Goal: Transaction & Acquisition: Book appointment/travel/reservation

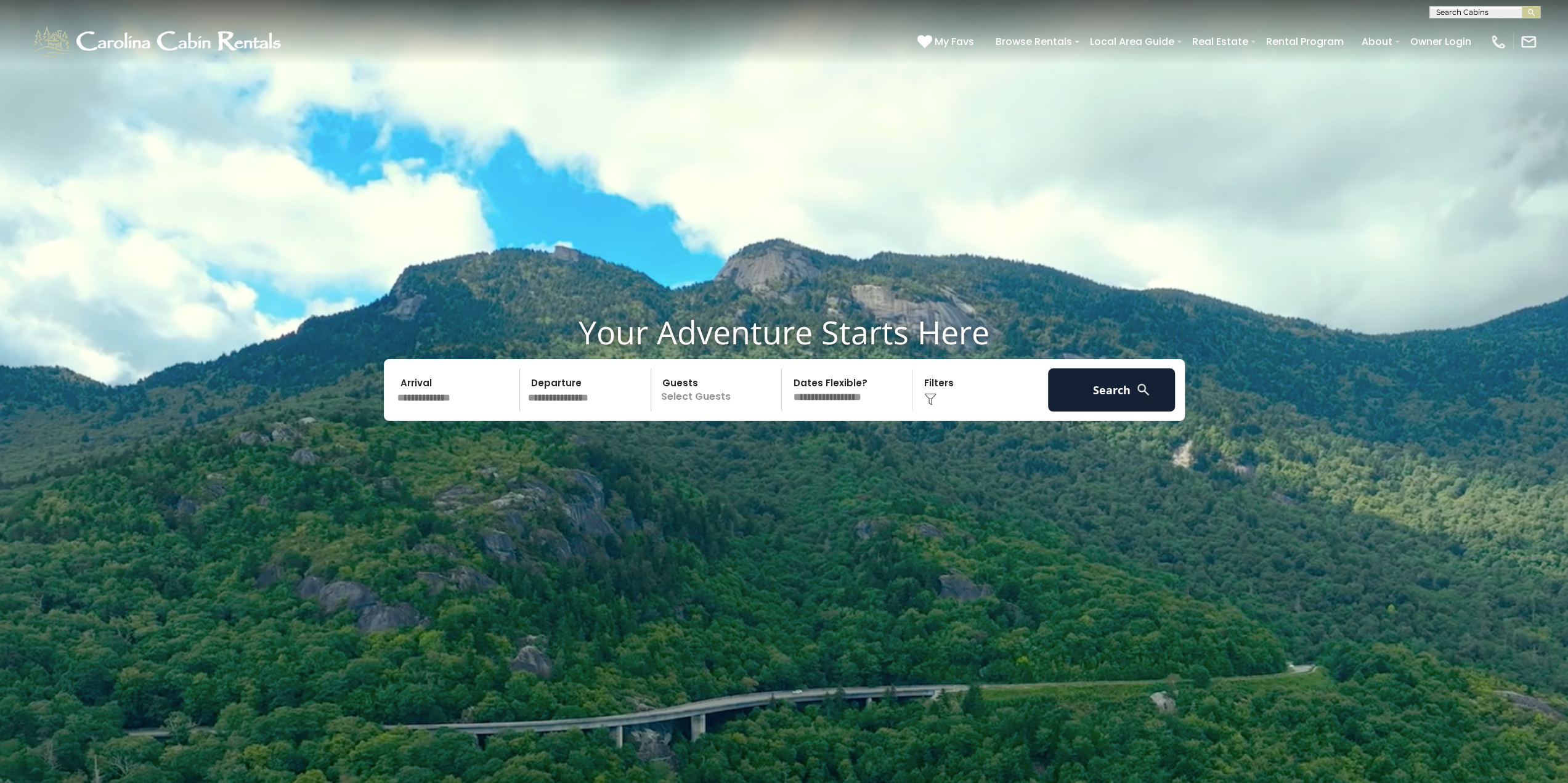
click at [452, 399] on input "text" at bounding box center [457, 389] width 128 height 43
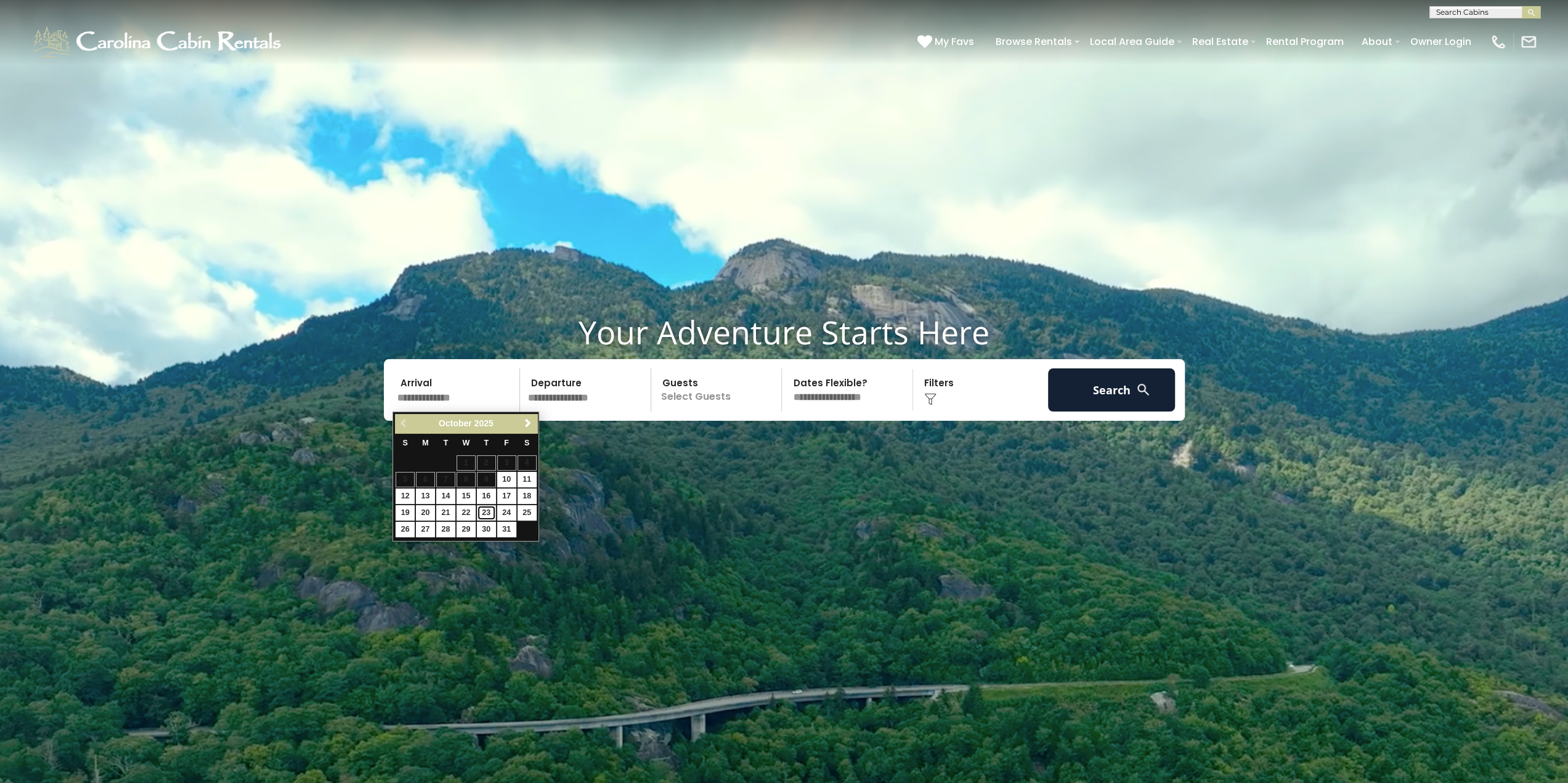
click at [485, 509] on link "23" at bounding box center [486, 512] width 19 height 16
type input "********"
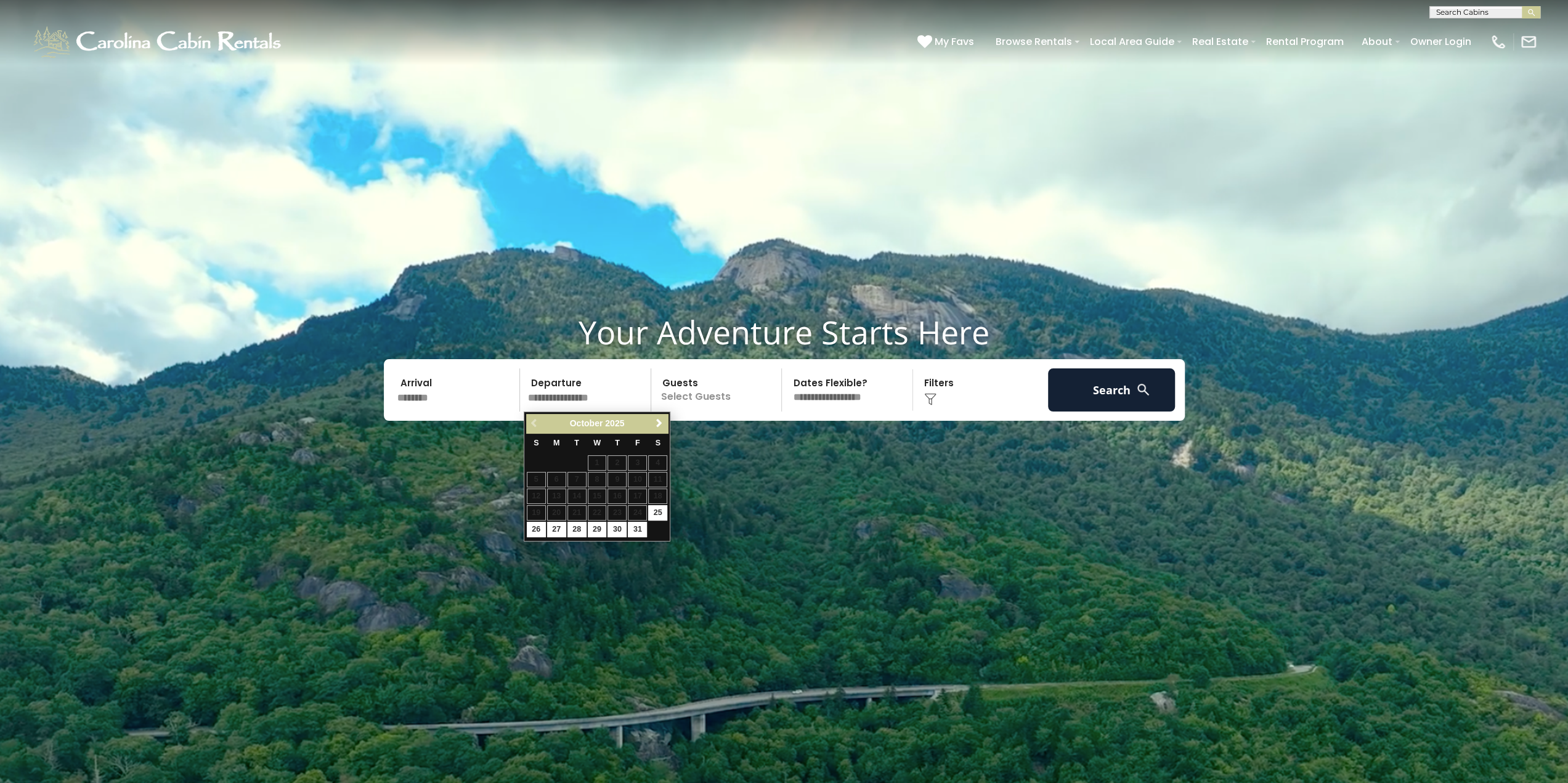
click at [588, 398] on input "text" at bounding box center [587, 389] width 128 height 43
click at [537, 523] on link "26" at bounding box center [536, 530] width 19 height 16
type input "********"
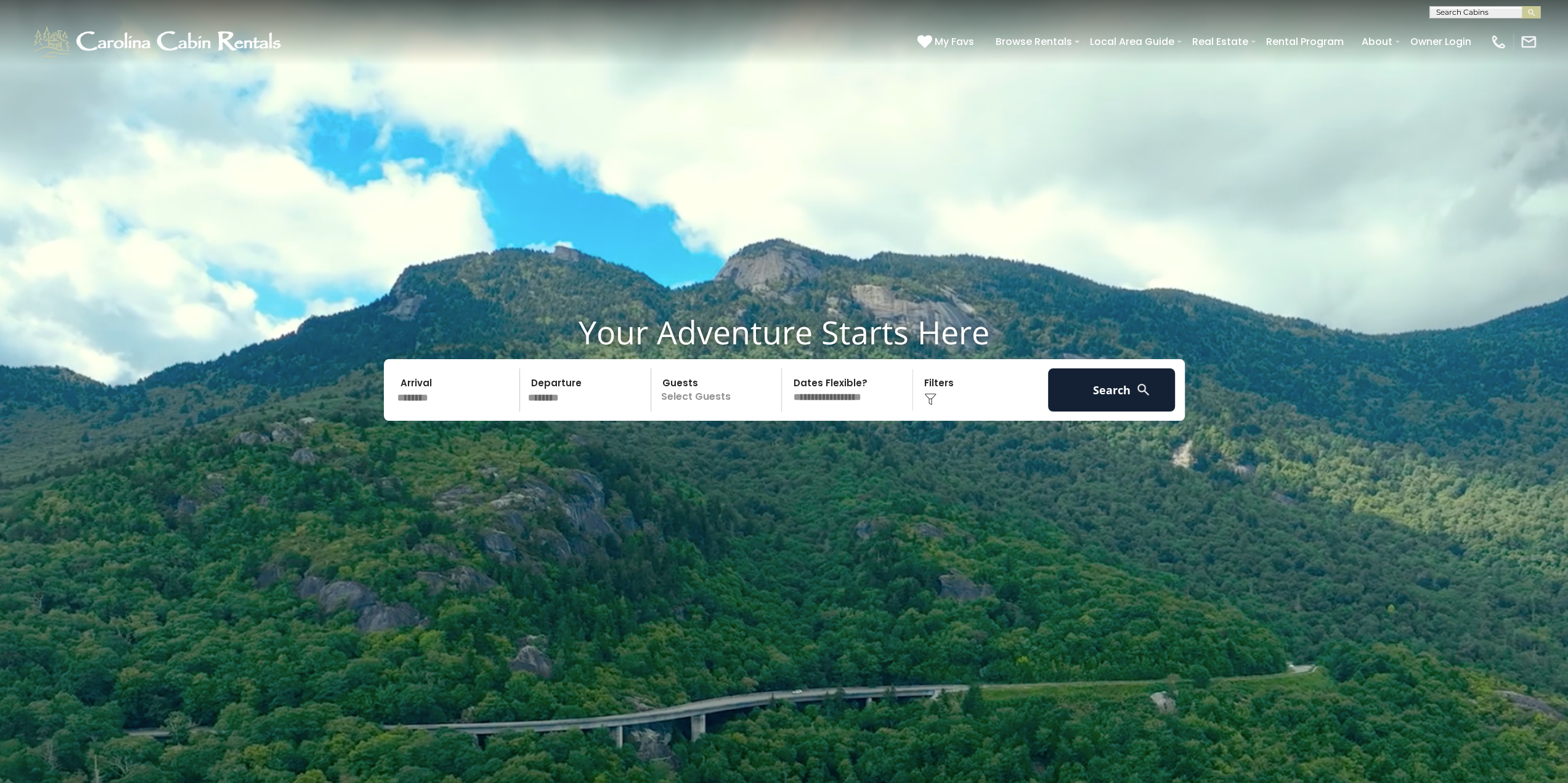
click at [1143, 394] on img at bounding box center [1143, 389] width 16 height 16
click at [692, 400] on p "Select Guests" at bounding box center [718, 389] width 127 height 43
click at [776, 436] on span "+" at bounding box center [777, 440] width 5 height 12
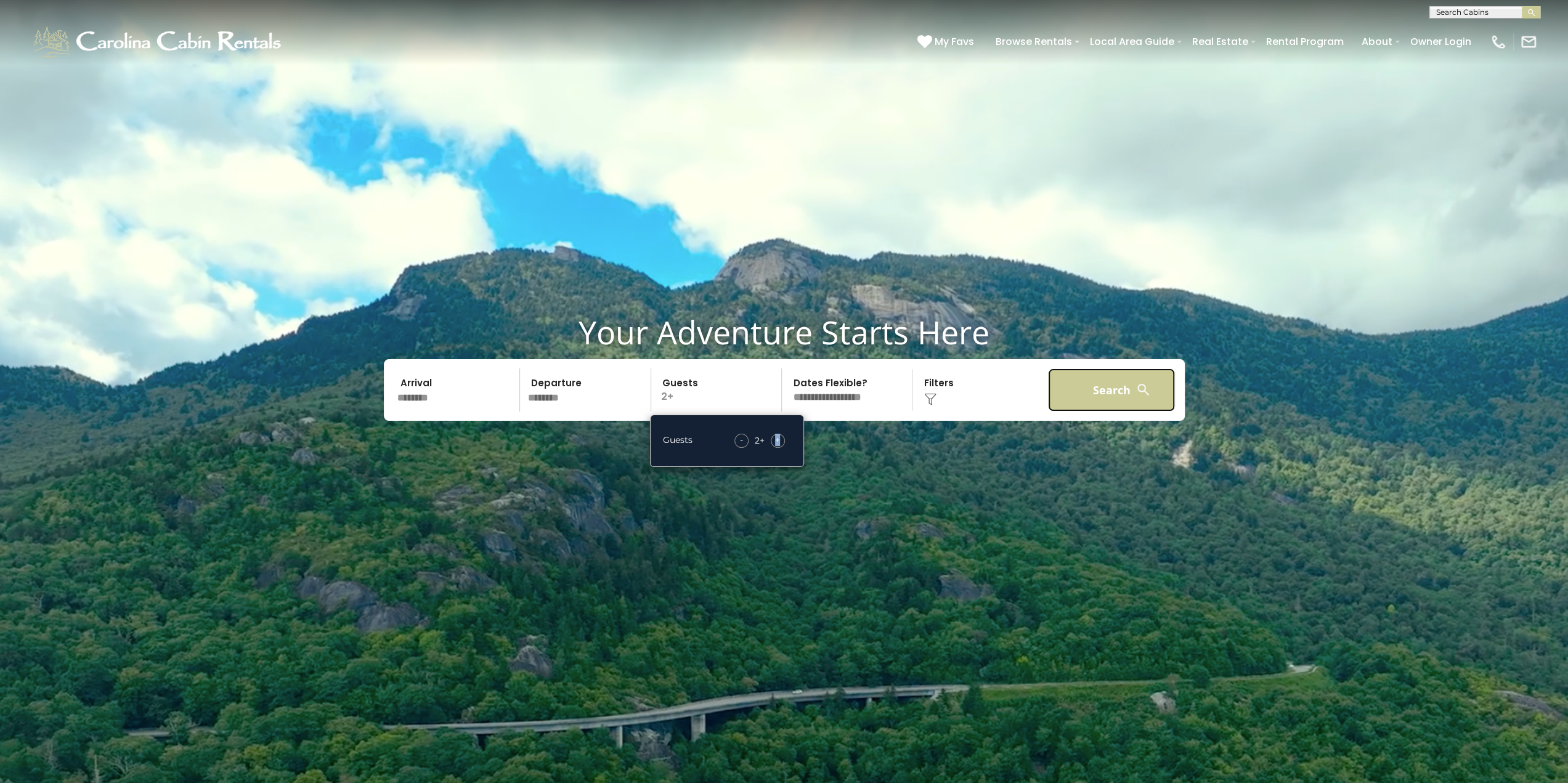
click at [1101, 377] on button "Search" at bounding box center [1112, 389] width 128 height 43
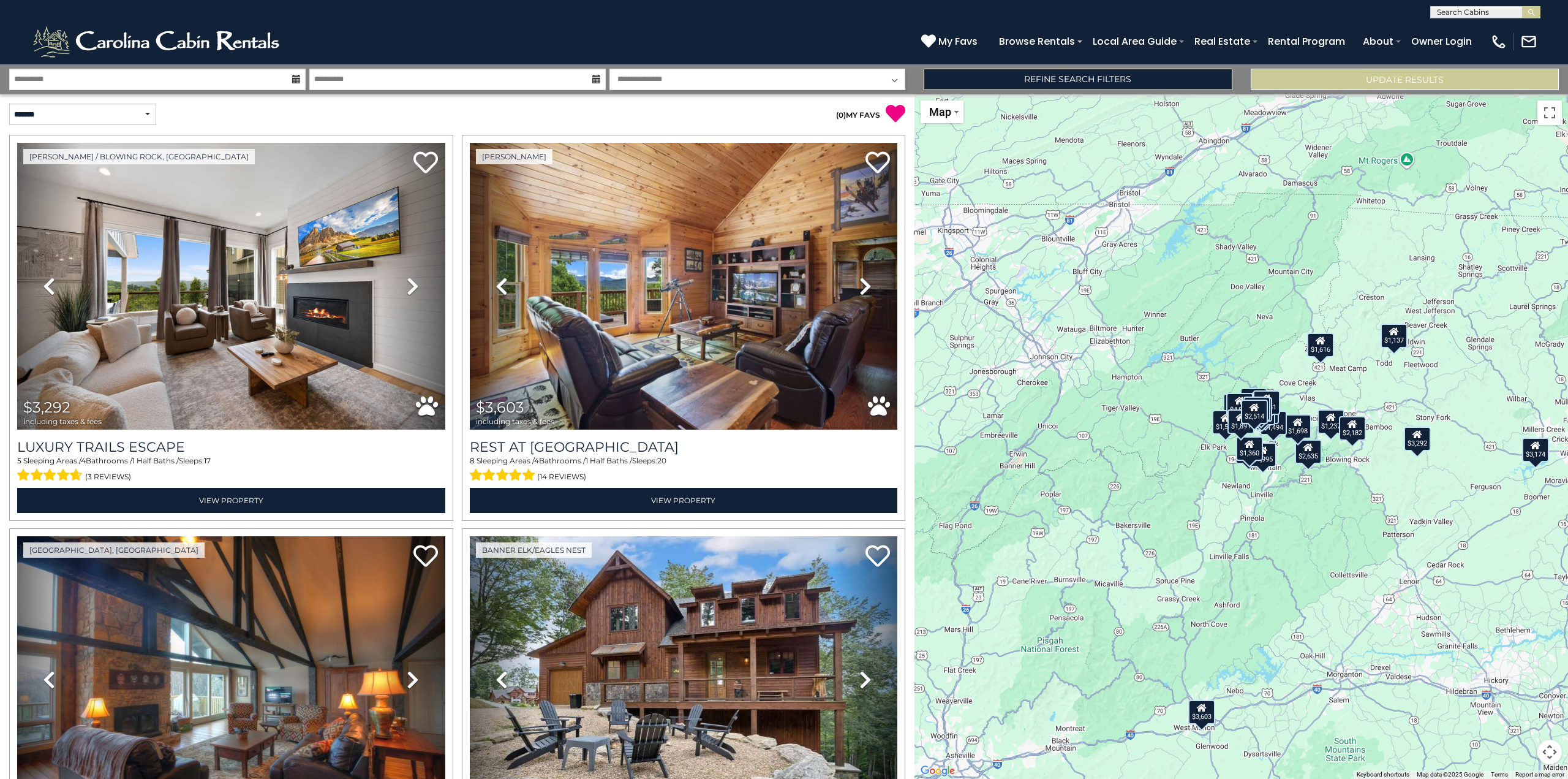
click at [724, 70] on select "**********" at bounding box center [757, 79] width 296 height 22
select select "*"
click at [609, 69] on select "**********" at bounding box center [757, 79] width 296 height 22
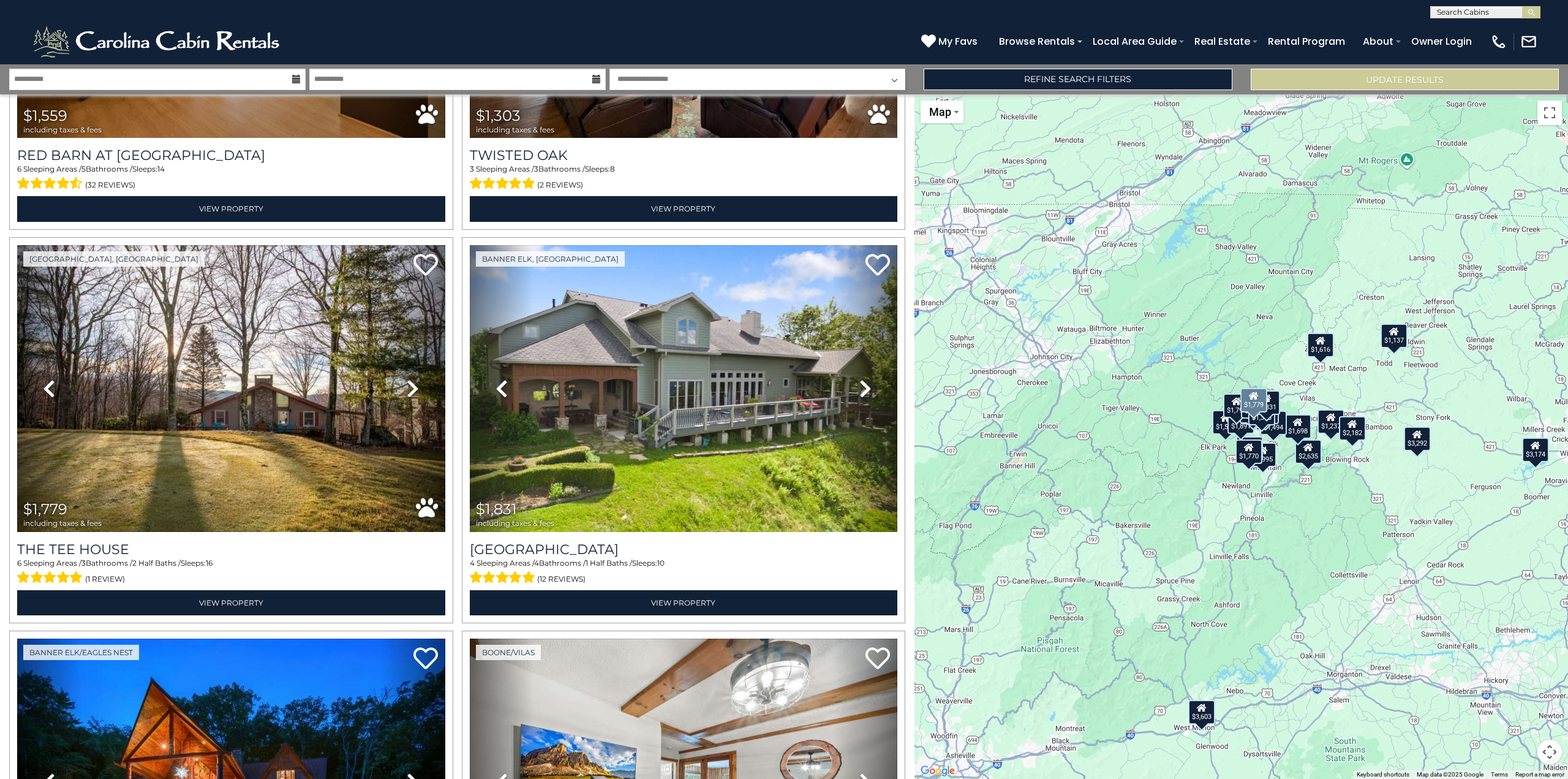
scroll to position [4657, 0]
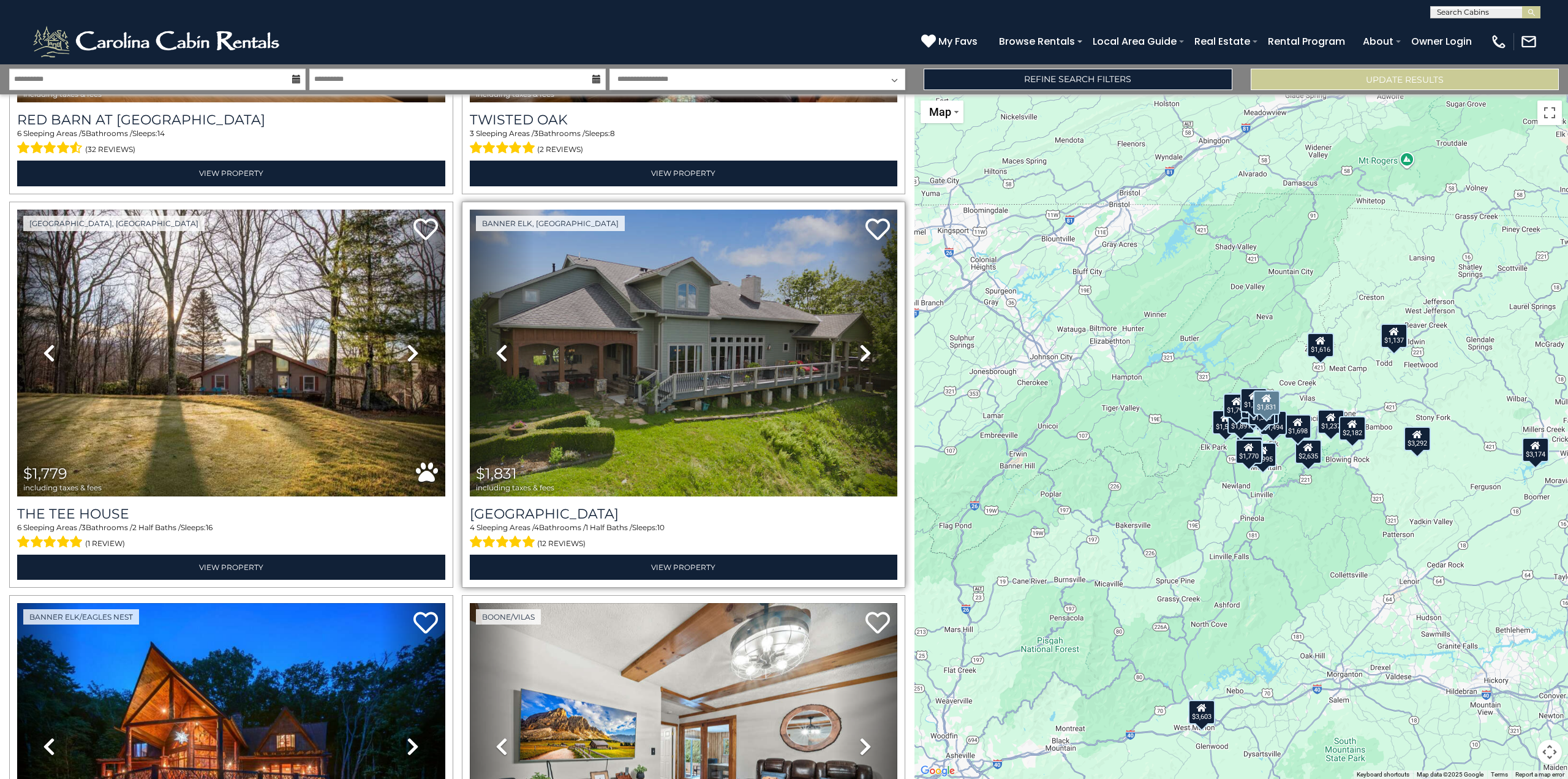
click at [859, 343] on icon at bounding box center [865, 353] width 12 height 19
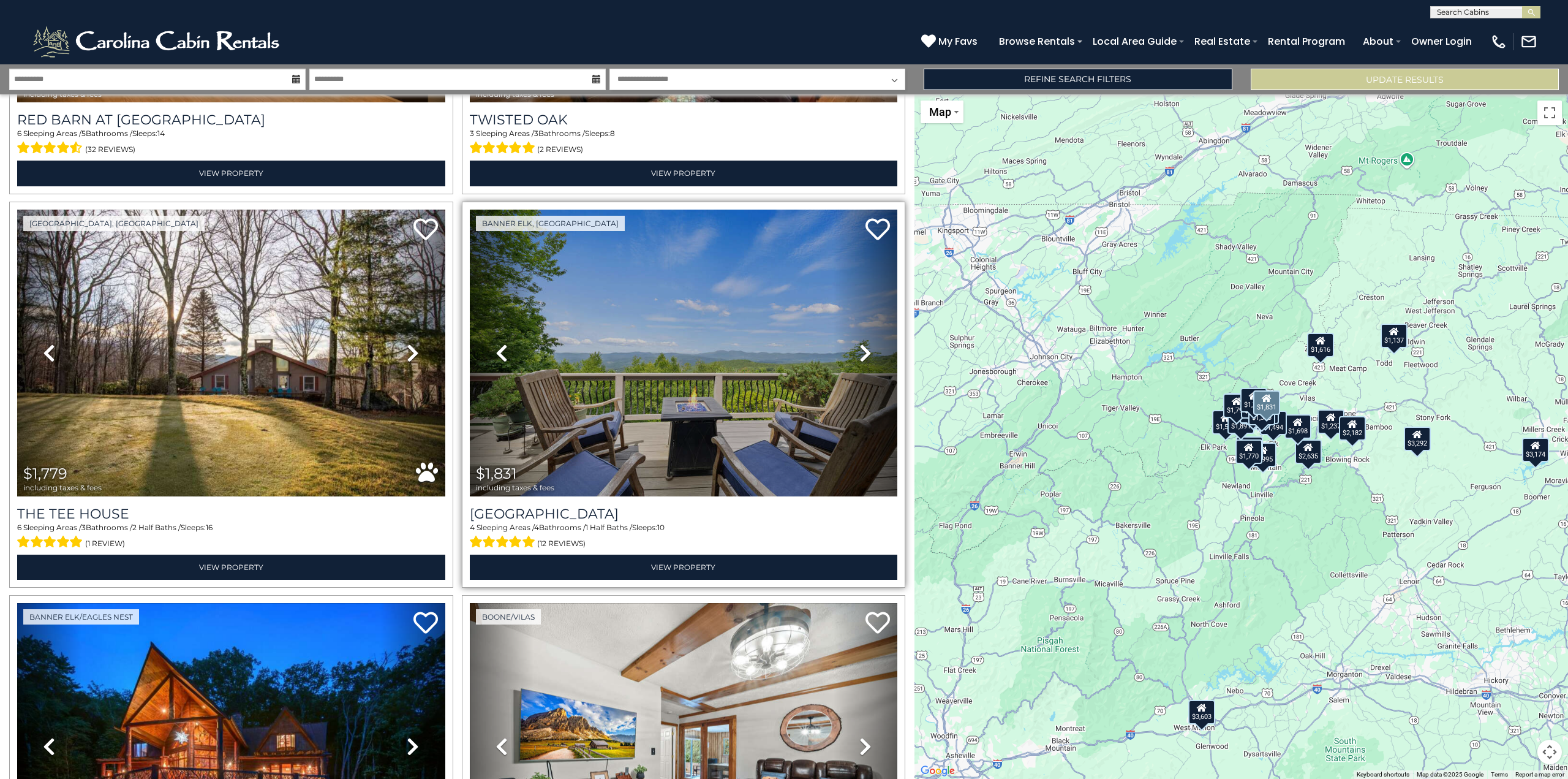
click at [859, 343] on icon at bounding box center [865, 353] width 12 height 19
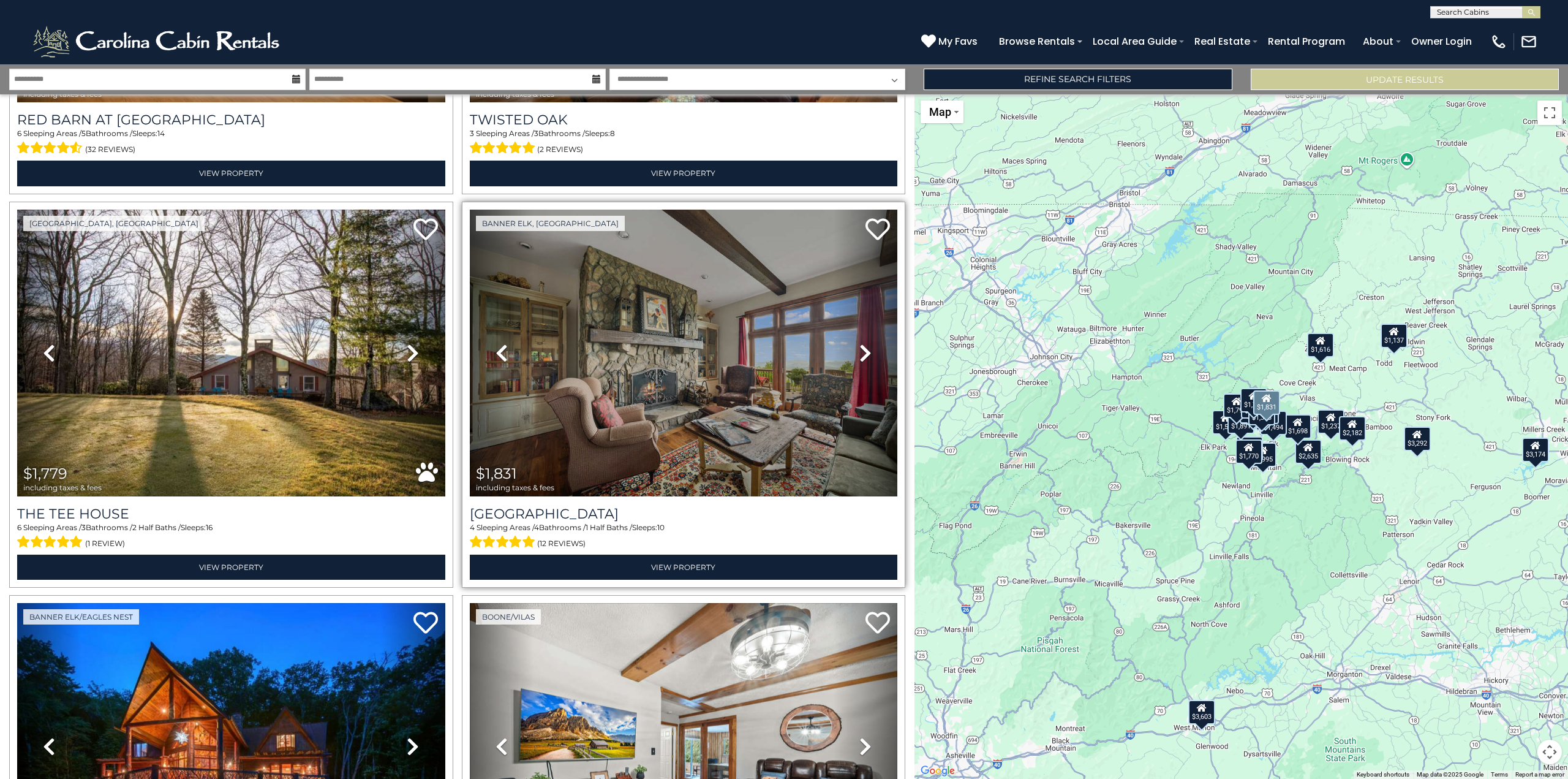
click at [859, 343] on icon at bounding box center [865, 353] width 12 height 19
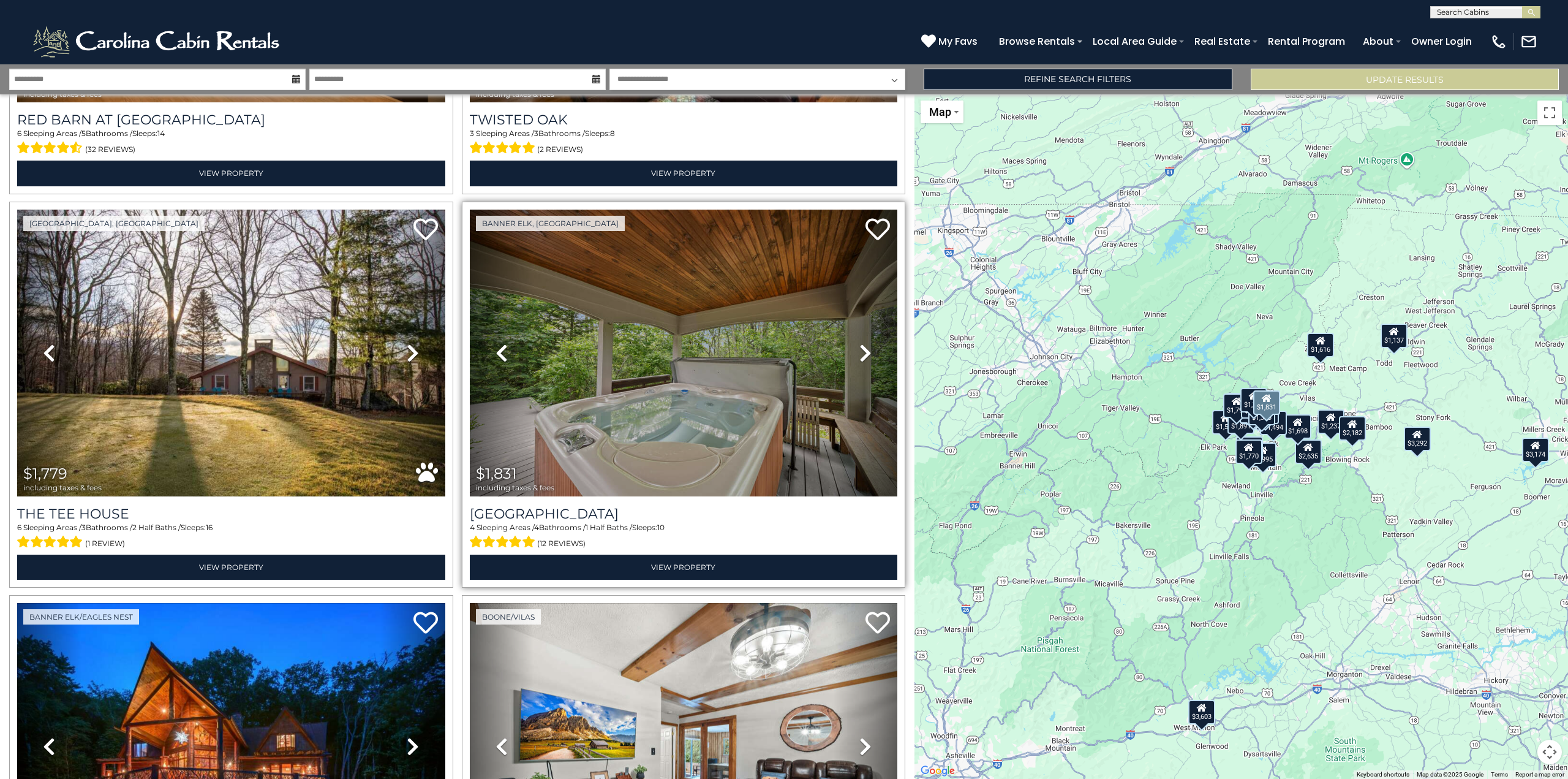
click at [861, 343] on icon at bounding box center [865, 353] width 12 height 19
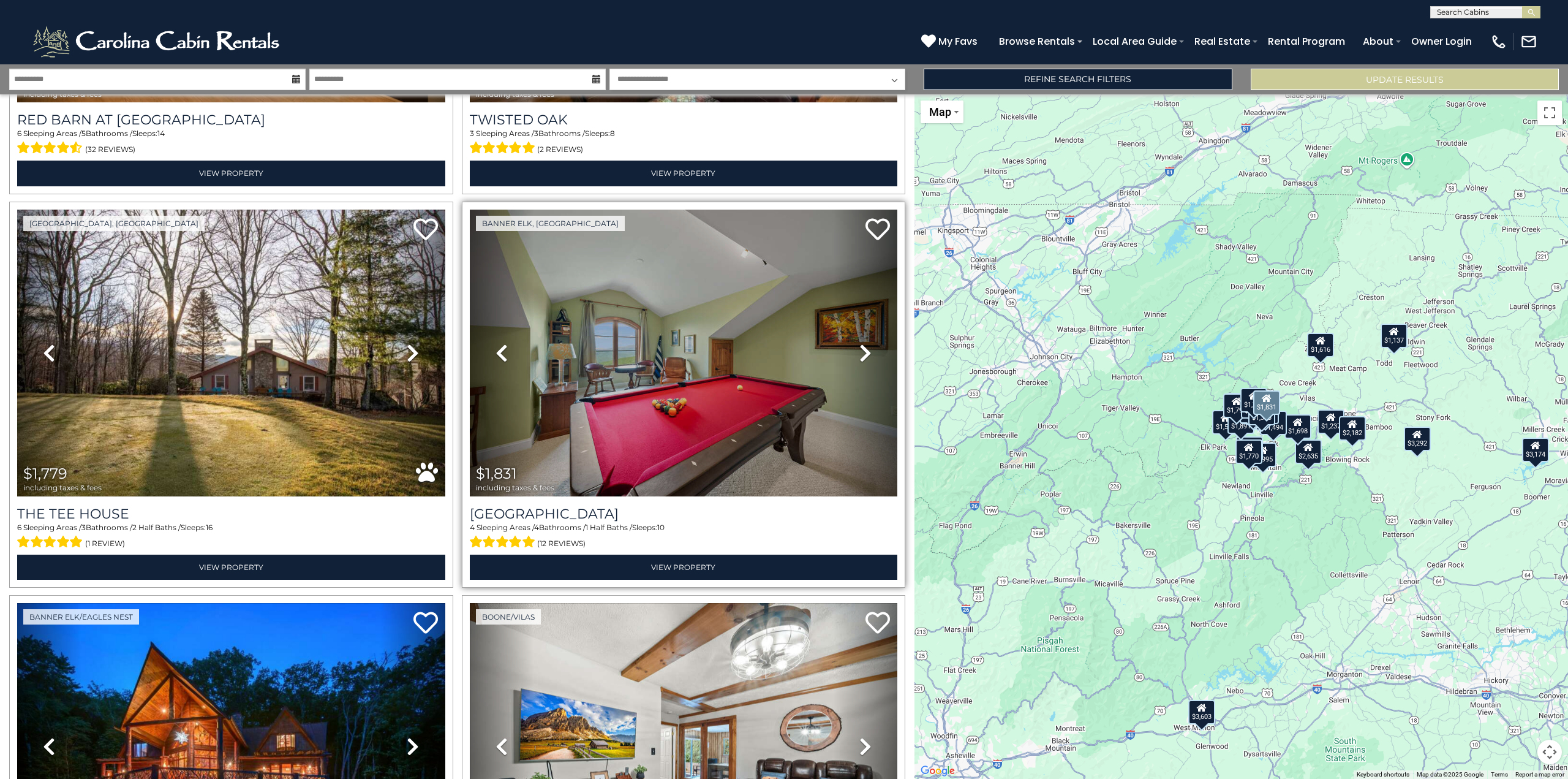
click at [861, 343] on icon at bounding box center [865, 353] width 12 height 19
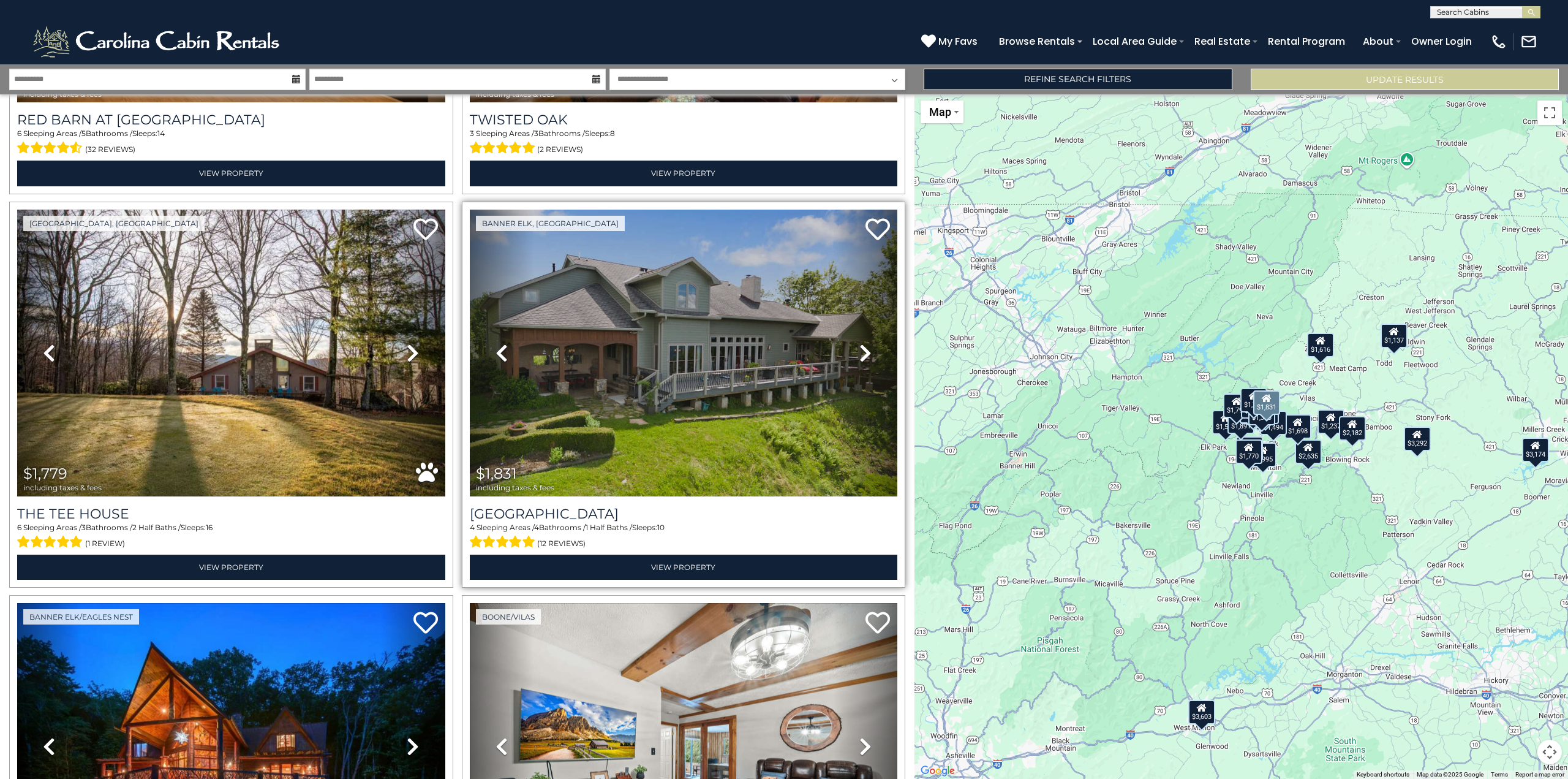
click at [861, 343] on icon at bounding box center [865, 353] width 12 height 19
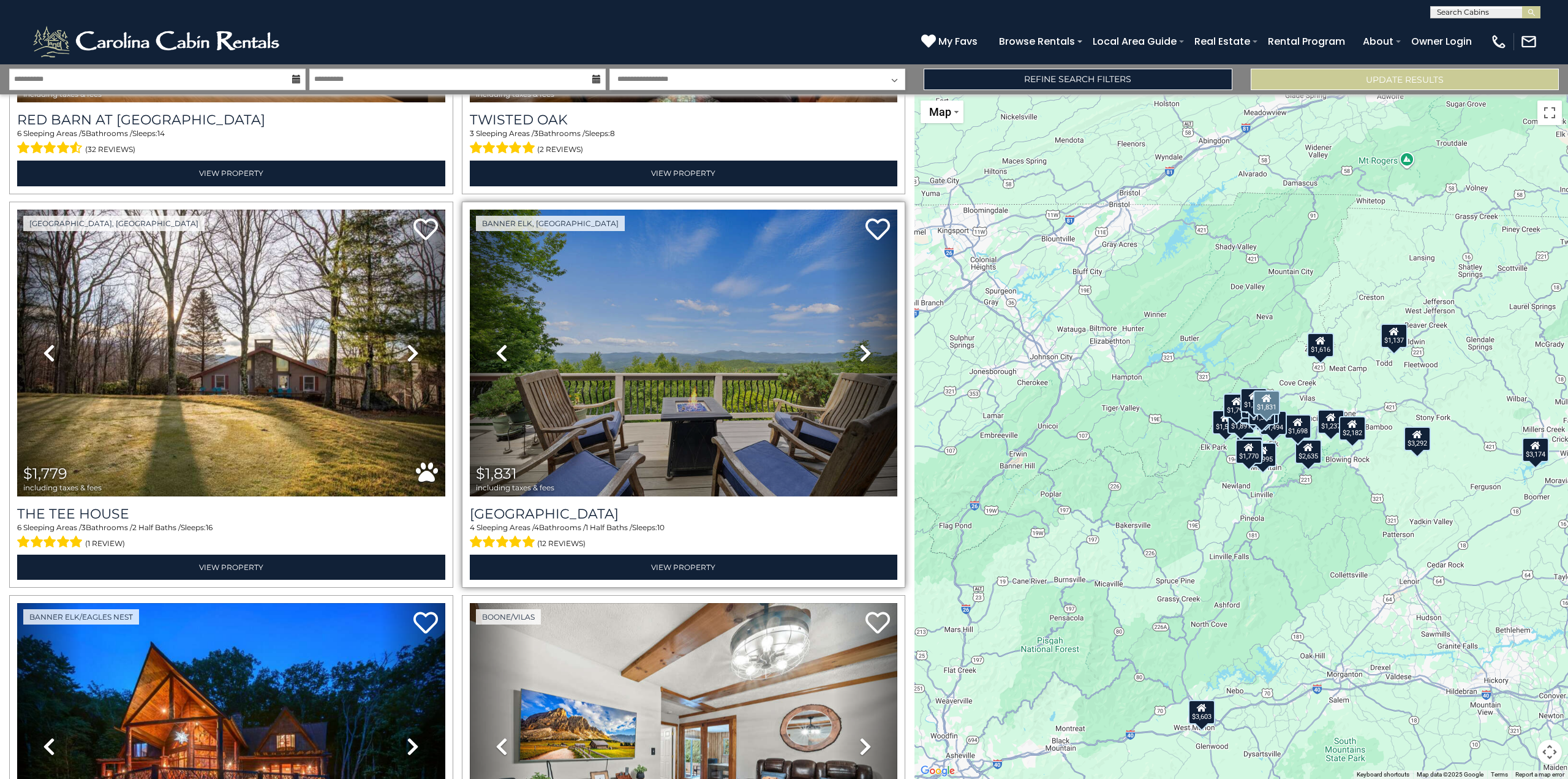
click at [861, 343] on icon at bounding box center [865, 353] width 12 height 19
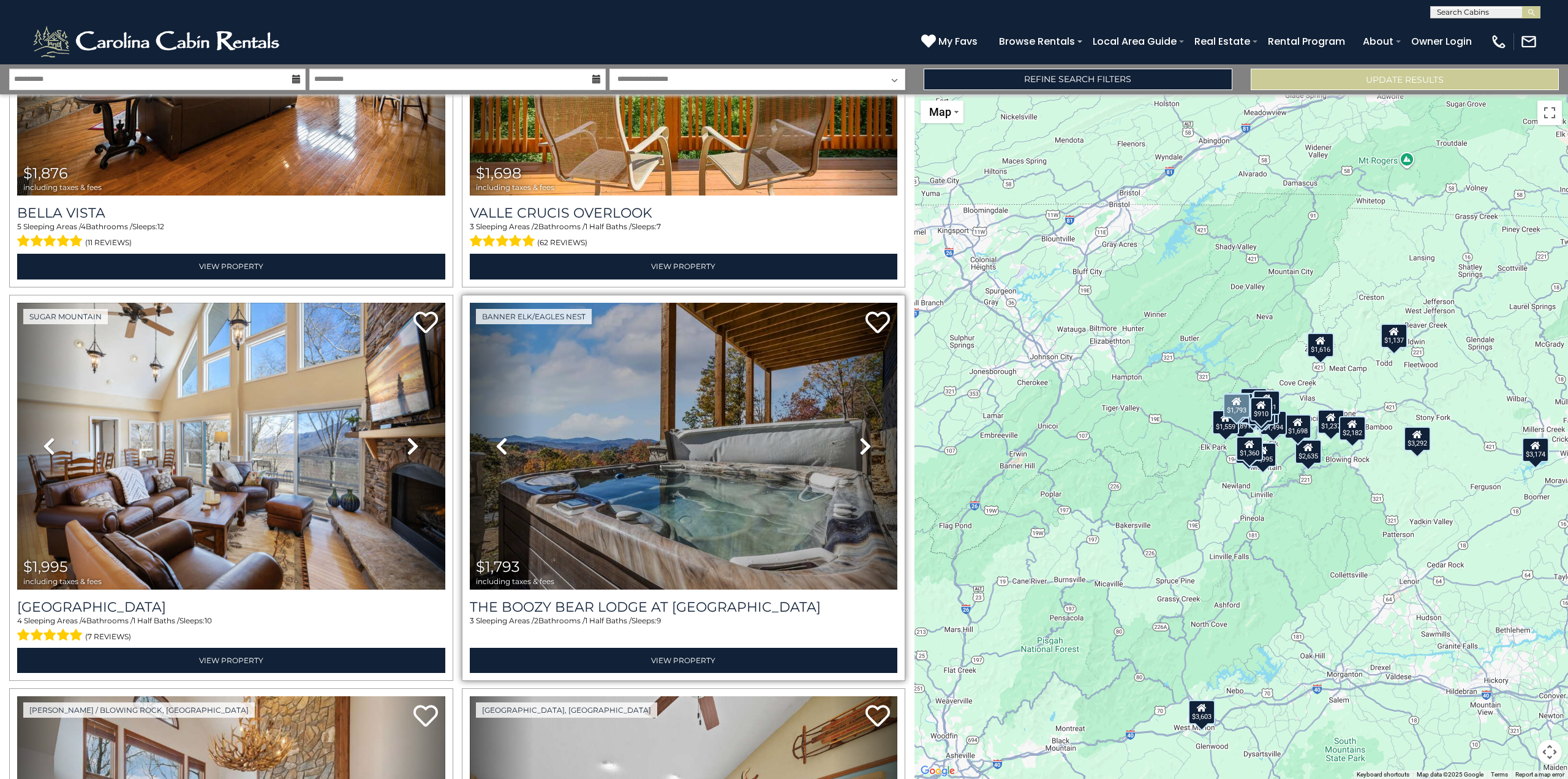
scroll to position [2350, 0]
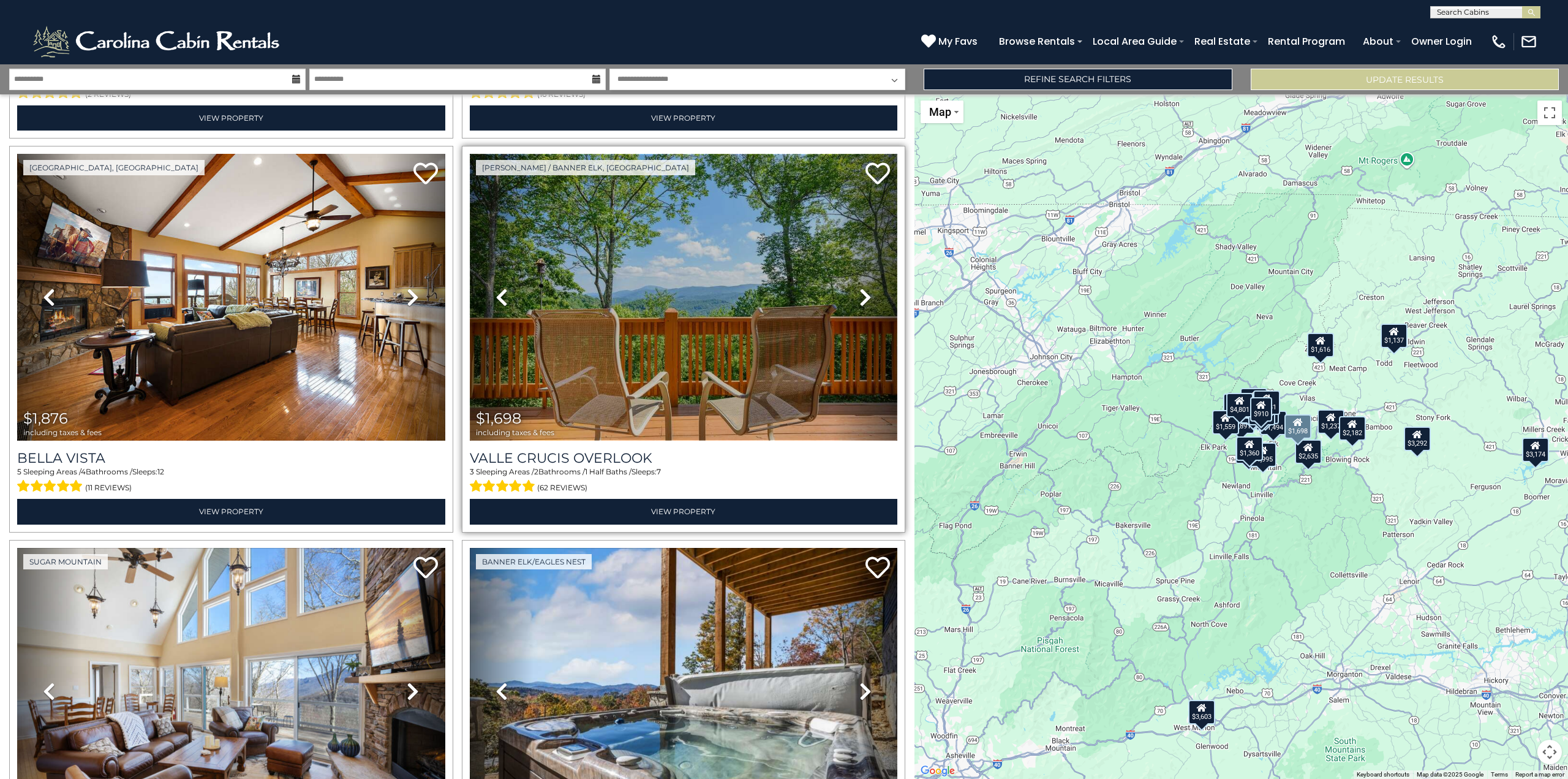
click at [700, 355] on img at bounding box center [684, 297] width 428 height 287
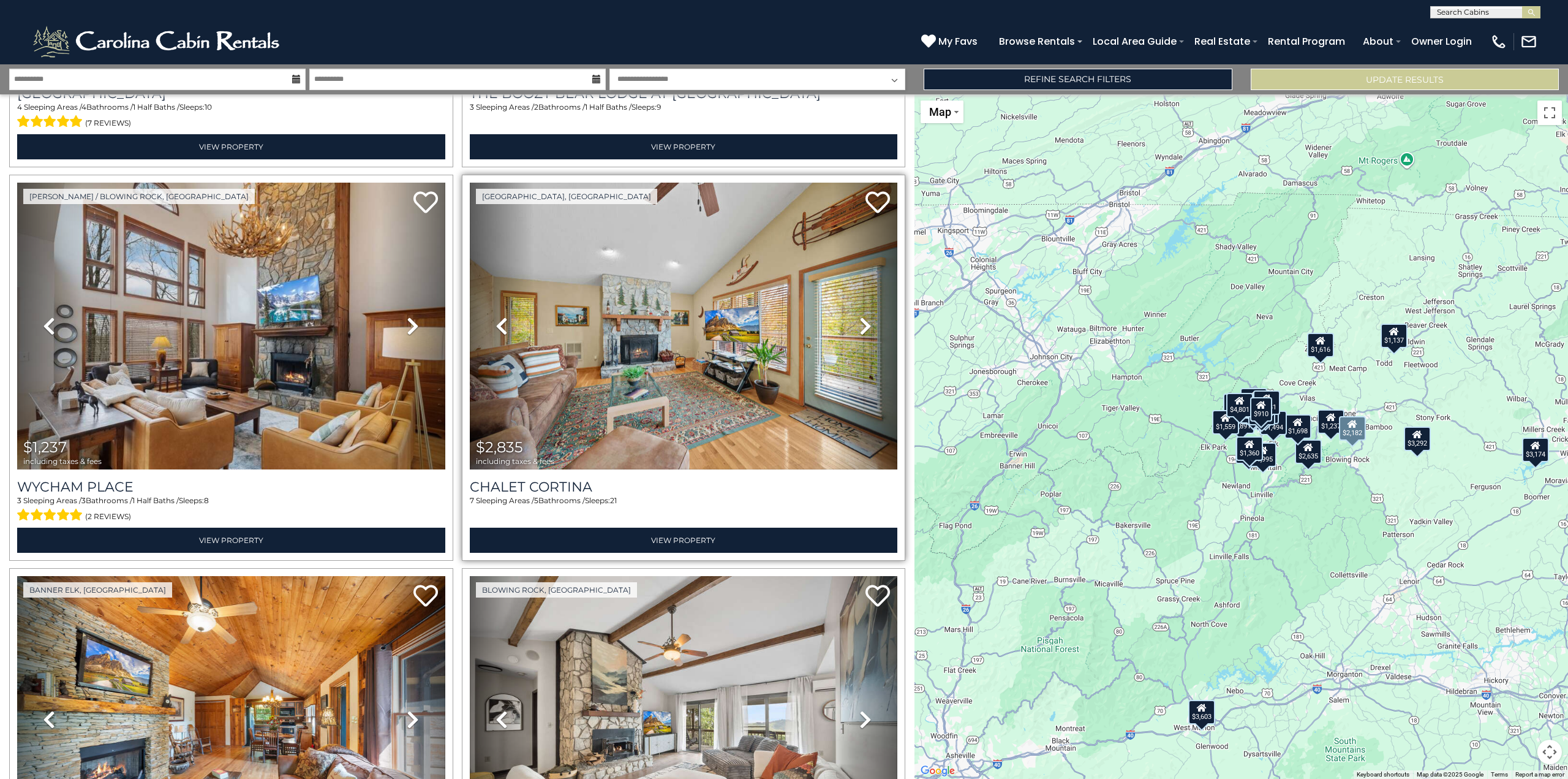
scroll to position [3147, 0]
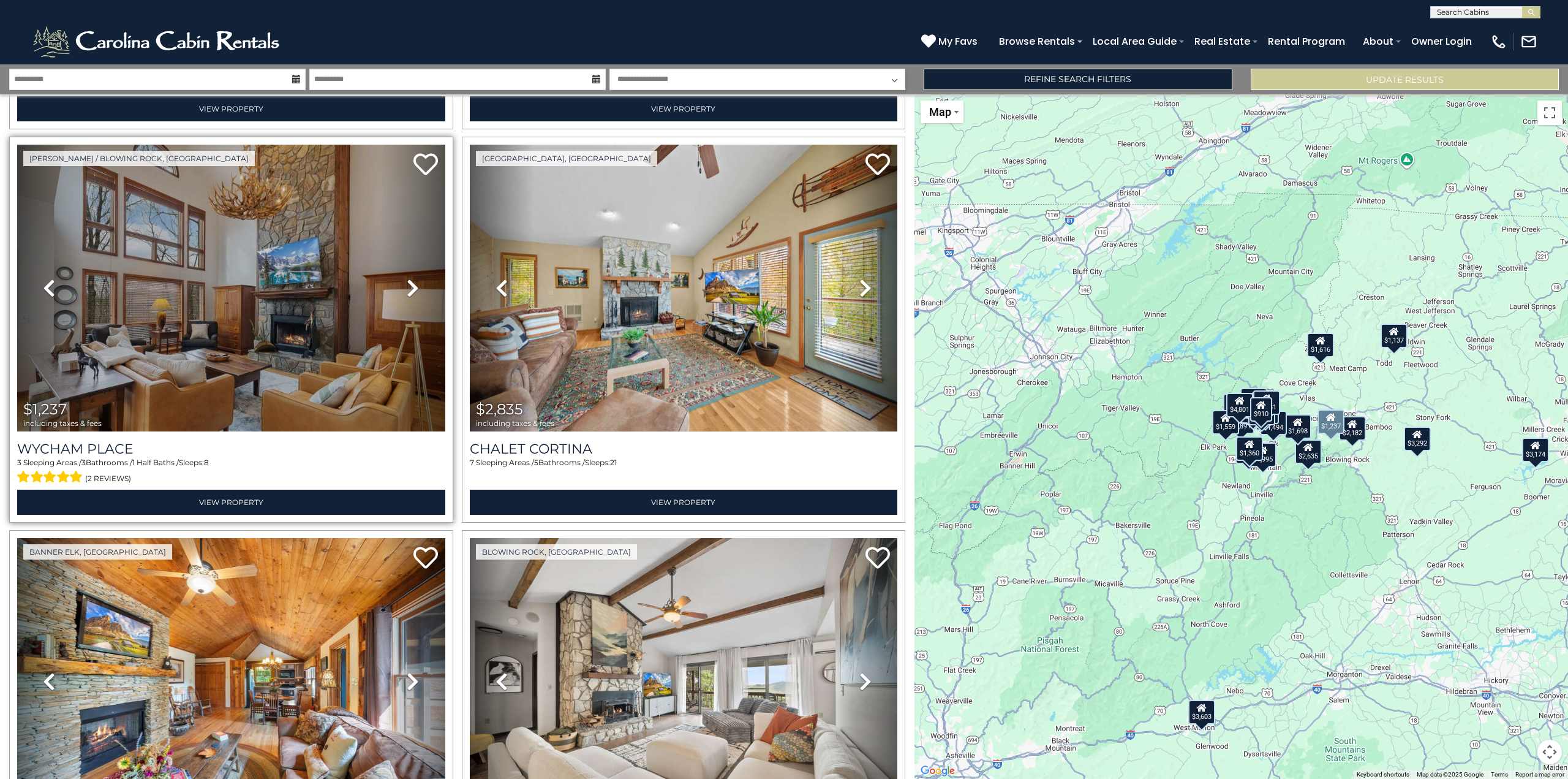
click at [410, 278] on icon at bounding box center [413, 288] width 12 height 19
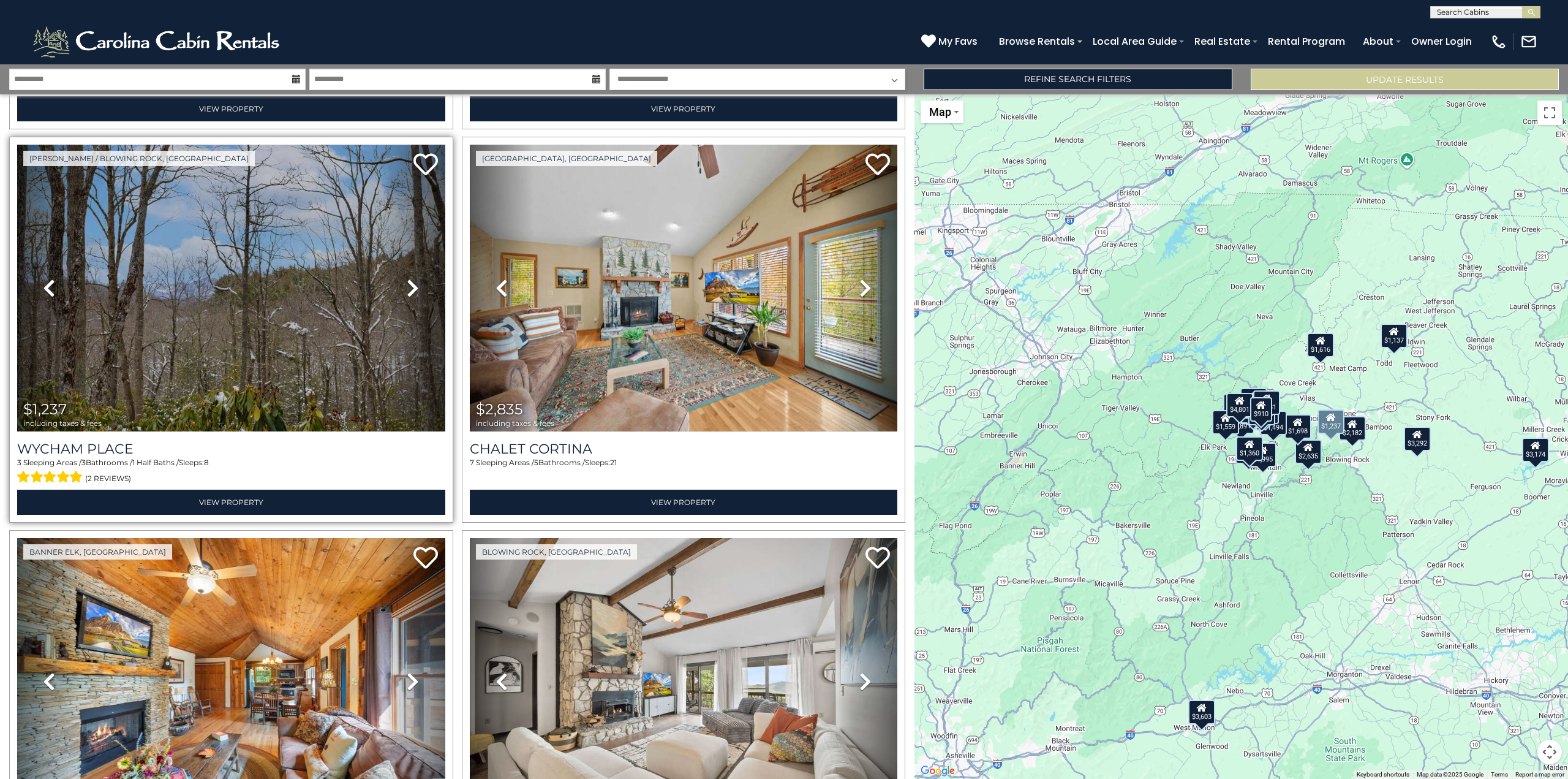
click at [410, 278] on icon at bounding box center [413, 288] width 12 height 19
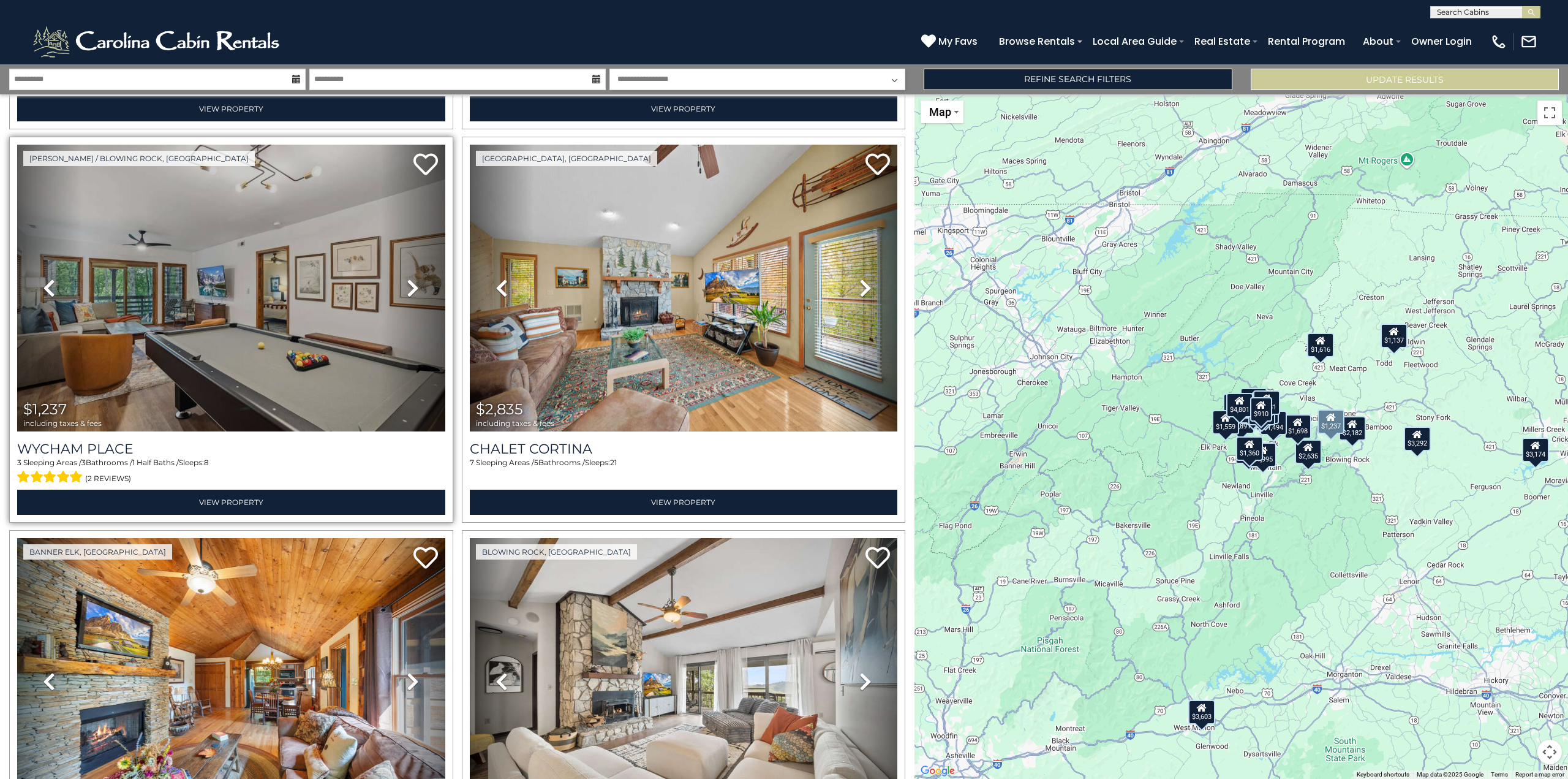
click at [410, 278] on icon at bounding box center [413, 288] width 12 height 19
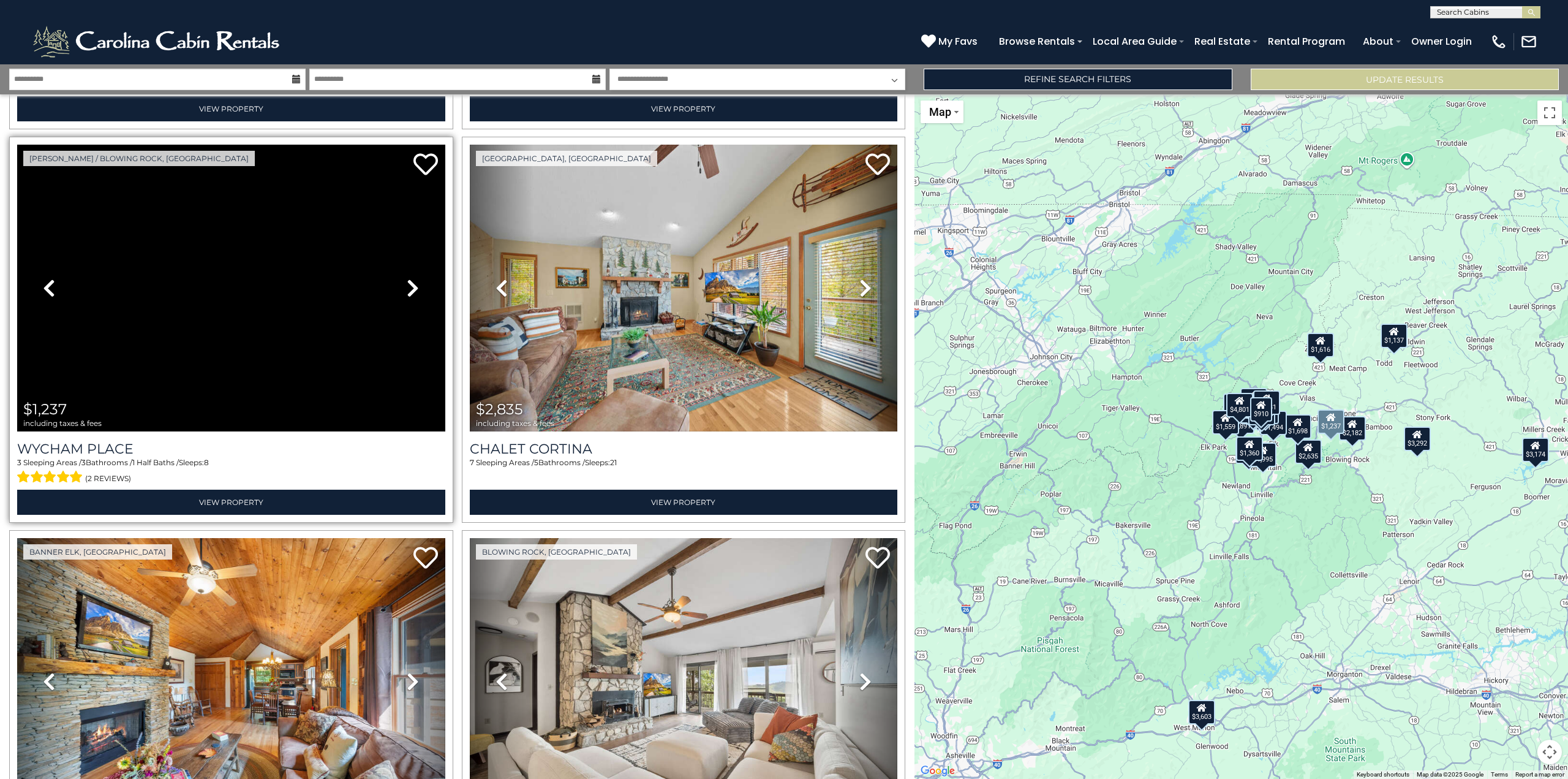
click at [410, 278] on icon at bounding box center [413, 288] width 12 height 19
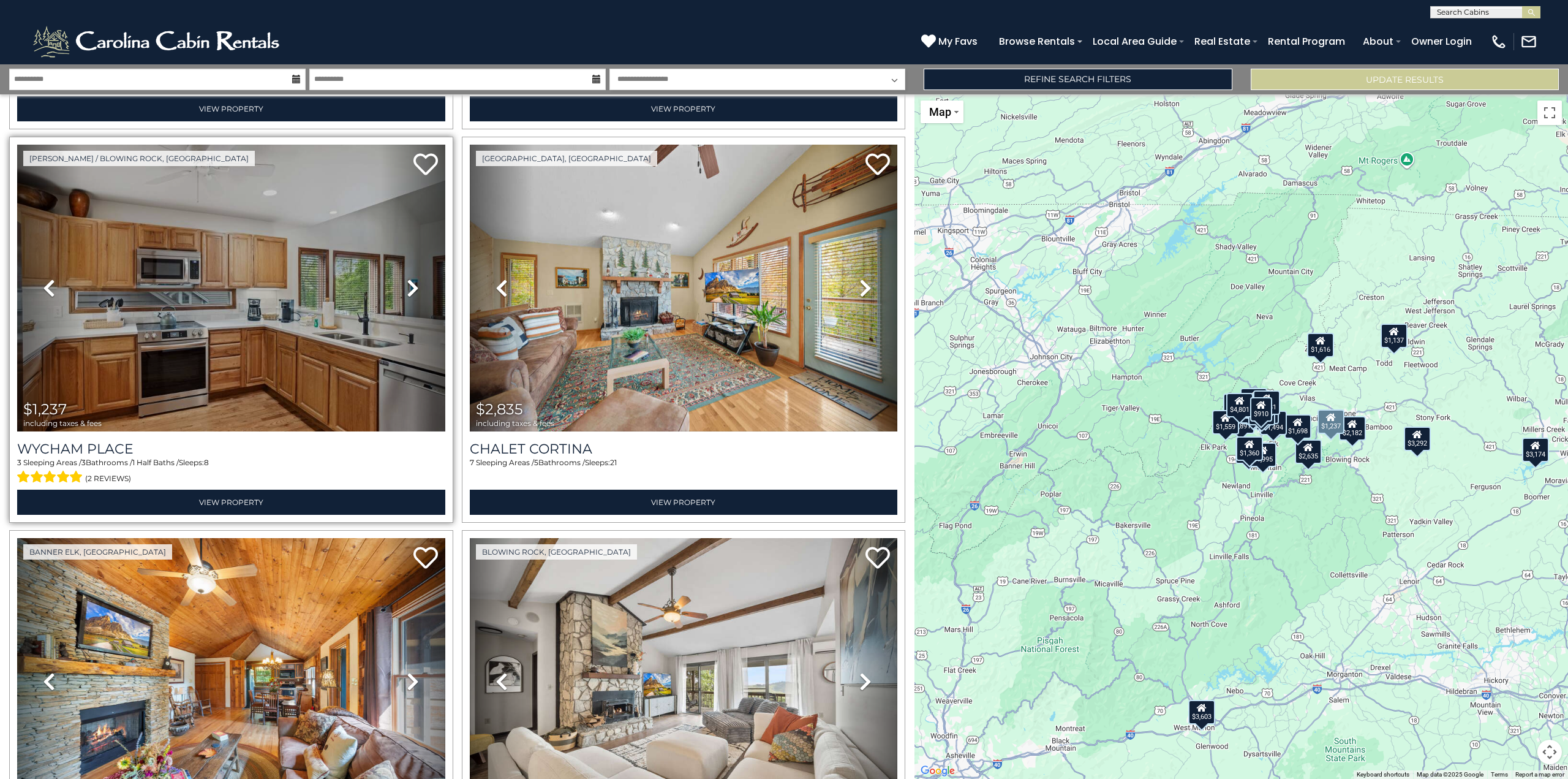
click at [410, 278] on icon at bounding box center [413, 288] width 12 height 19
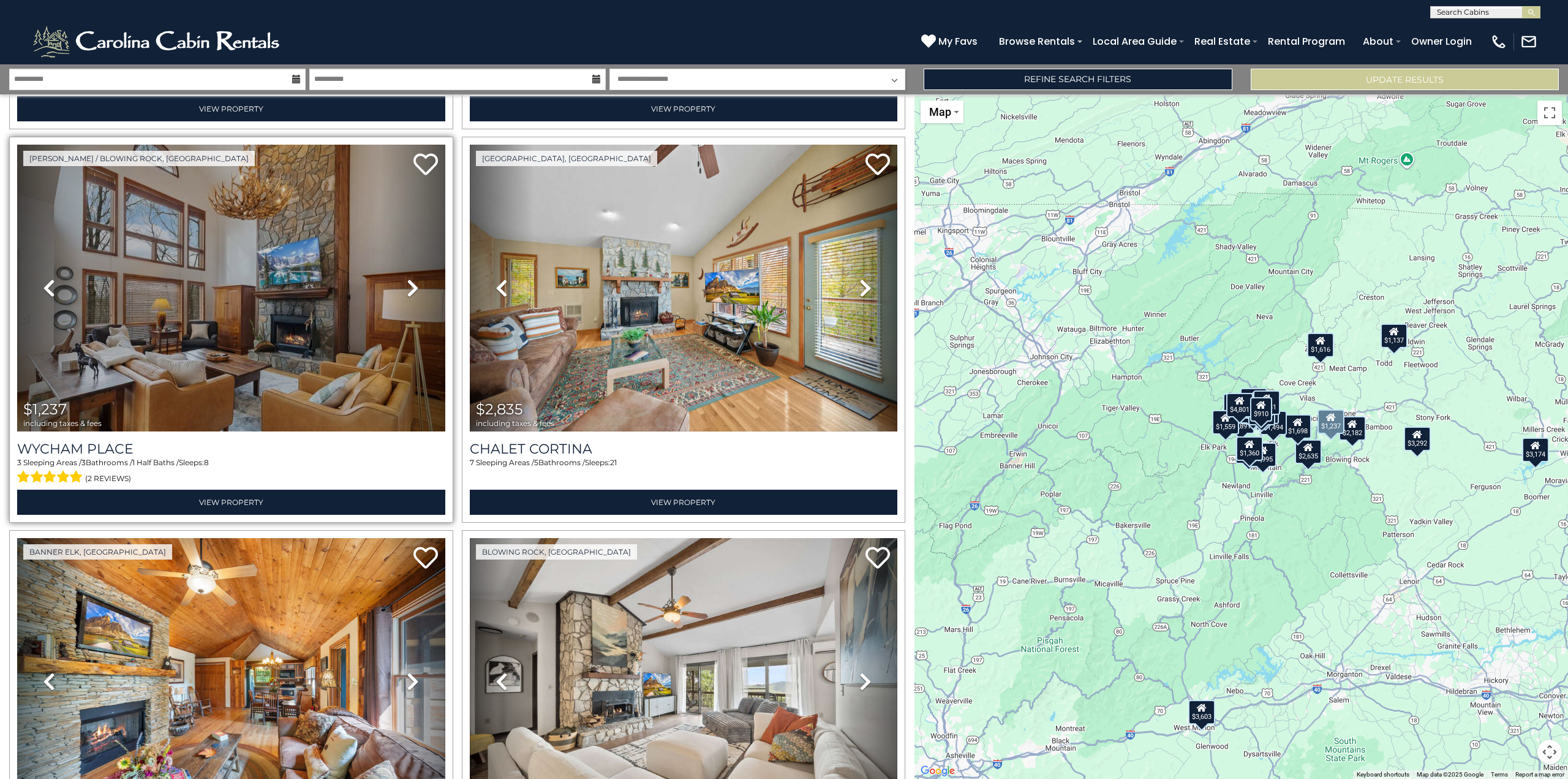
click at [410, 278] on icon at bounding box center [413, 288] width 12 height 19
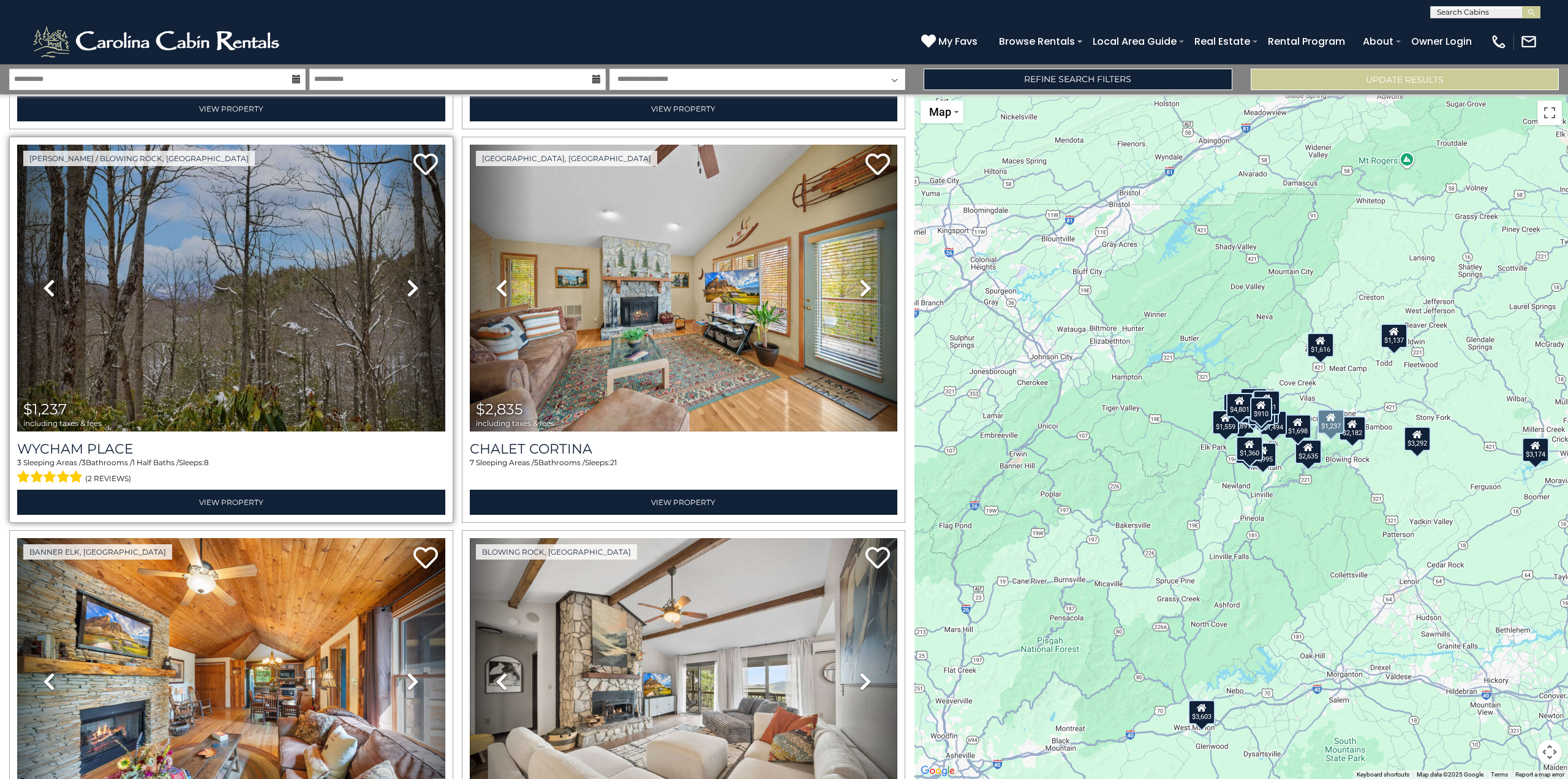
click at [413, 278] on icon at bounding box center [413, 288] width 12 height 19
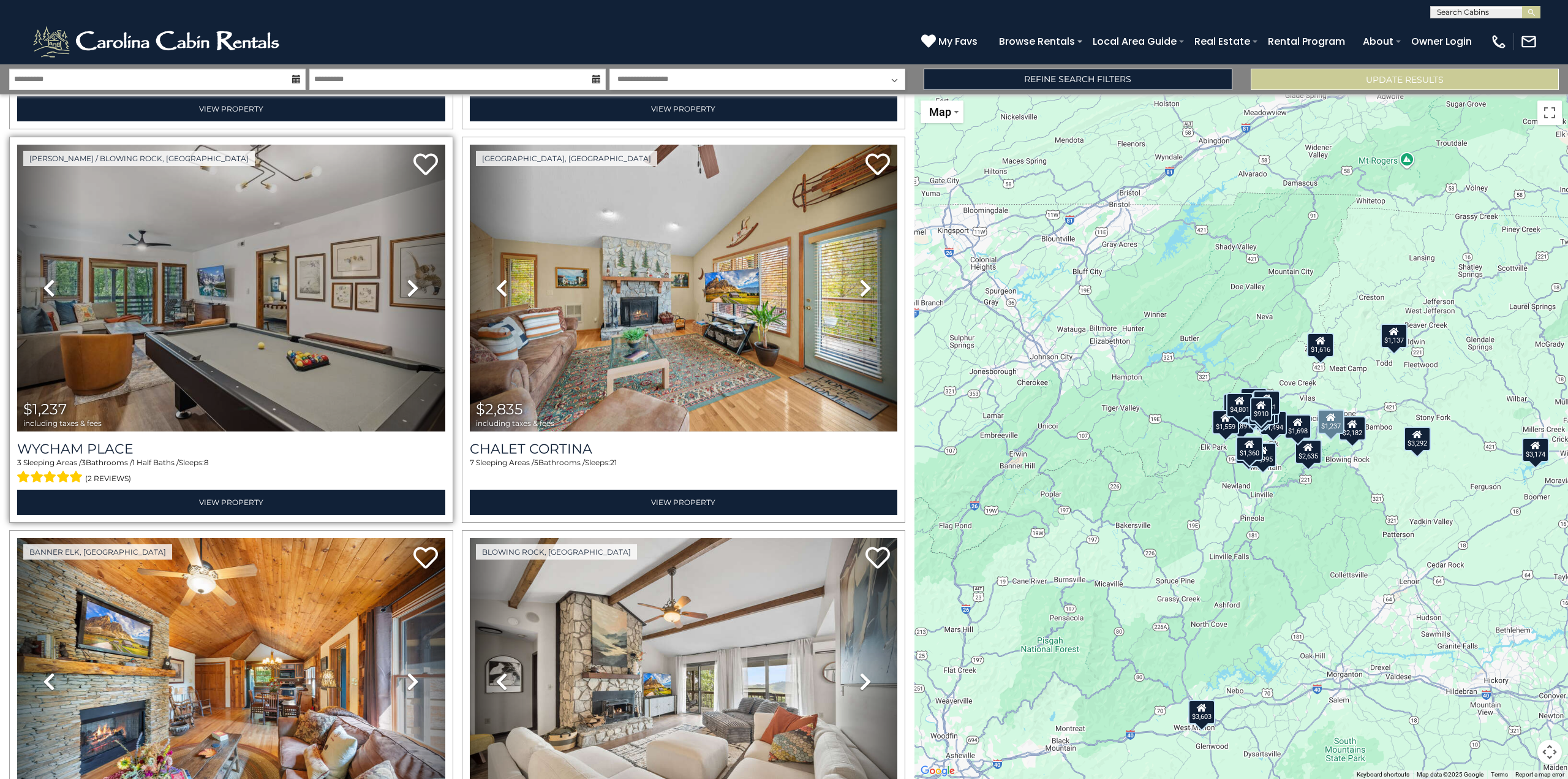
click at [413, 278] on icon at bounding box center [413, 288] width 12 height 19
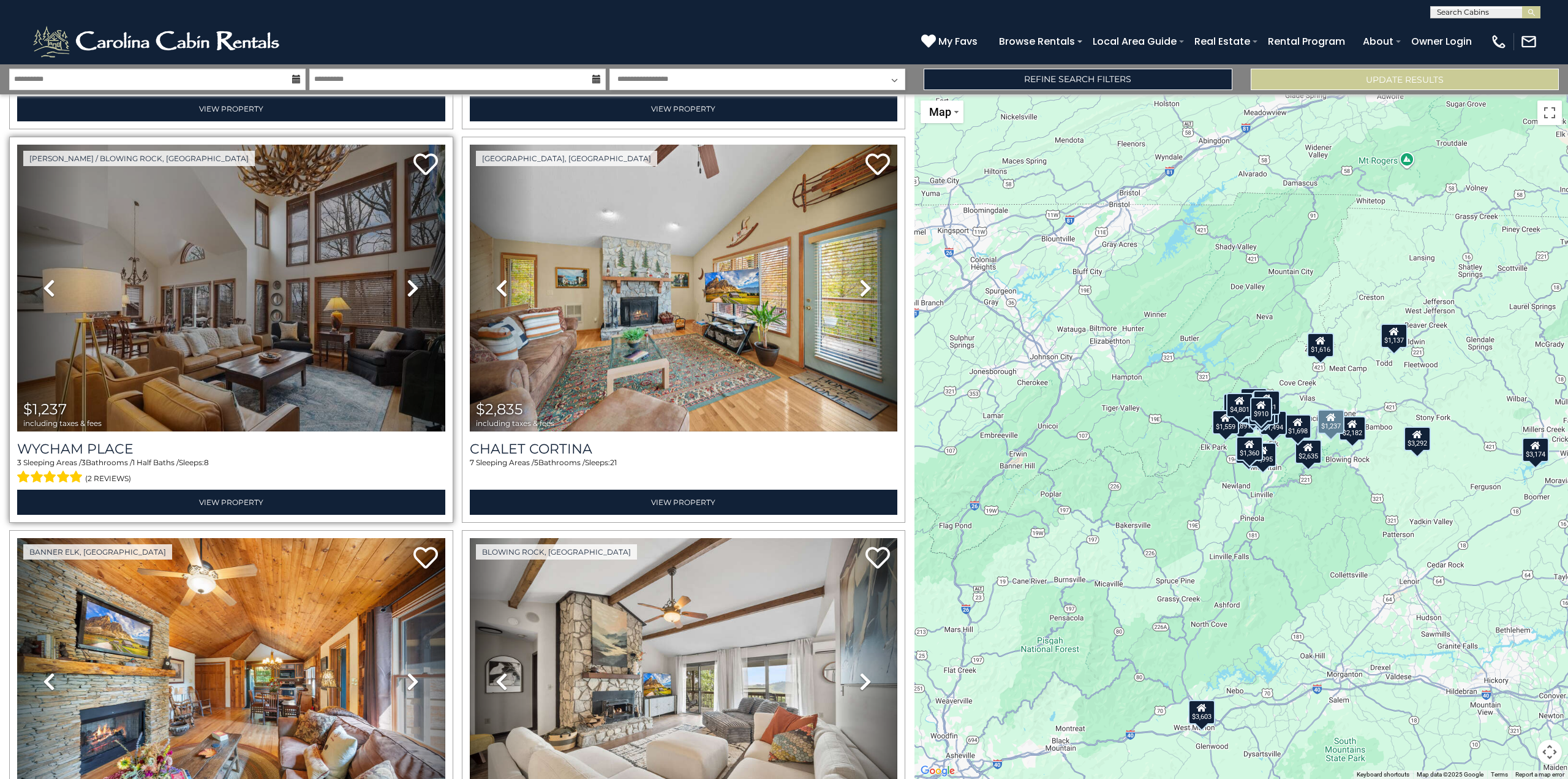
click at [413, 278] on icon at bounding box center [413, 288] width 12 height 19
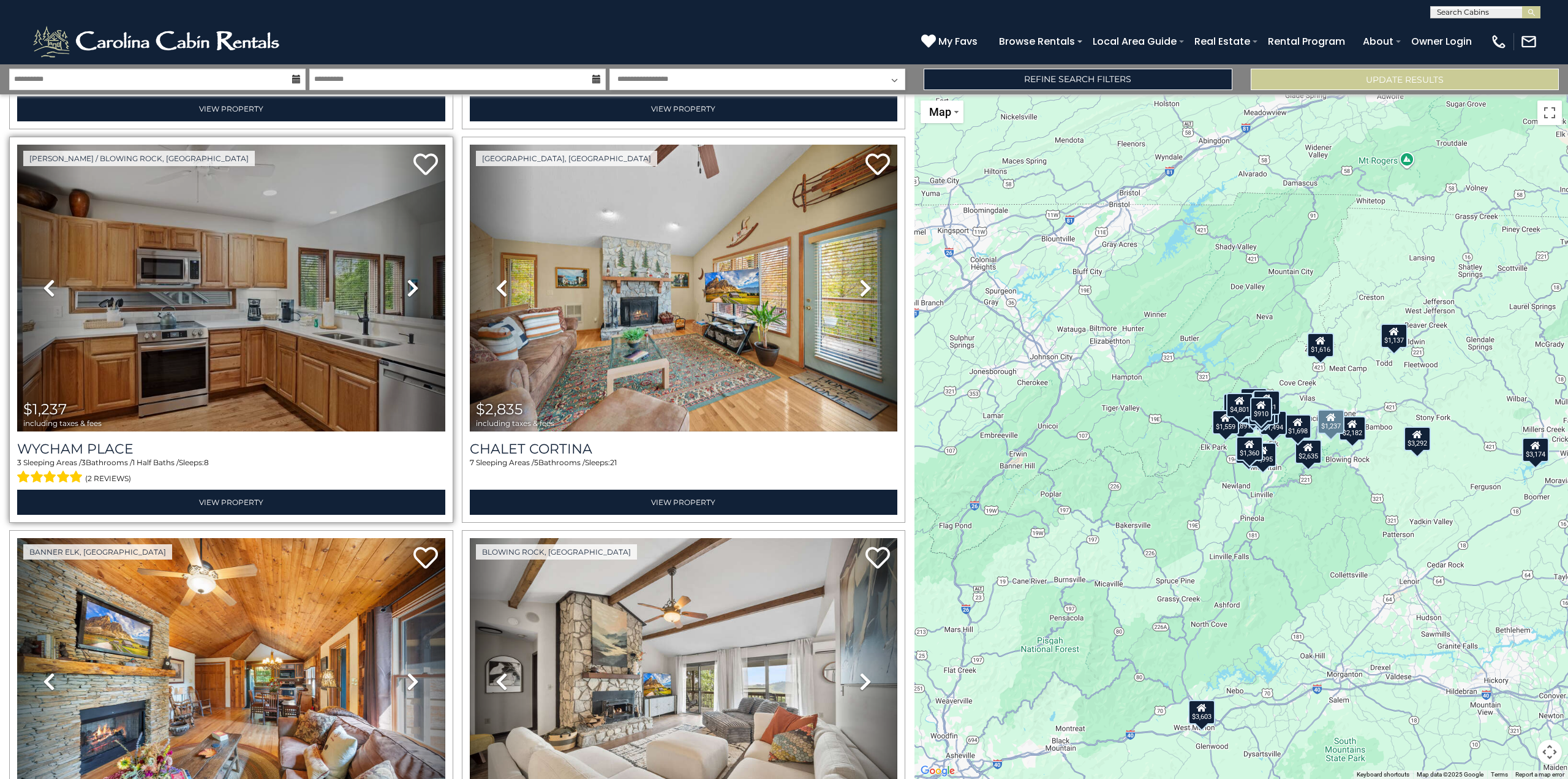
click at [413, 278] on icon at bounding box center [413, 288] width 12 height 19
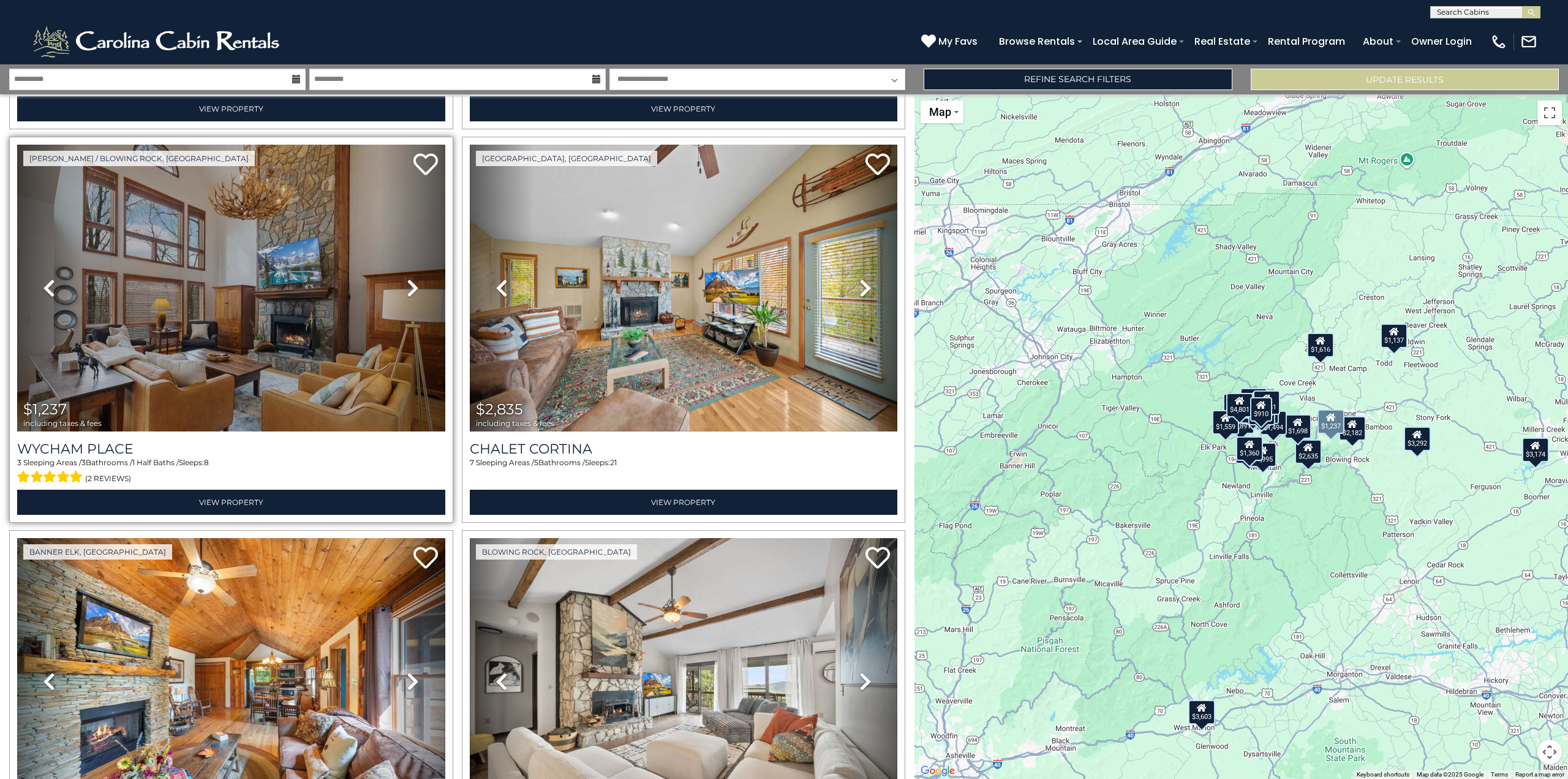
click at [413, 278] on icon at bounding box center [413, 288] width 12 height 19
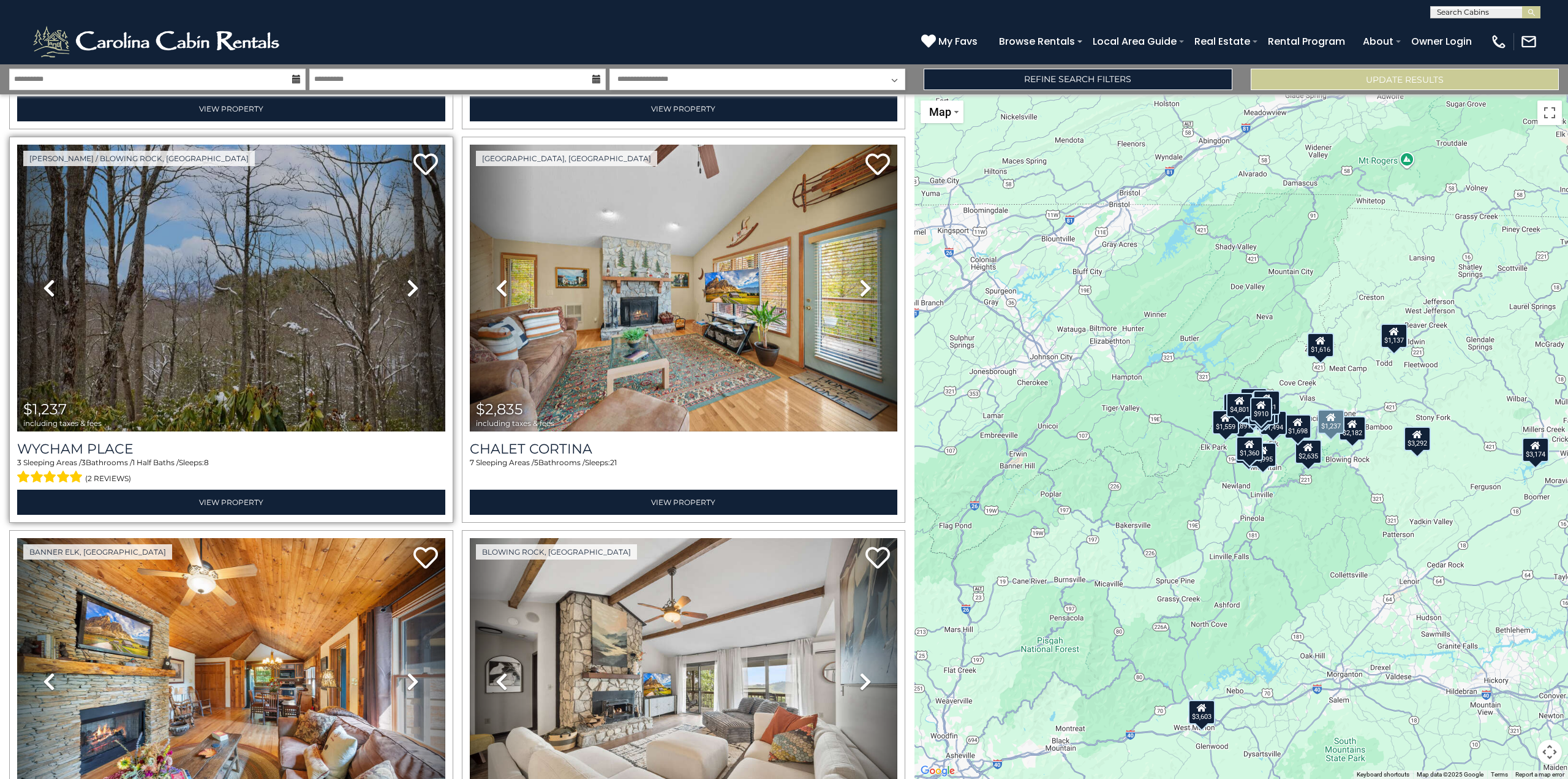
click at [413, 278] on icon at bounding box center [413, 288] width 12 height 19
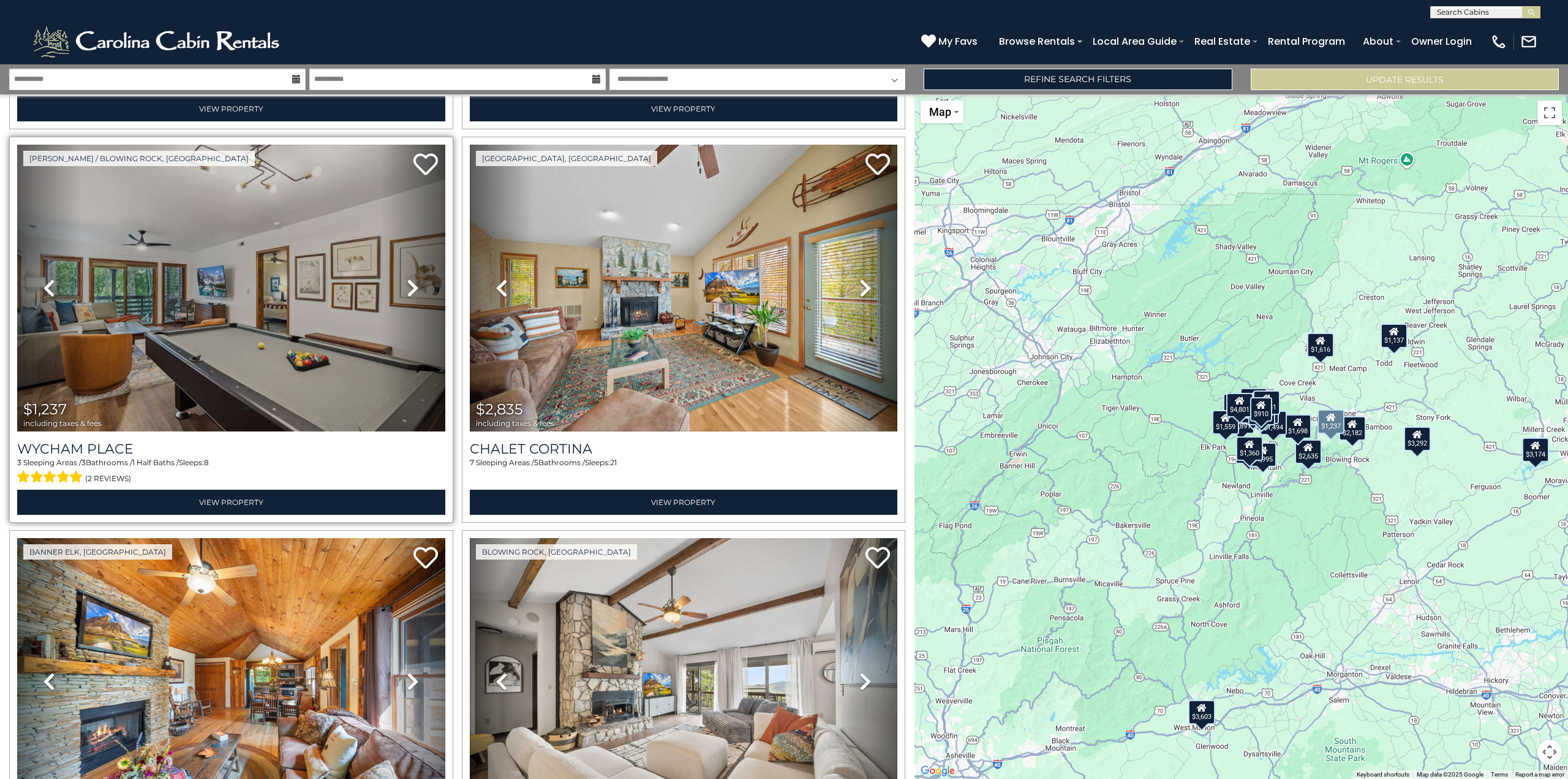
click at [413, 278] on icon at bounding box center [413, 288] width 12 height 19
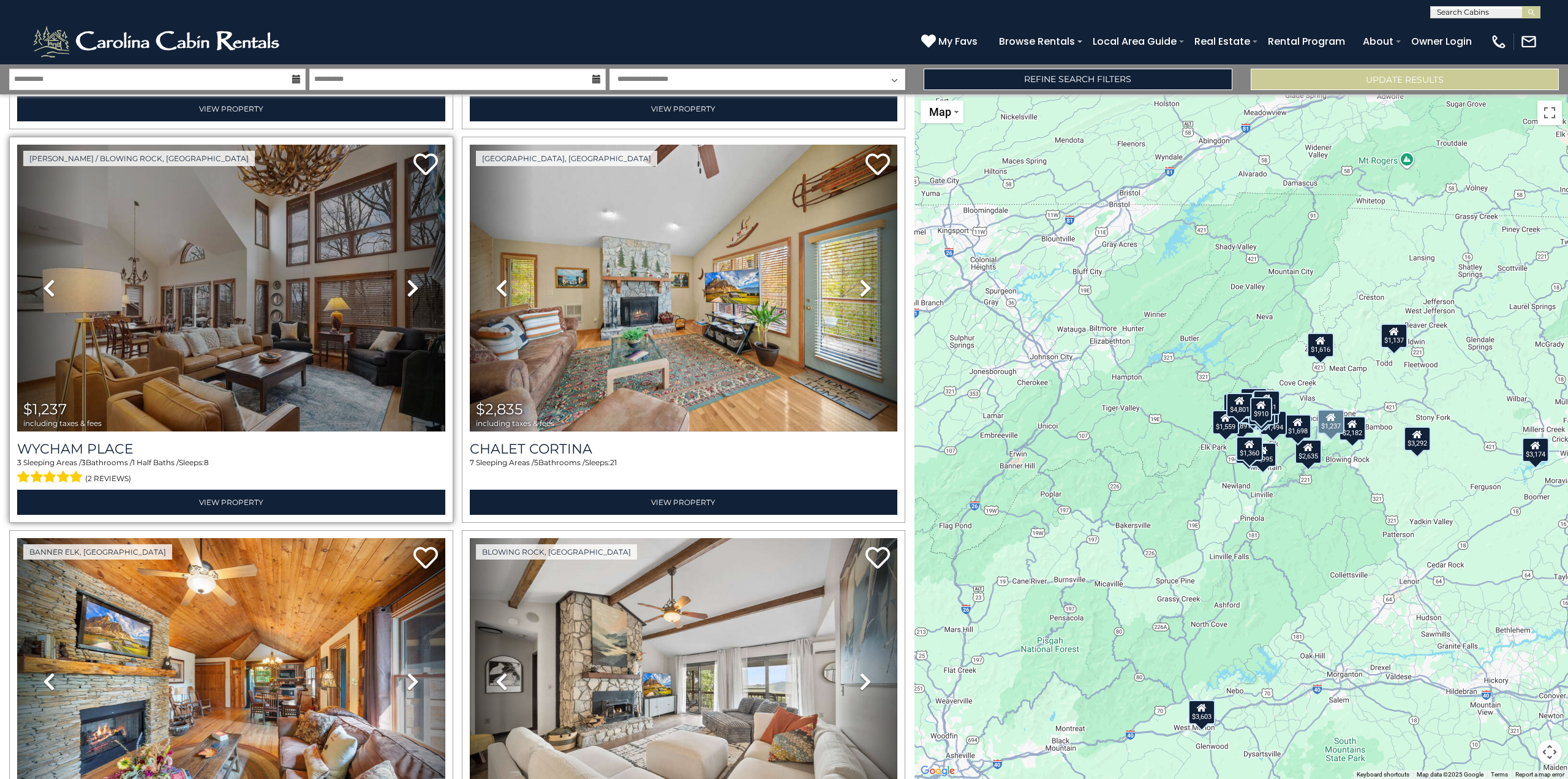
click at [414, 278] on icon at bounding box center [413, 288] width 12 height 19
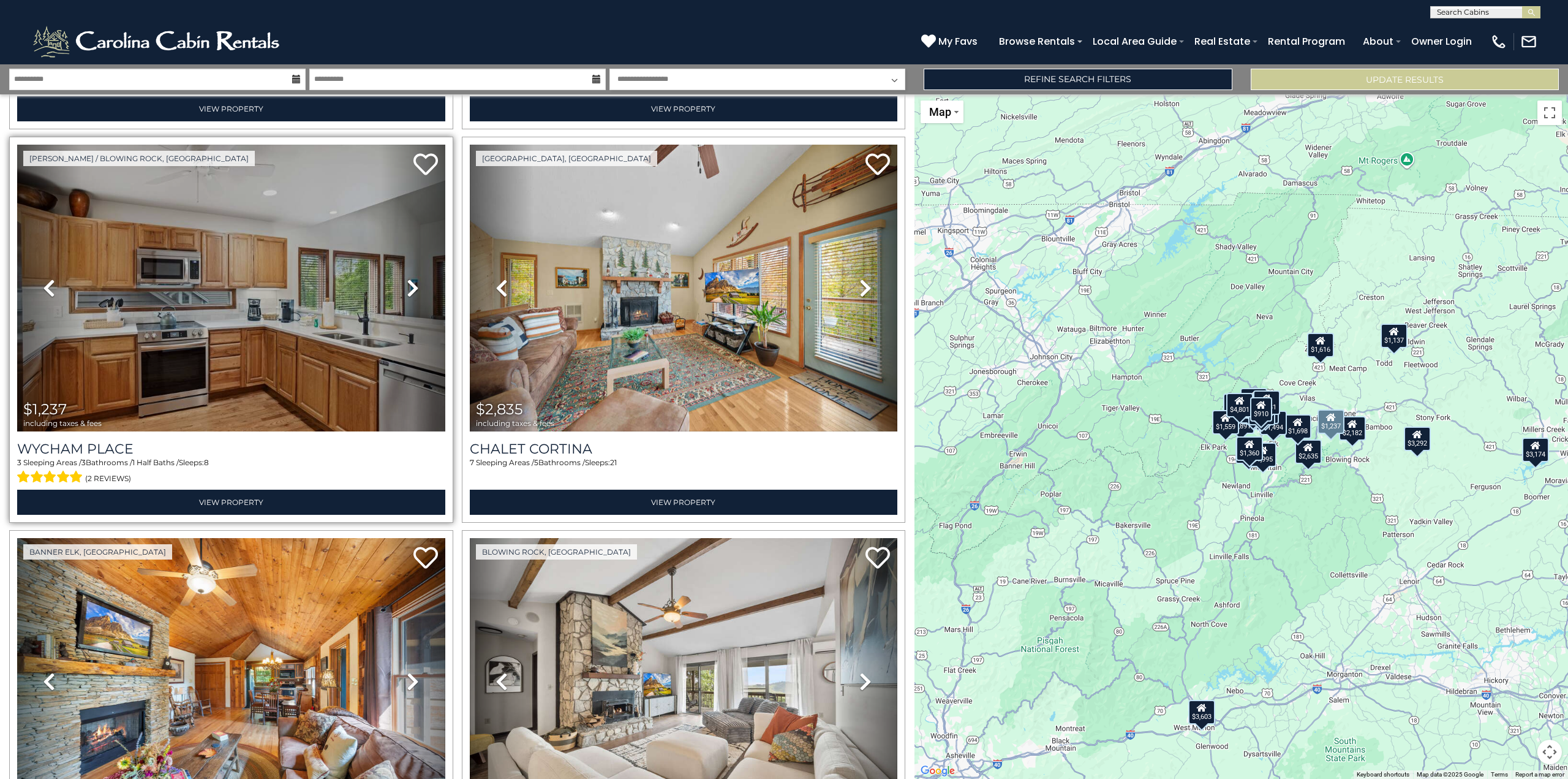
click at [414, 278] on icon at bounding box center [413, 288] width 12 height 19
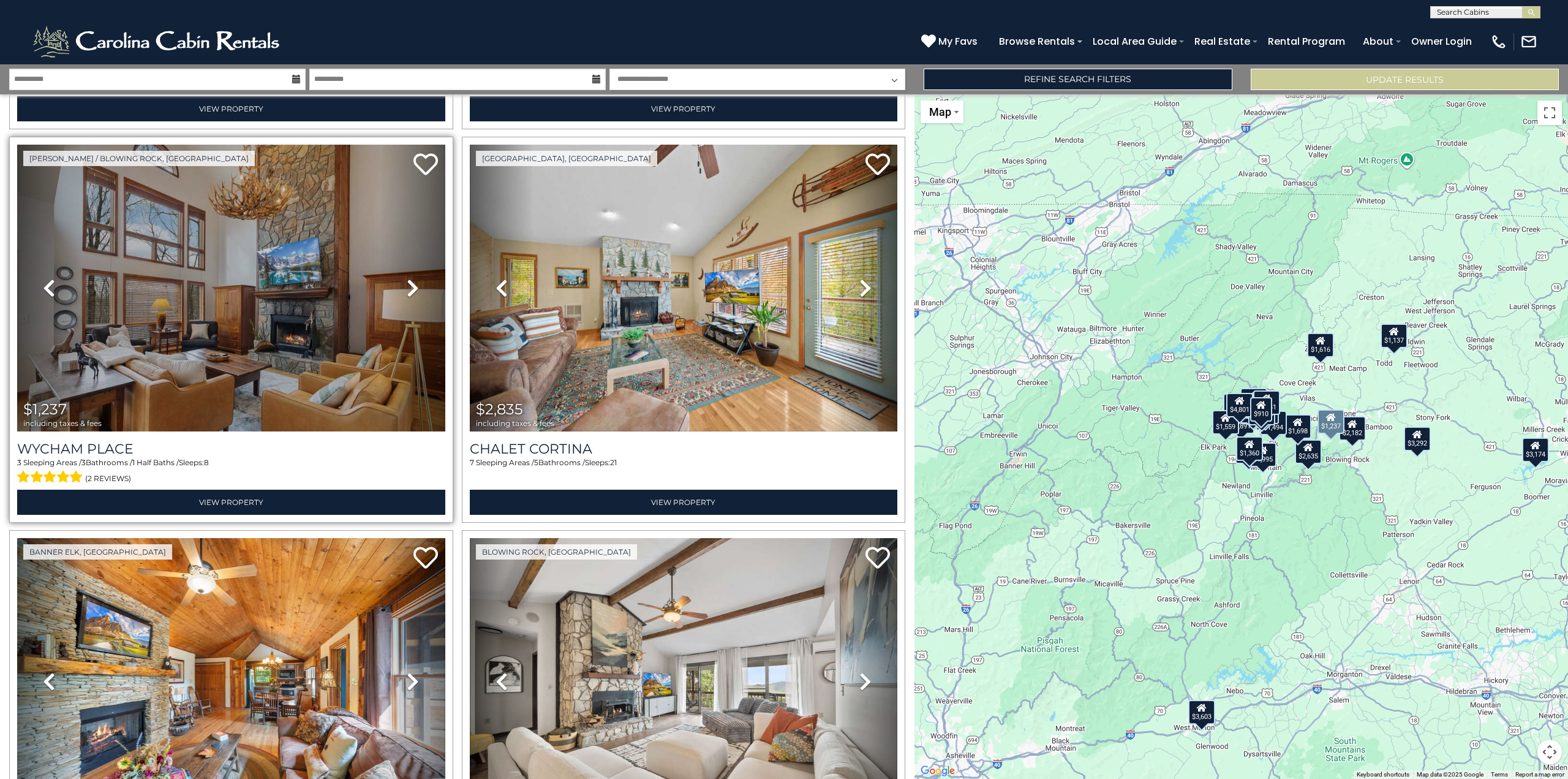
click at [414, 278] on icon at bounding box center [413, 288] width 12 height 19
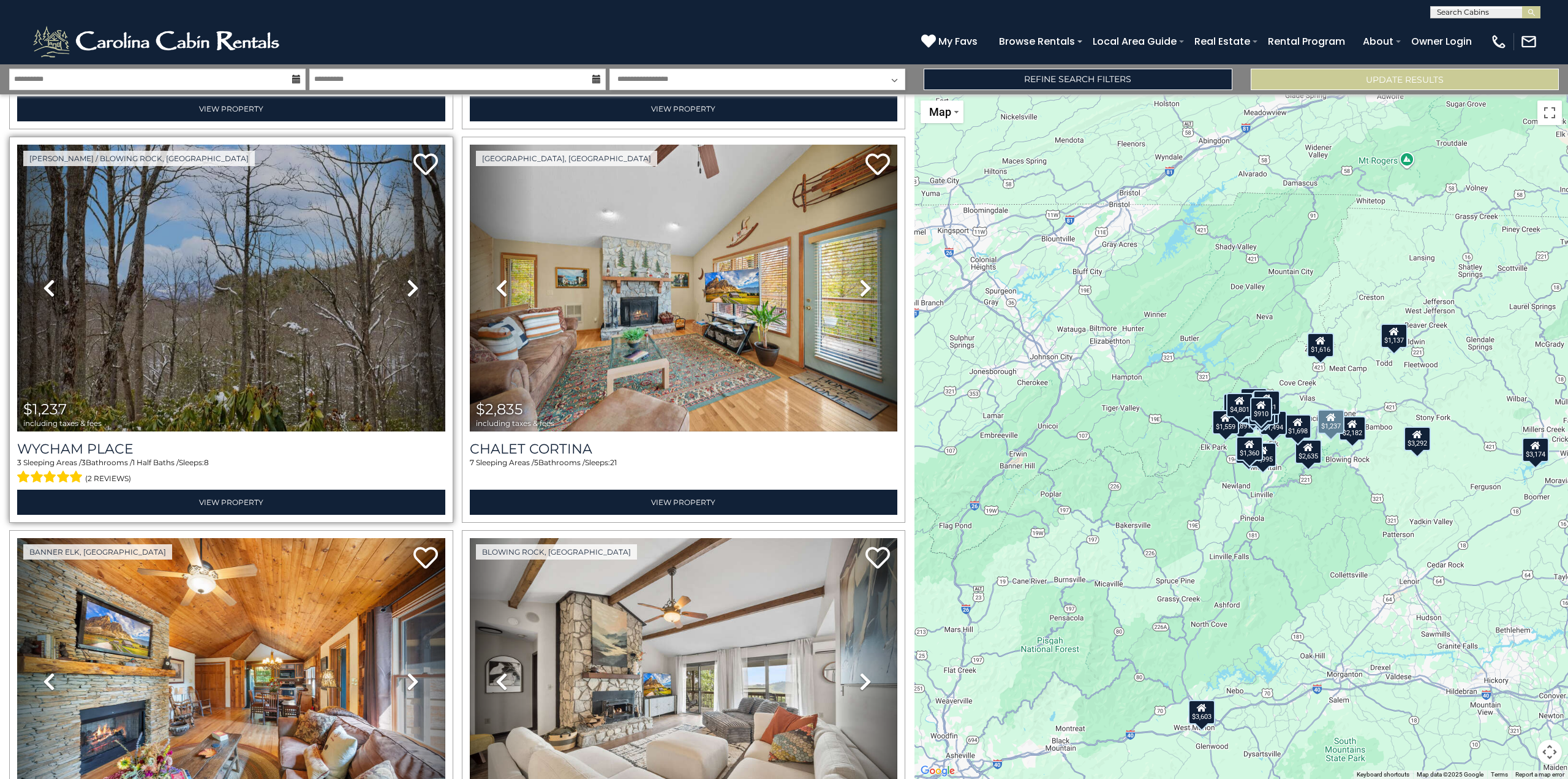
click at [410, 278] on icon at bounding box center [413, 288] width 12 height 19
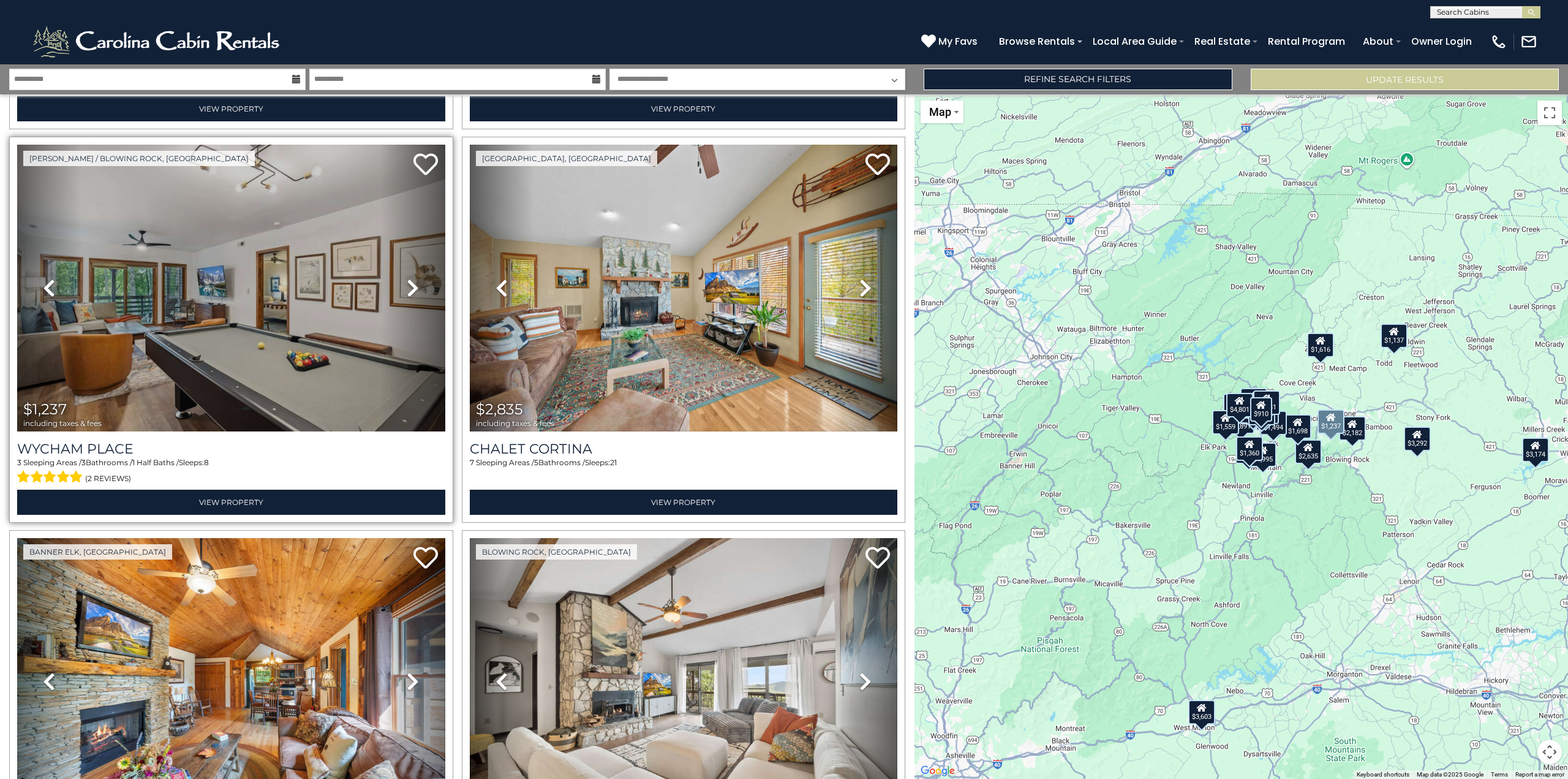
click at [410, 278] on icon at bounding box center [413, 288] width 12 height 19
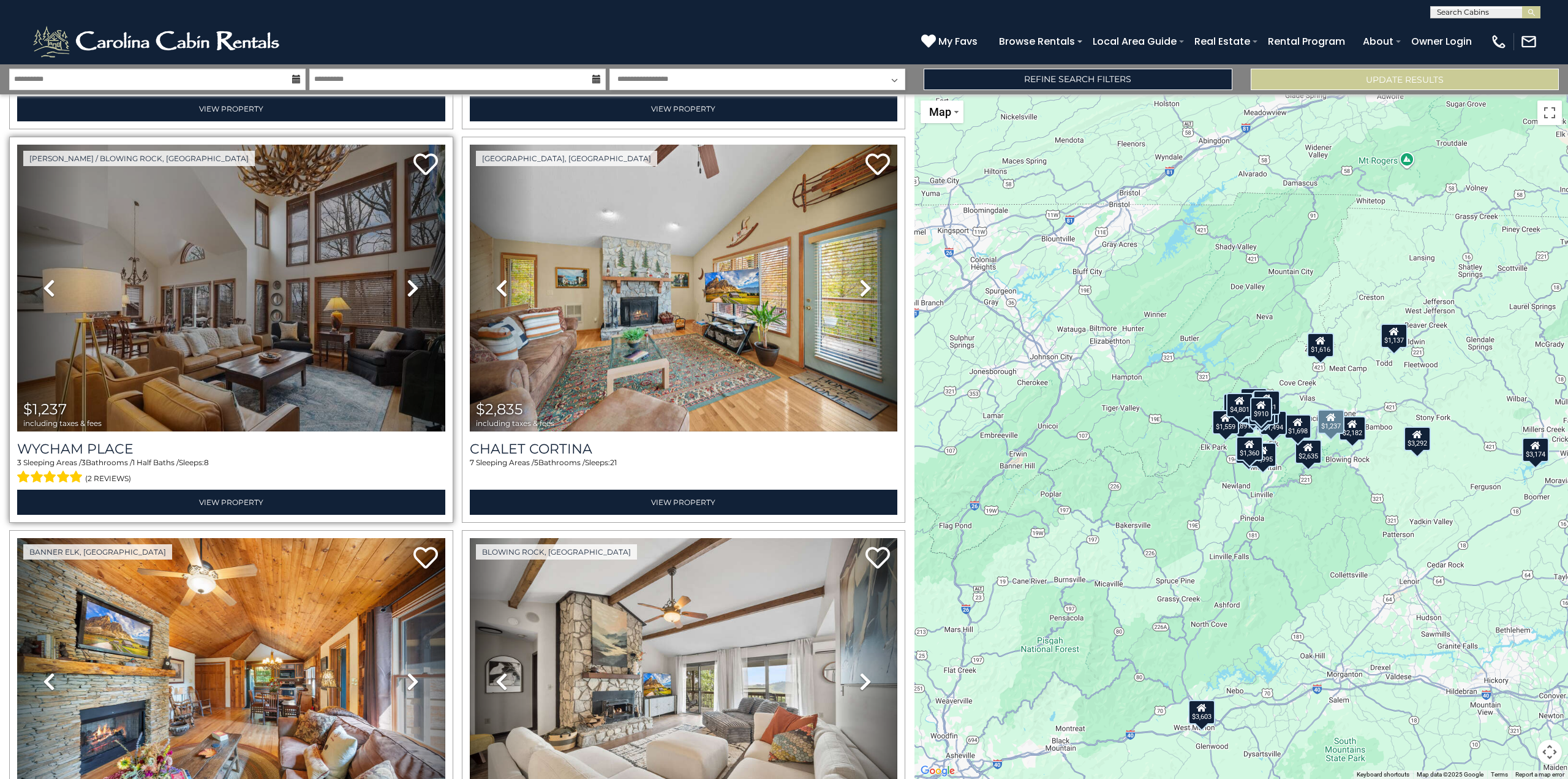
click at [413, 278] on icon at bounding box center [413, 288] width 12 height 19
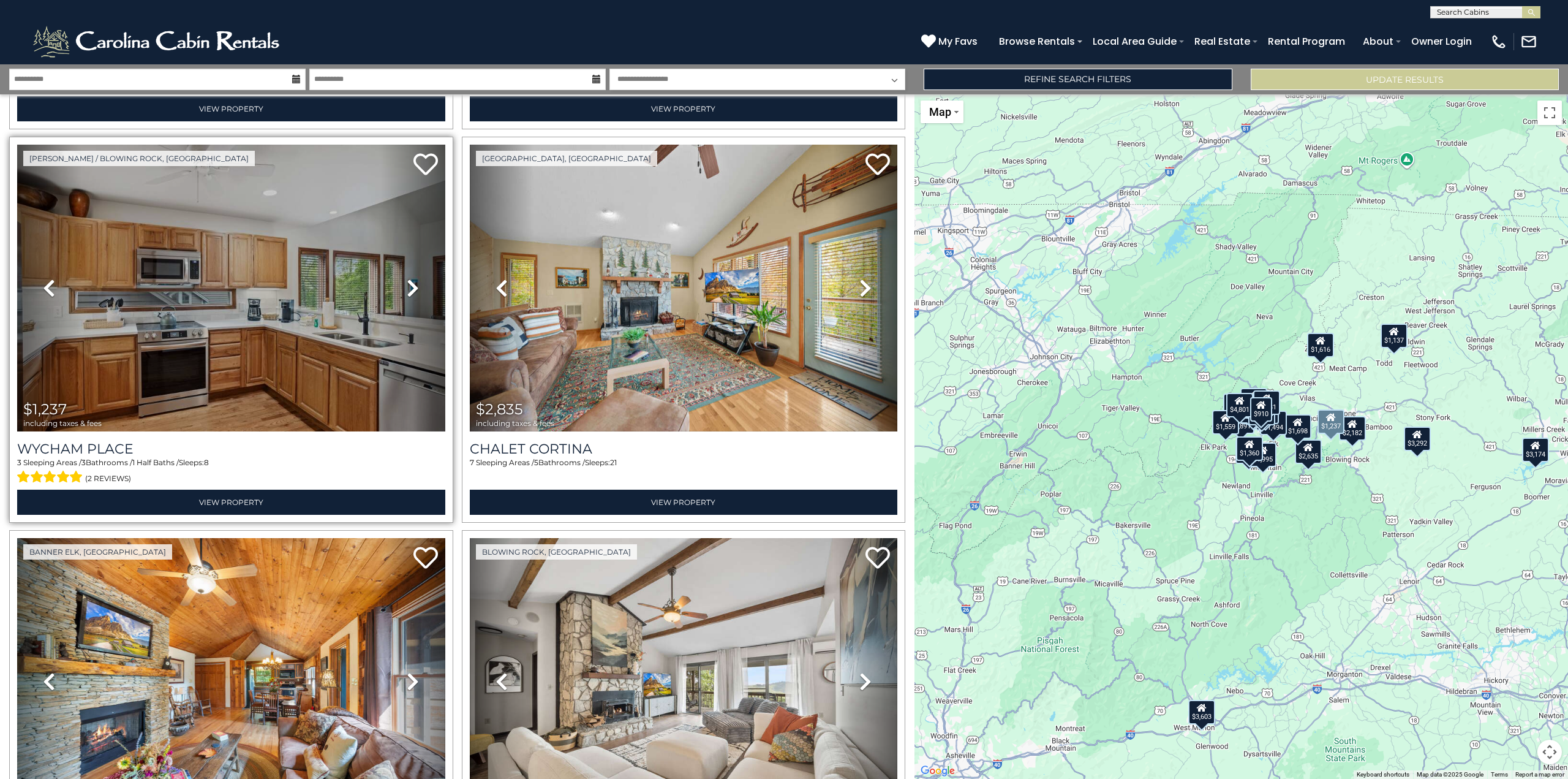
click at [413, 278] on icon at bounding box center [413, 288] width 12 height 19
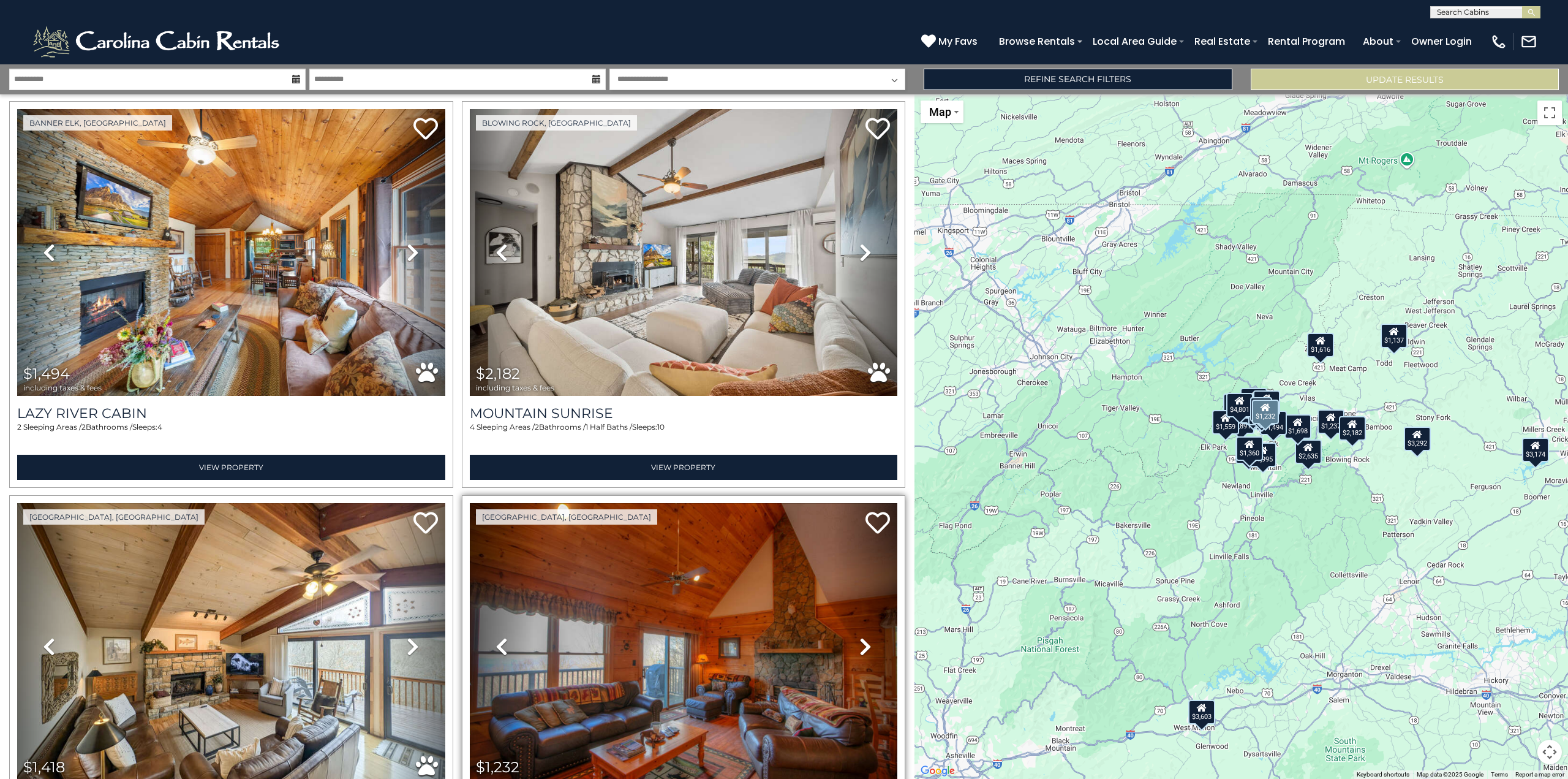
scroll to position [3821, 0]
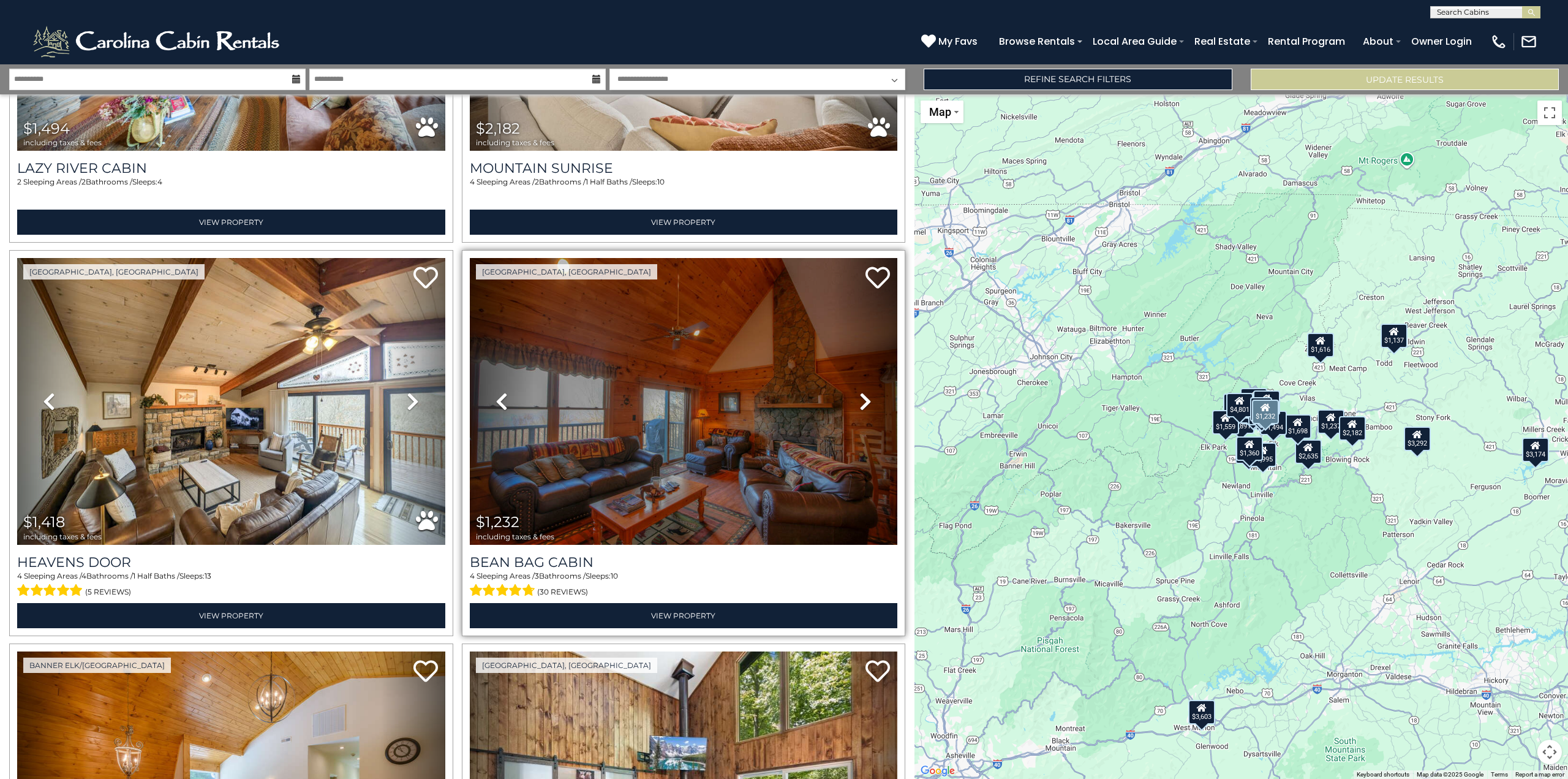
click at [859, 392] on icon at bounding box center [865, 401] width 12 height 19
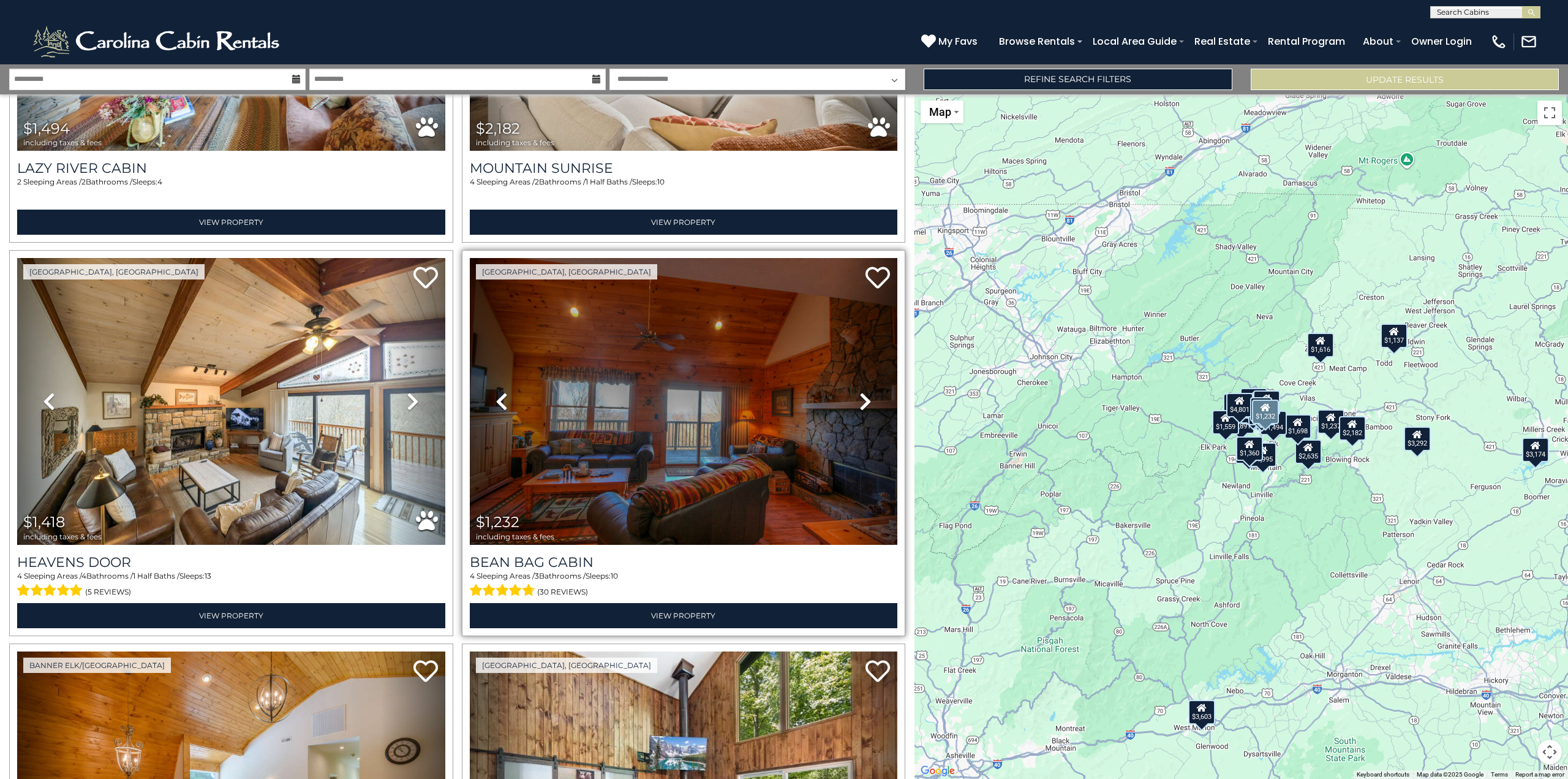
click at [859, 392] on icon at bounding box center [865, 401] width 12 height 19
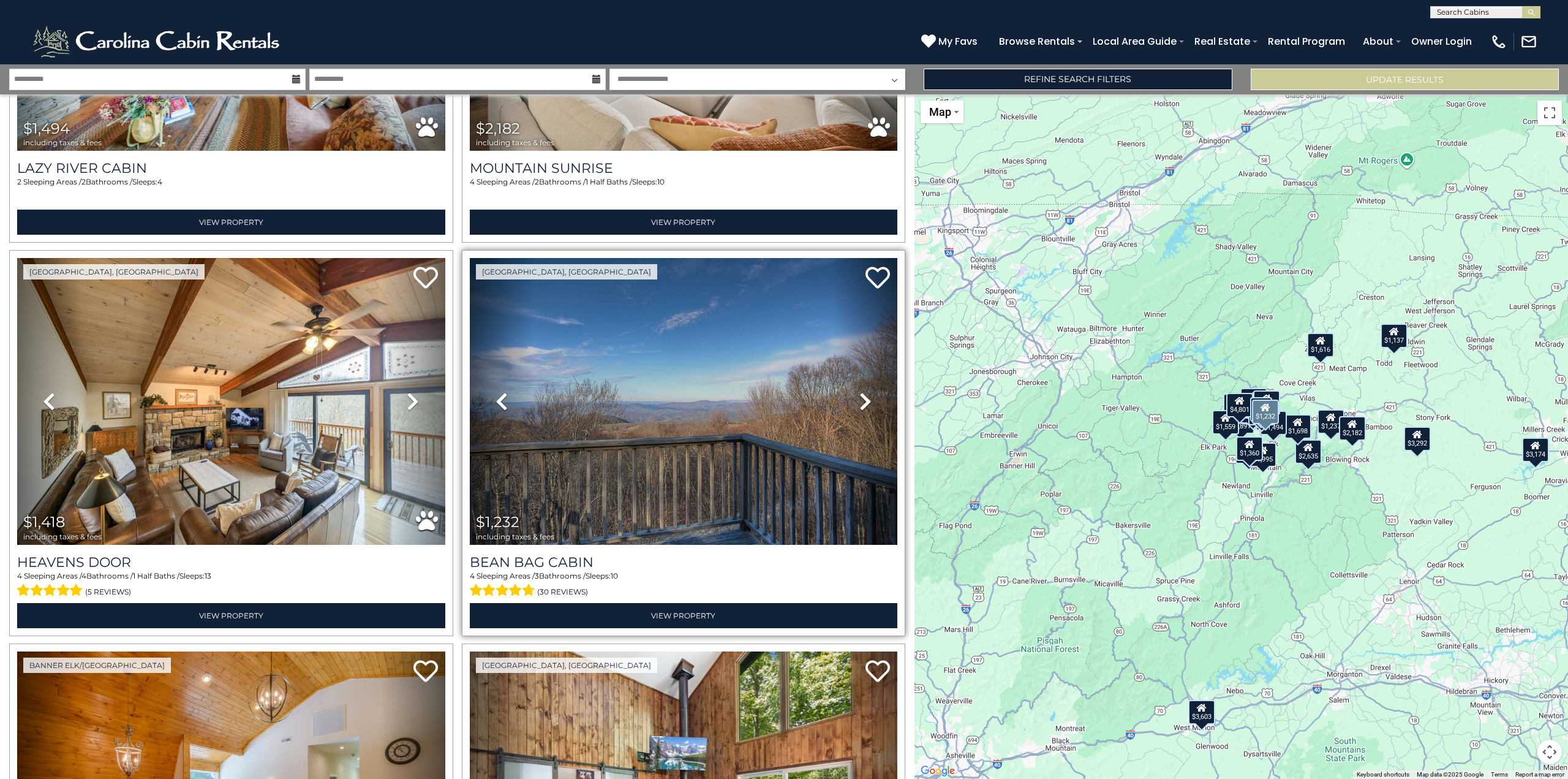
click at [862, 392] on icon at bounding box center [865, 401] width 12 height 19
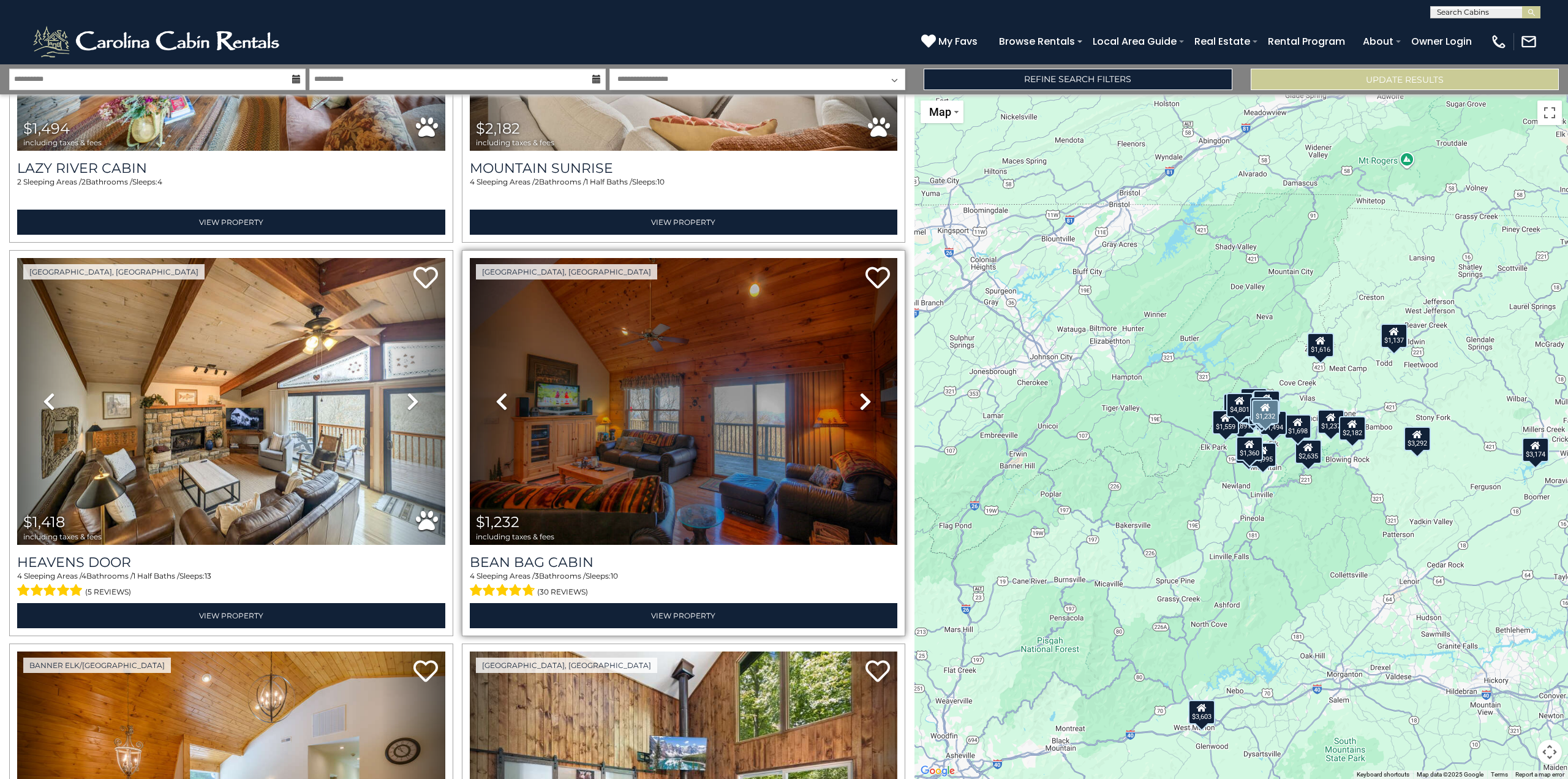
click at [862, 392] on icon at bounding box center [865, 401] width 12 height 19
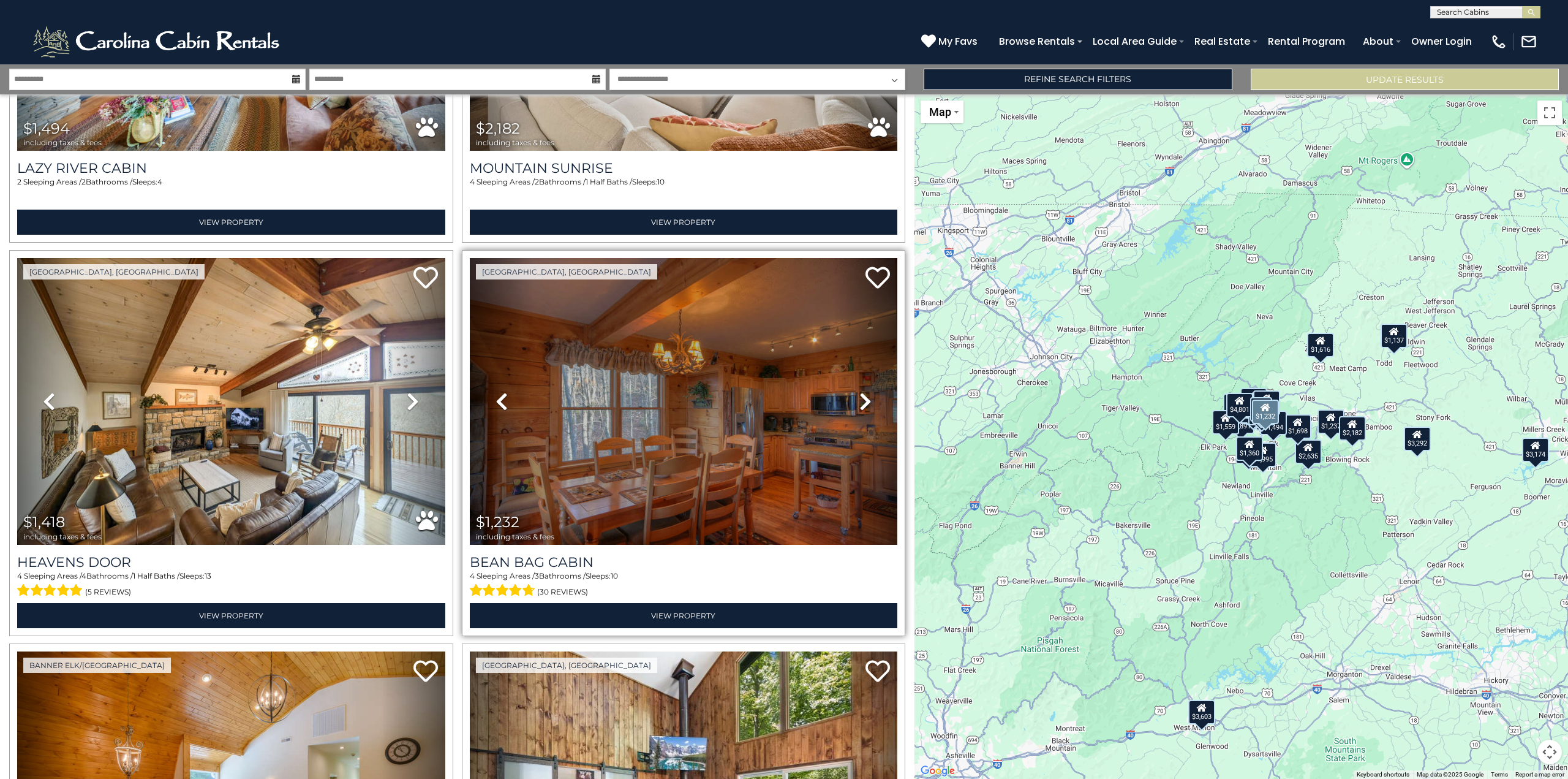
click at [862, 392] on icon at bounding box center [865, 401] width 12 height 19
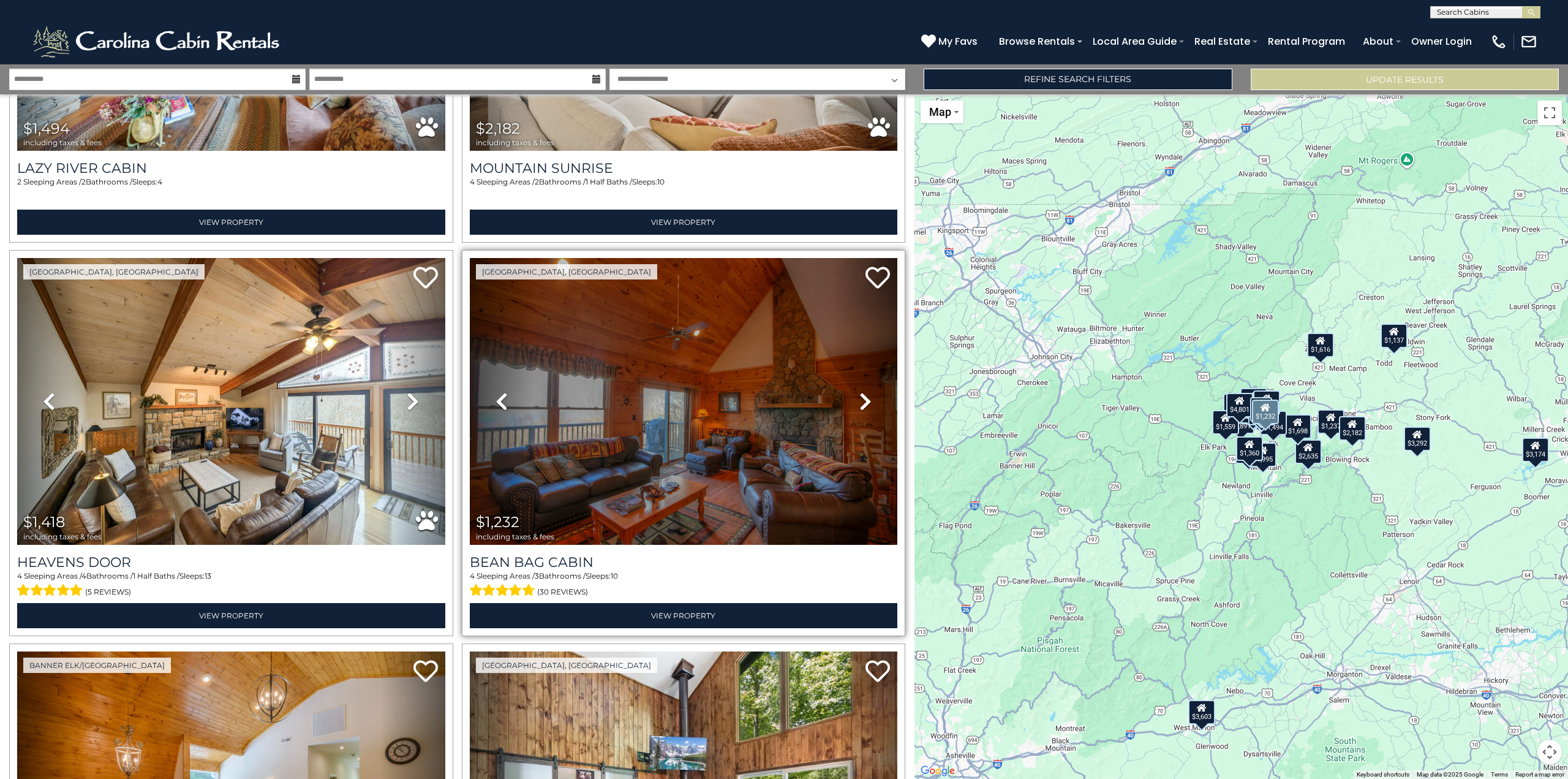
click at [862, 392] on icon at bounding box center [865, 401] width 12 height 19
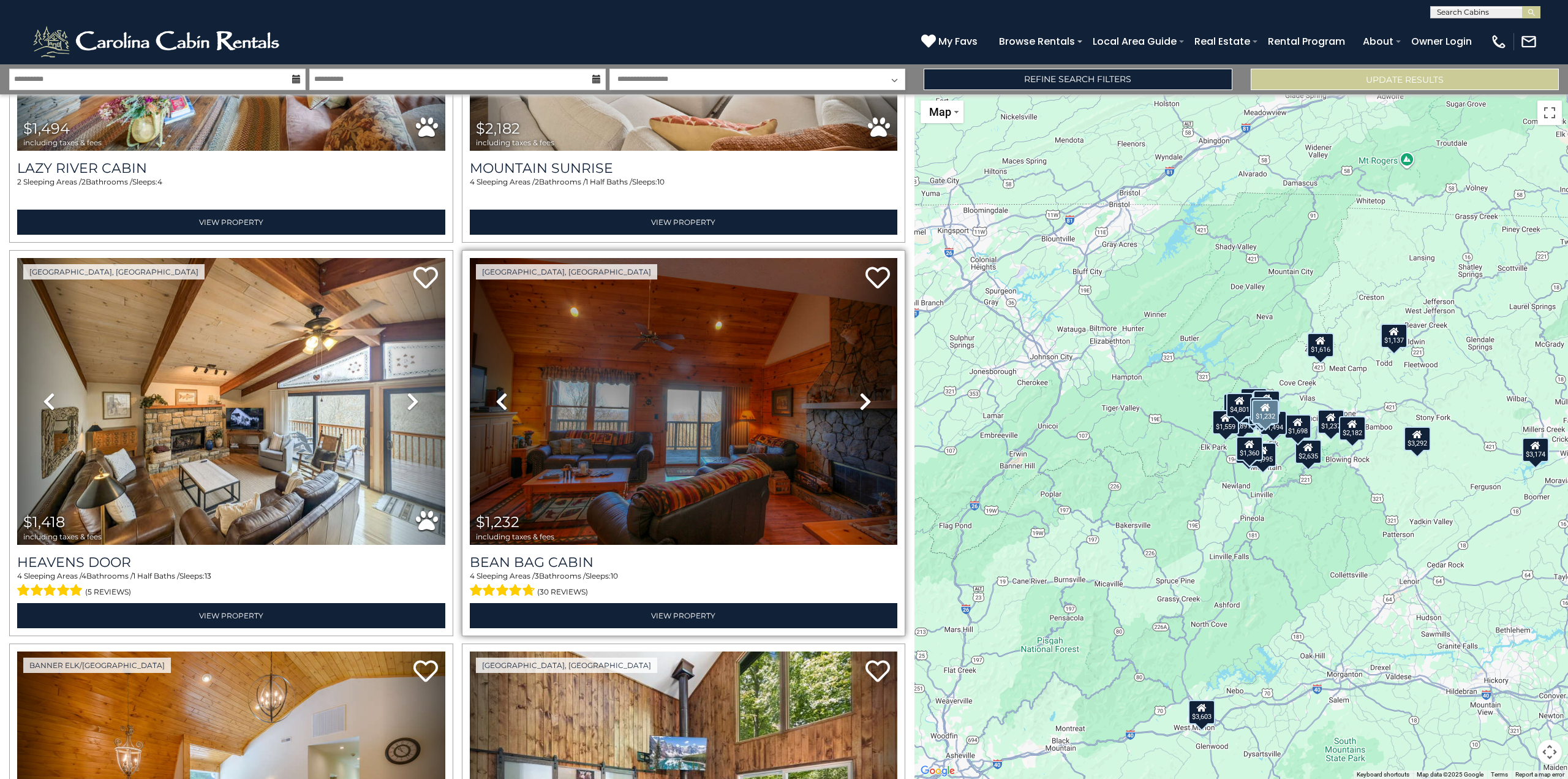
click at [862, 392] on icon at bounding box center [865, 401] width 12 height 19
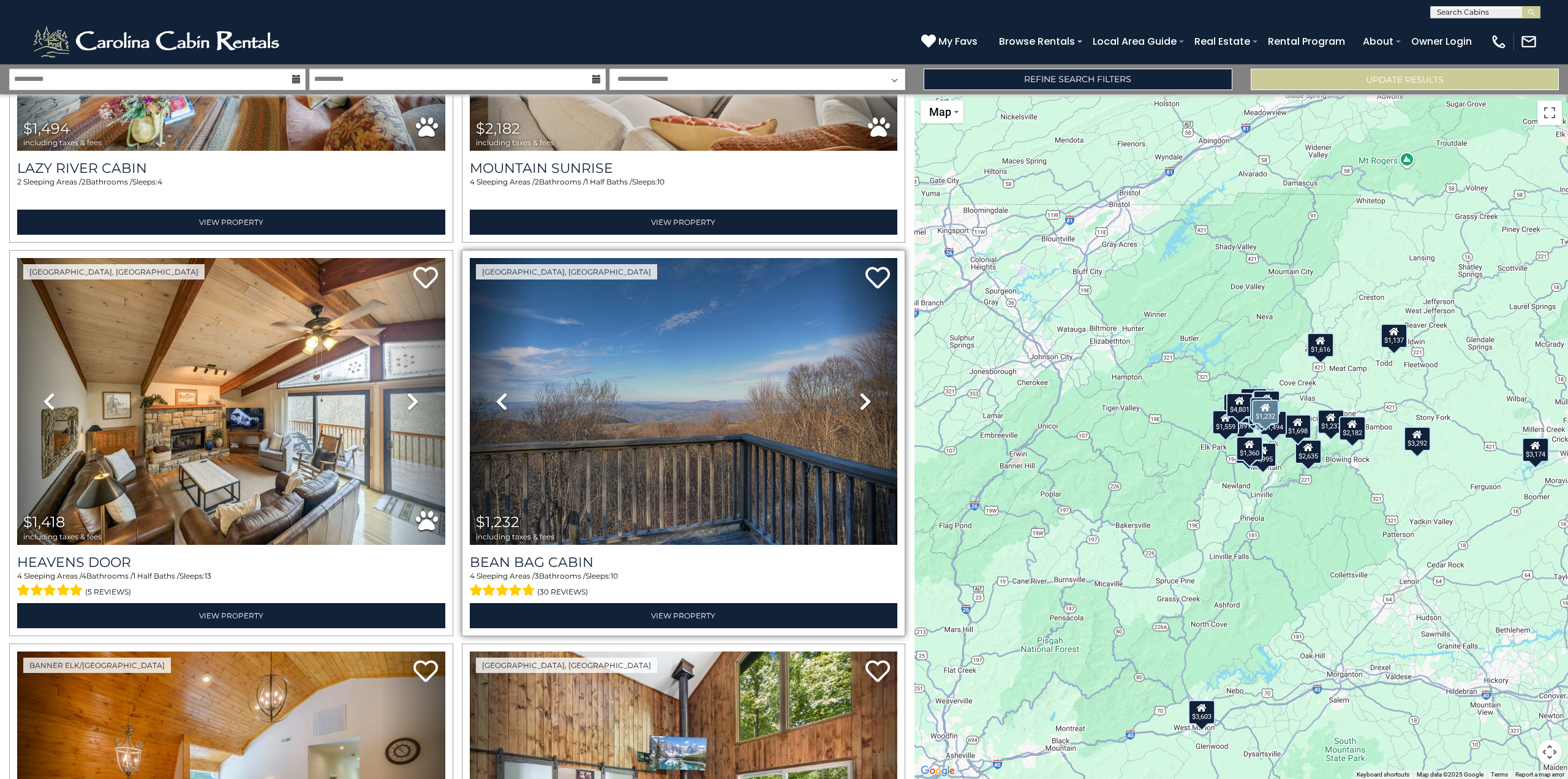
click at [862, 392] on icon at bounding box center [865, 401] width 12 height 19
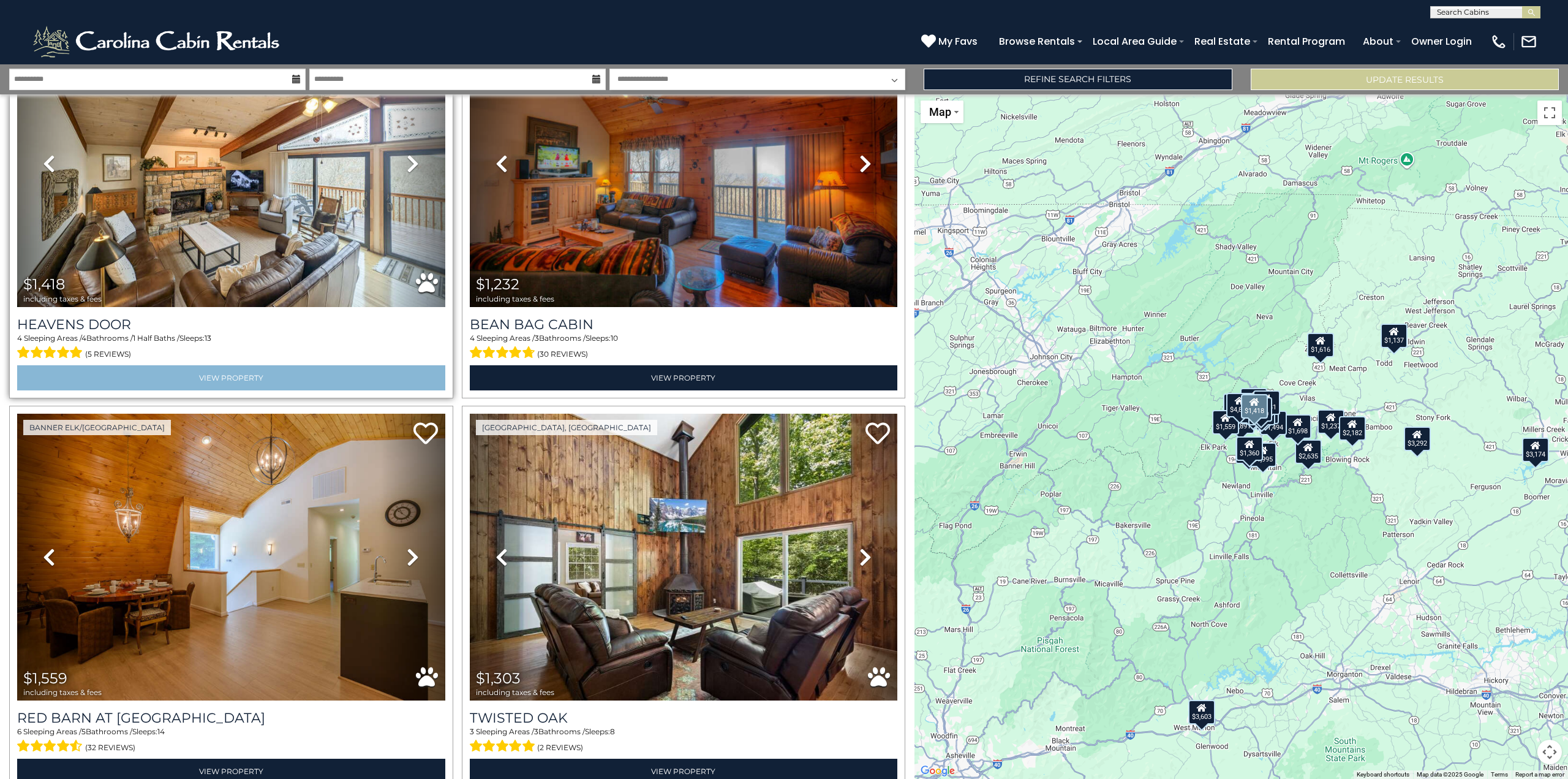
scroll to position [4067, 0]
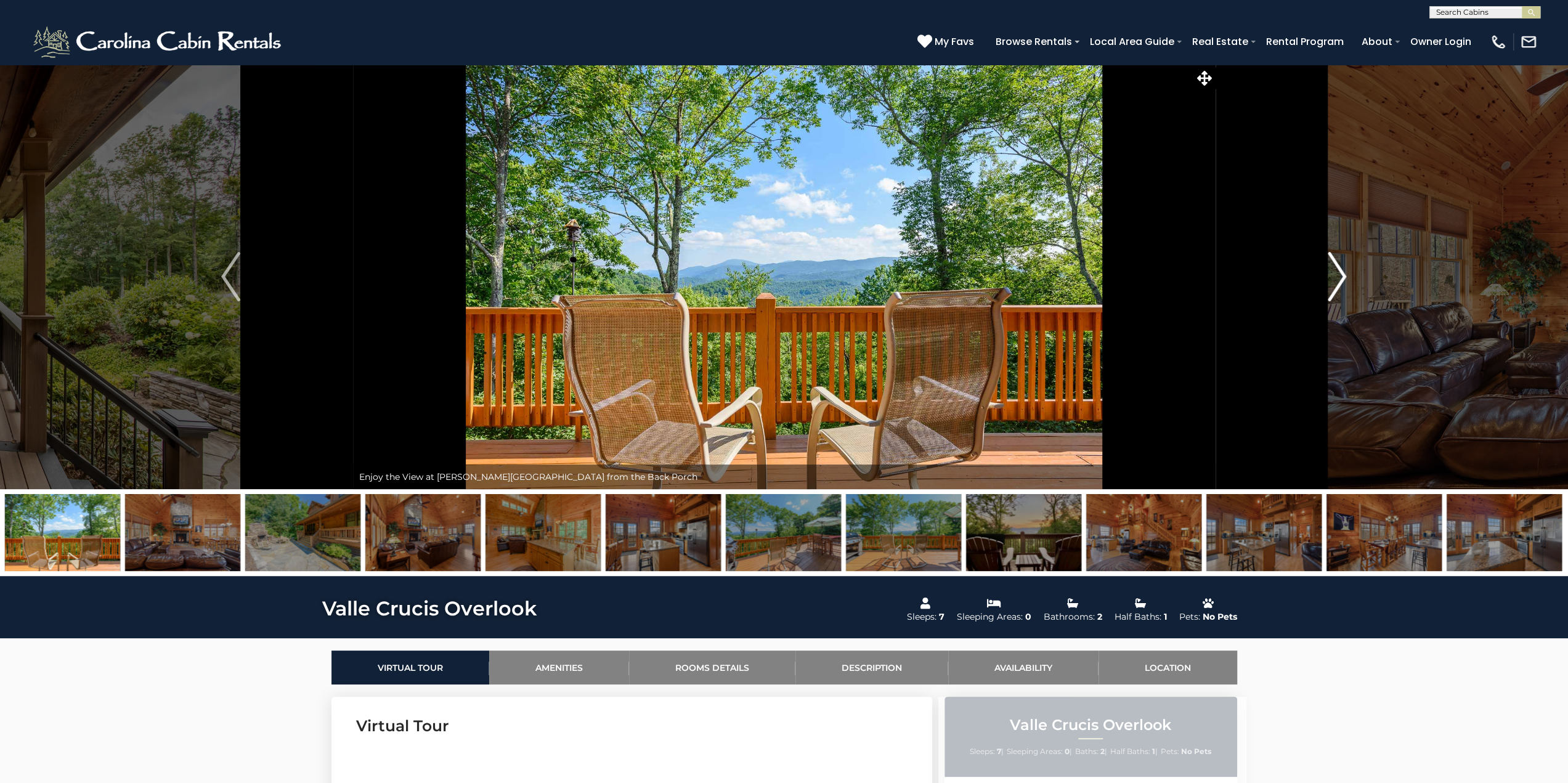
click at [1342, 272] on img "Next" at bounding box center [1337, 277] width 19 height 50
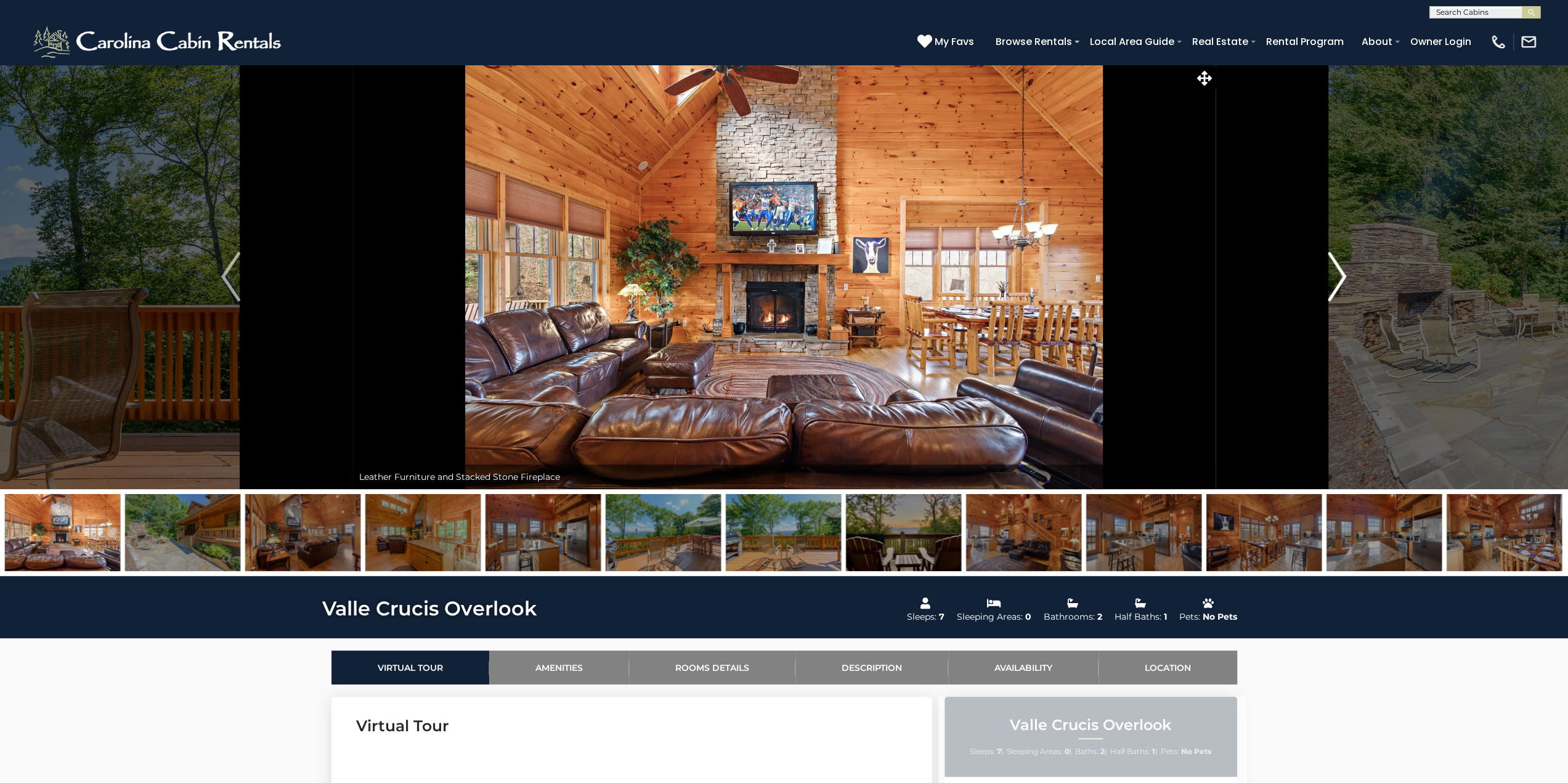
click at [1342, 272] on img "Next" at bounding box center [1337, 277] width 19 height 50
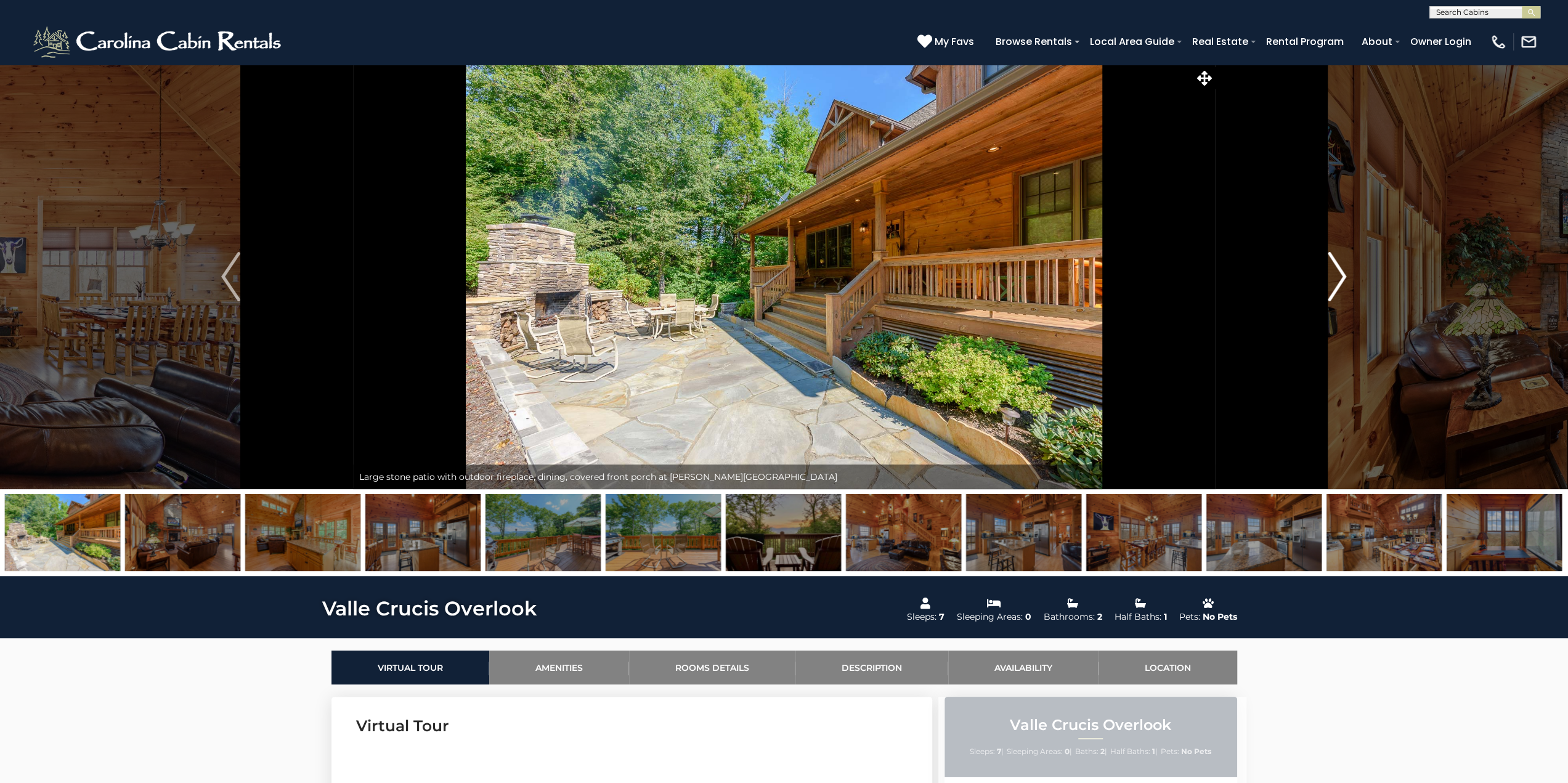
click at [1342, 272] on img "Next" at bounding box center [1337, 277] width 19 height 50
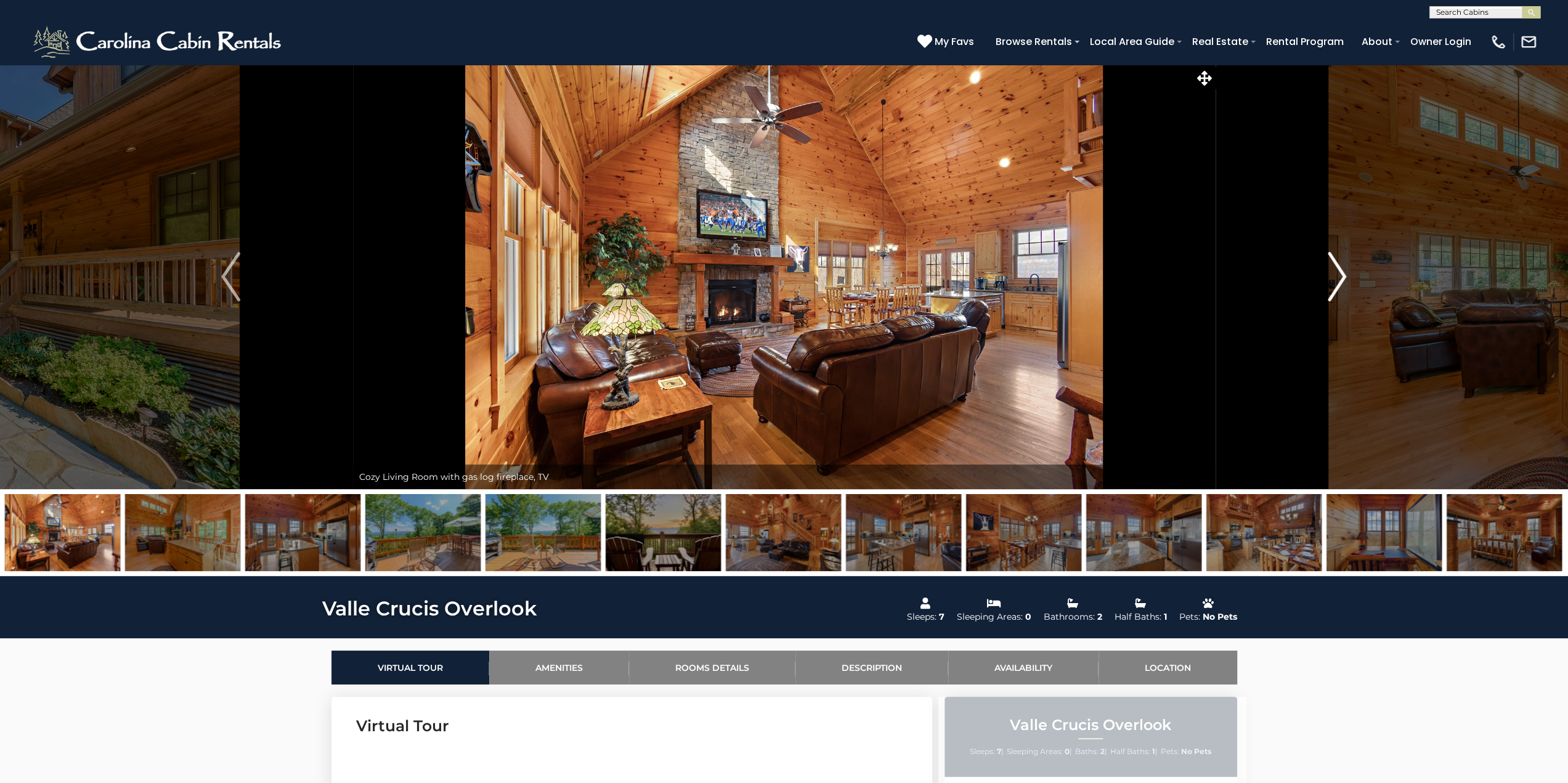
click at [1342, 272] on img "Next" at bounding box center [1337, 277] width 19 height 50
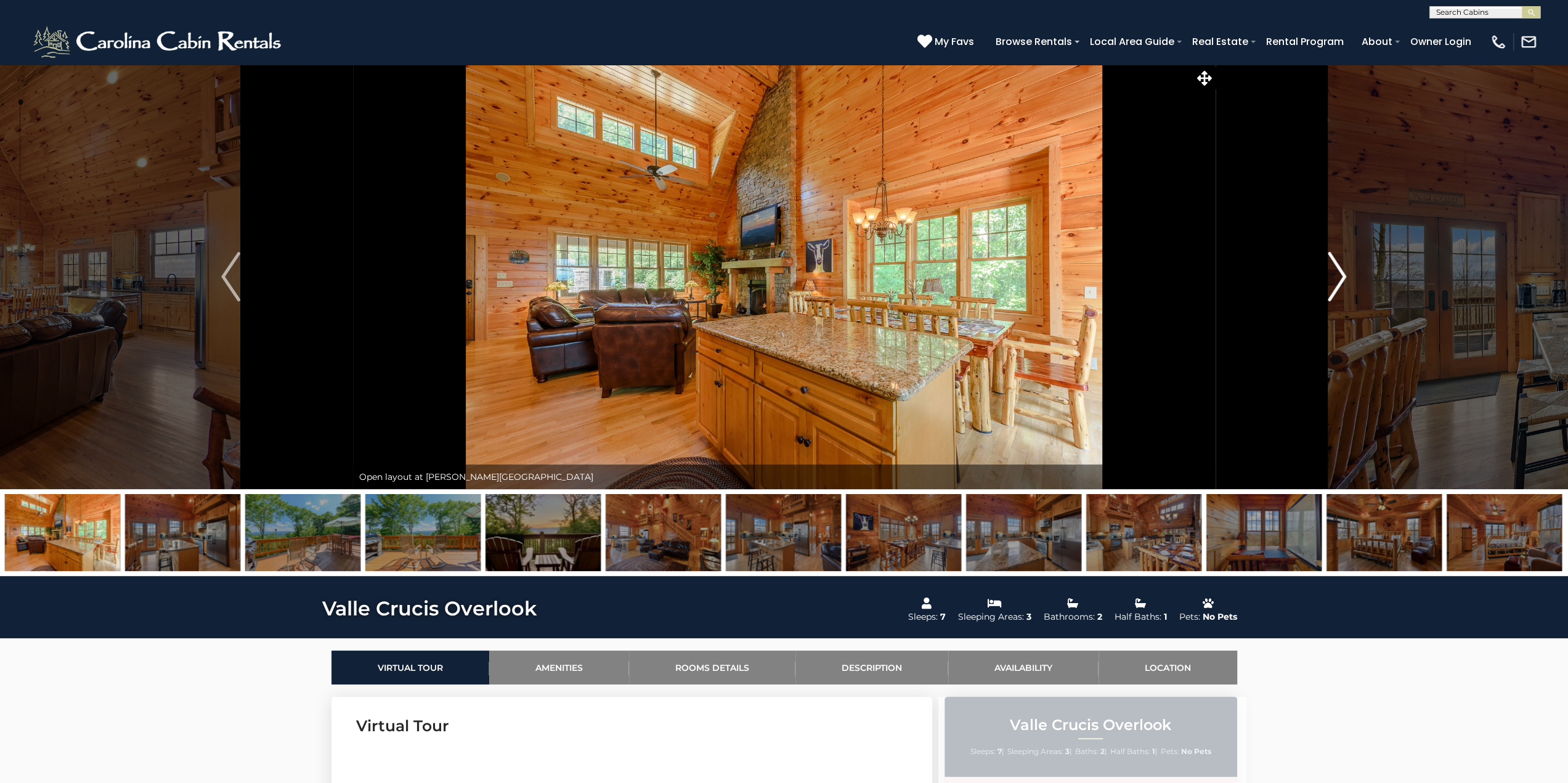
click at [1342, 272] on img "Next" at bounding box center [1337, 277] width 19 height 50
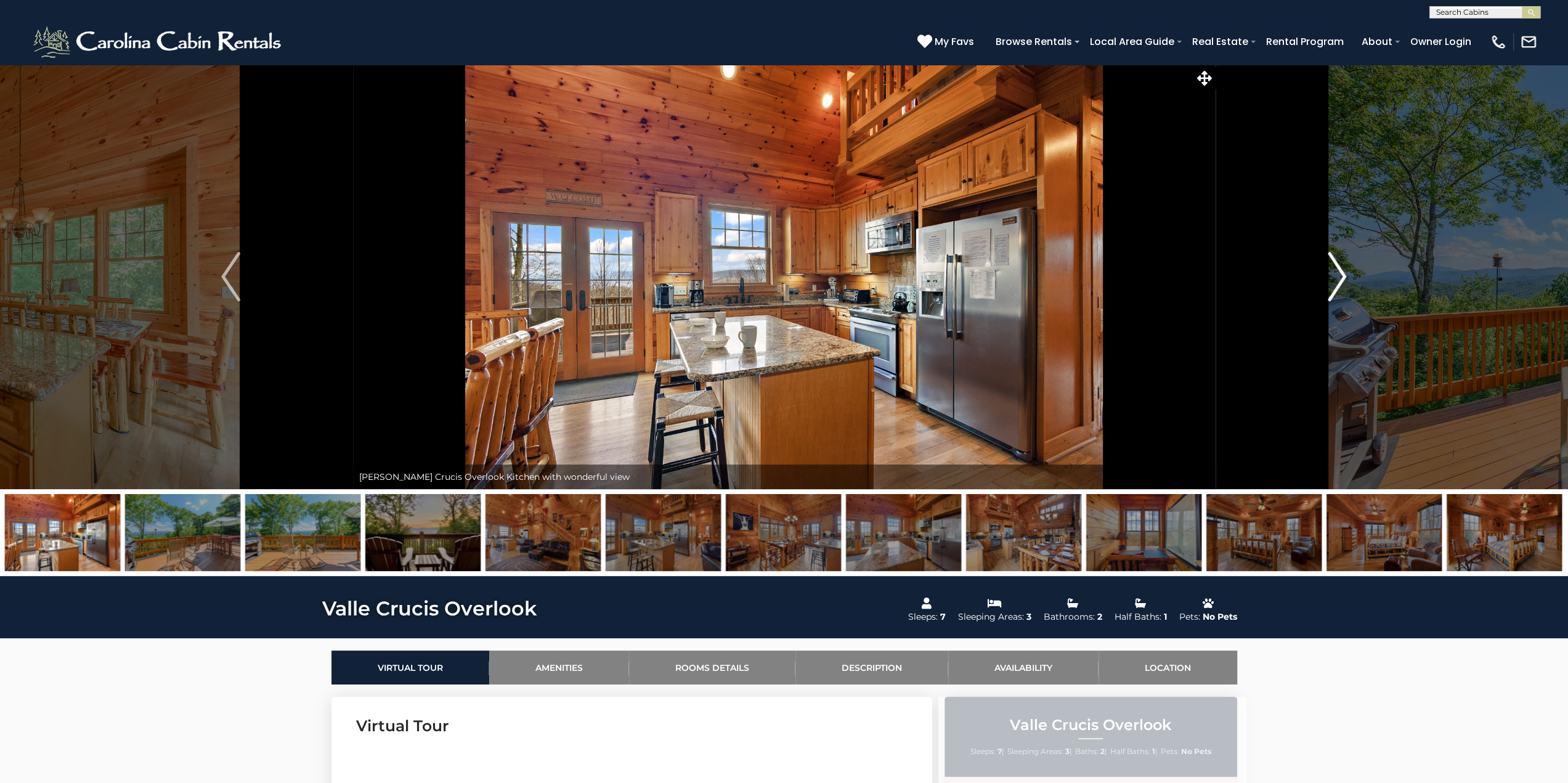
click at [1342, 272] on img "Next" at bounding box center [1337, 277] width 19 height 50
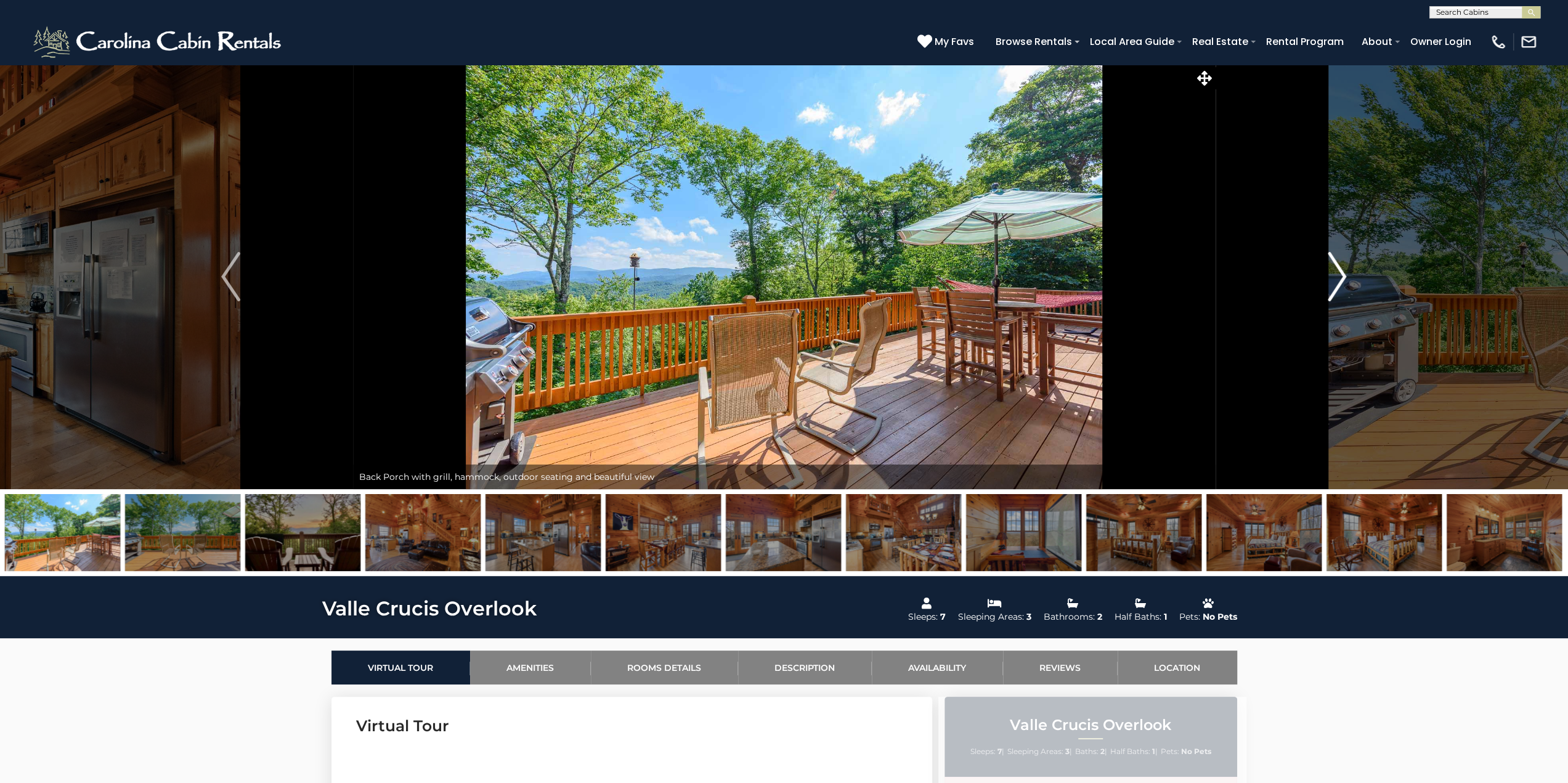
click at [1342, 273] on img "Next" at bounding box center [1337, 277] width 19 height 50
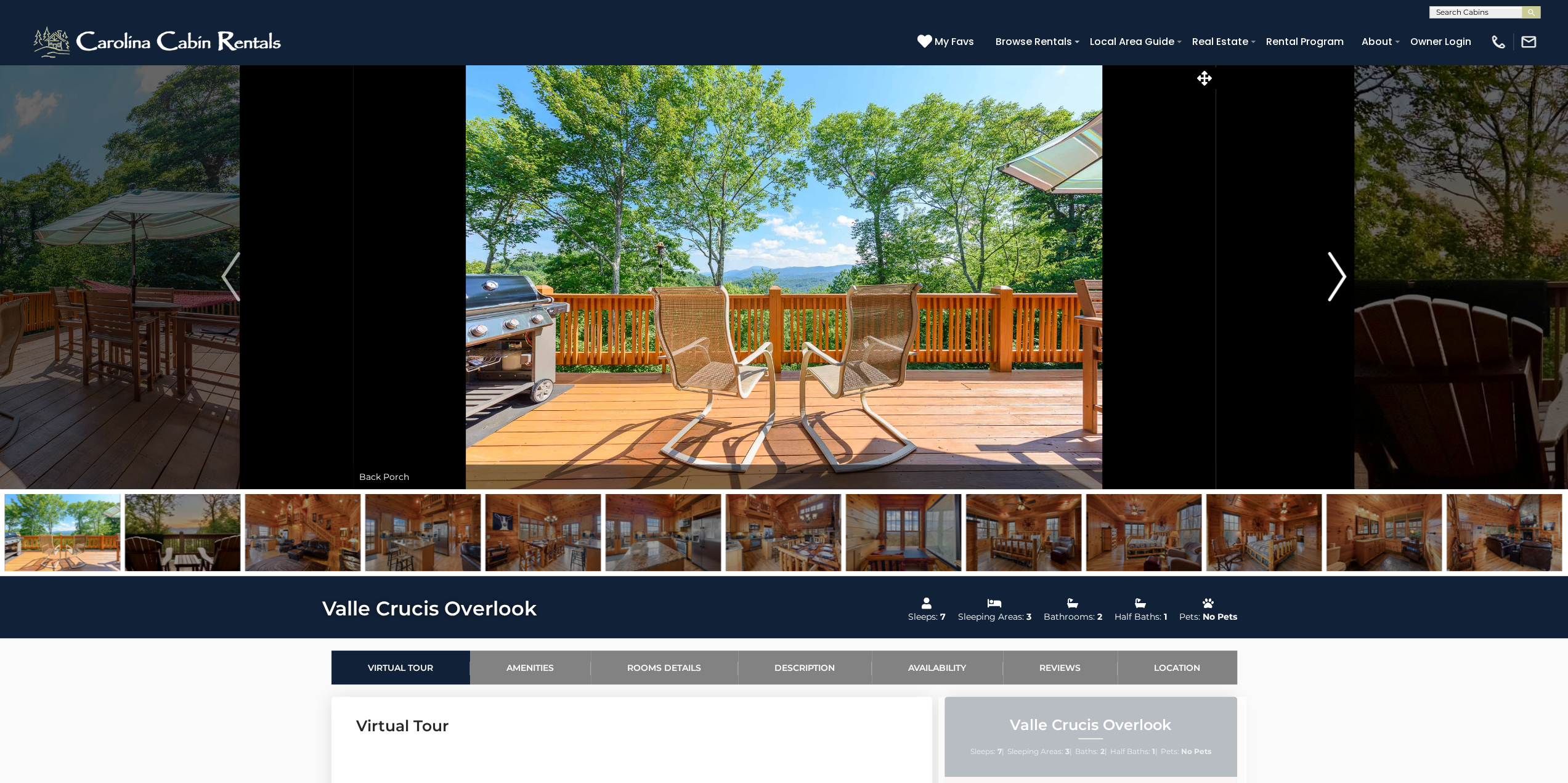
click at [1338, 267] on img "Next" at bounding box center [1337, 277] width 19 height 50
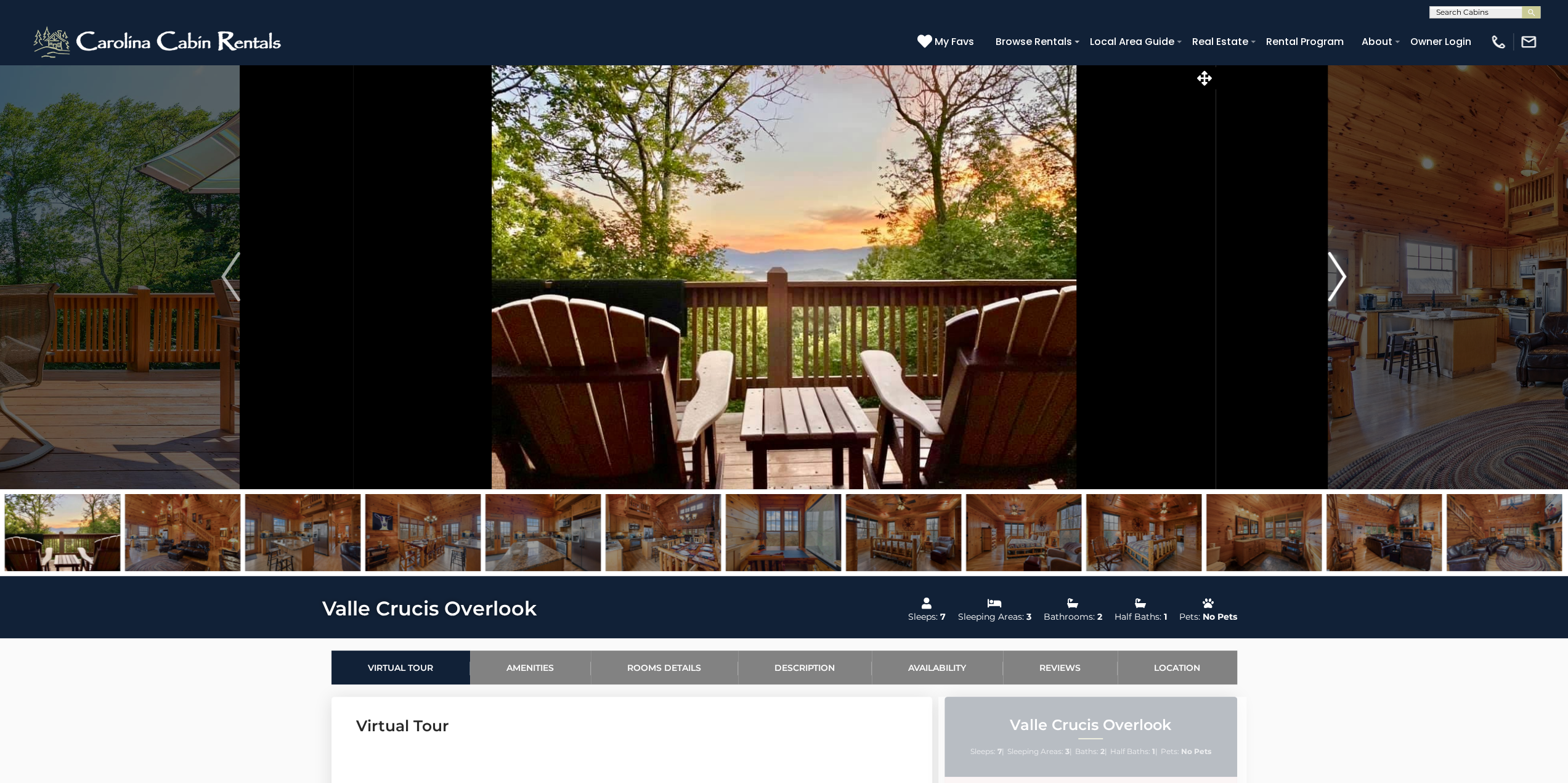
click at [1338, 267] on img "Next" at bounding box center [1337, 277] width 19 height 50
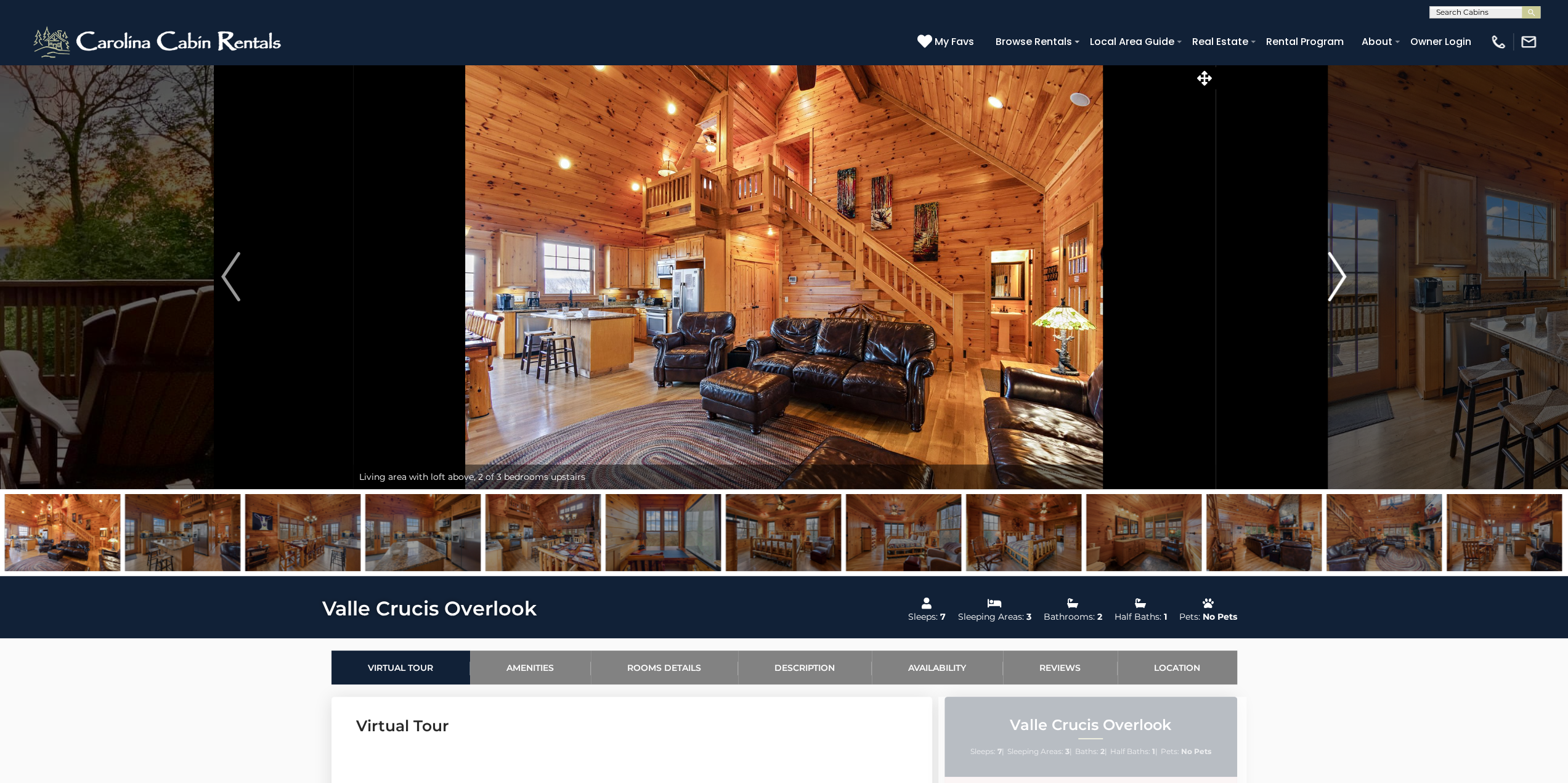
click at [1338, 267] on img "Next" at bounding box center [1337, 277] width 19 height 50
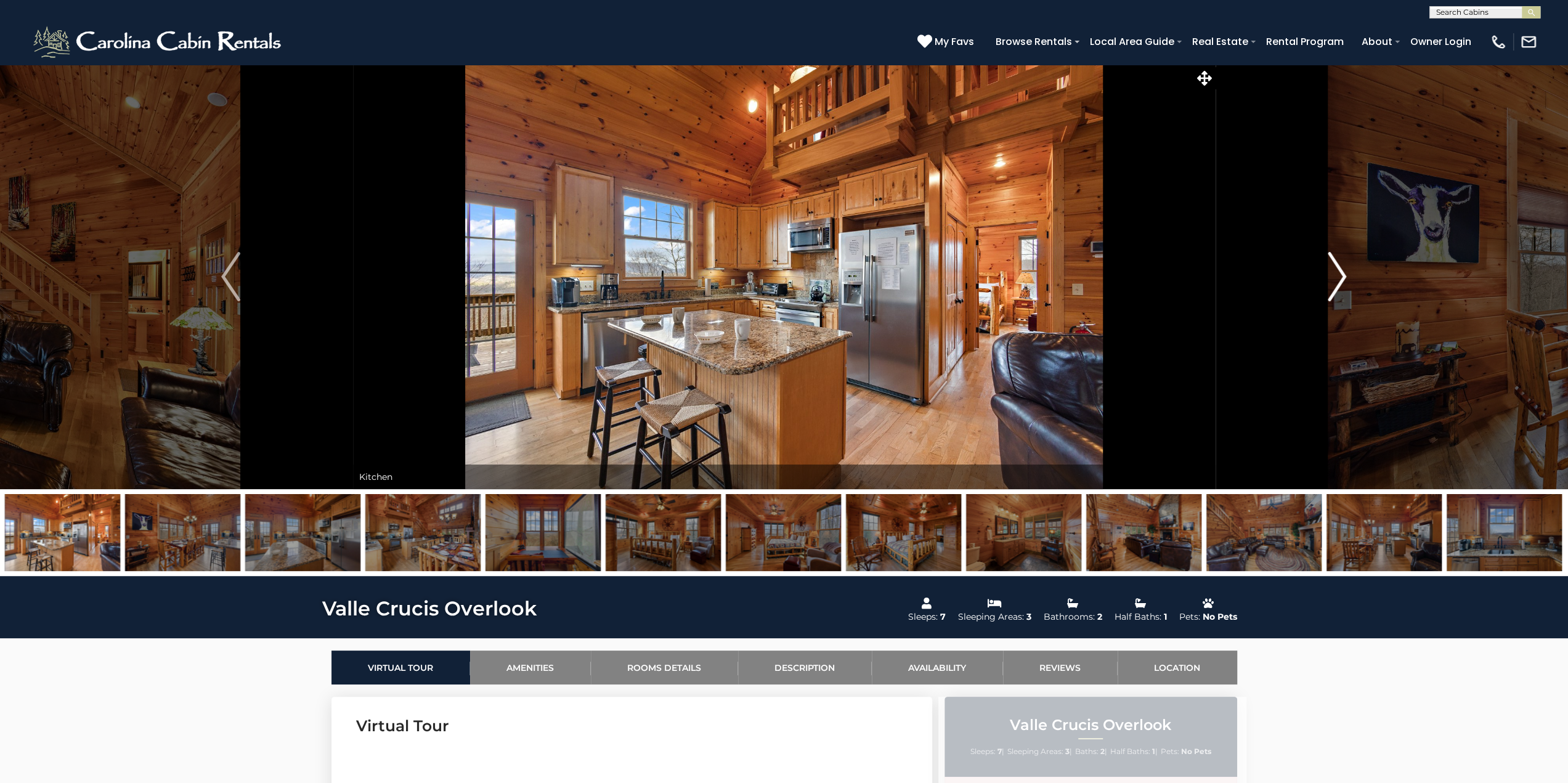
click at [1338, 267] on img "Next" at bounding box center [1337, 277] width 19 height 50
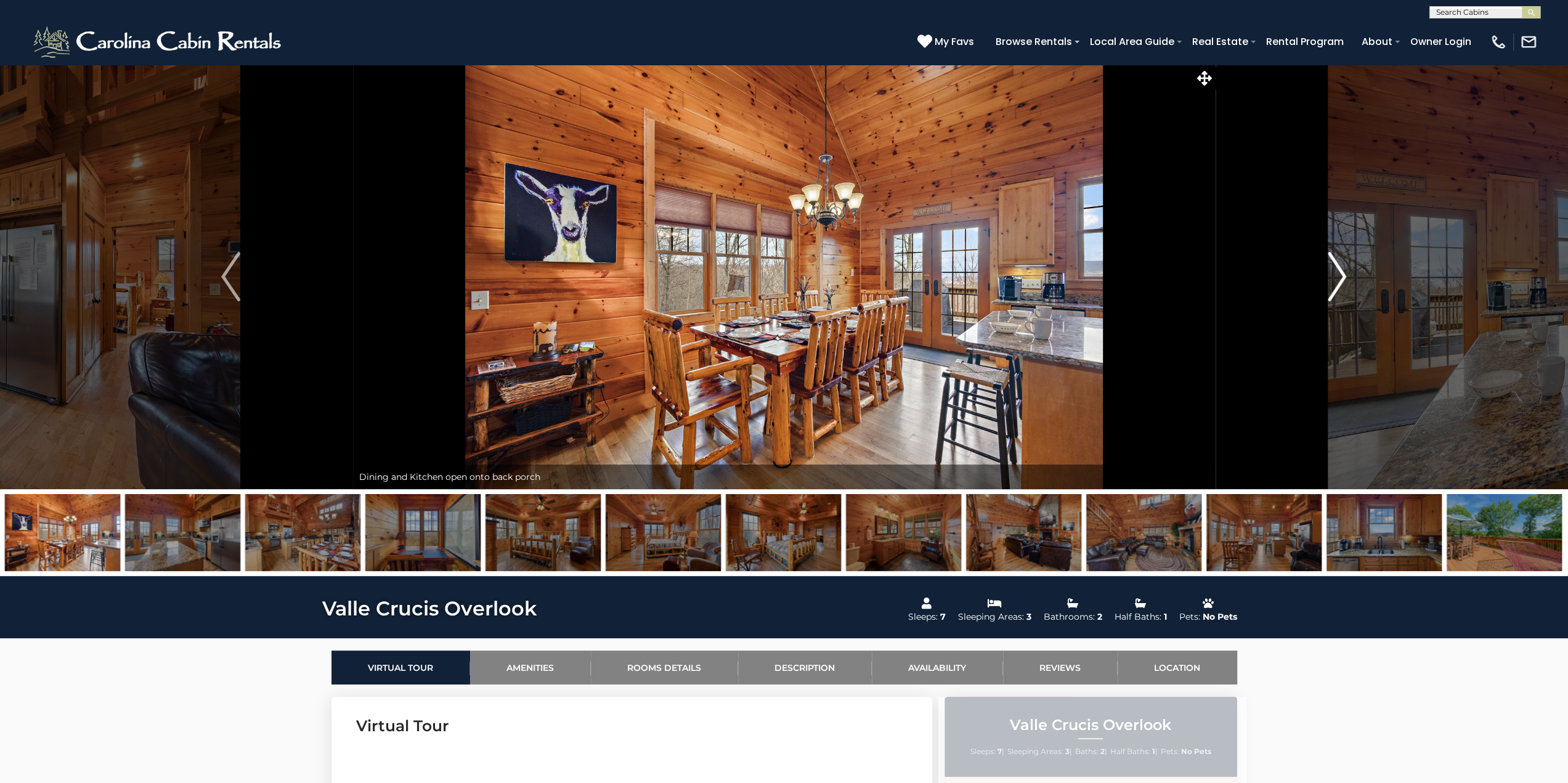
click at [1338, 267] on img "Next" at bounding box center [1337, 277] width 19 height 50
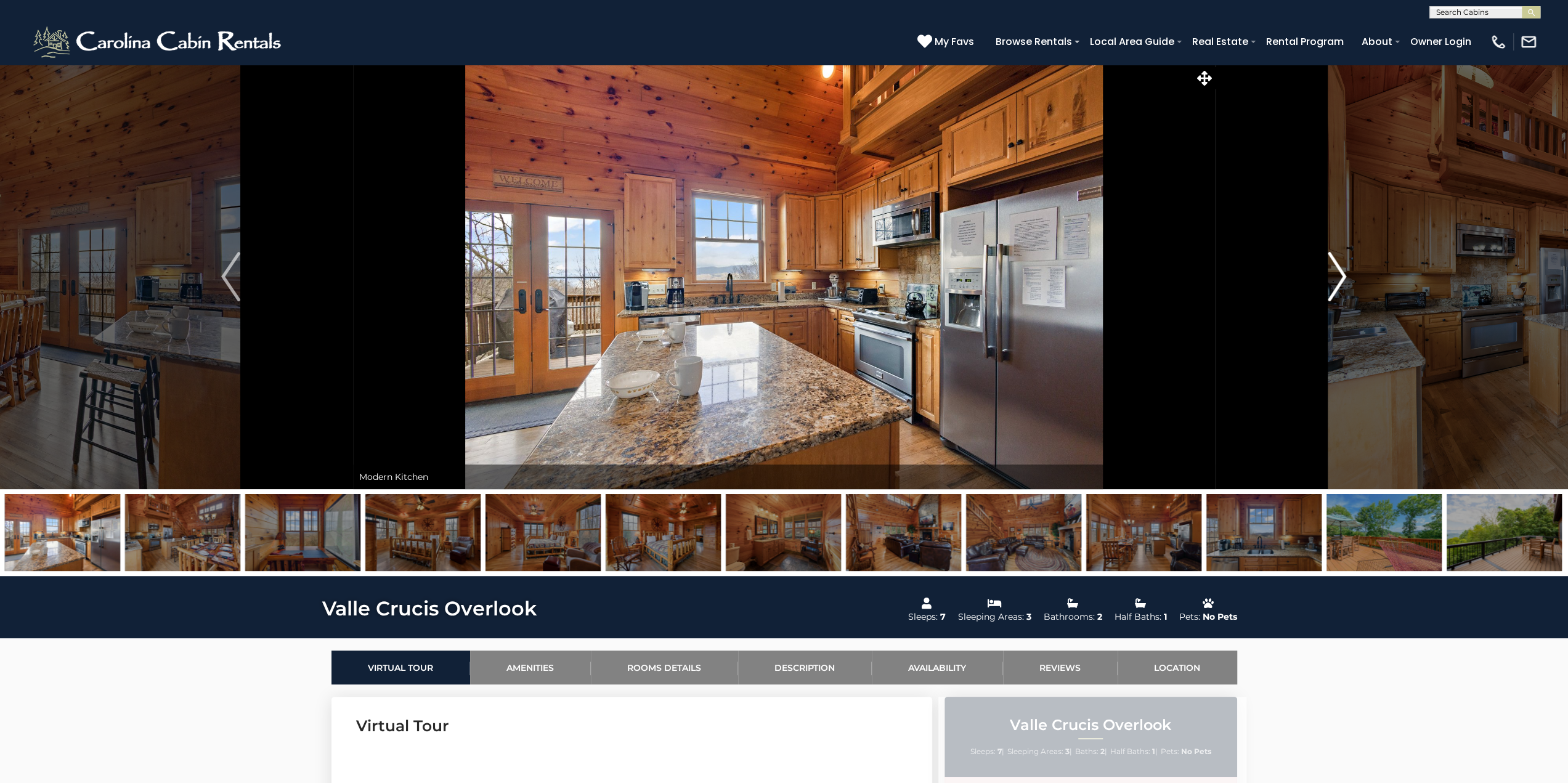
click at [1339, 269] on img "Next" at bounding box center [1337, 277] width 19 height 50
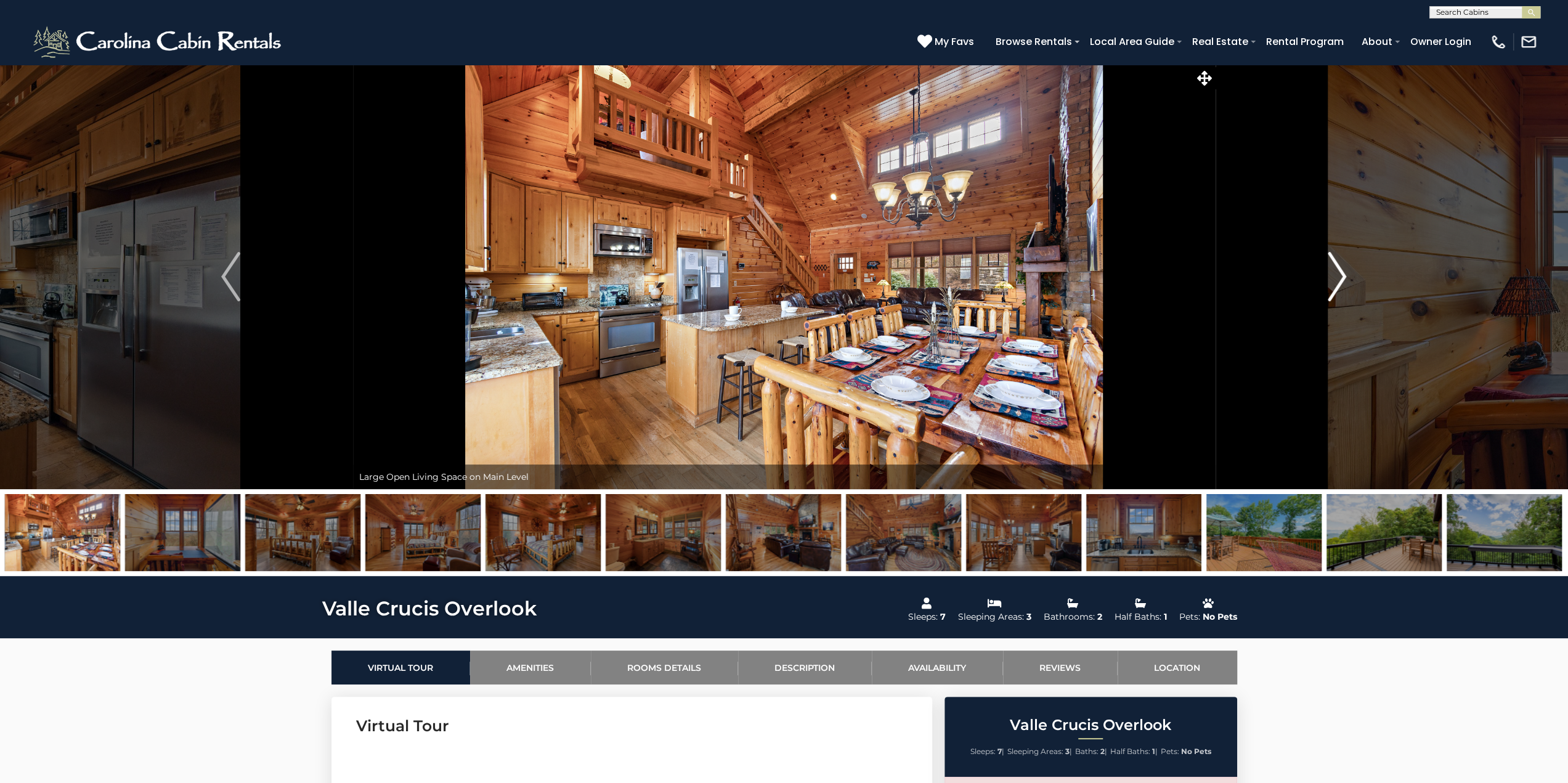
click at [1343, 271] on img "Next" at bounding box center [1337, 277] width 19 height 50
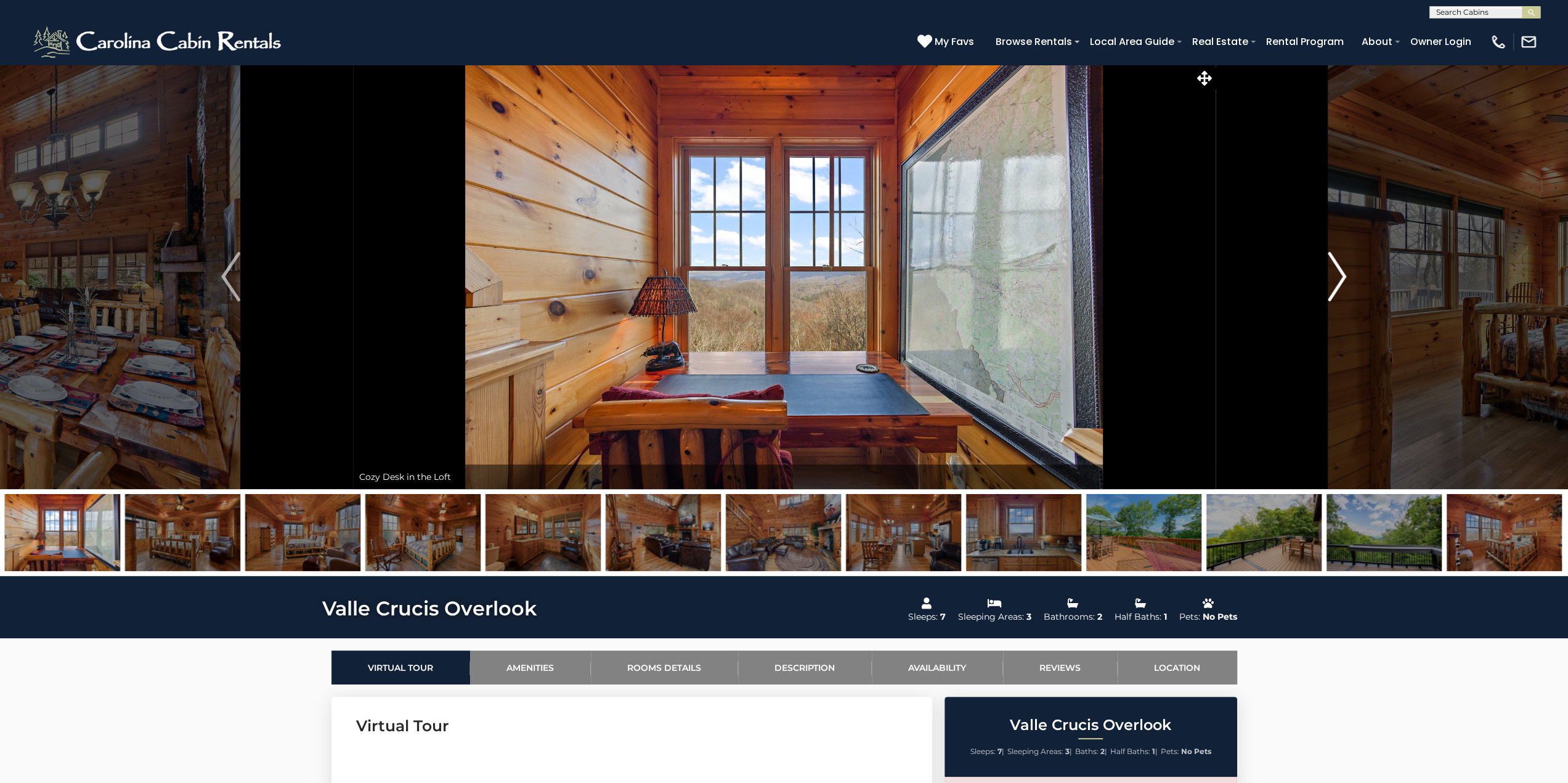
click at [1343, 271] on img "Next" at bounding box center [1337, 277] width 19 height 50
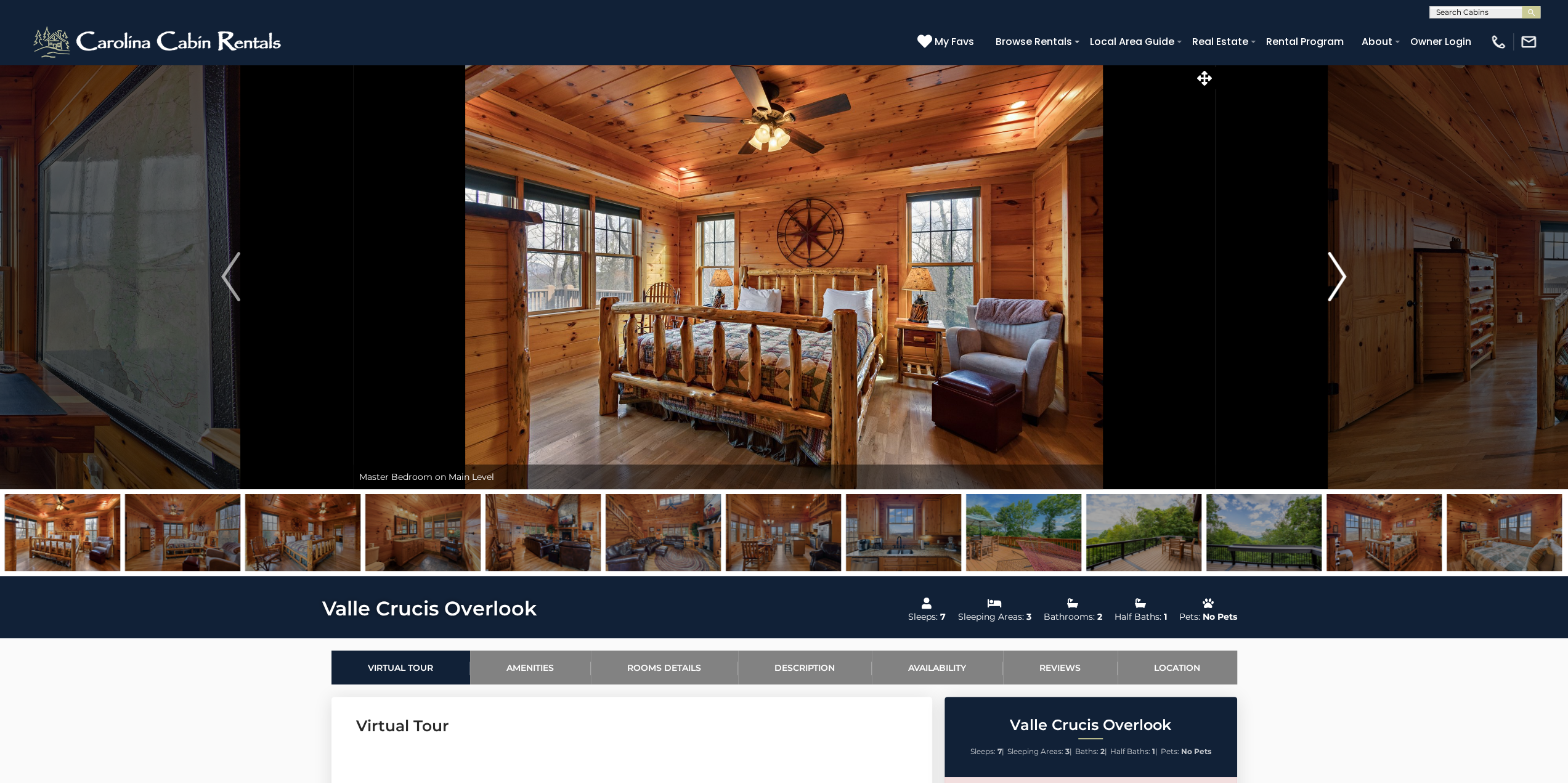
click at [1337, 274] on img "Next" at bounding box center [1337, 277] width 19 height 50
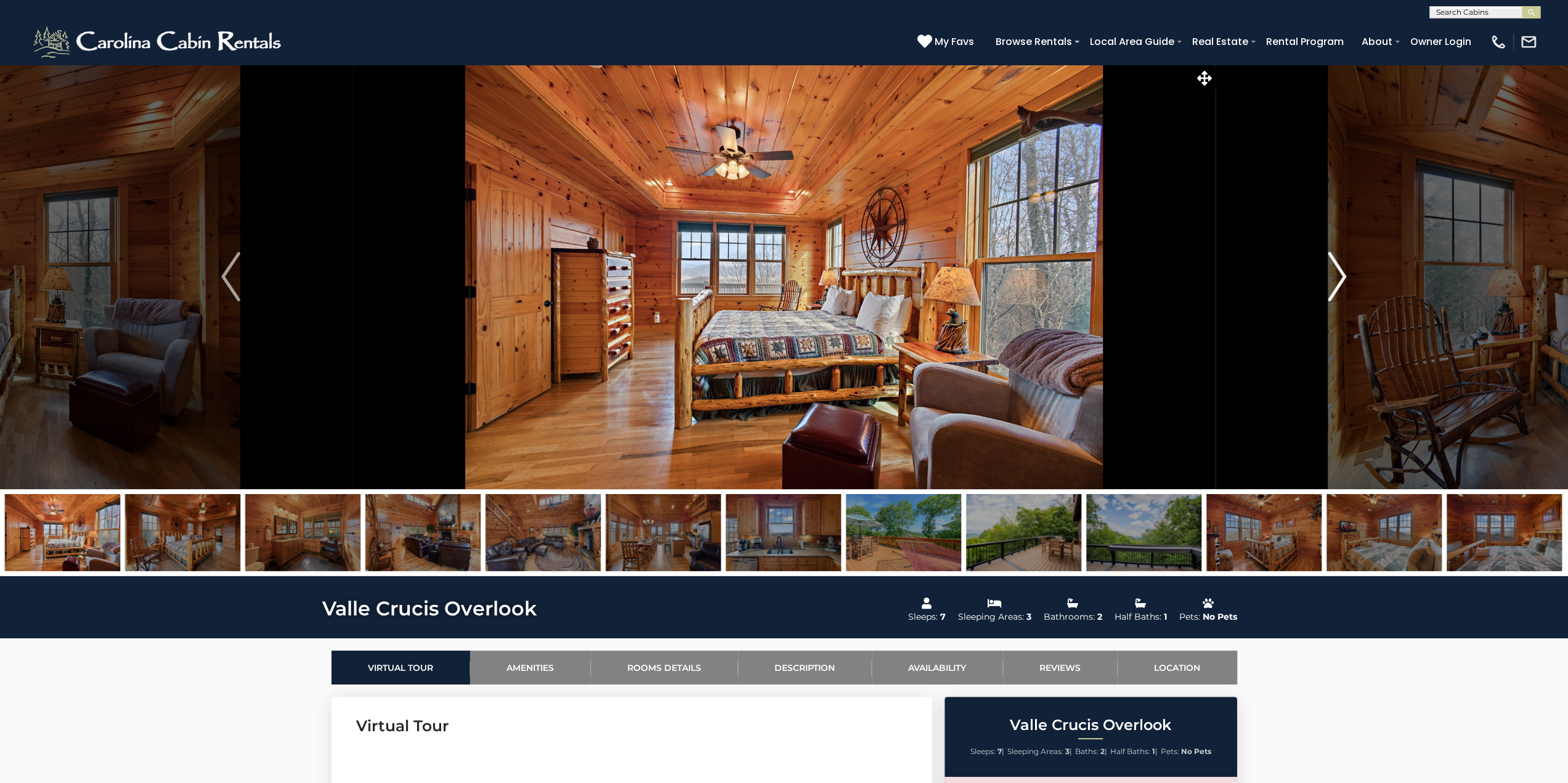
click at [1337, 274] on img "Next" at bounding box center [1337, 277] width 19 height 50
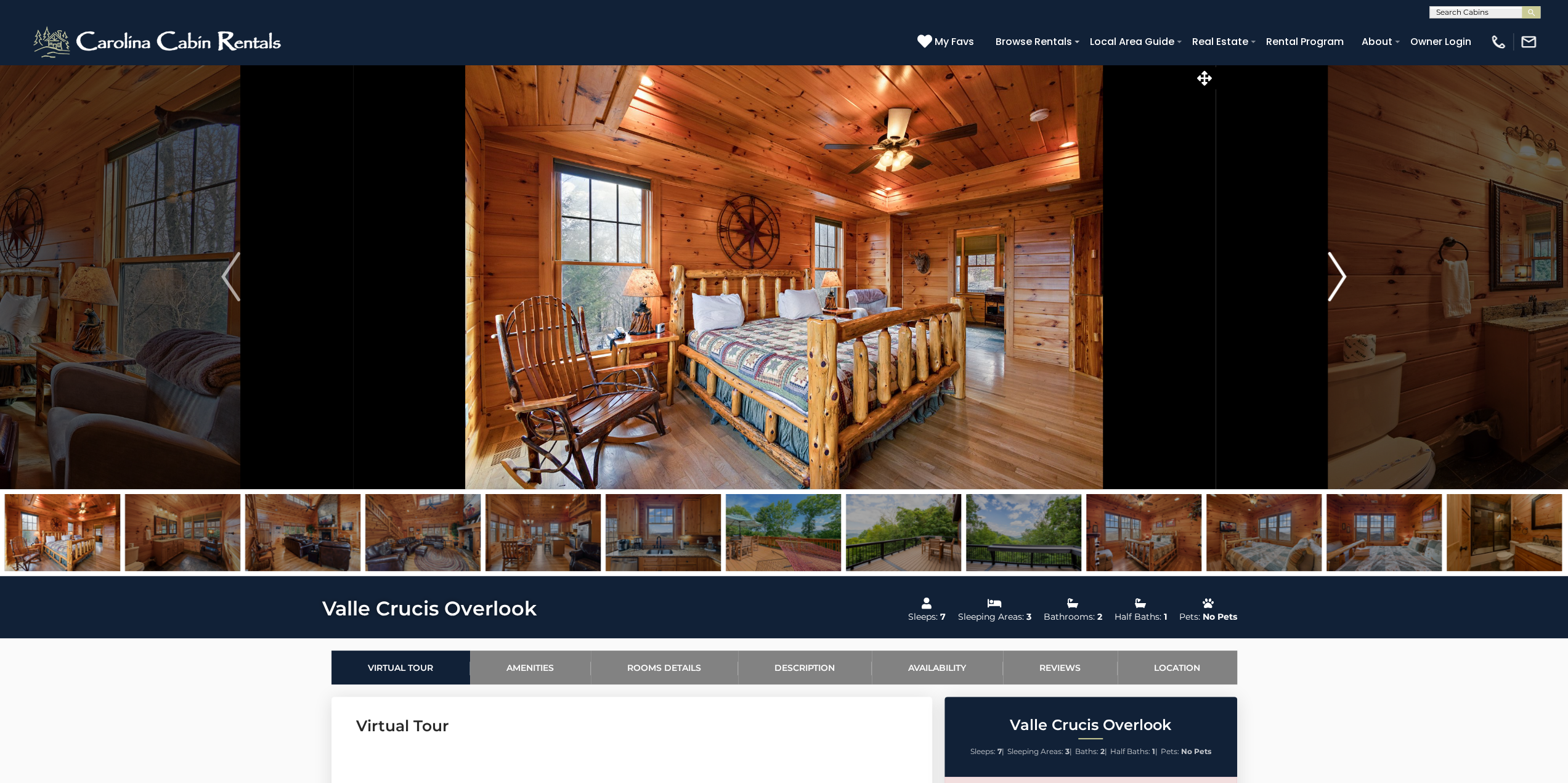
click at [1337, 274] on img "Next" at bounding box center [1337, 277] width 19 height 50
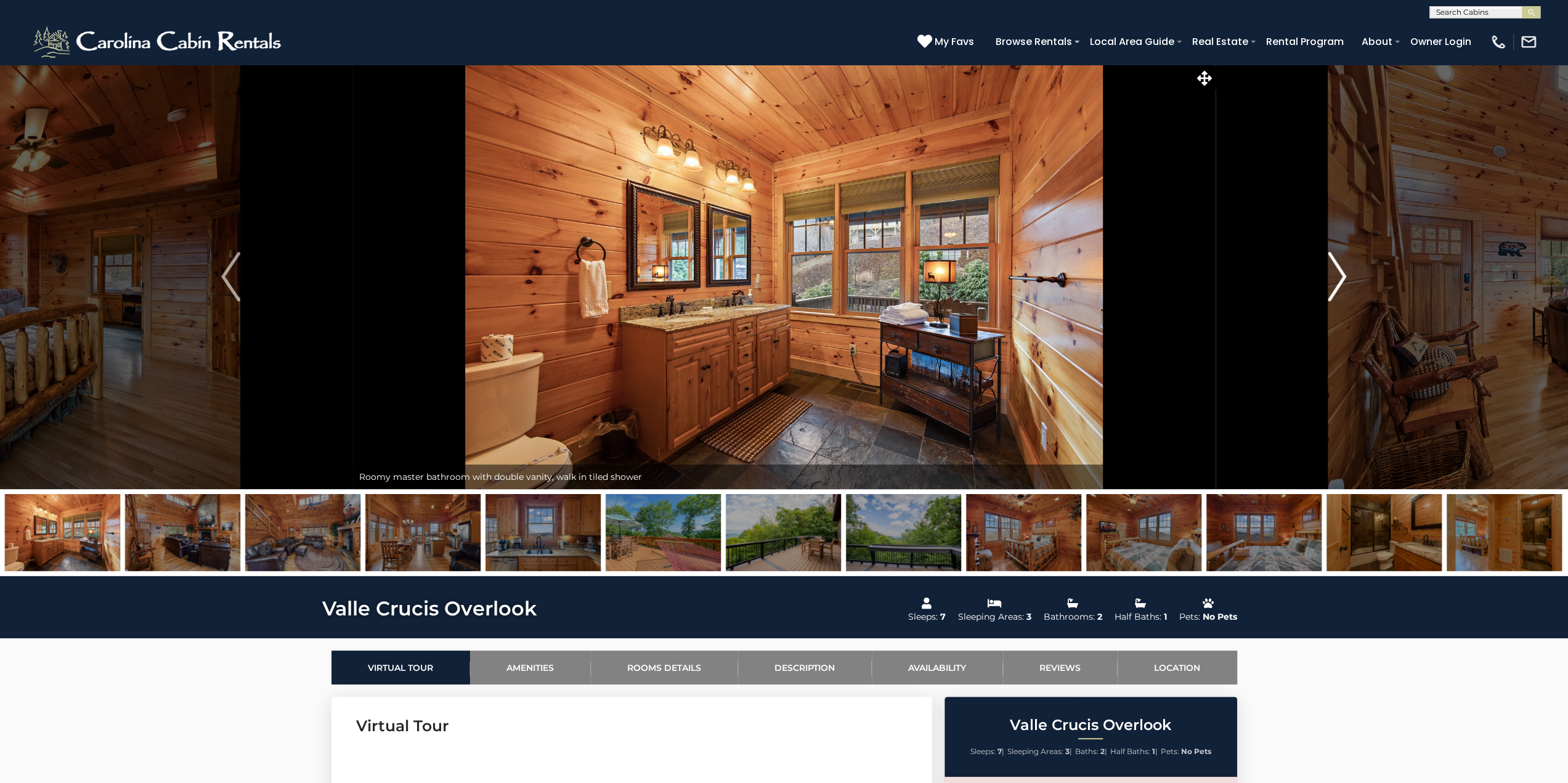
click at [1340, 271] on img "Next" at bounding box center [1337, 277] width 19 height 50
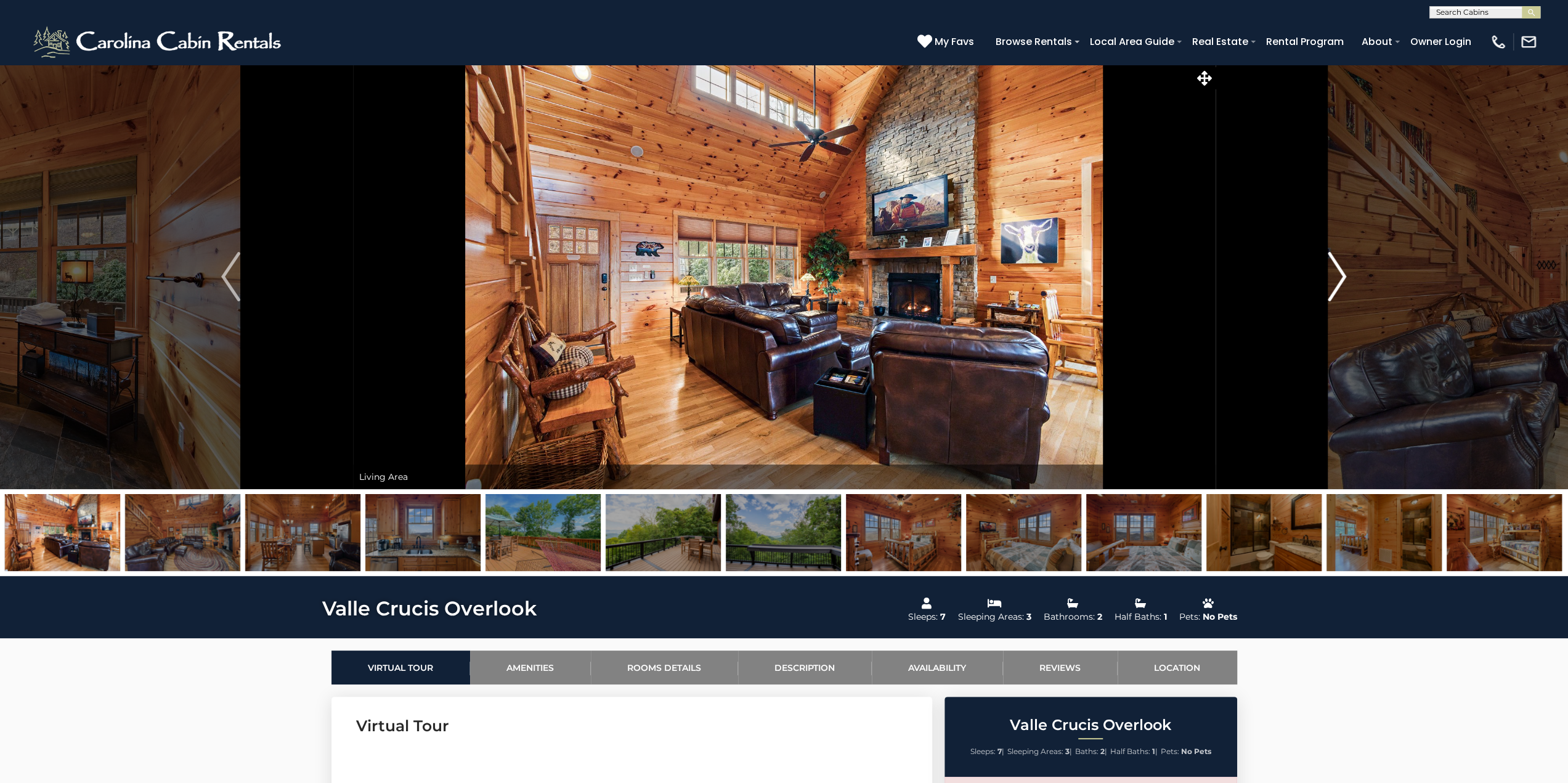
click at [1340, 271] on img "Next" at bounding box center [1337, 277] width 19 height 50
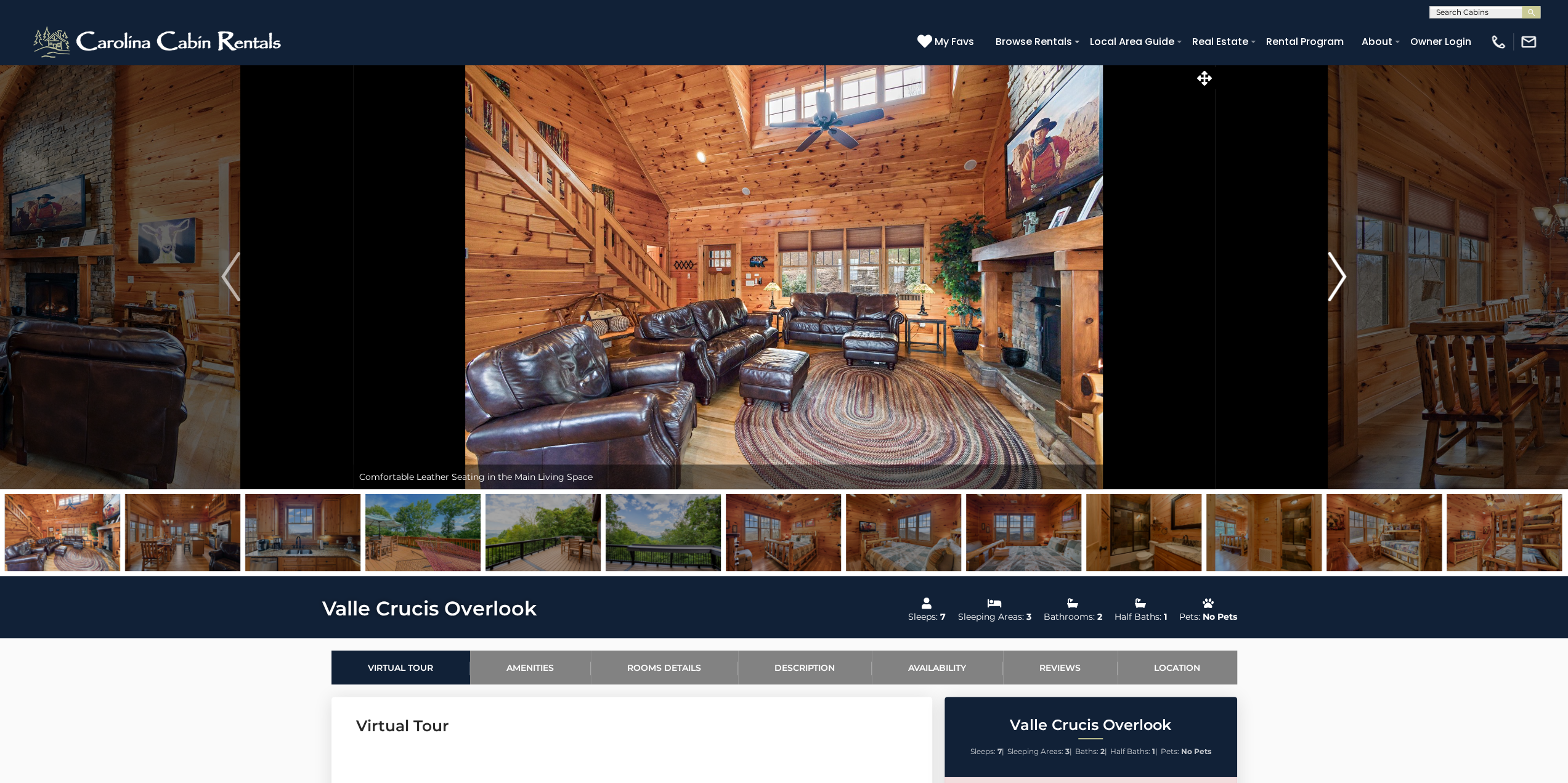
click at [1340, 271] on img "Next" at bounding box center [1337, 277] width 19 height 50
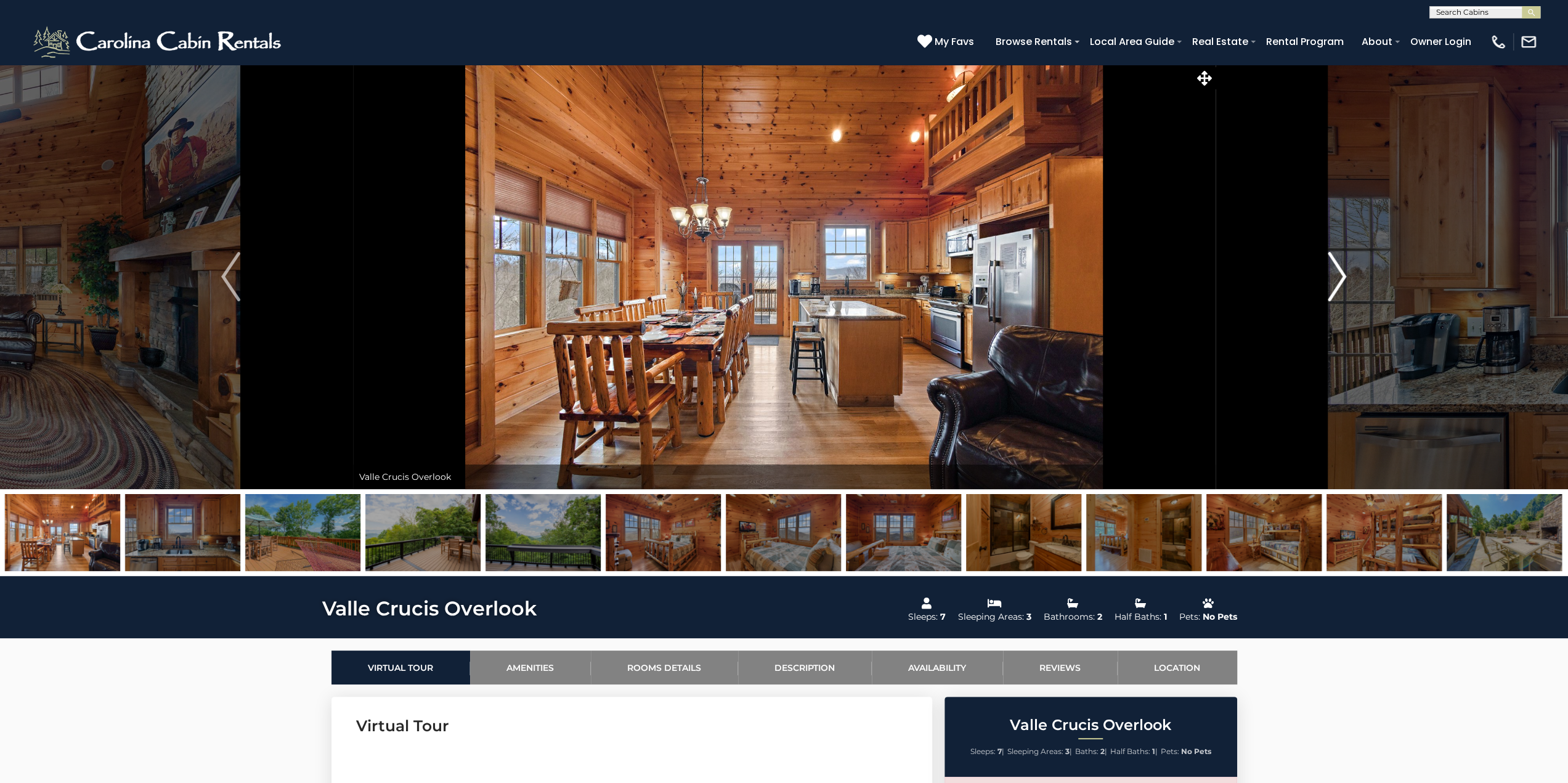
click at [1339, 272] on img "Next" at bounding box center [1337, 277] width 19 height 50
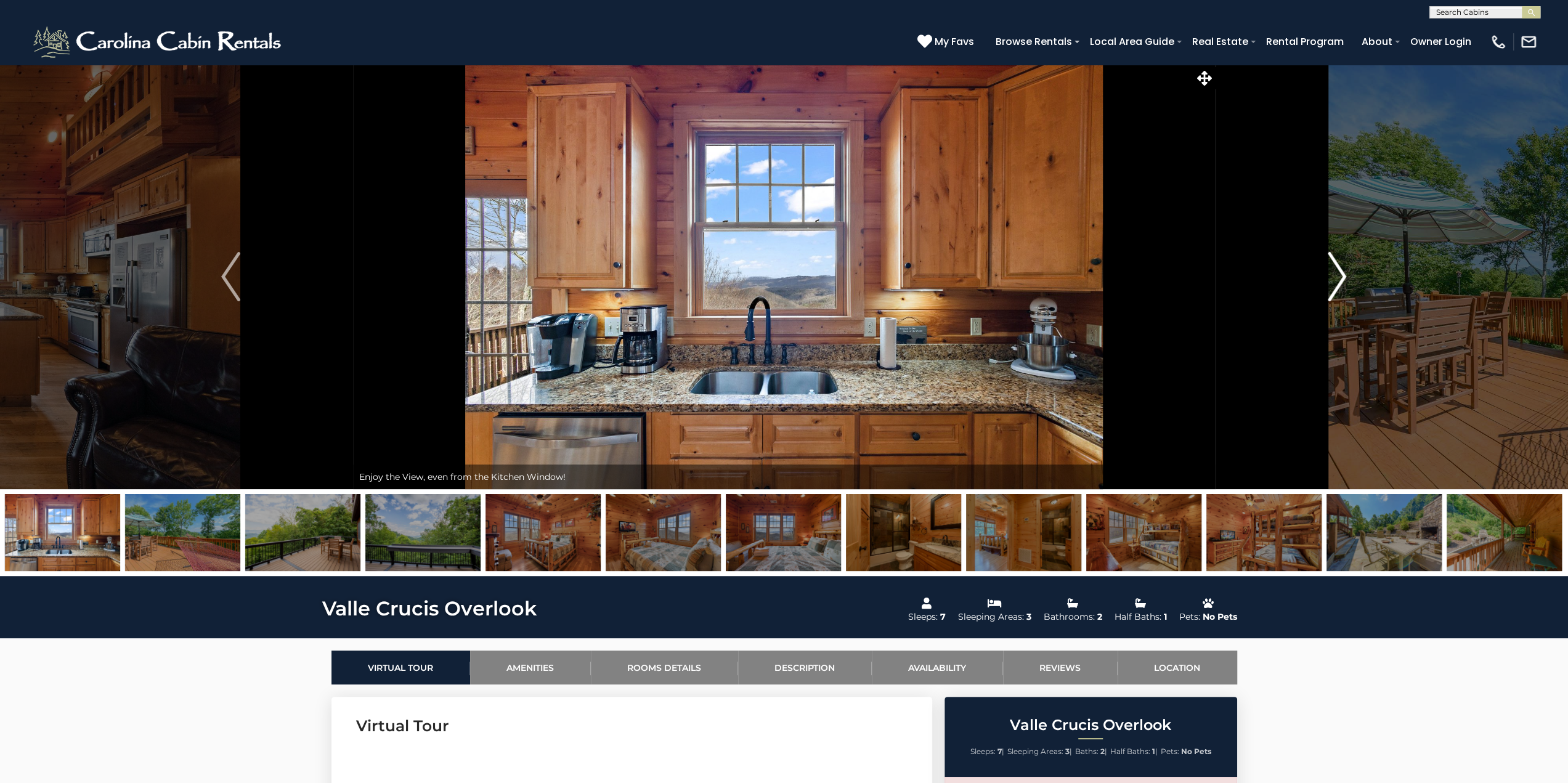
click at [1339, 272] on img "Next" at bounding box center [1337, 277] width 19 height 50
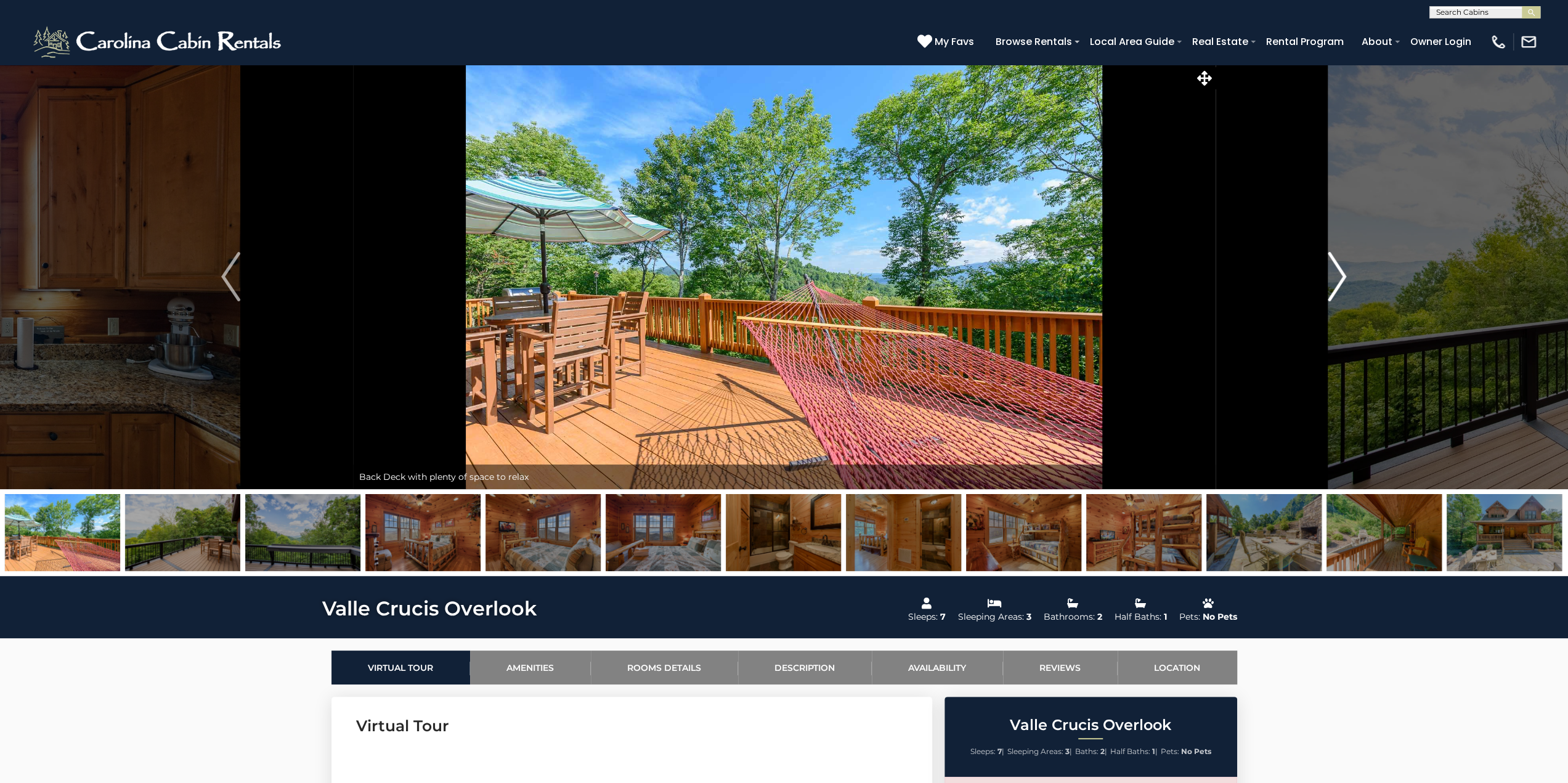
click at [1339, 272] on img "Next" at bounding box center [1337, 277] width 19 height 50
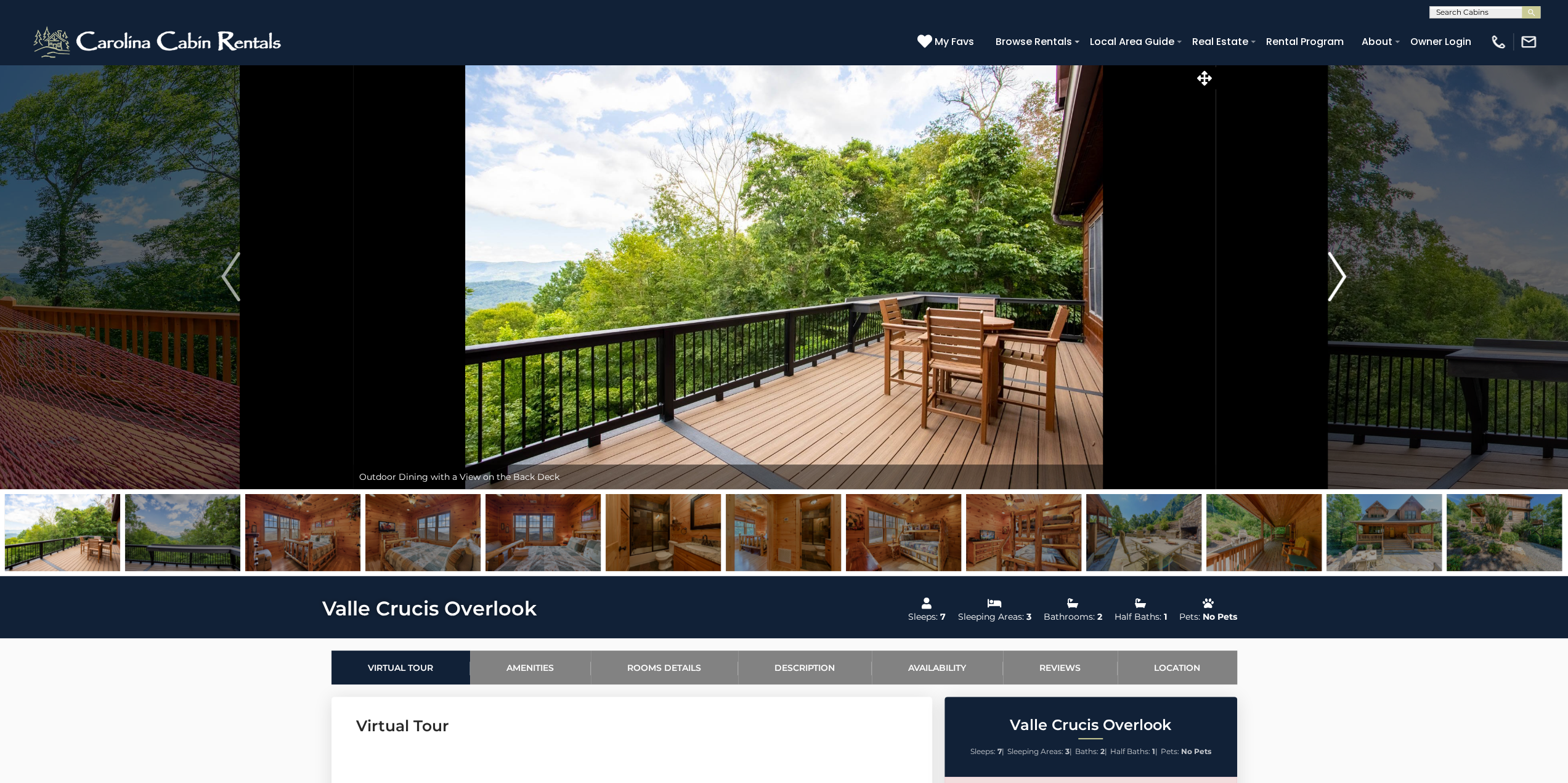
click at [1339, 272] on img "Next" at bounding box center [1337, 277] width 19 height 50
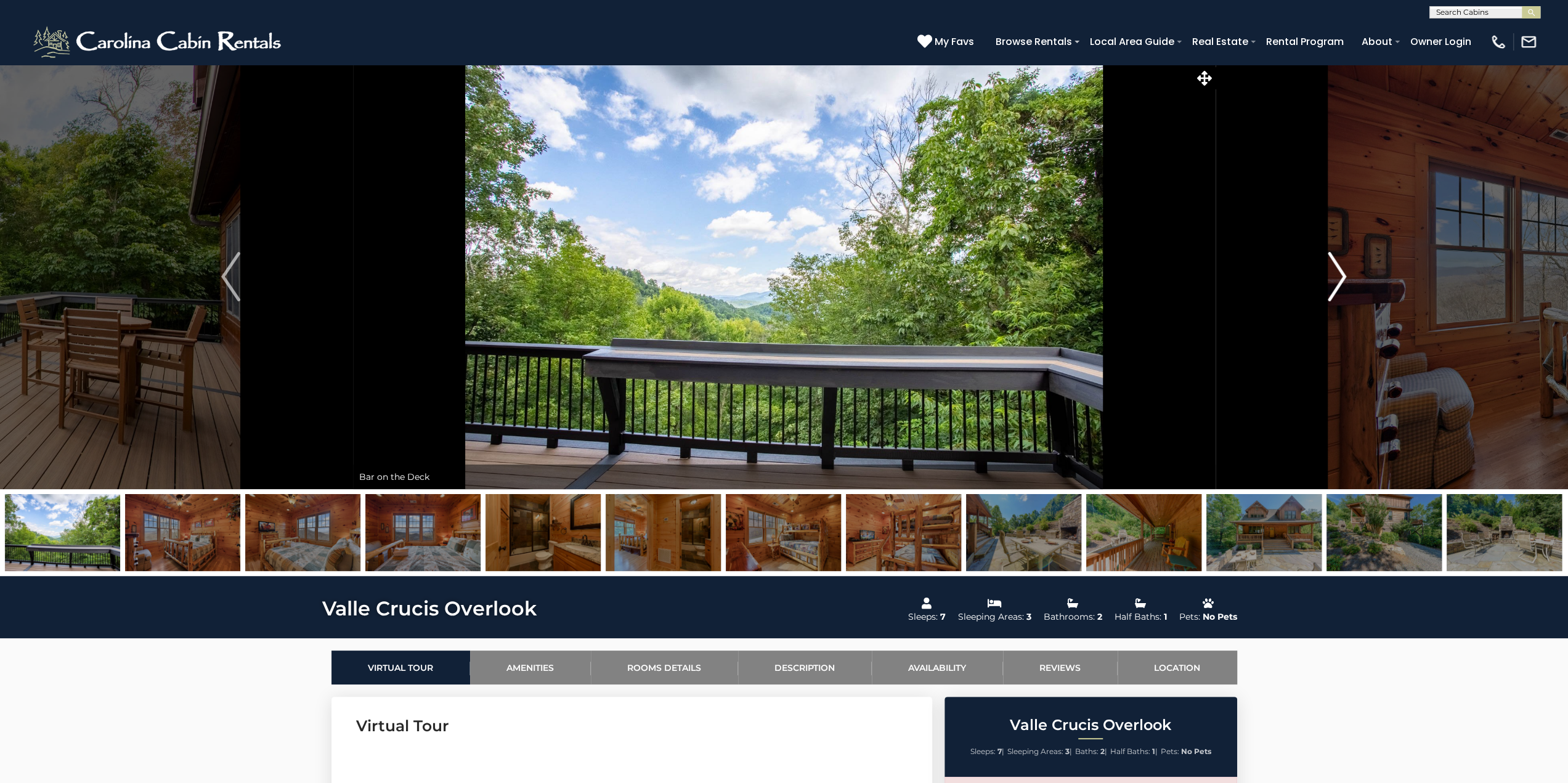
click at [1339, 272] on img "Next" at bounding box center [1337, 277] width 19 height 50
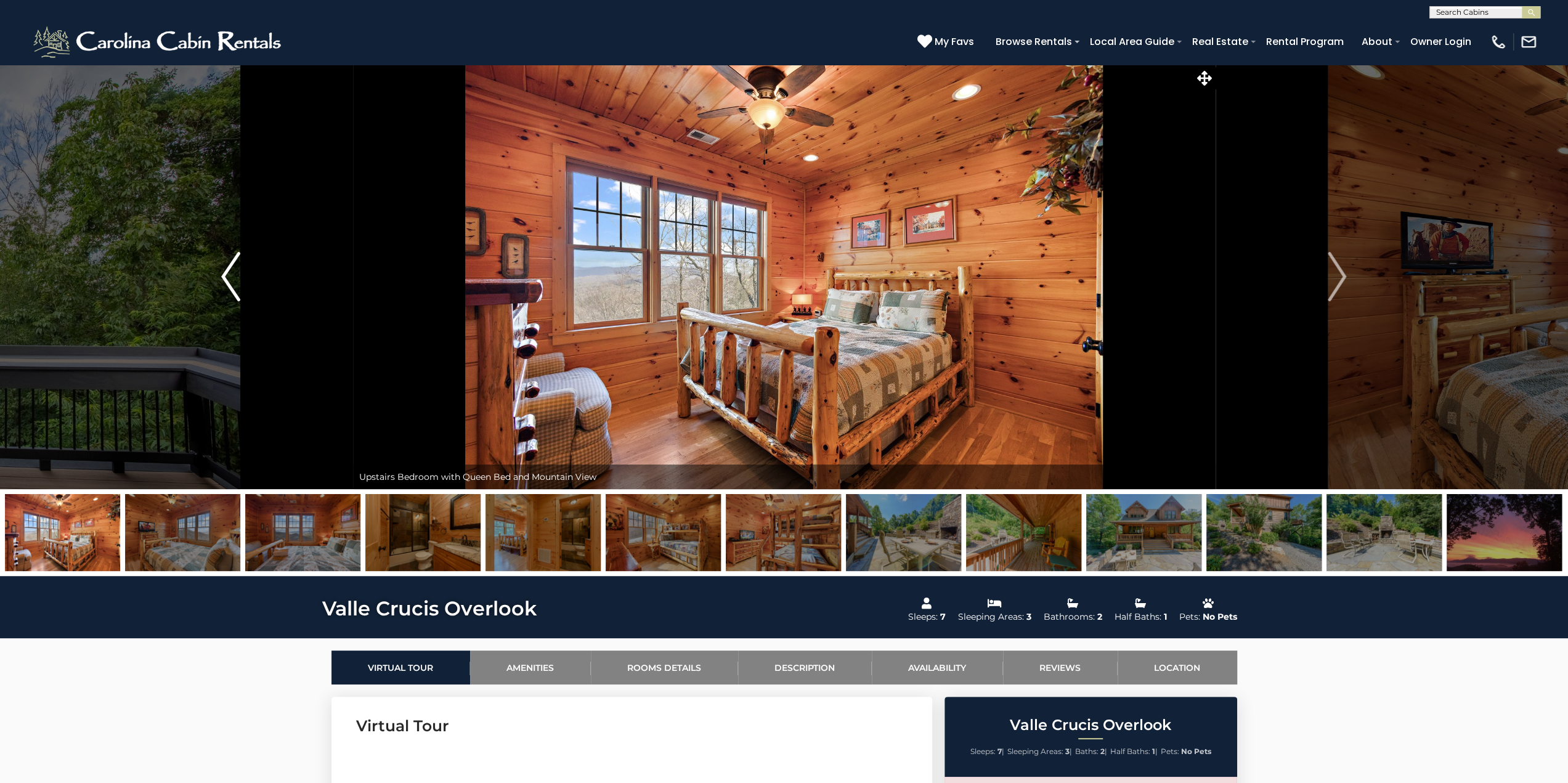
click at [227, 272] on img "Previous" at bounding box center [230, 277] width 19 height 50
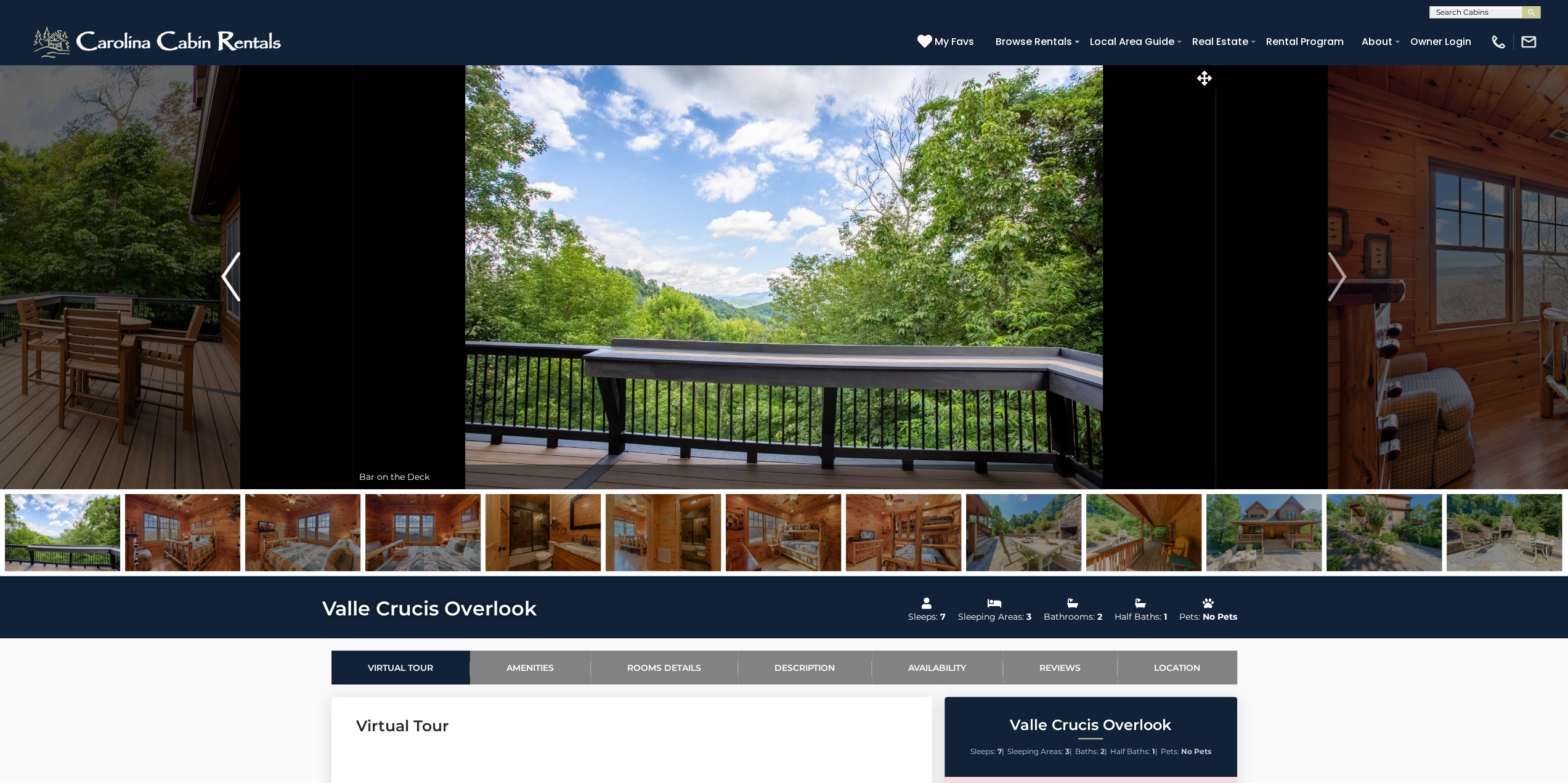
click at [227, 272] on img "Previous" at bounding box center [230, 277] width 19 height 50
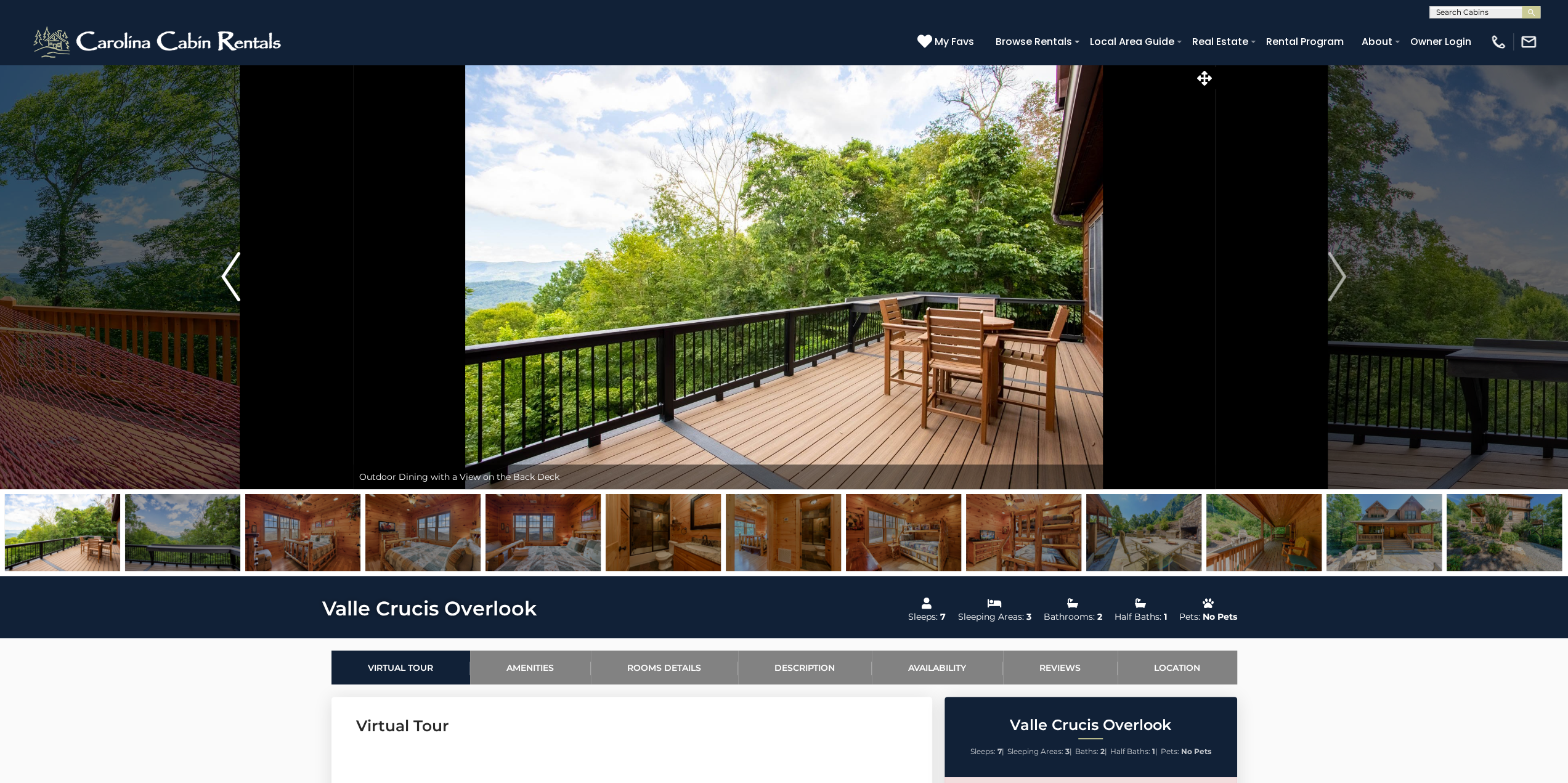
click at [227, 272] on img "Previous" at bounding box center [230, 277] width 19 height 50
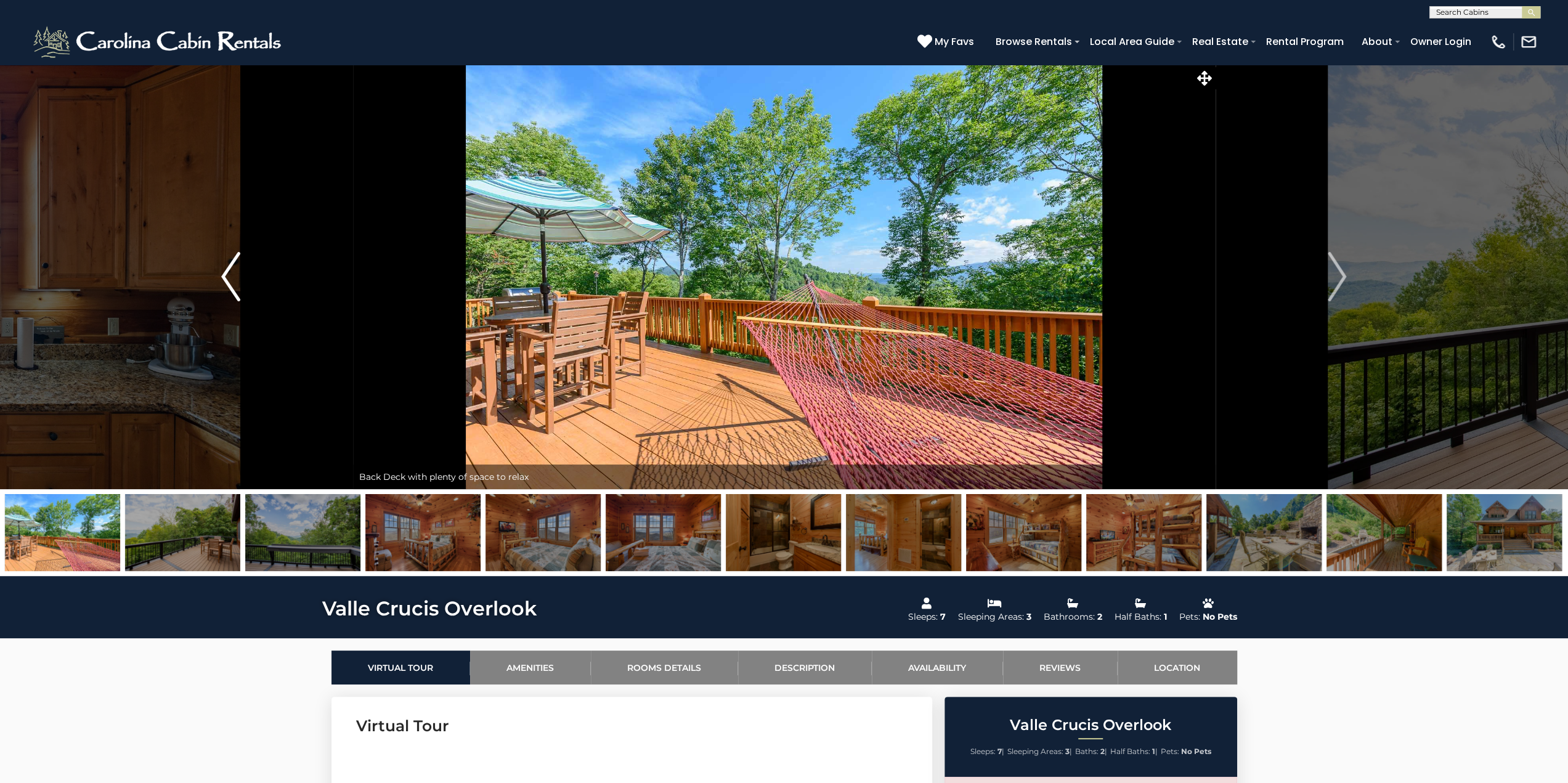
click at [227, 272] on img "Previous" at bounding box center [230, 277] width 19 height 50
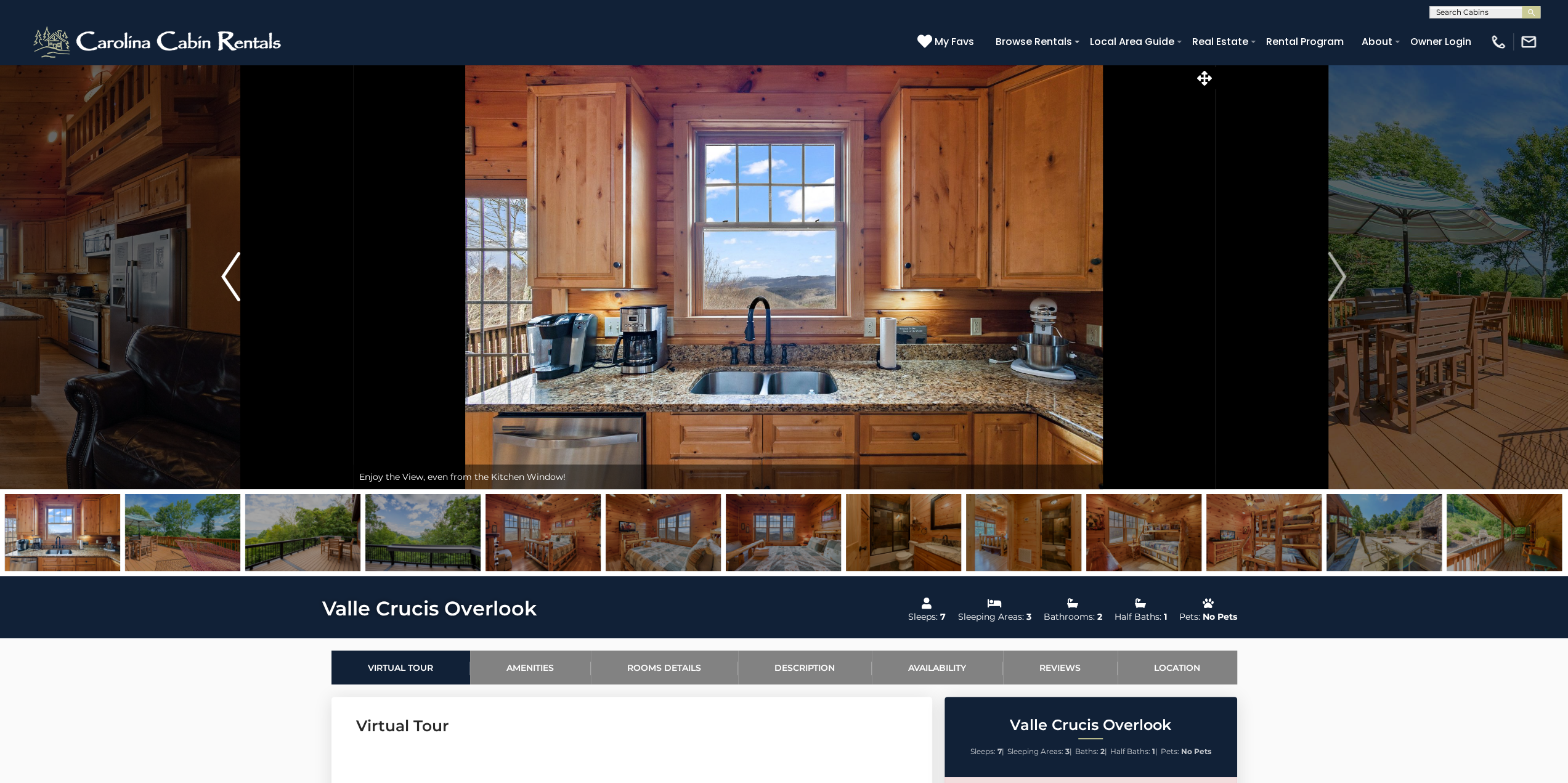
click at [227, 272] on img "Previous" at bounding box center [230, 277] width 19 height 50
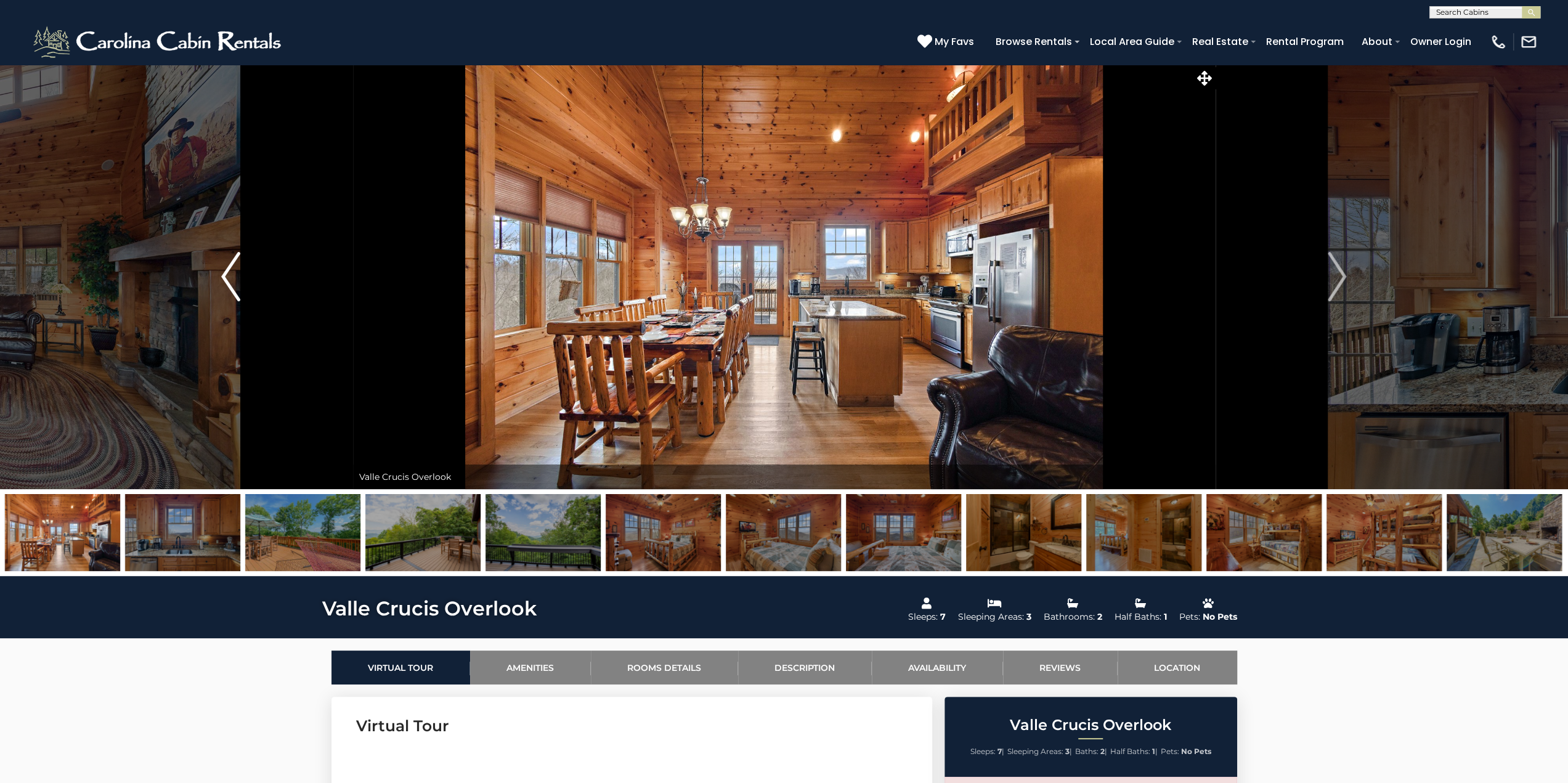
click at [227, 272] on img "Previous" at bounding box center [230, 277] width 19 height 50
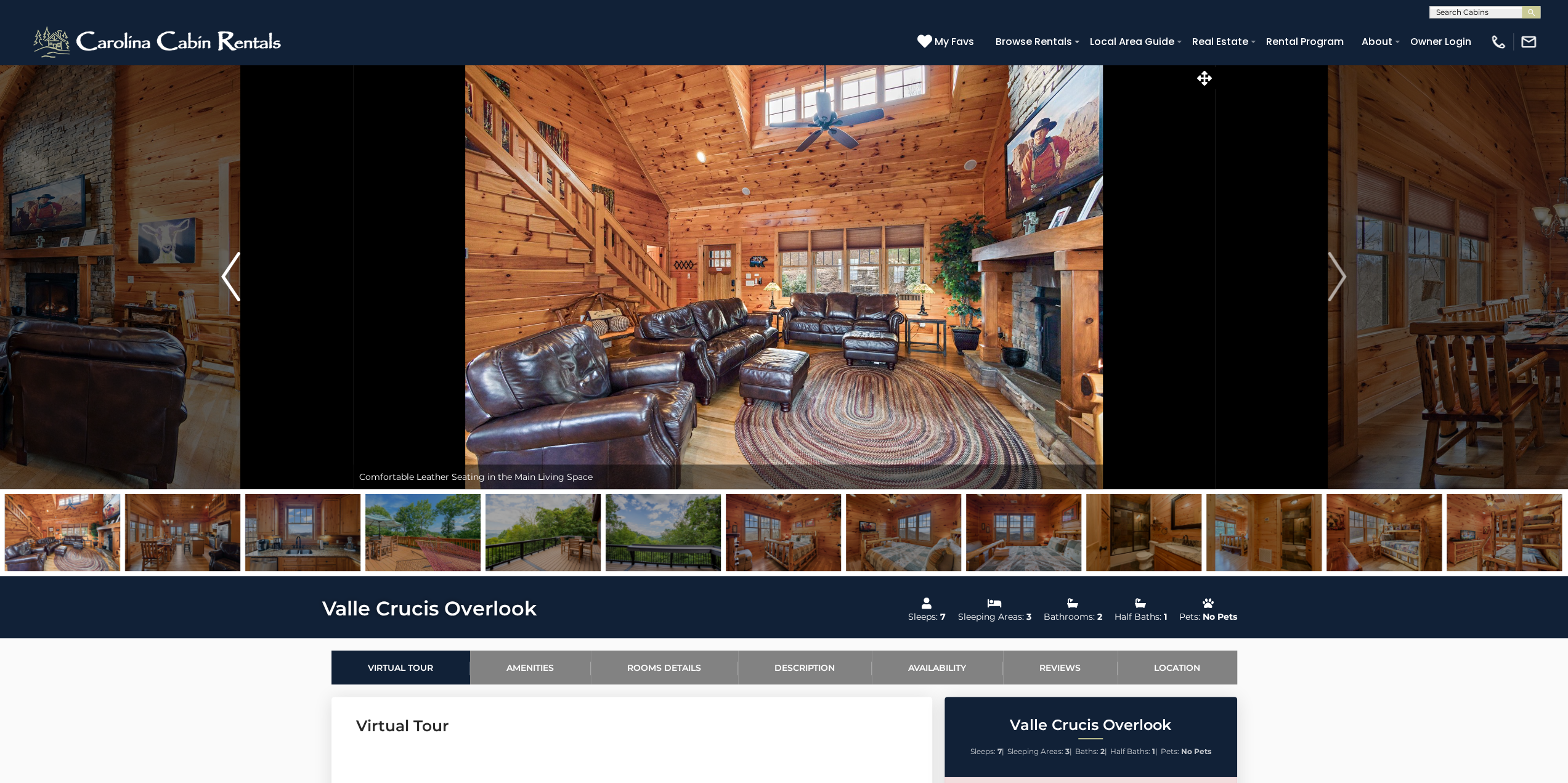
click at [227, 272] on img "Previous" at bounding box center [230, 277] width 19 height 50
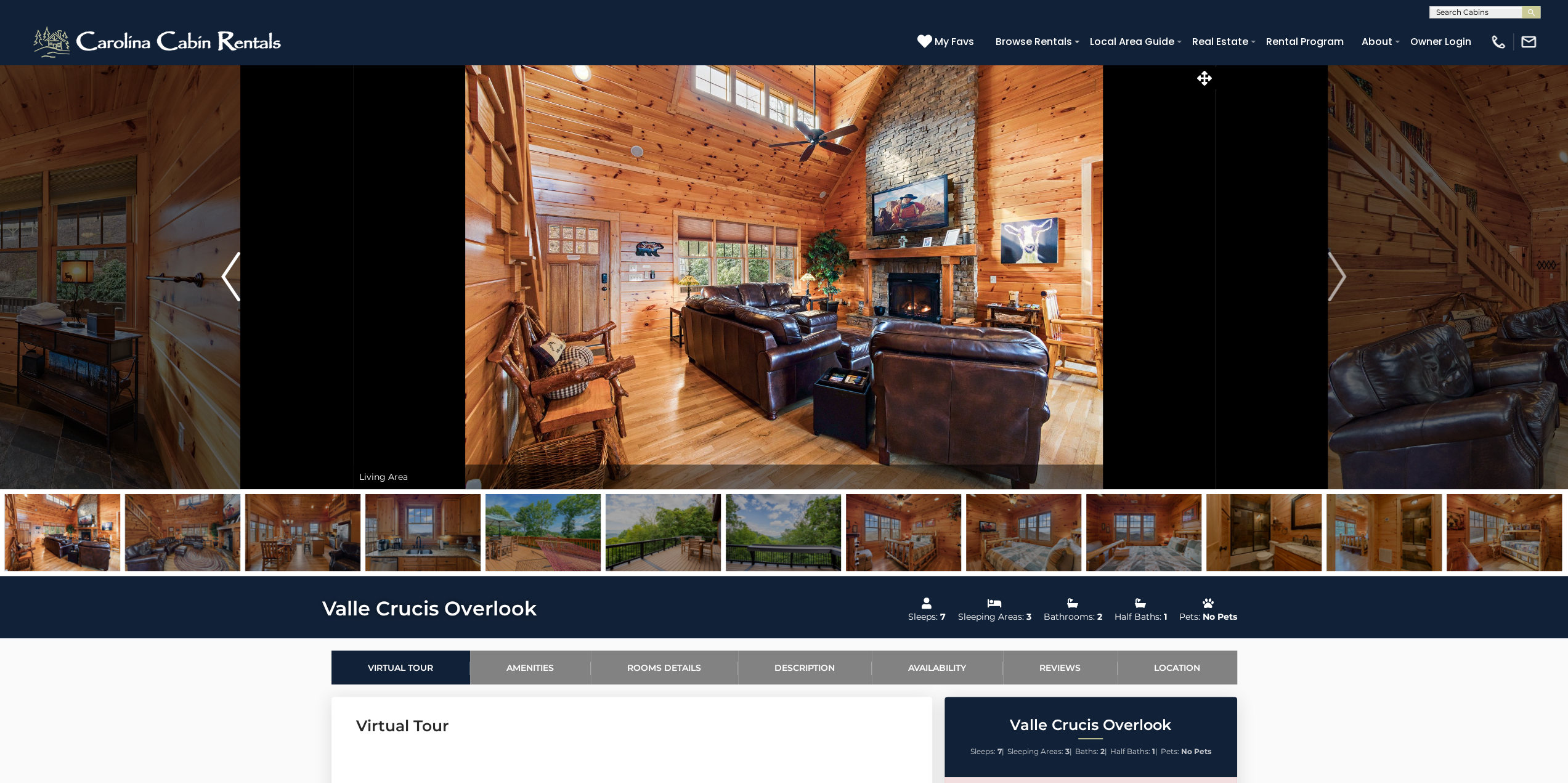
click at [227, 272] on img "Previous" at bounding box center [230, 277] width 19 height 50
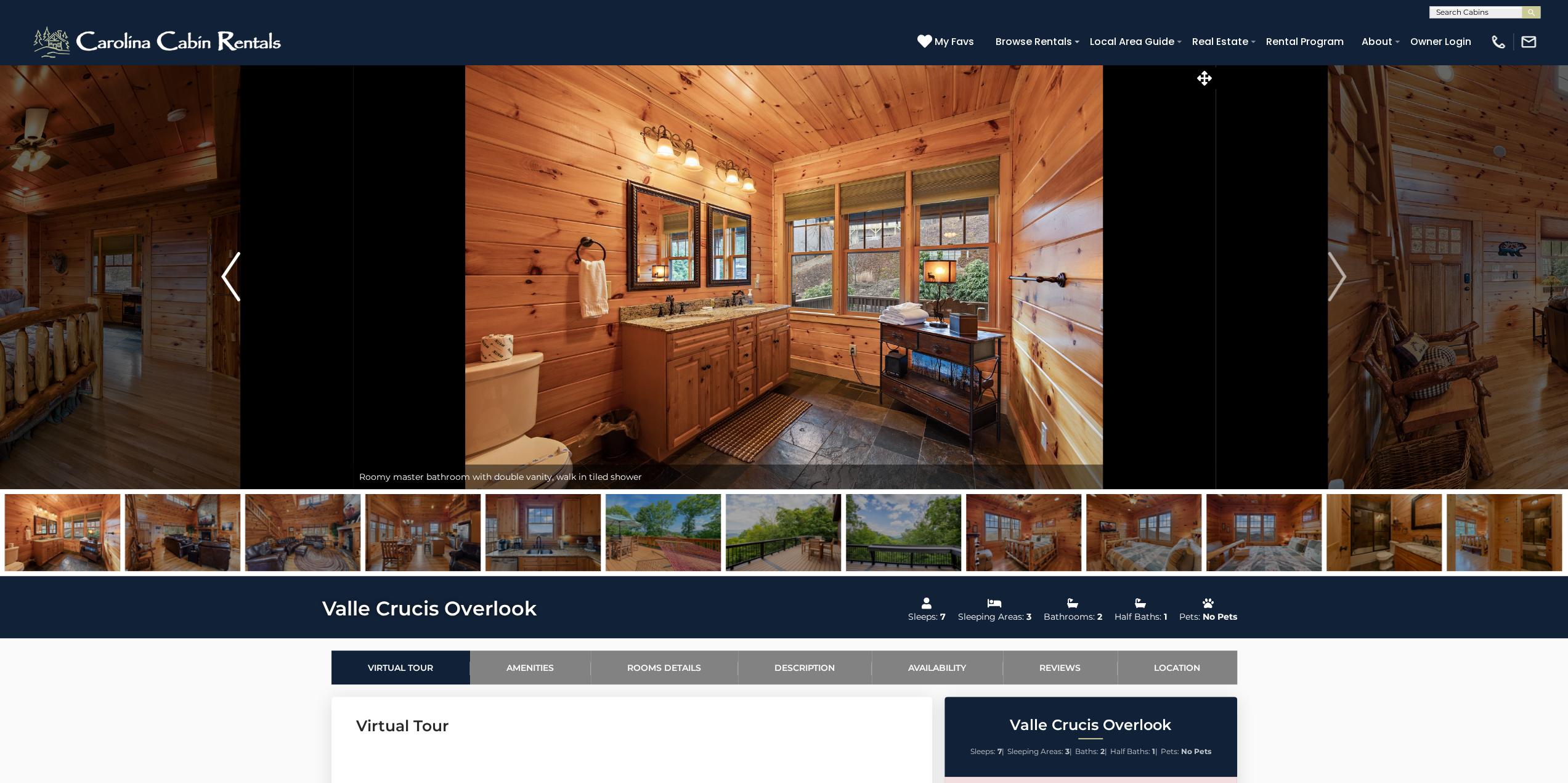
click at [227, 272] on img "Previous" at bounding box center [230, 277] width 19 height 50
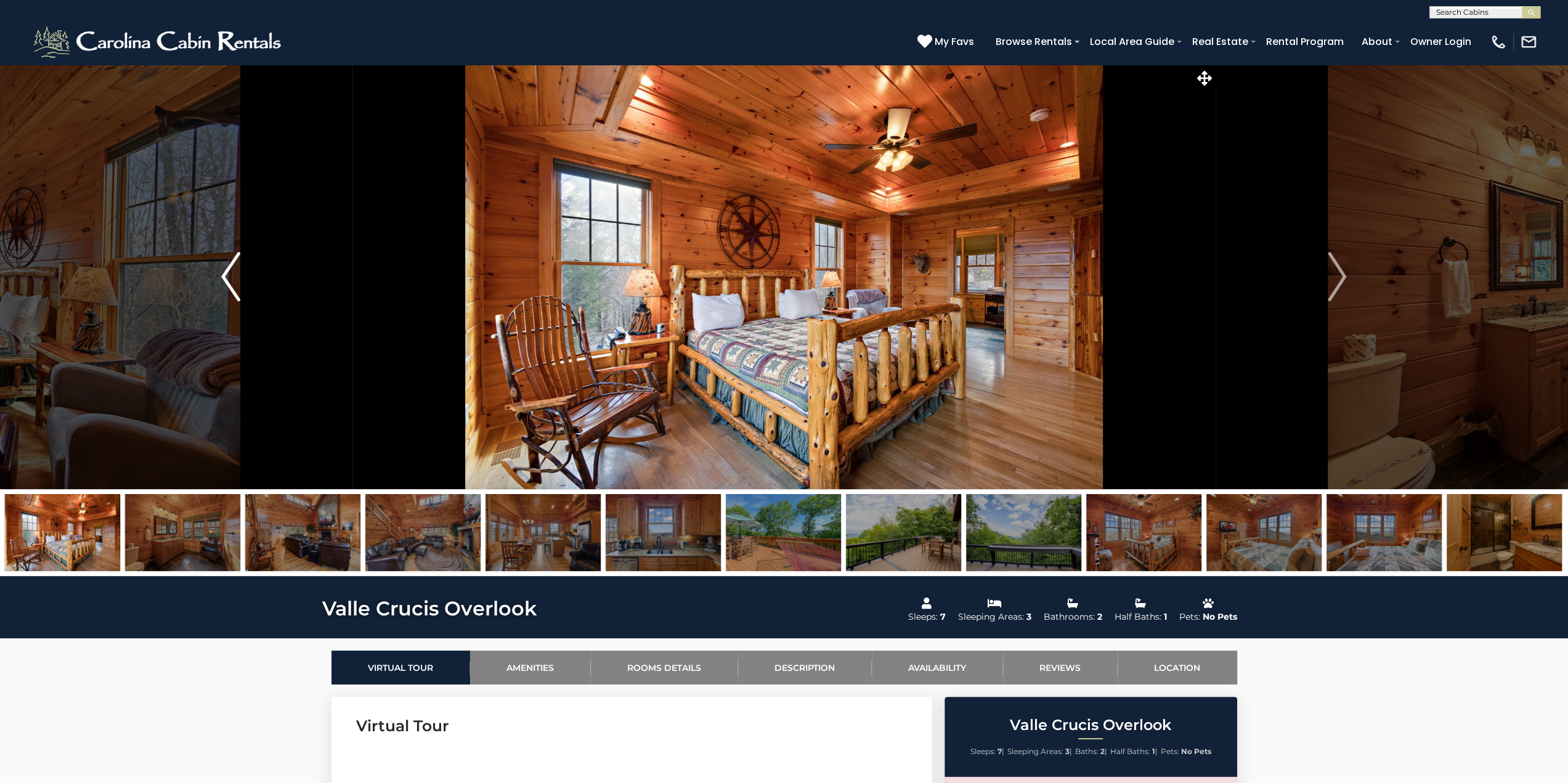
click at [227, 272] on img "Previous" at bounding box center [230, 277] width 19 height 50
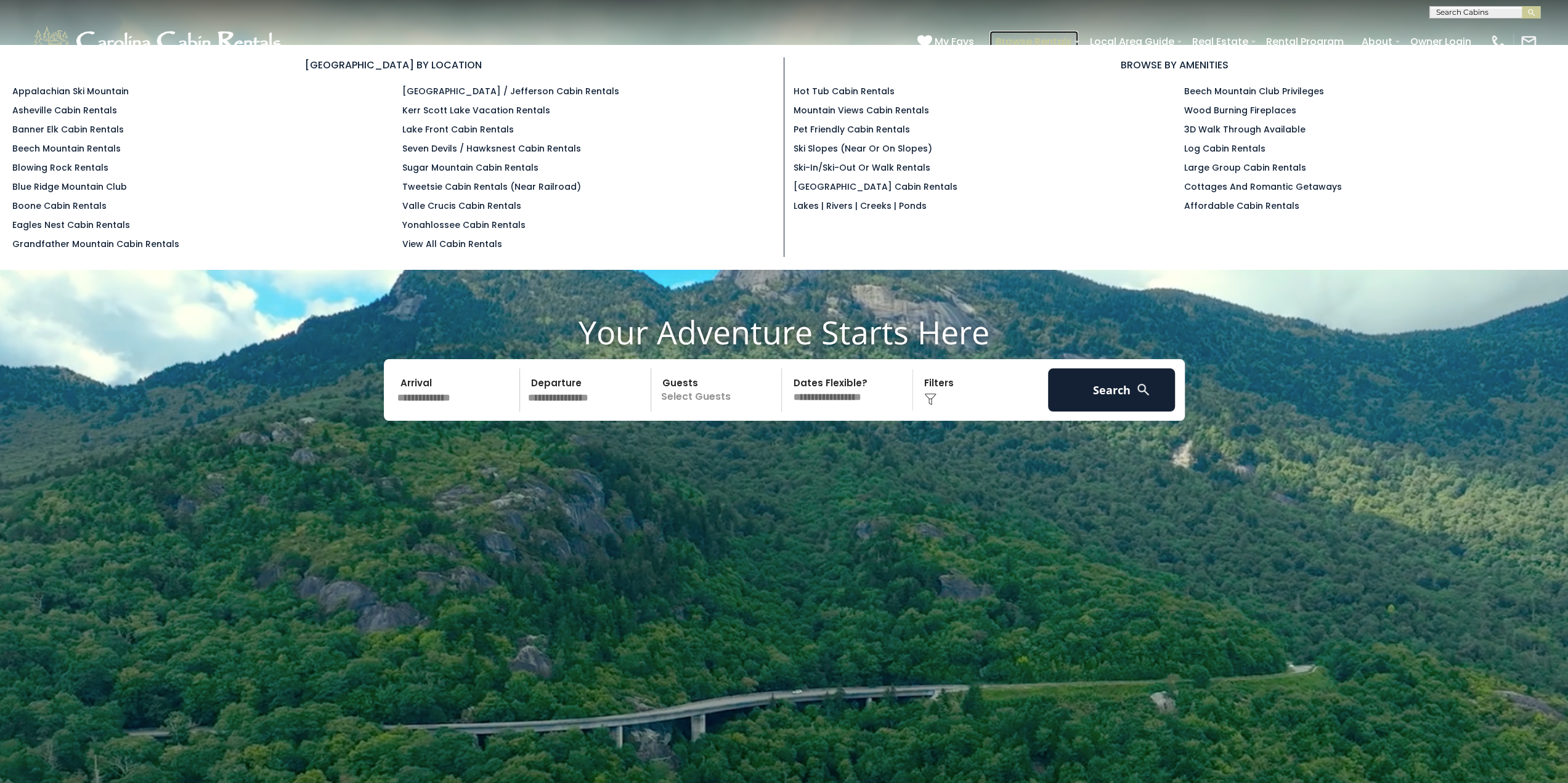
click at [1056, 38] on link "Browse Rentals" at bounding box center [1034, 41] width 89 height 22
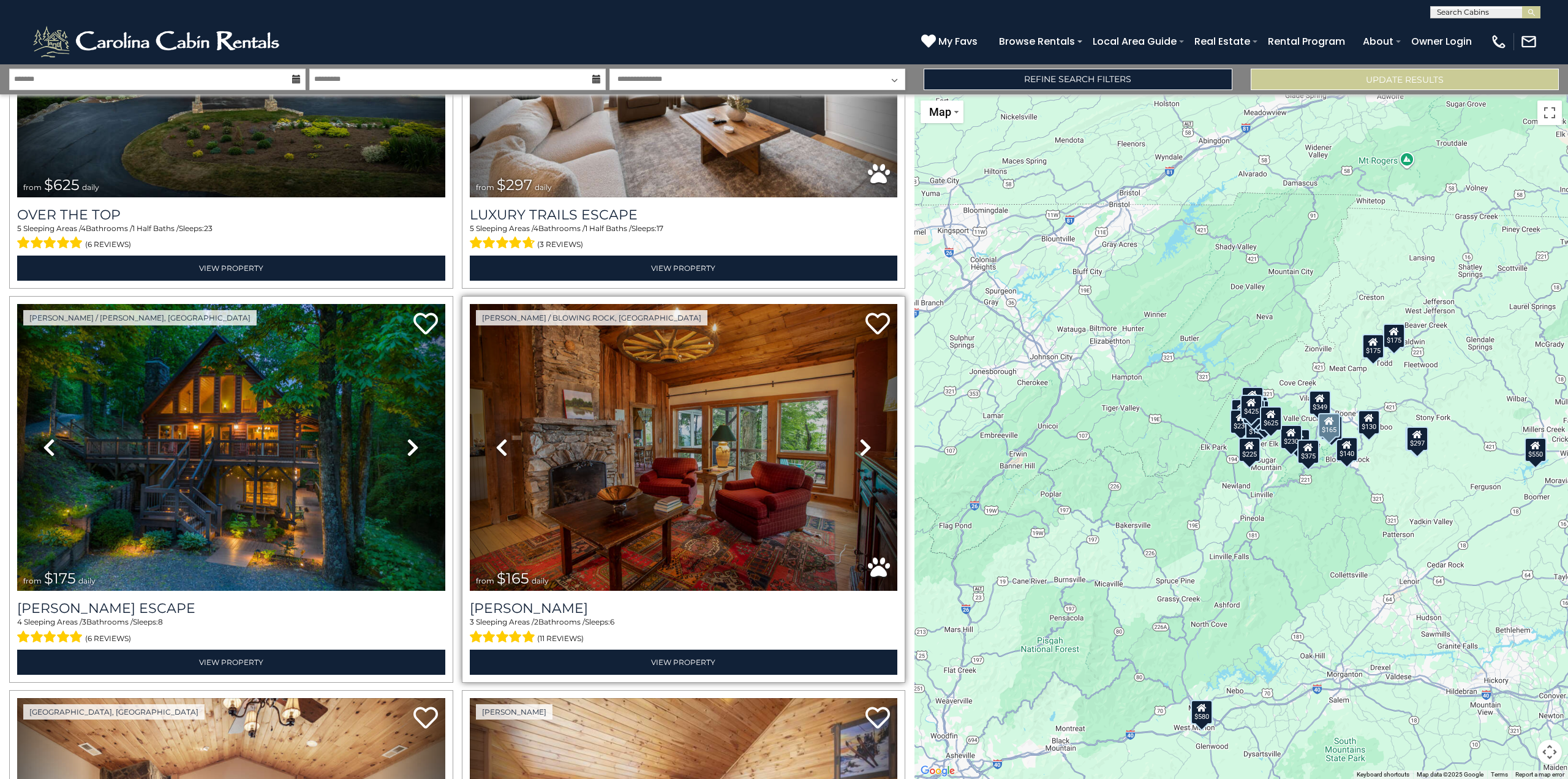
scroll to position [368, 0]
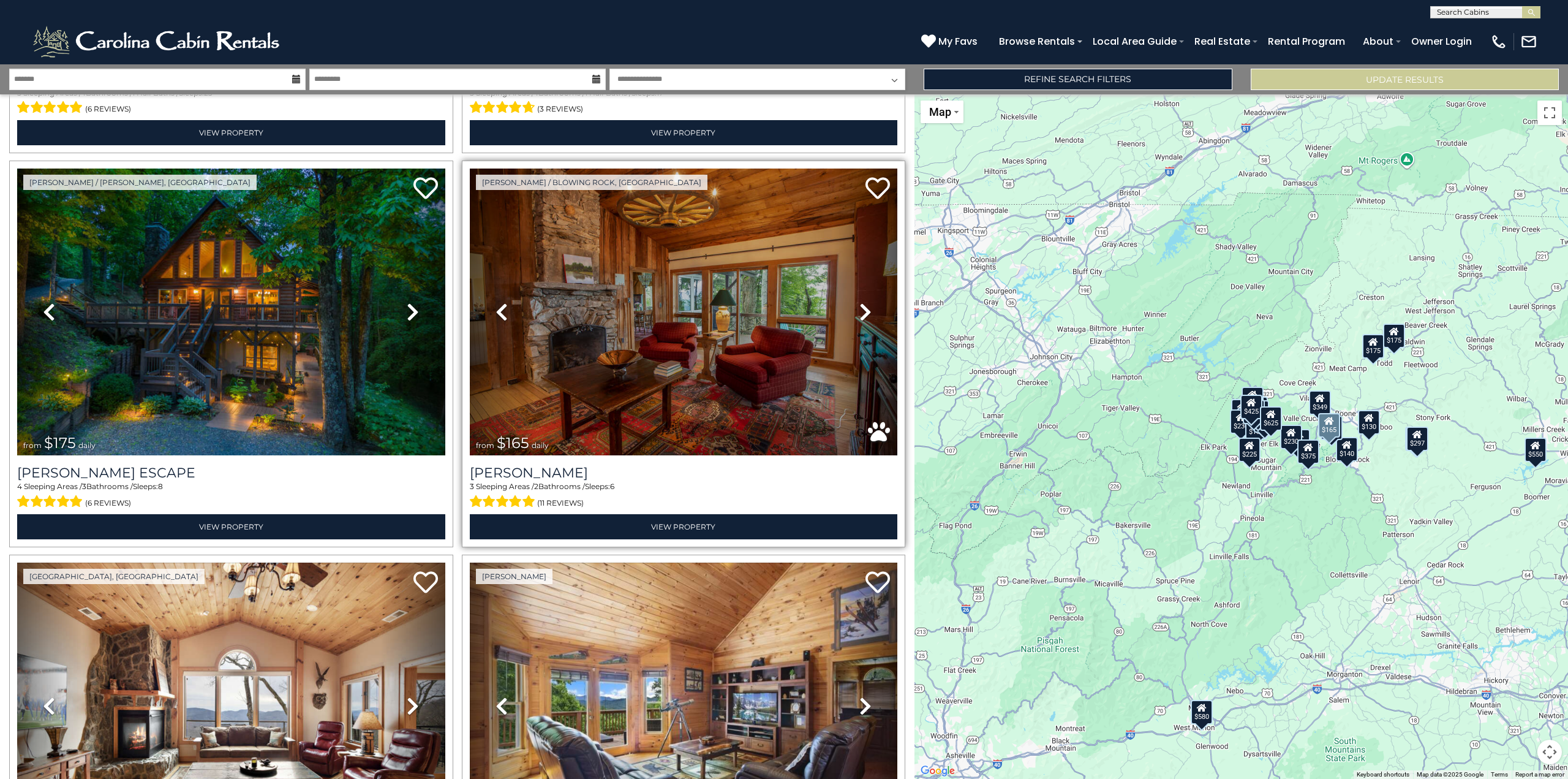
click at [859, 307] on icon at bounding box center [865, 312] width 12 height 19
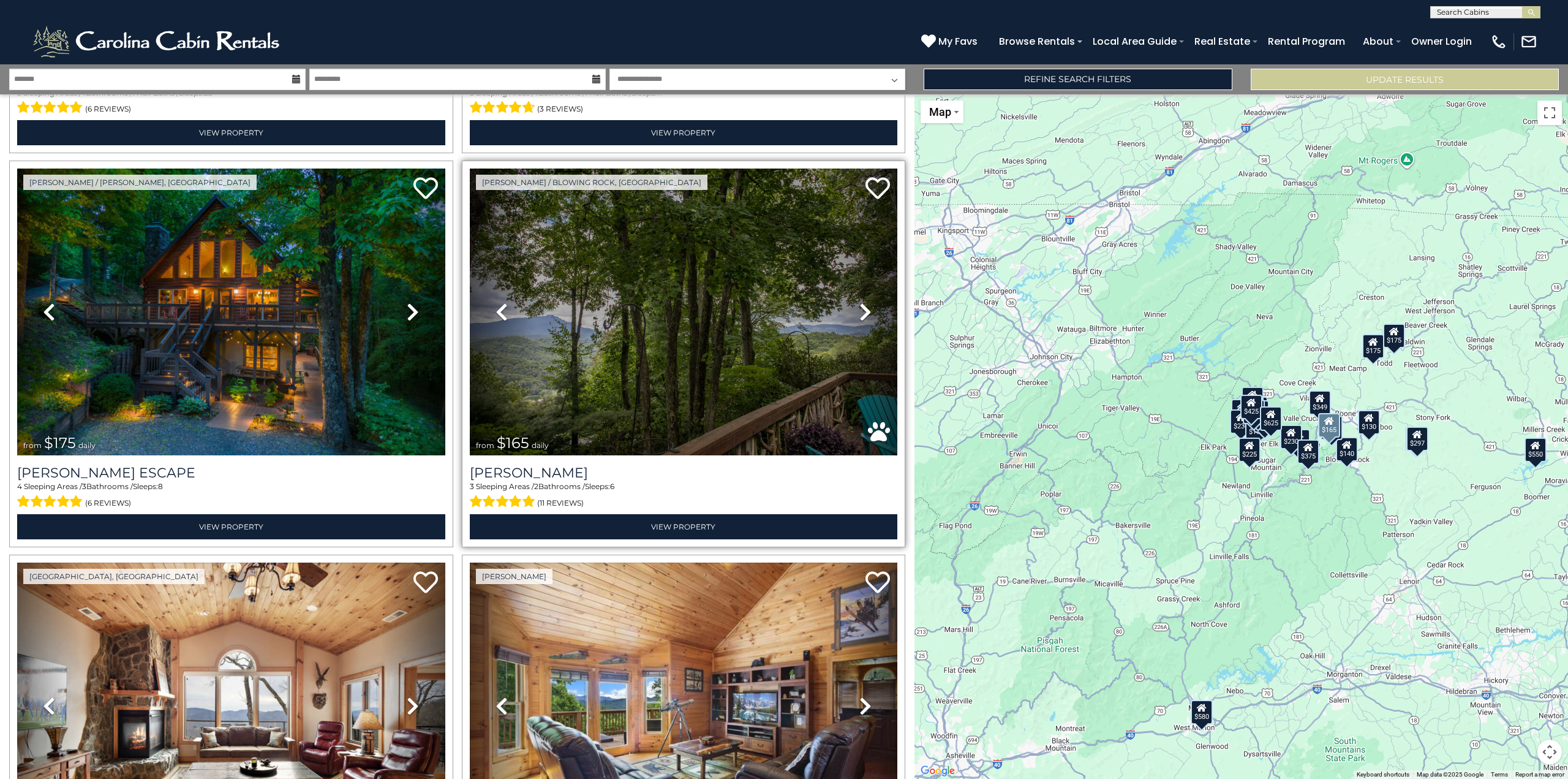
click at [859, 307] on icon at bounding box center [865, 312] width 12 height 19
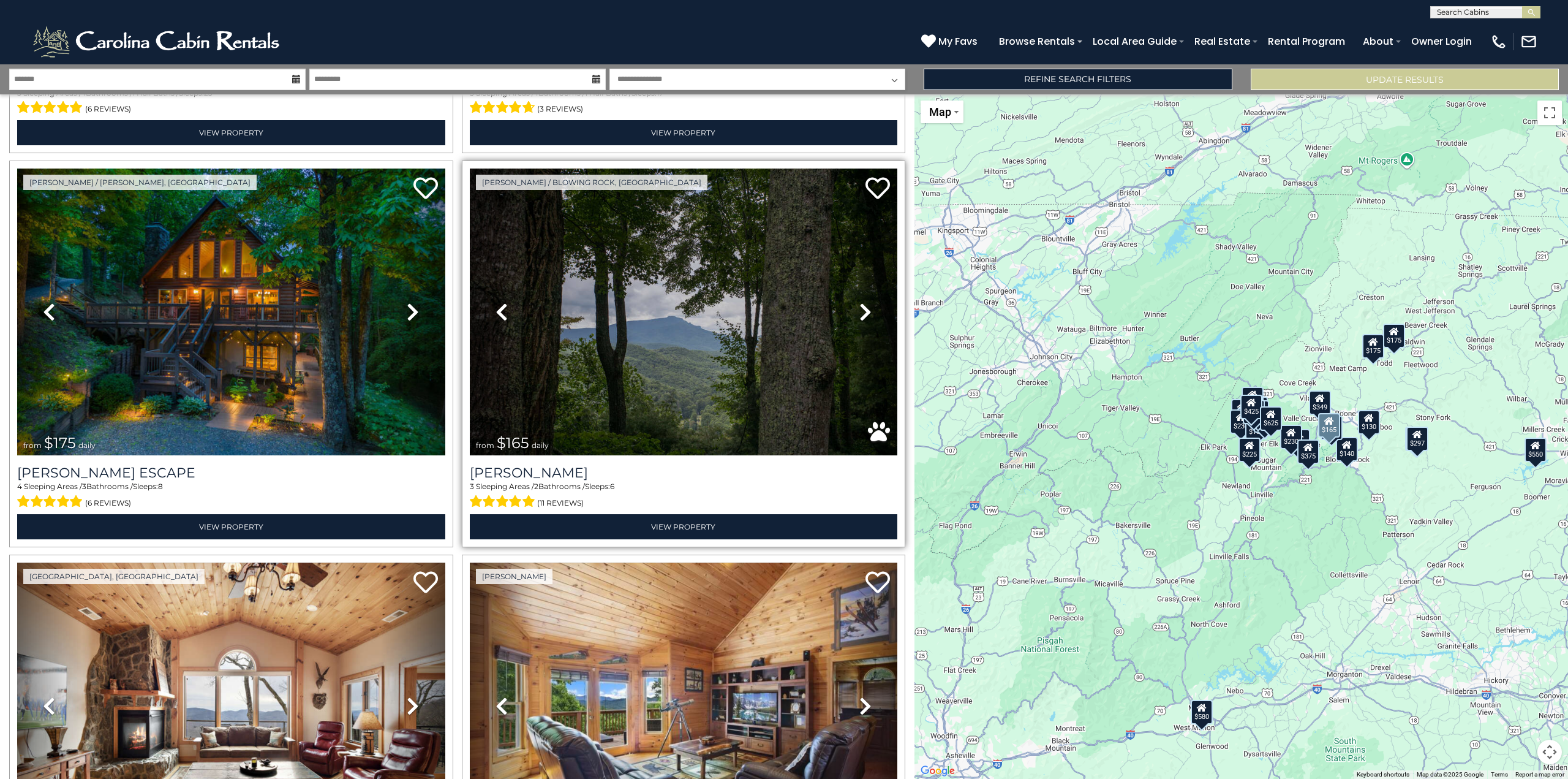
click at [859, 307] on icon at bounding box center [865, 312] width 12 height 19
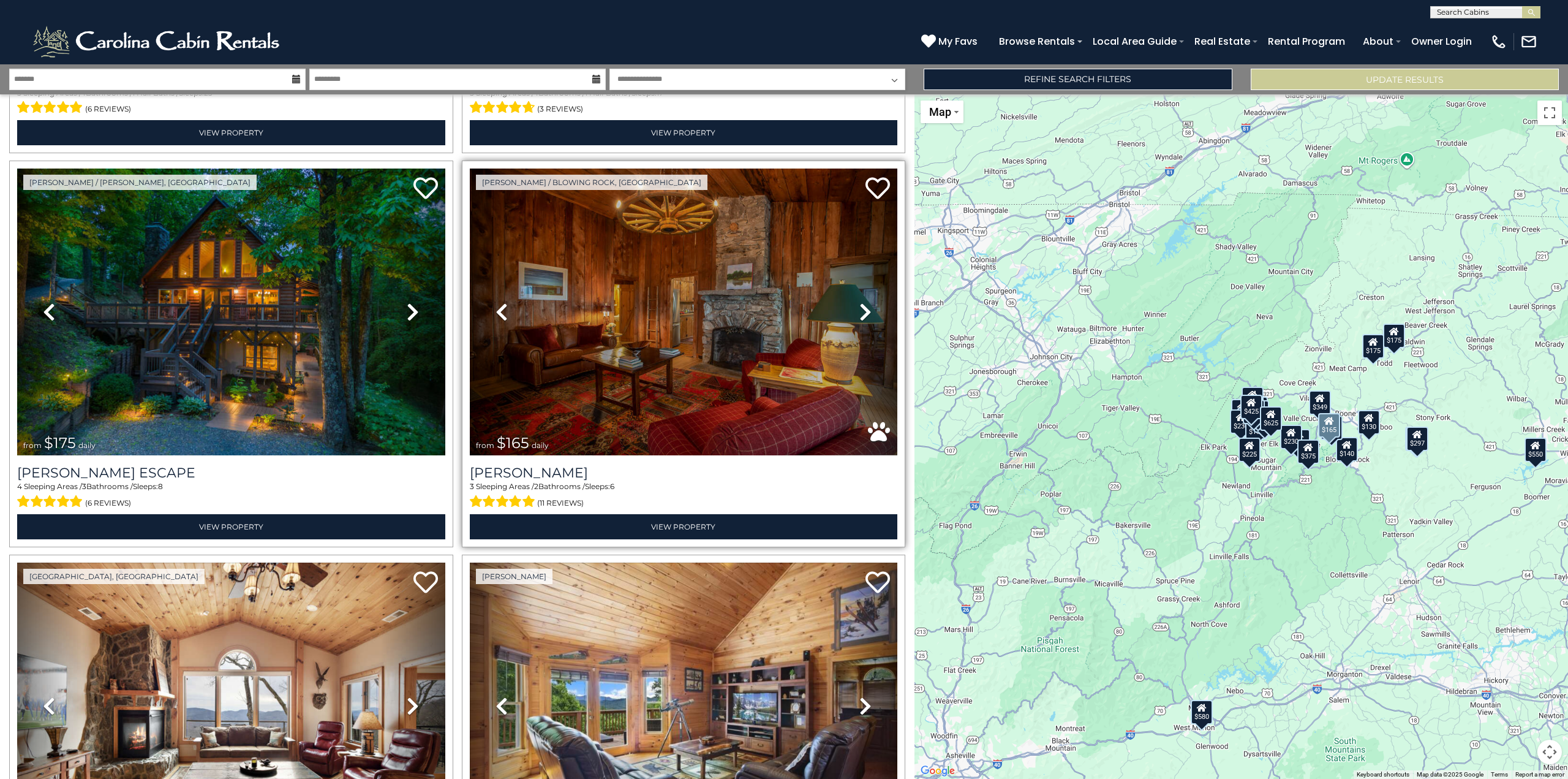
click at [859, 307] on icon at bounding box center [865, 312] width 12 height 19
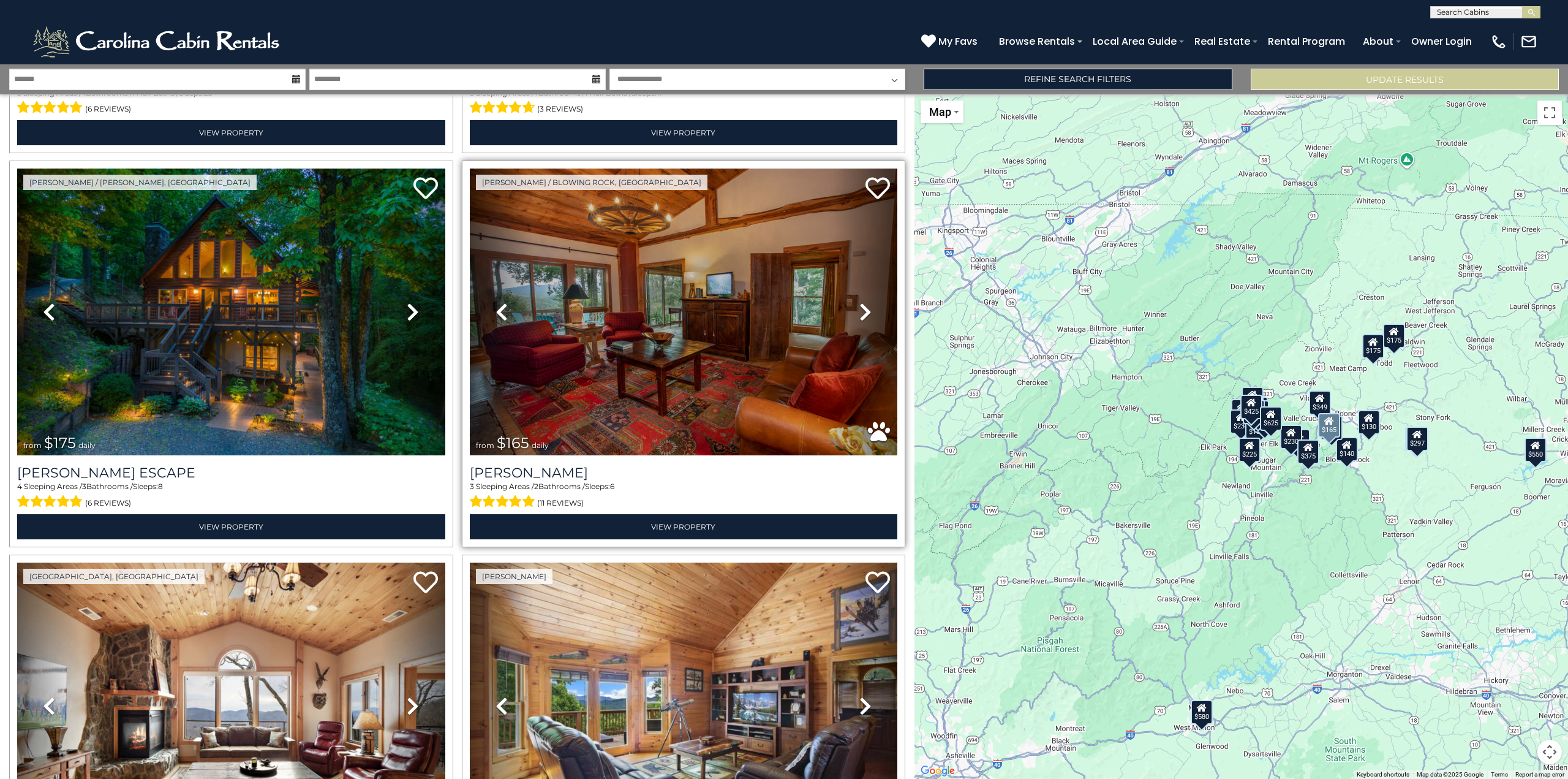
click at [862, 307] on icon at bounding box center [865, 312] width 12 height 19
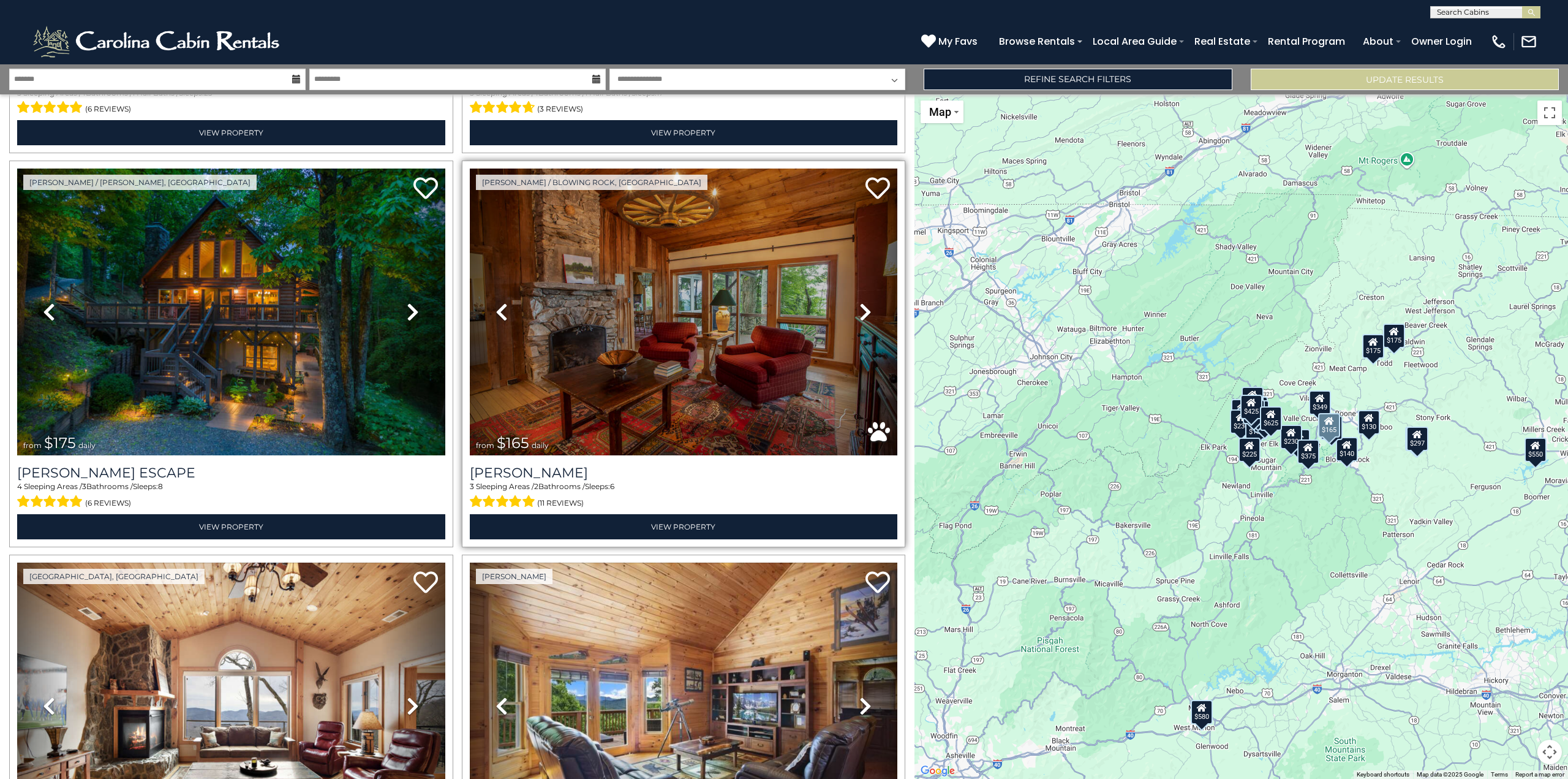
click at [862, 307] on icon at bounding box center [865, 312] width 12 height 19
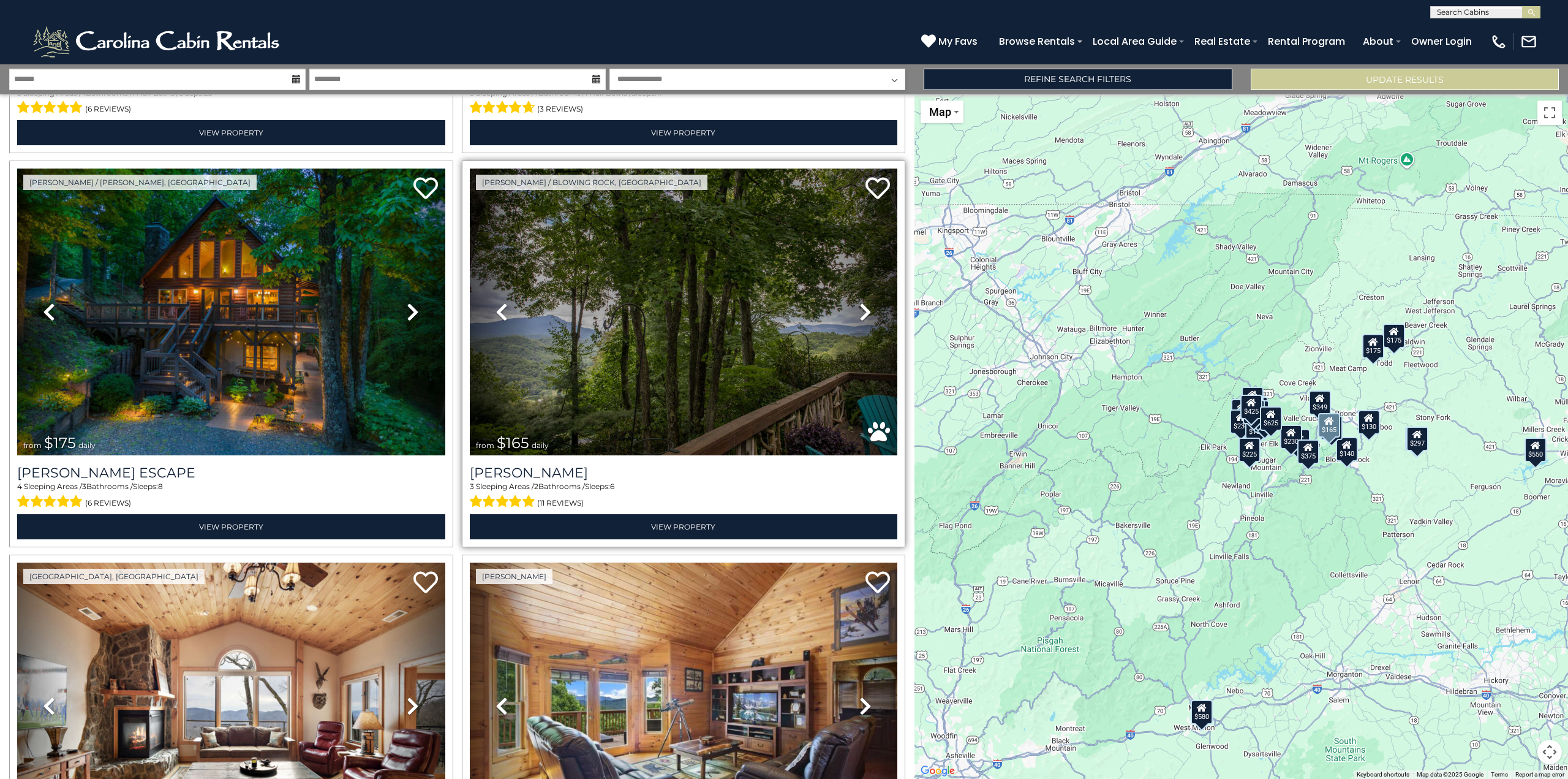
click at [862, 308] on icon at bounding box center [865, 312] width 12 height 19
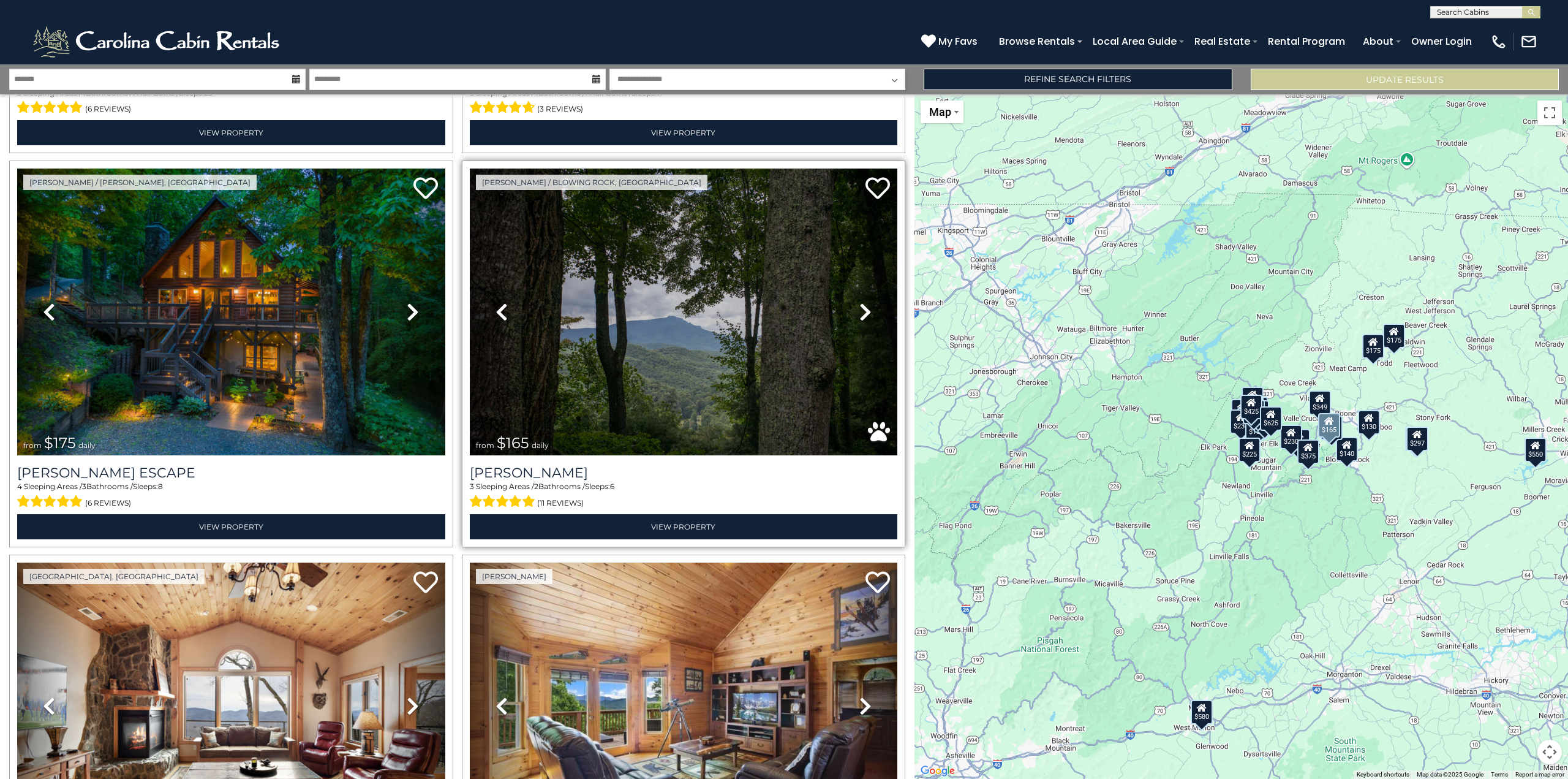
click at [862, 308] on icon at bounding box center [865, 312] width 12 height 19
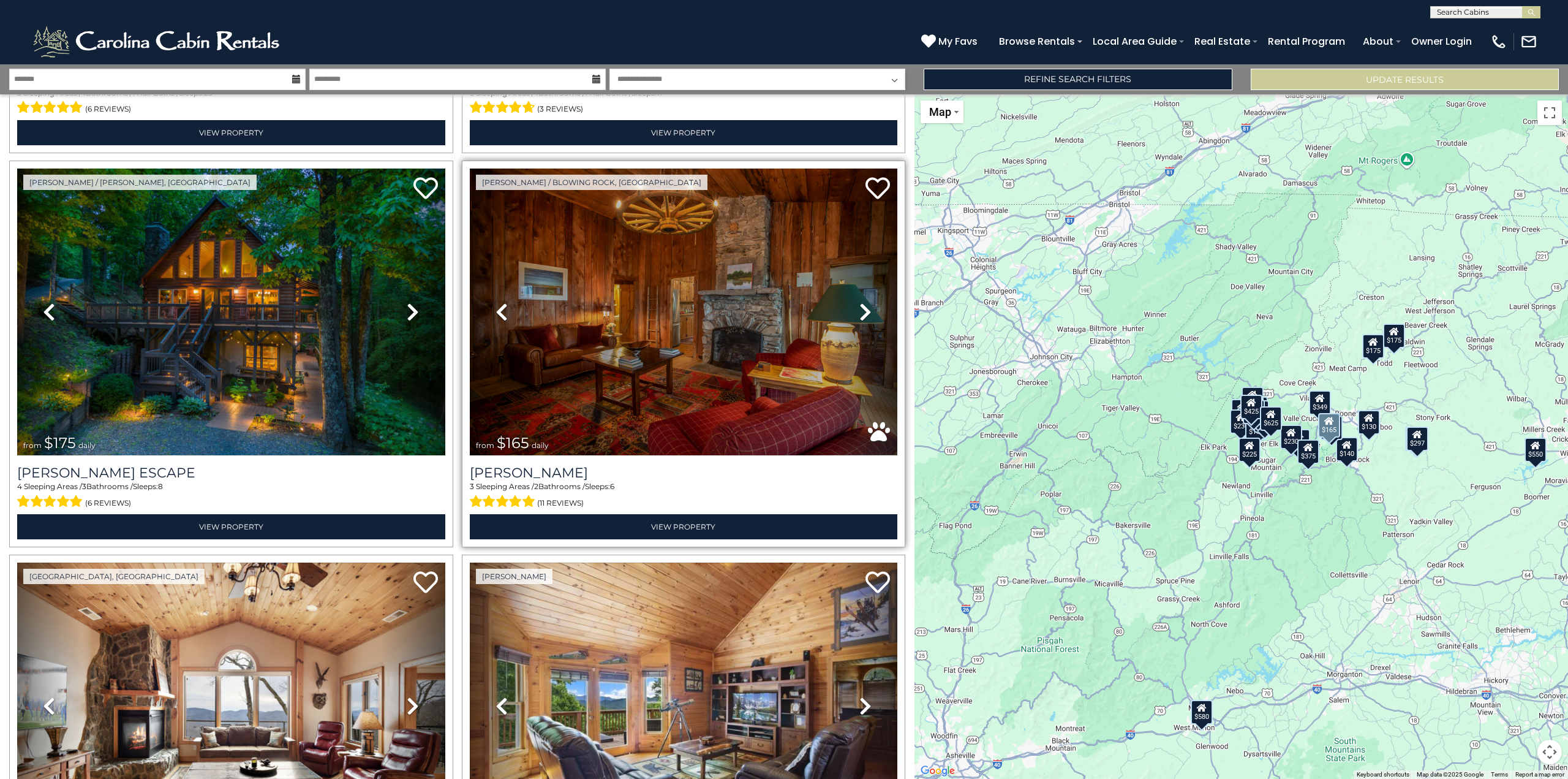
click at [862, 308] on icon at bounding box center [865, 312] width 12 height 19
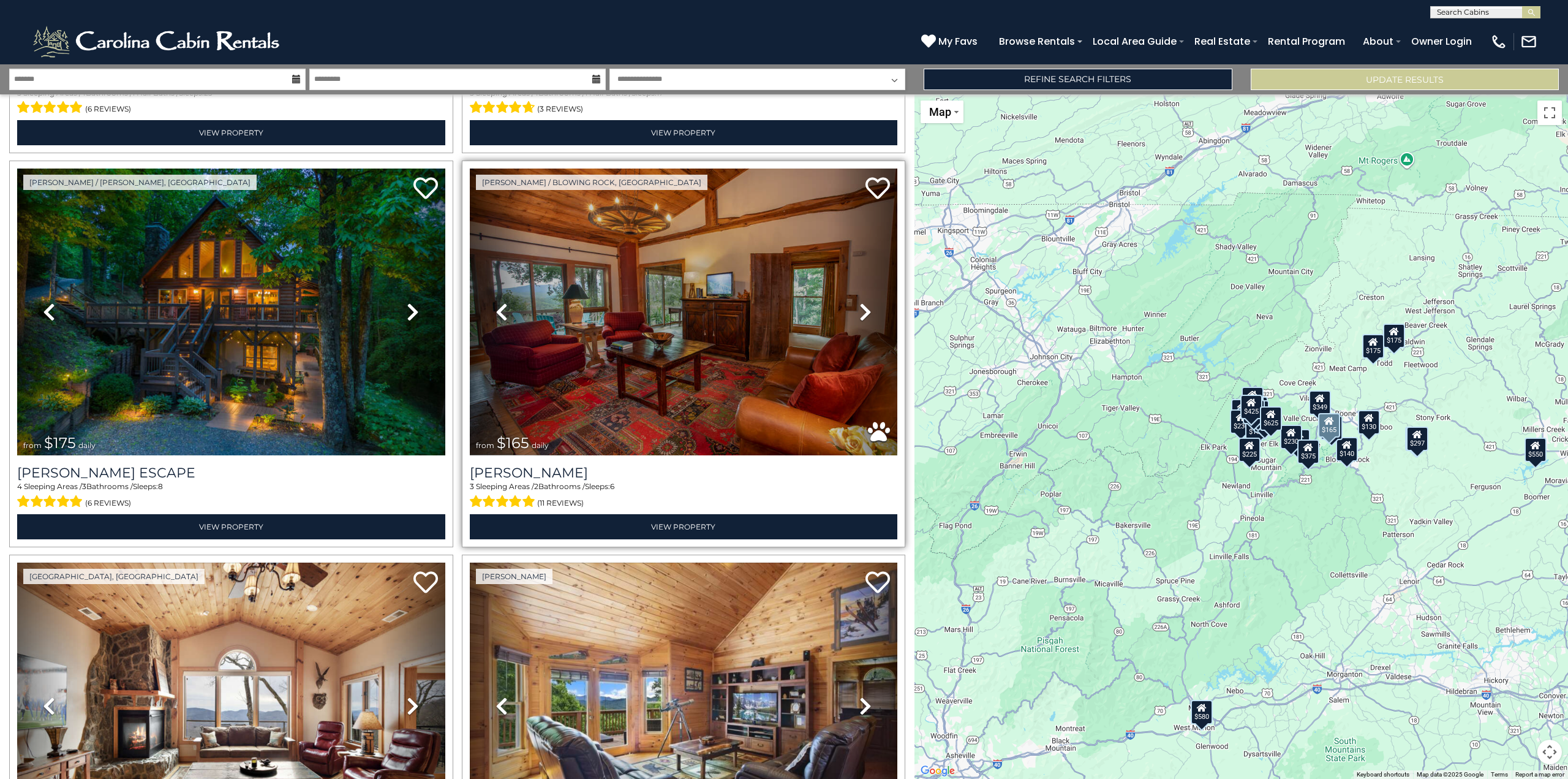
click at [862, 308] on icon at bounding box center [865, 312] width 12 height 19
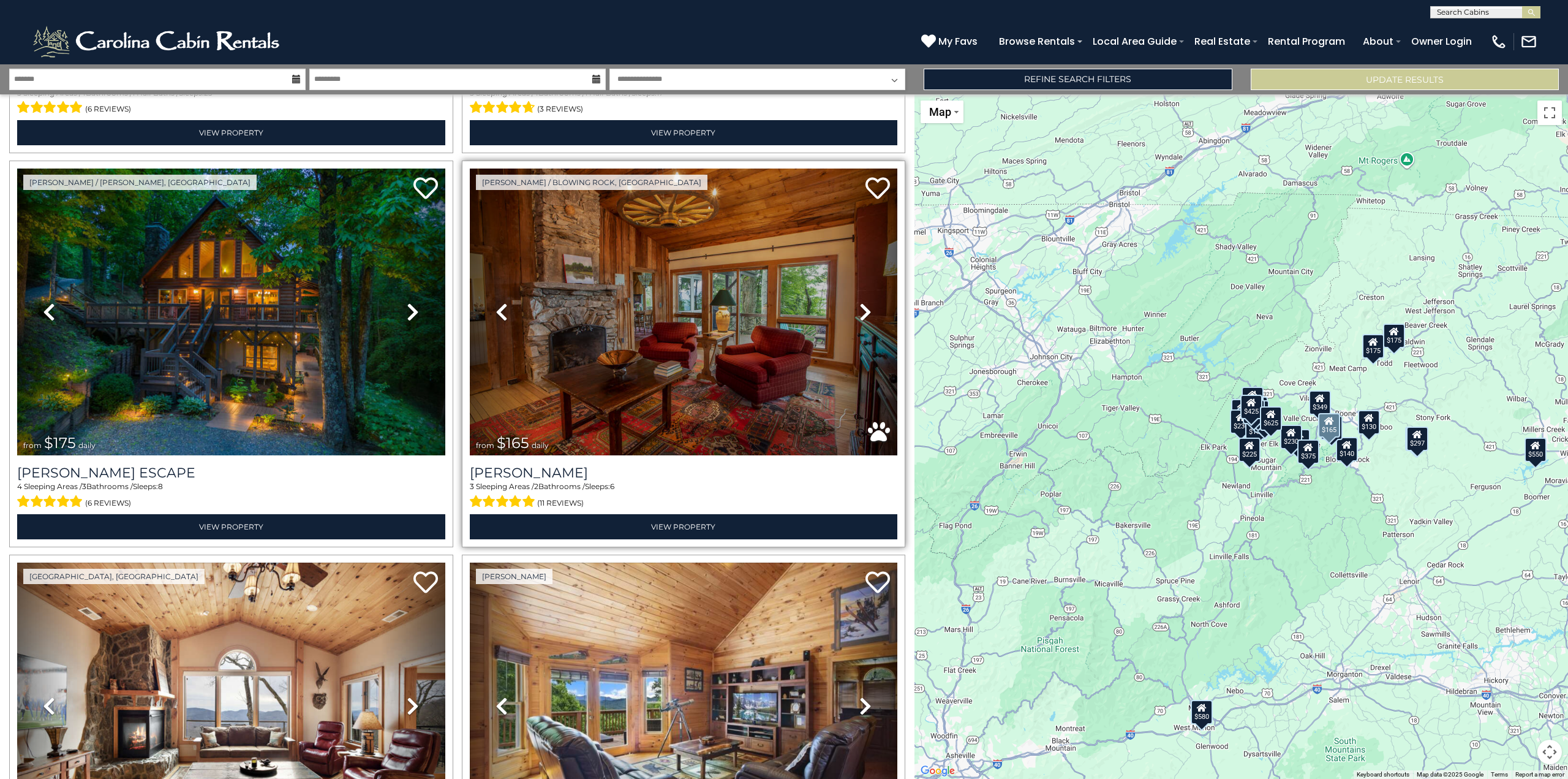
click at [862, 309] on icon at bounding box center [865, 312] width 12 height 19
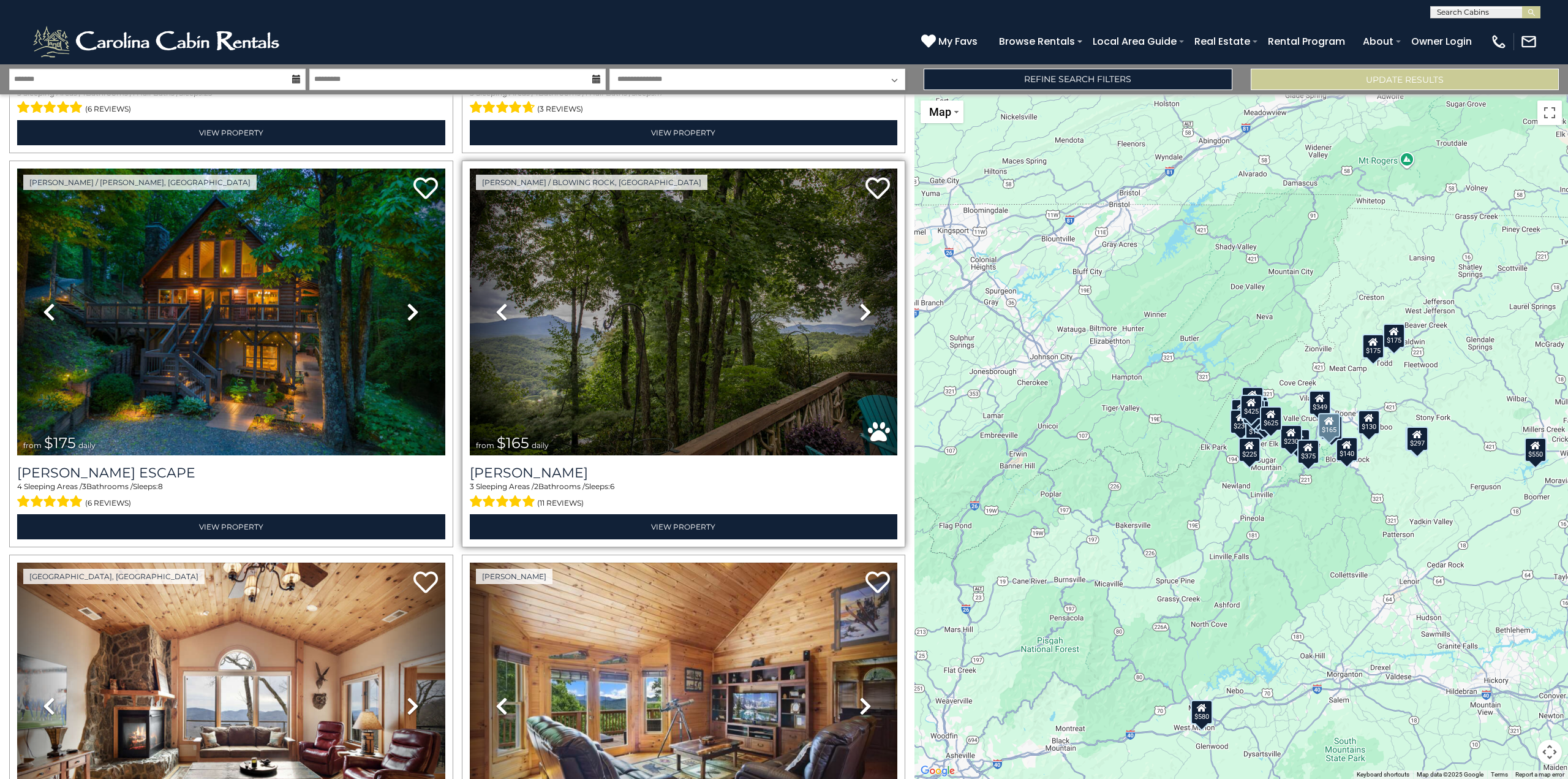
click at [862, 309] on icon at bounding box center [865, 312] width 12 height 19
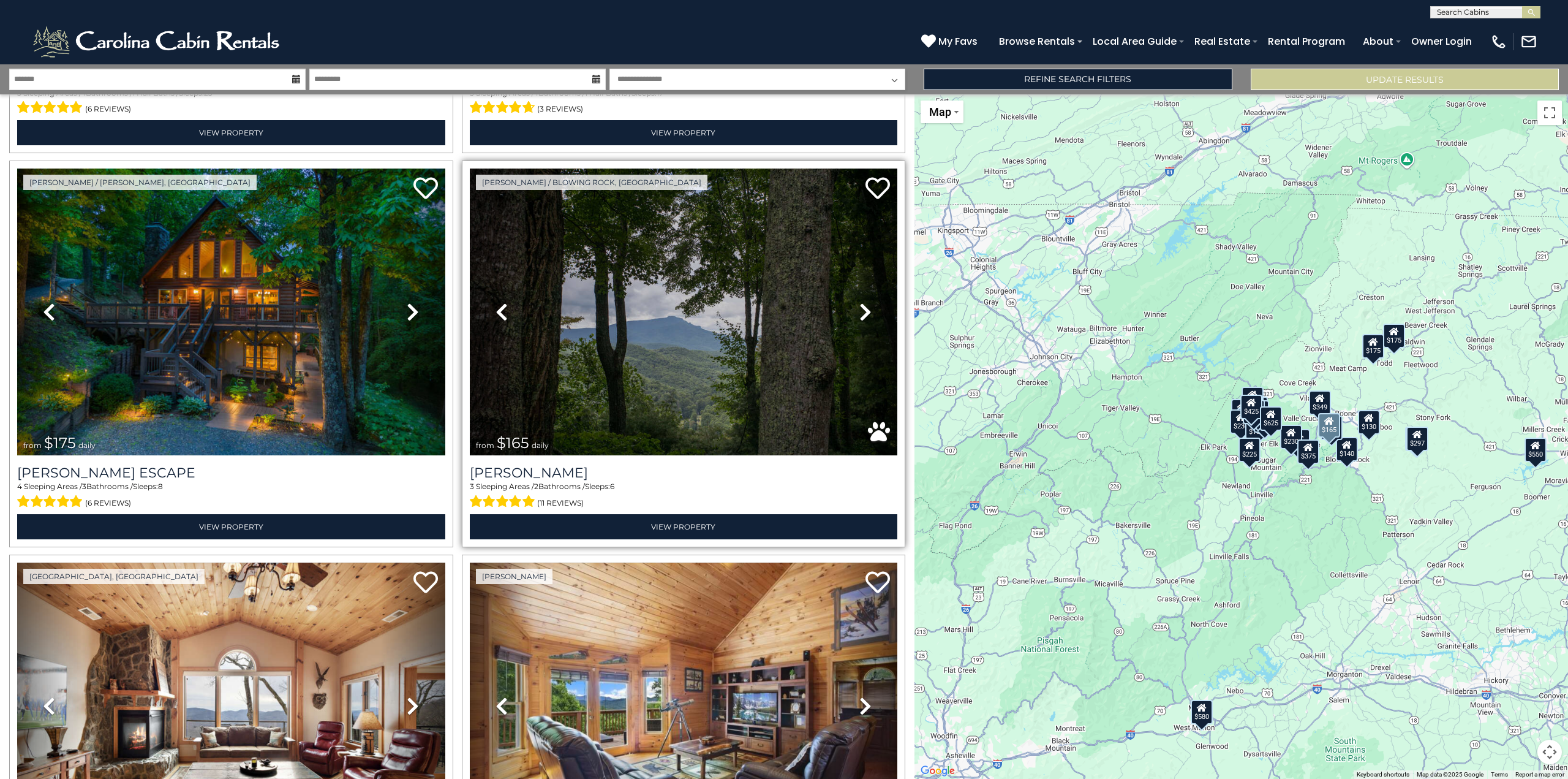
click at [862, 309] on icon at bounding box center [865, 312] width 12 height 19
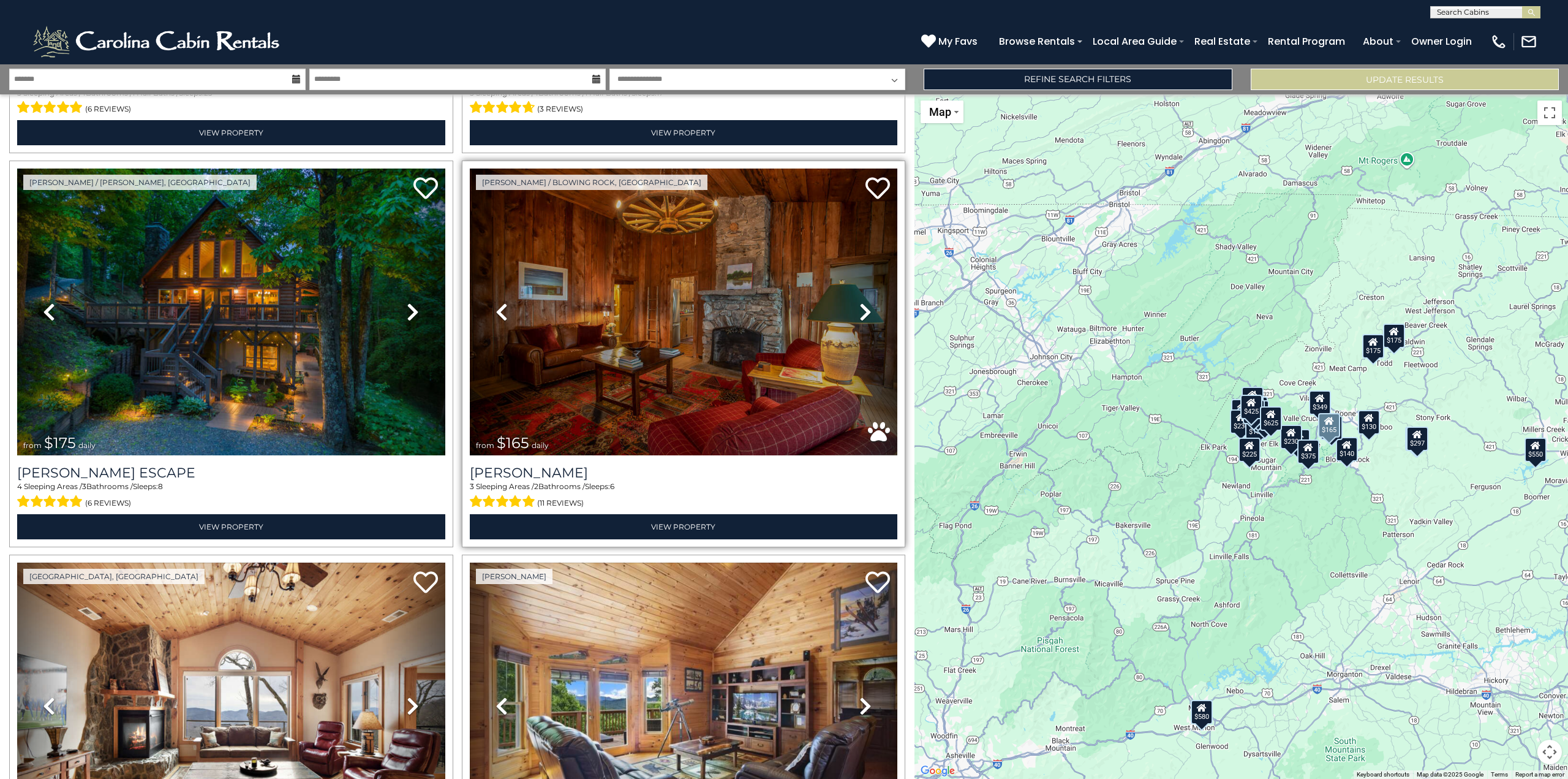
click at [862, 309] on icon at bounding box center [865, 312] width 12 height 19
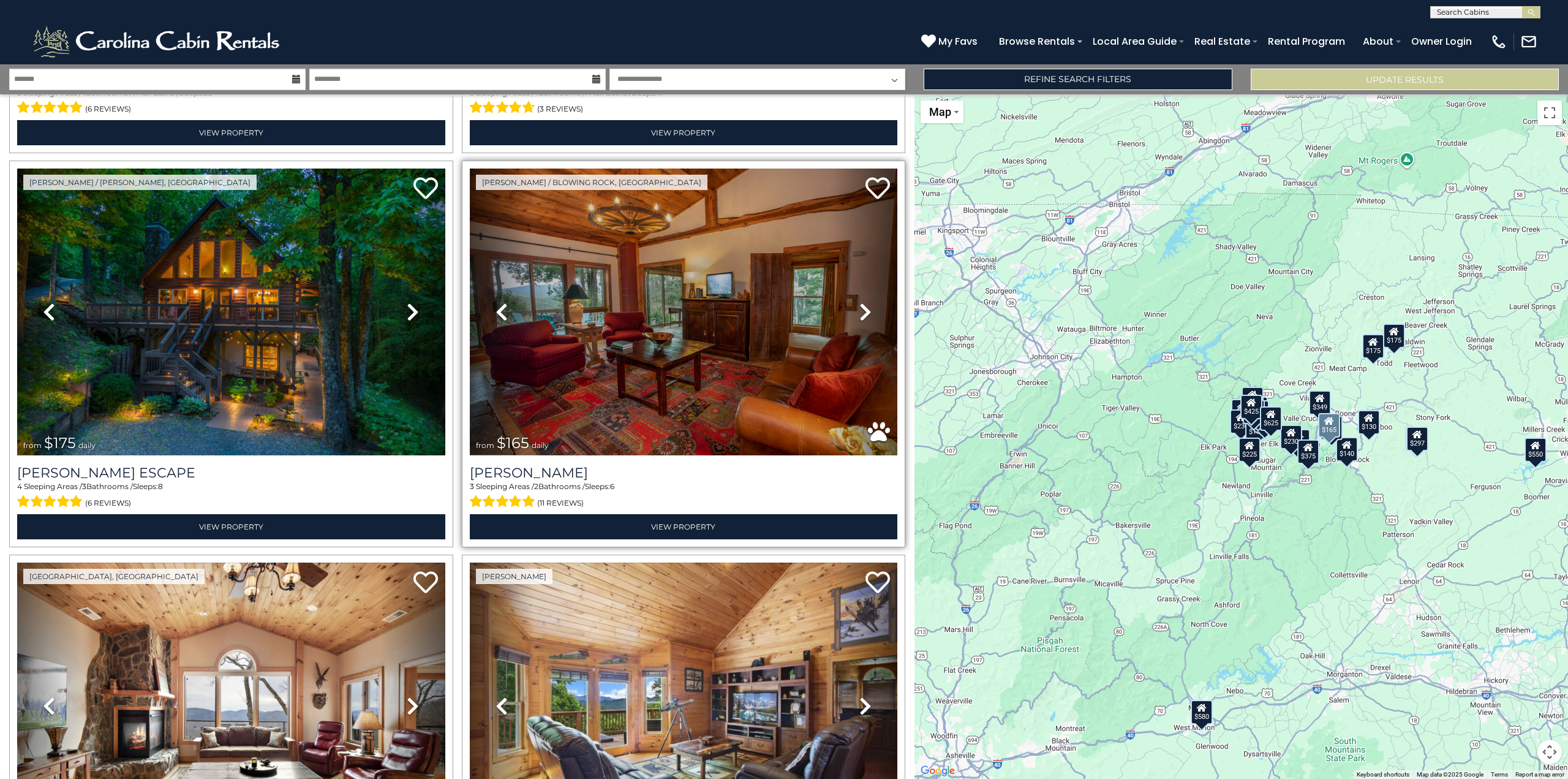
click at [863, 310] on icon at bounding box center [865, 312] width 12 height 19
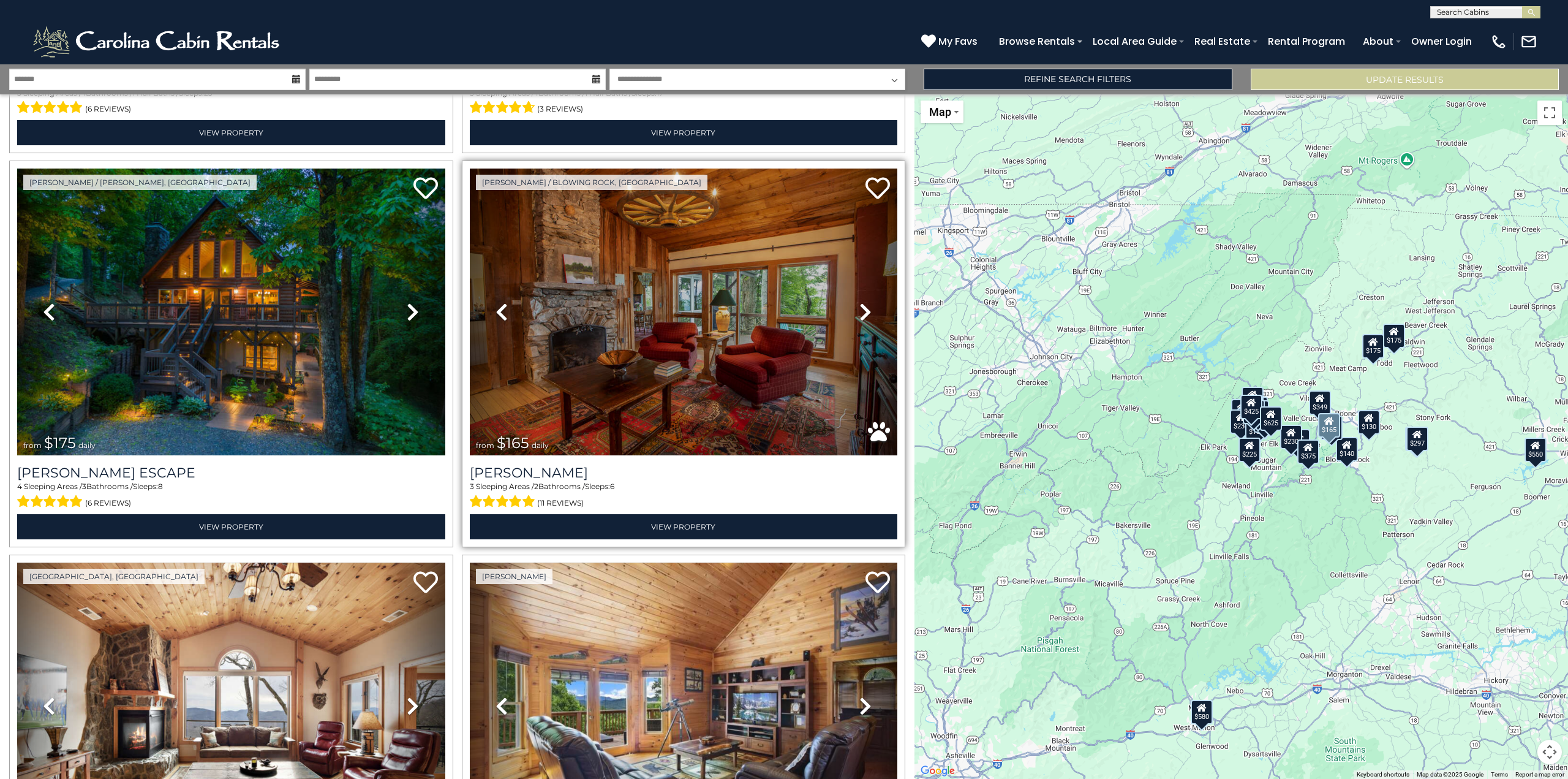
click at [865, 309] on icon at bounding box center [865, 312] width 12 height 19
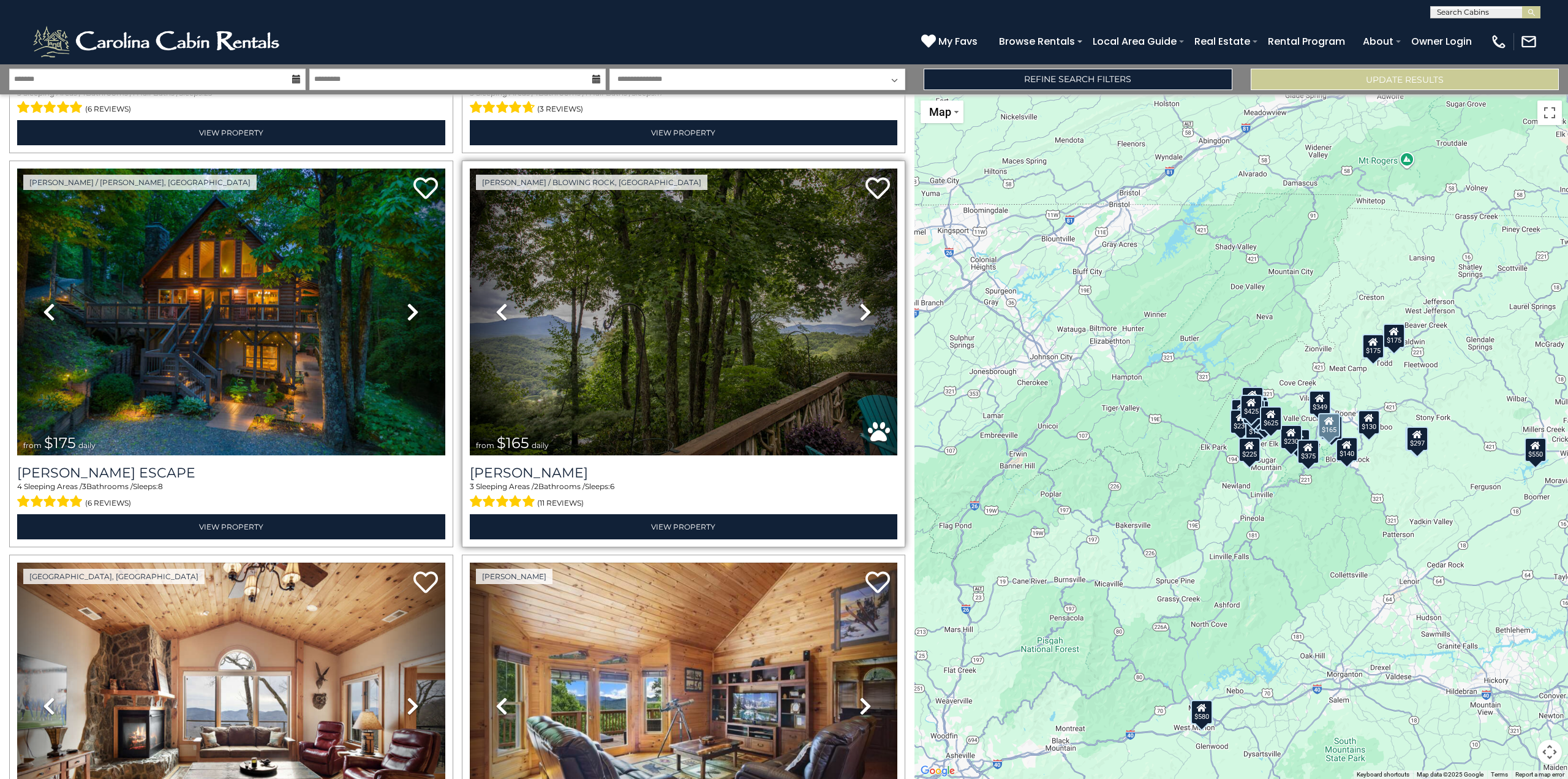
click at [865, 309] on icon at bounding box center [865, 312] width 12 height 19
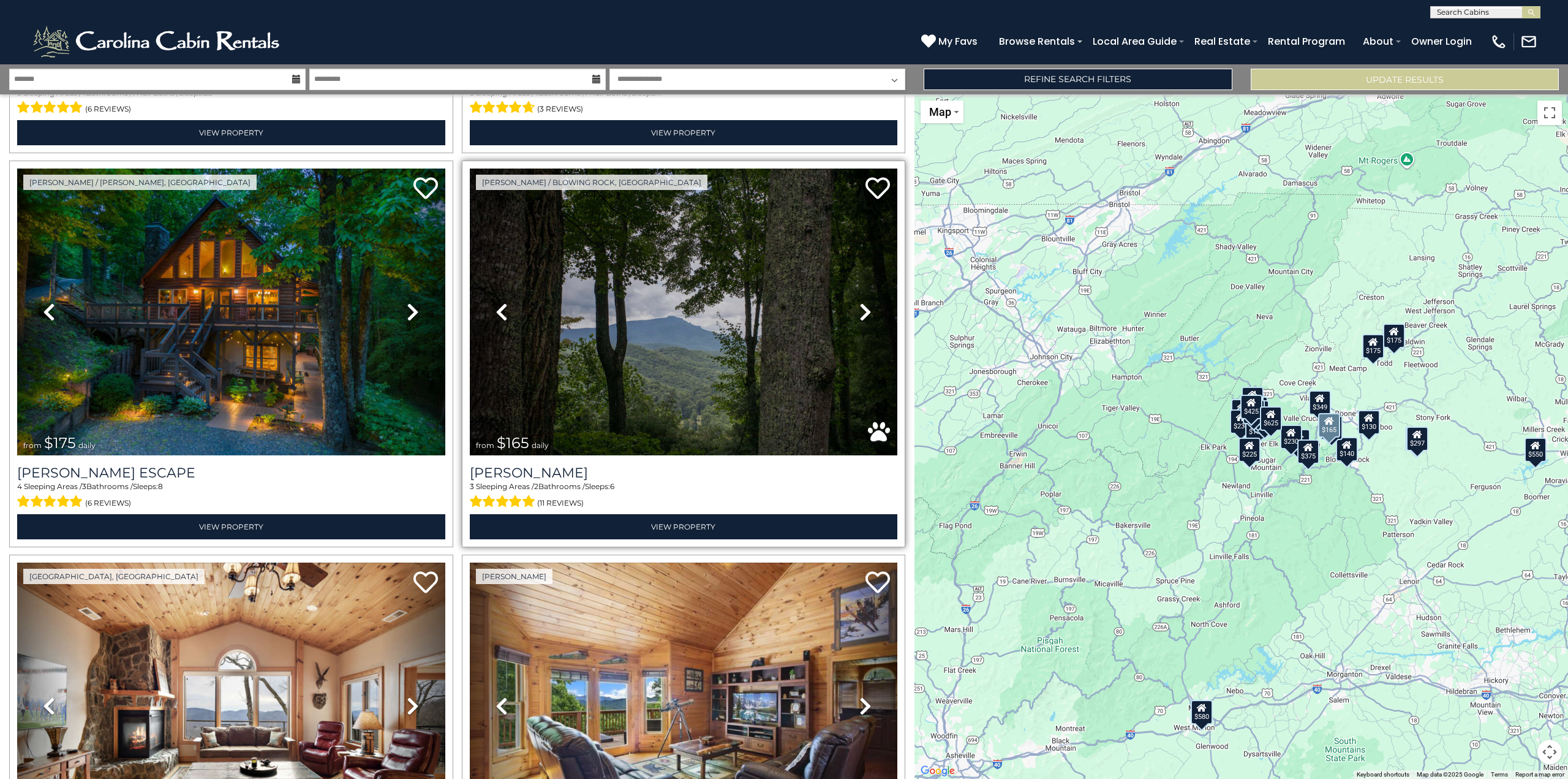
click at [859, 302] on icon at bounding box center [865, 312] width 12 height 19
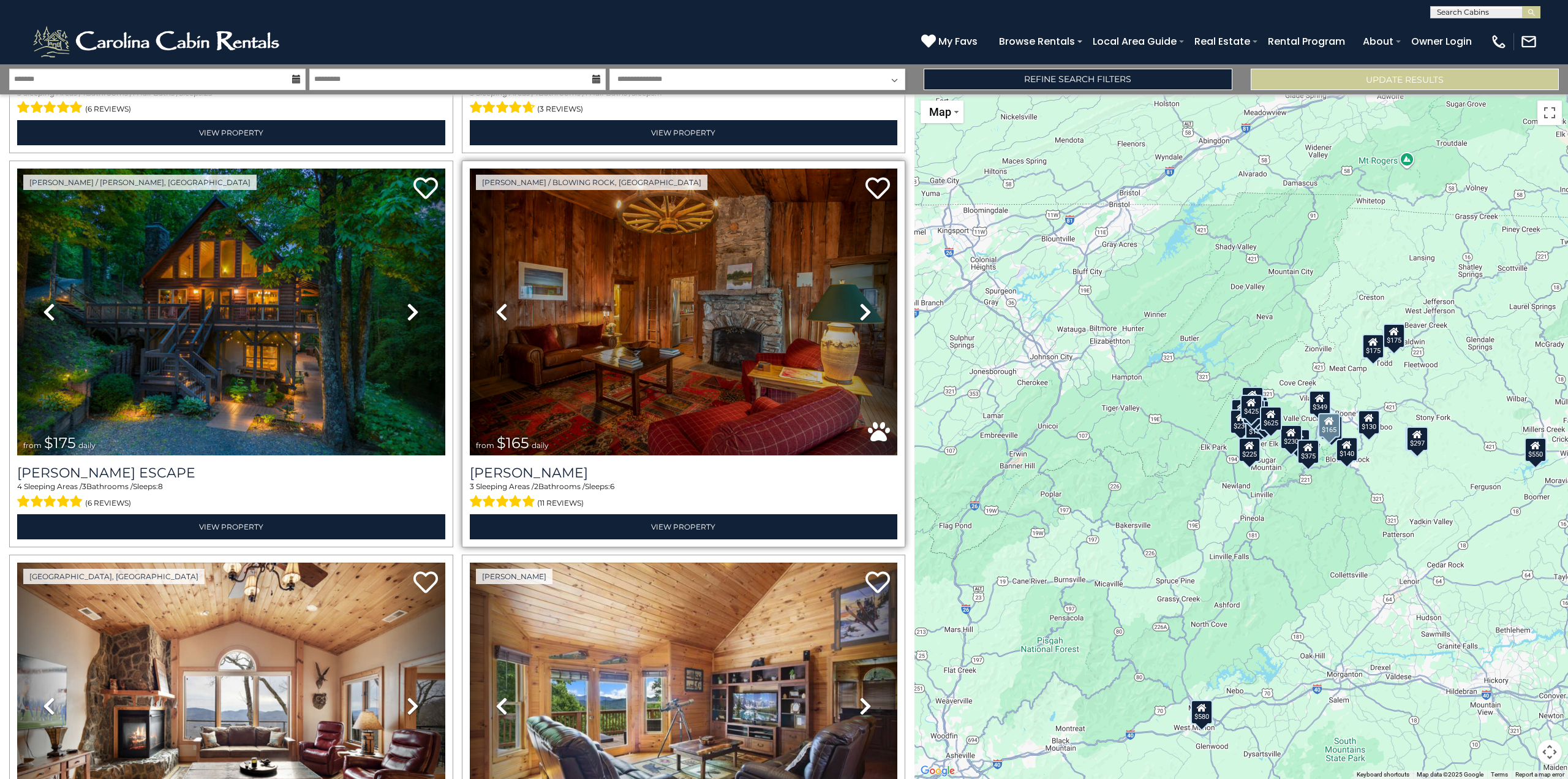
click at [859, 302] on icon at bounding box center [865, 312] width 12 height 19
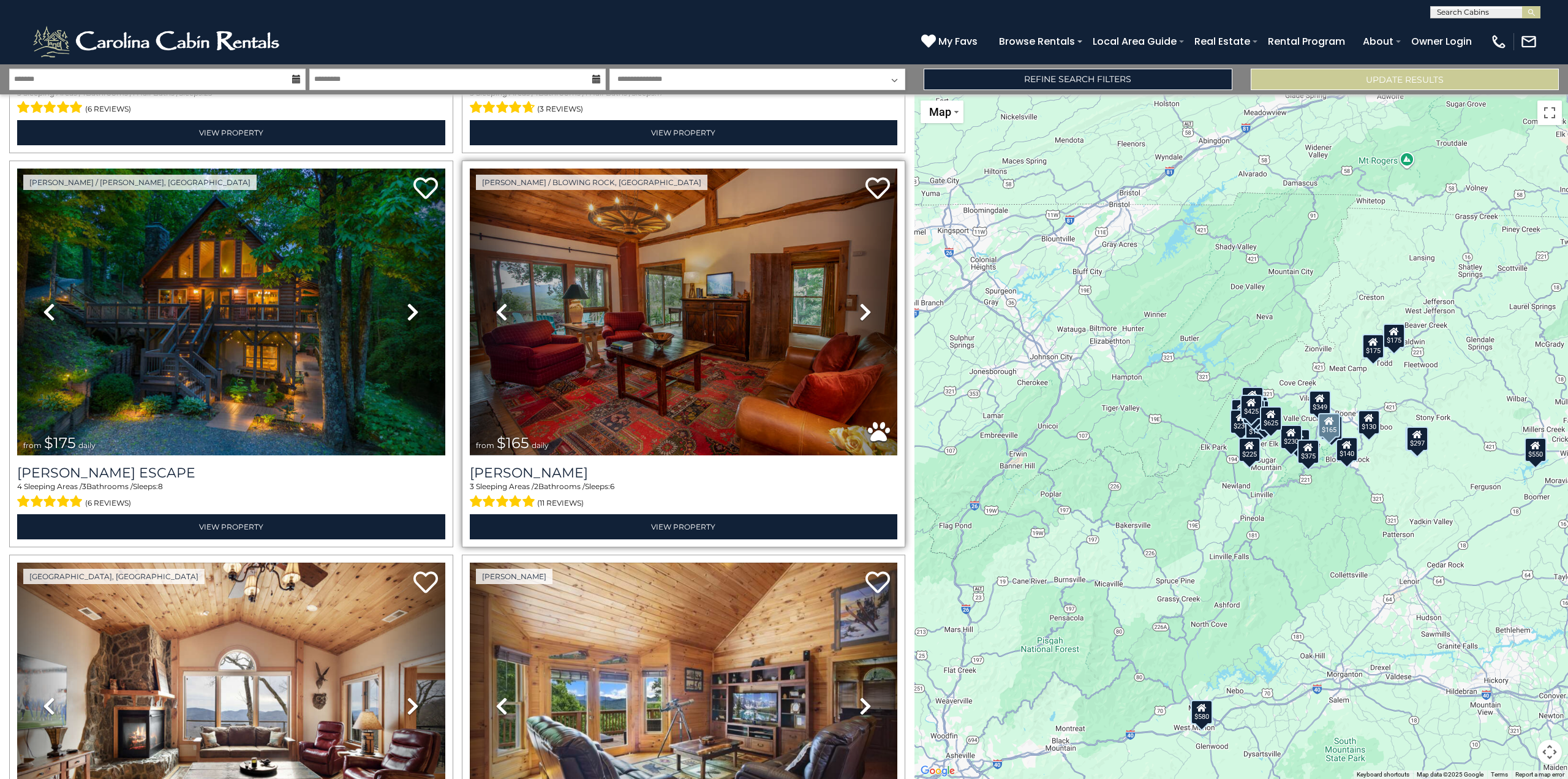
click at [859, 307] on icon at bounding box center [865, 312] width 12 height 19
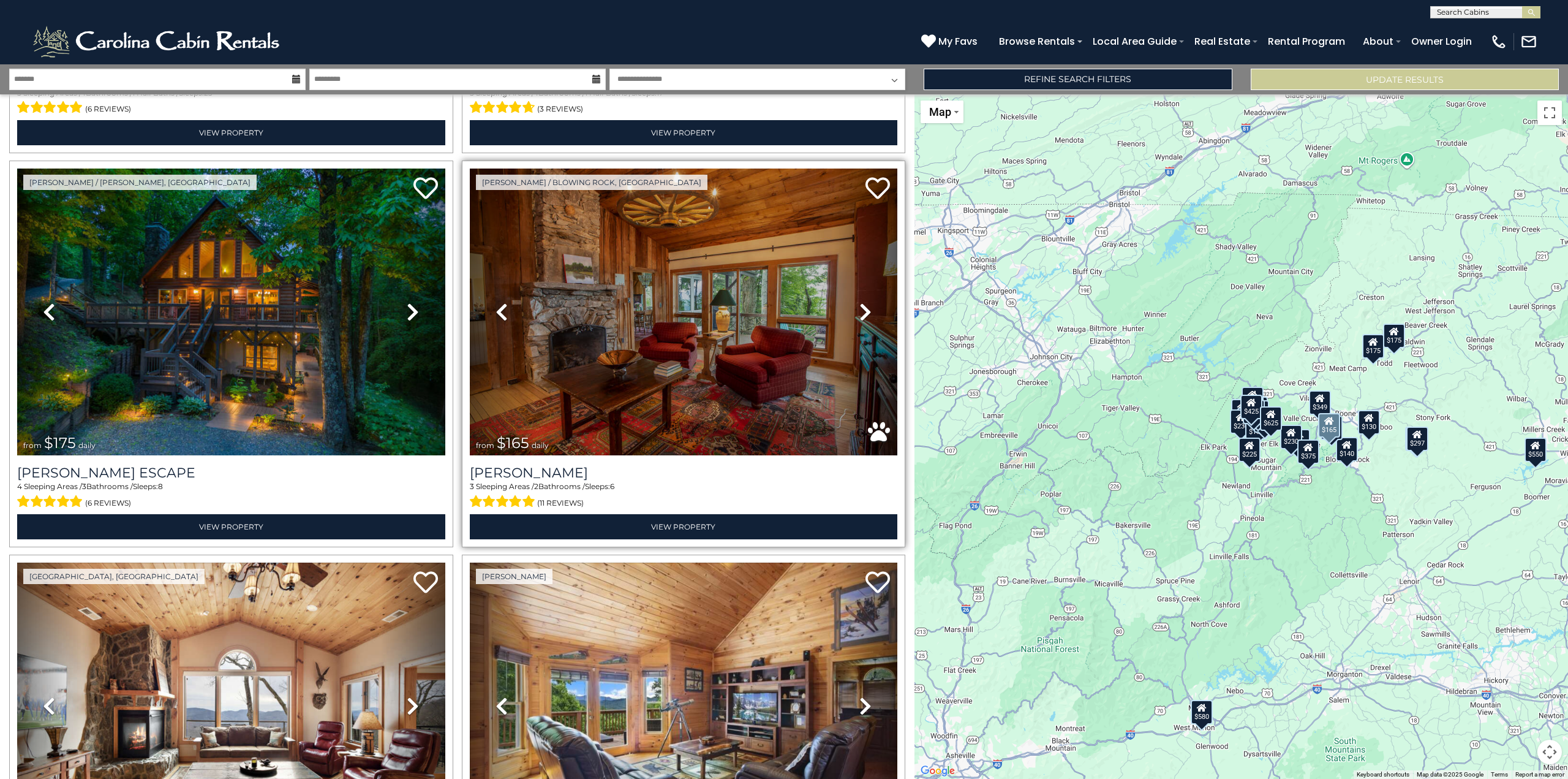
click at [862, 308] on icon at bounding box center [865, 312] width 12 height 19
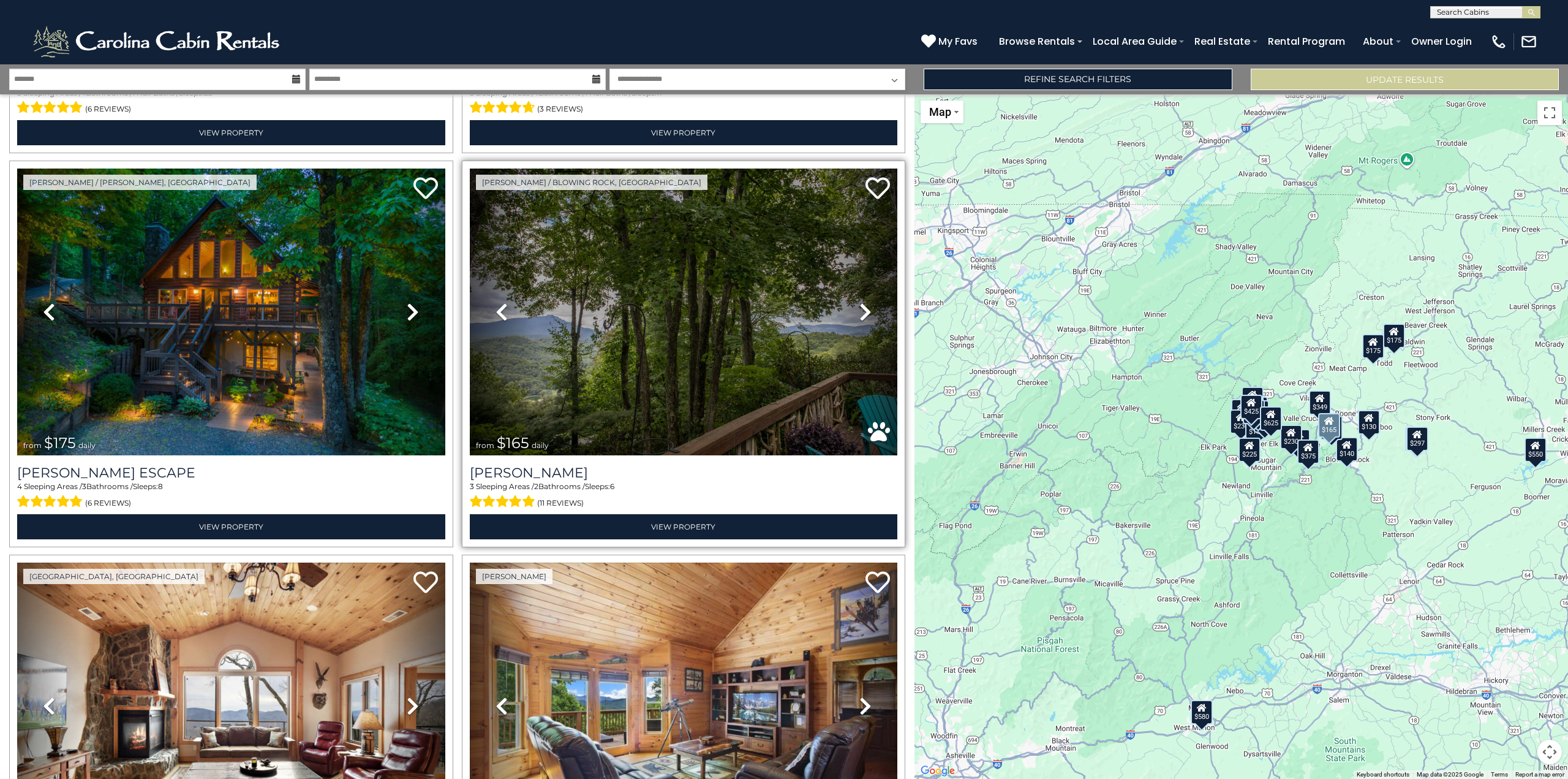
click at [862, 308] on icon at bounding box center [865, 312] width 12 height 19
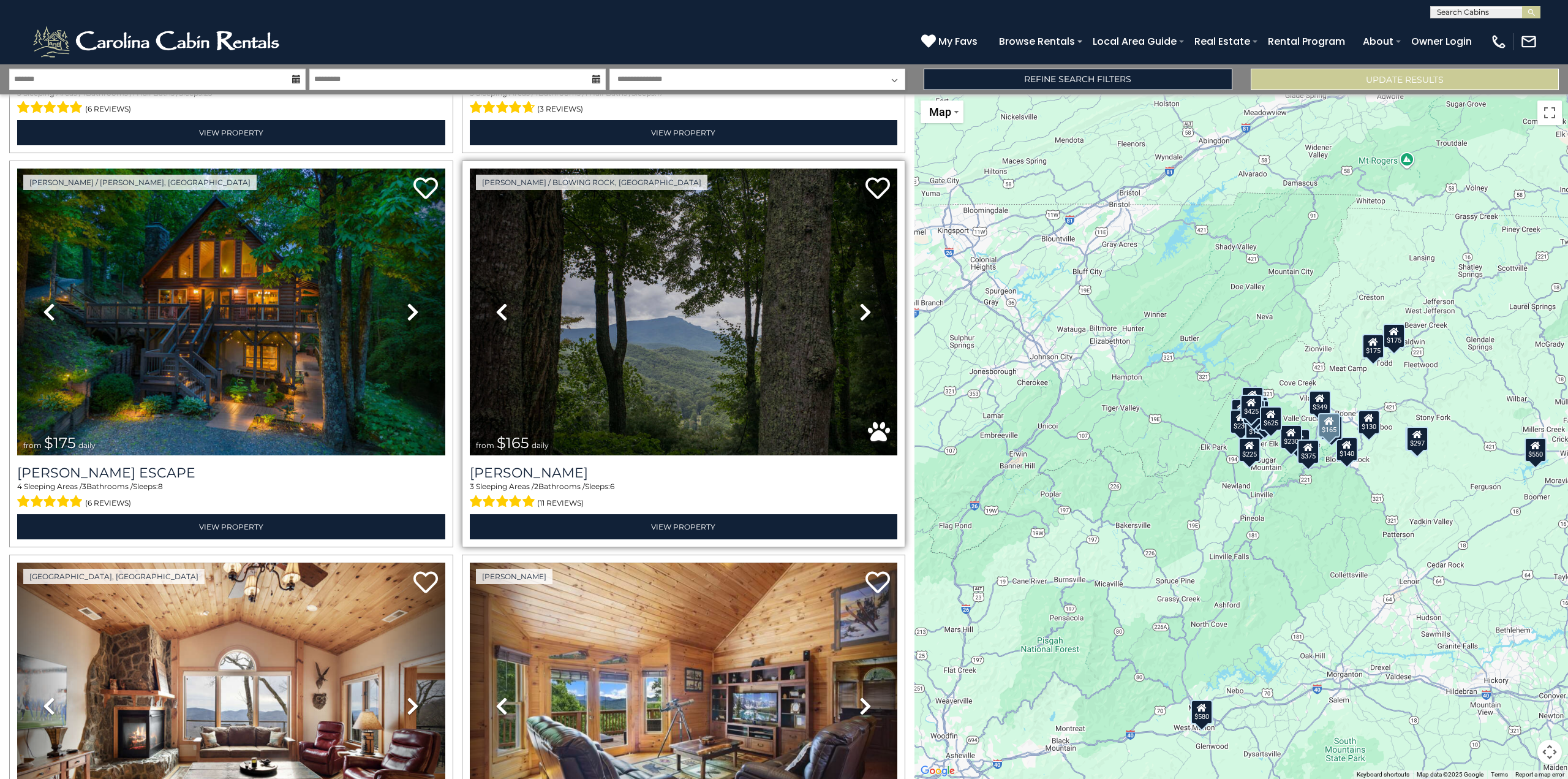
click at [862, 308] on icon at bounding box center [865, 312] width 12 height 19
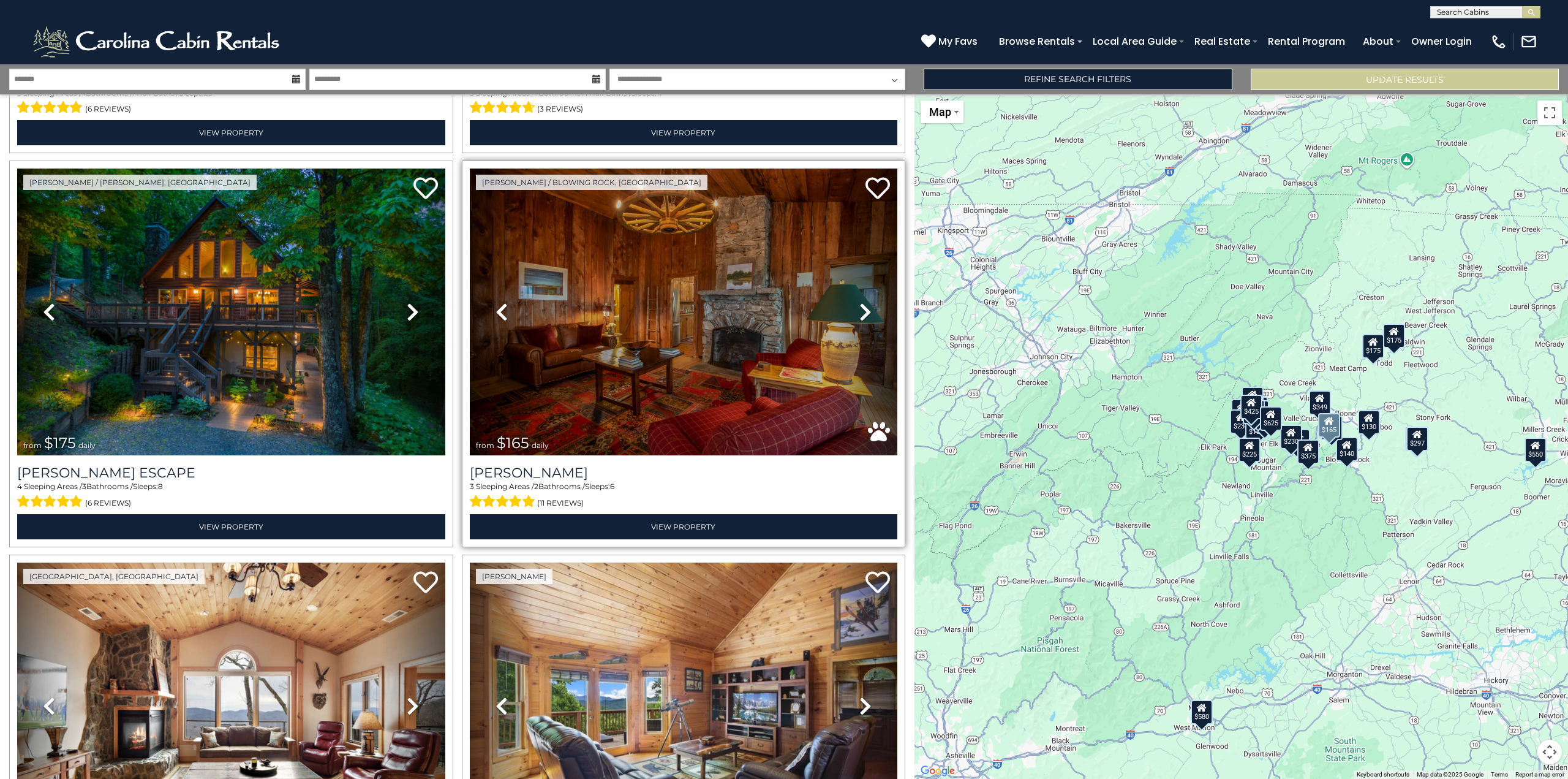
click at [862, 308] on icon at bounding box center [865, 312] width 12 height 19
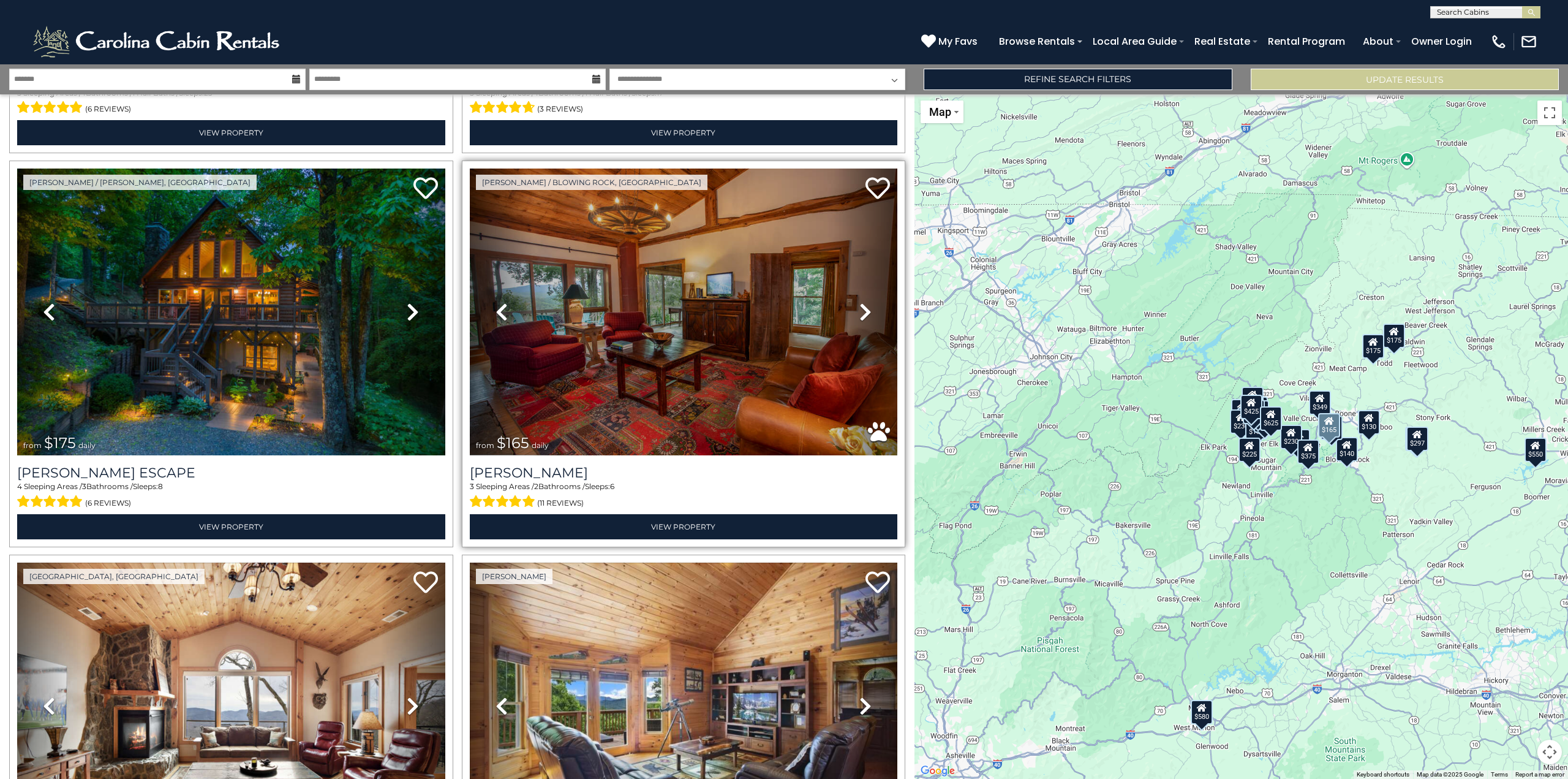
click at [862, 307] on icon at bounding box center [865, 312] width 12 height 19
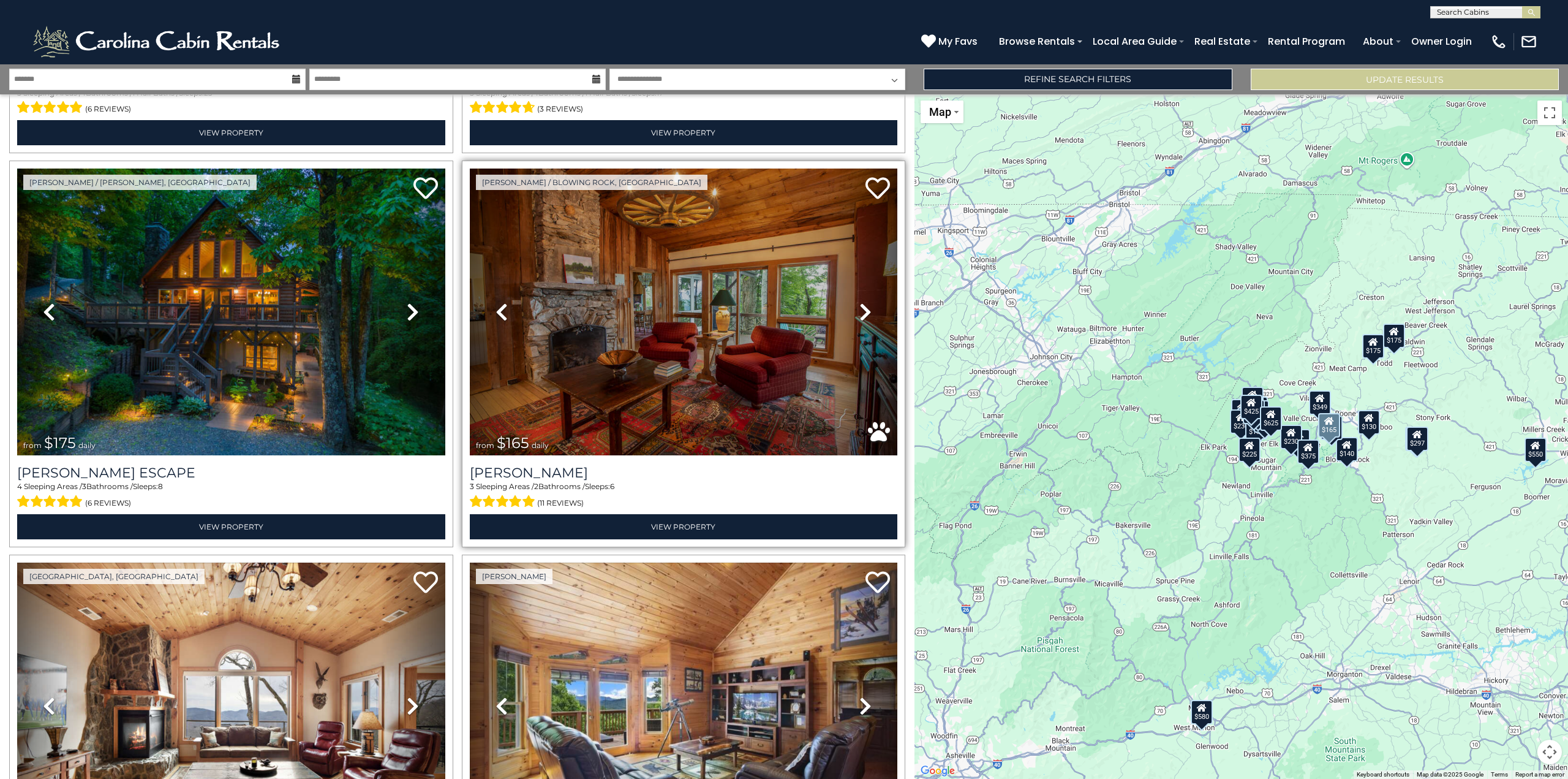
click at [862, 307] on icon at bounding box center [865, 312] width 12 height 19
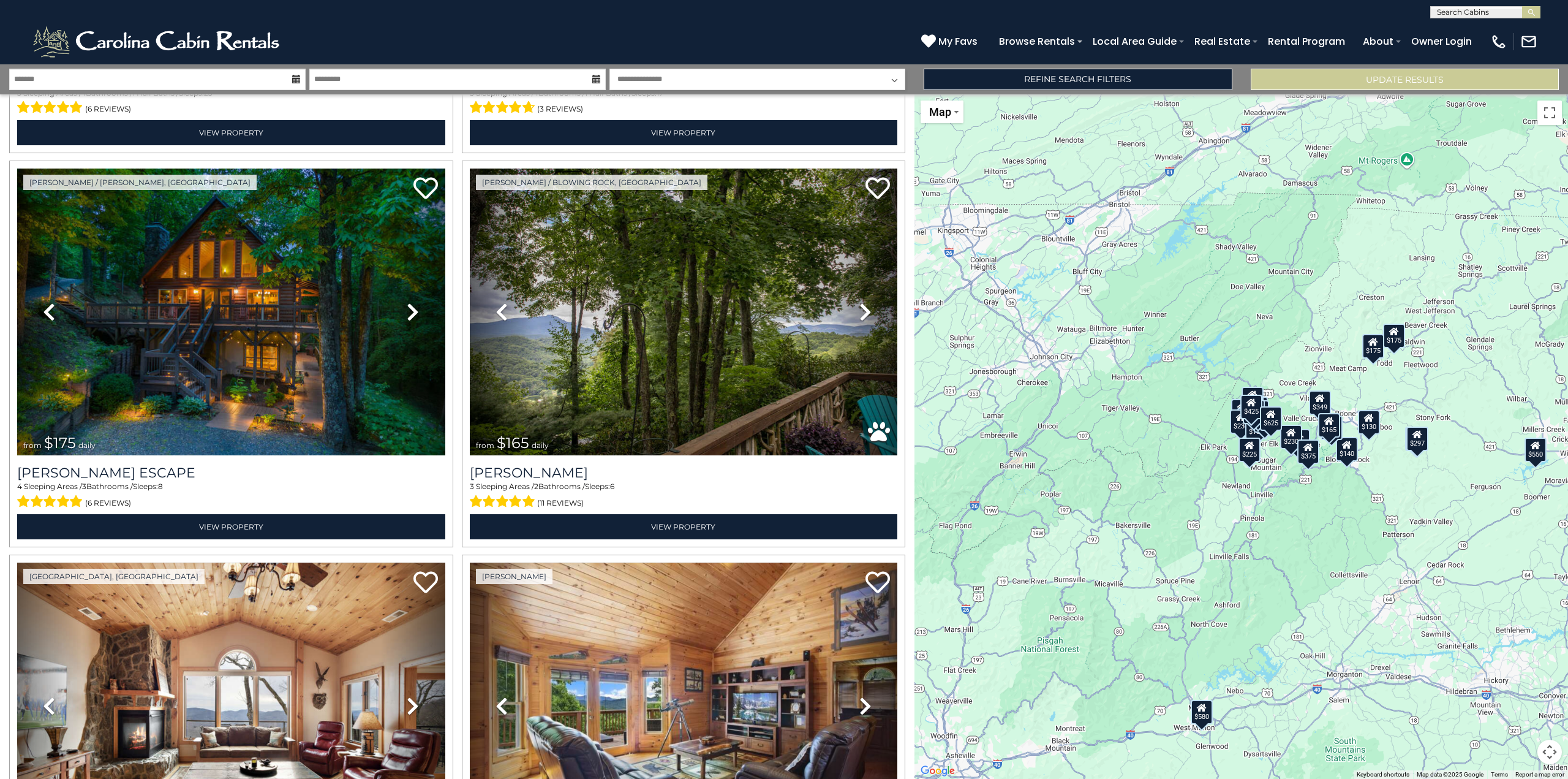
click at [295, 81] on icon at bounding box center [296, 78] width 8 height 8
click at [292, 76] on input "text" at bounding box center [157, 79] width 296 height 22
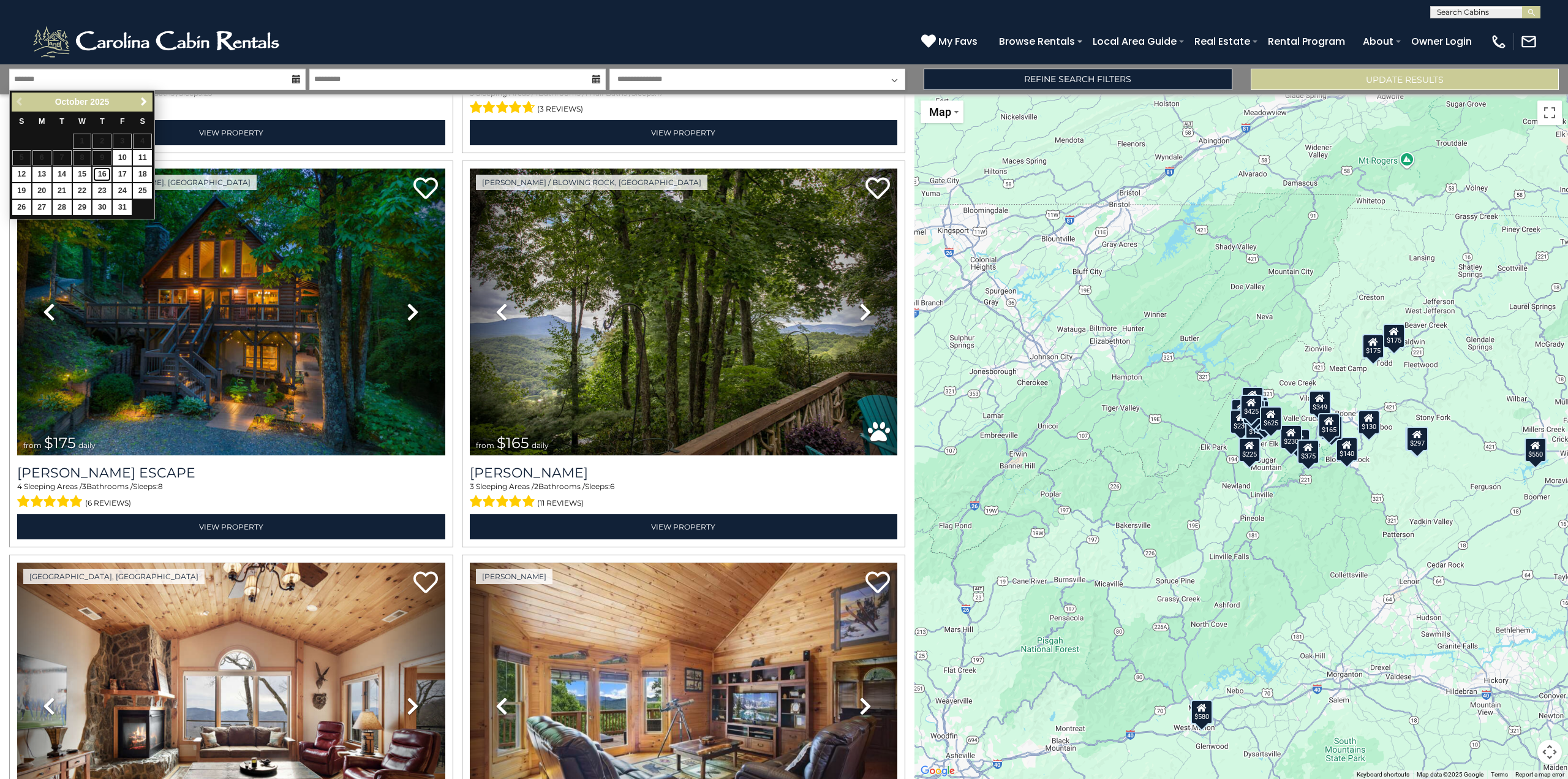
click at [104, 175] on link "16" at bounding box center [101, 174] width 19 height 16
type input "********"
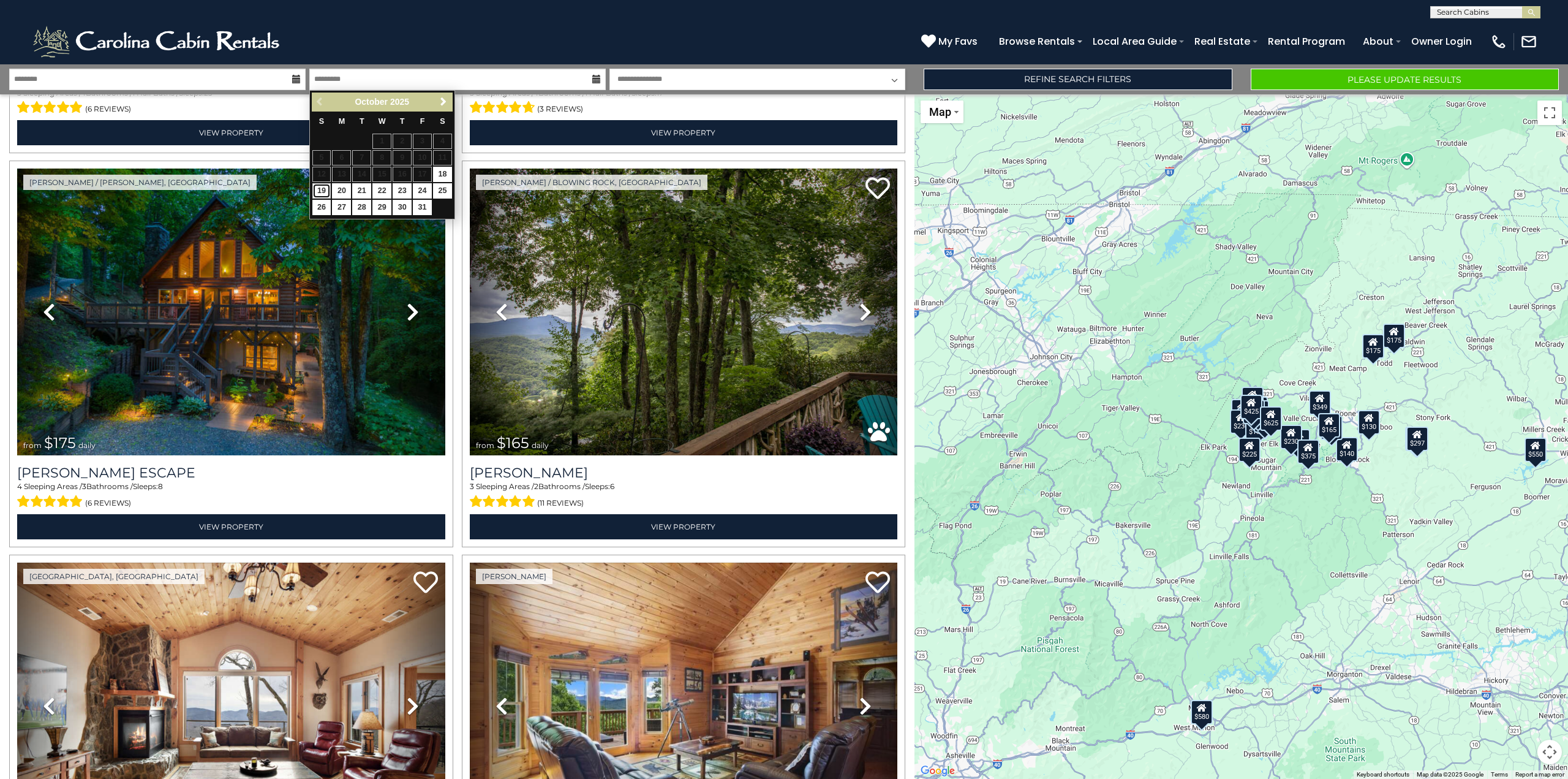
click at [323, 188] on link "19" at bounding box center [322, 191] width 19 height 16
type input "********"
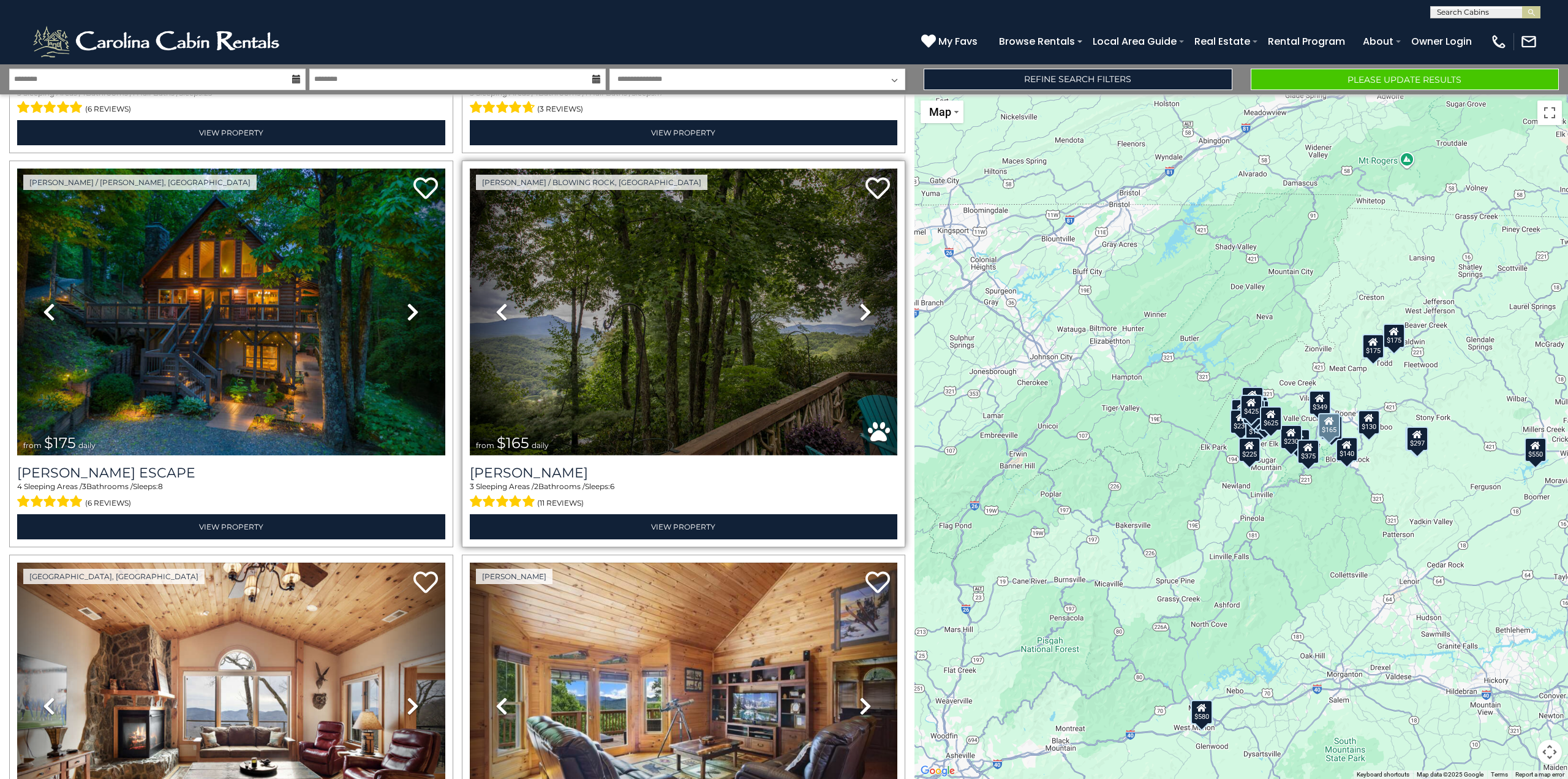
click at [794, 379] on img at bounding box center [684, 312] width 428 height 287
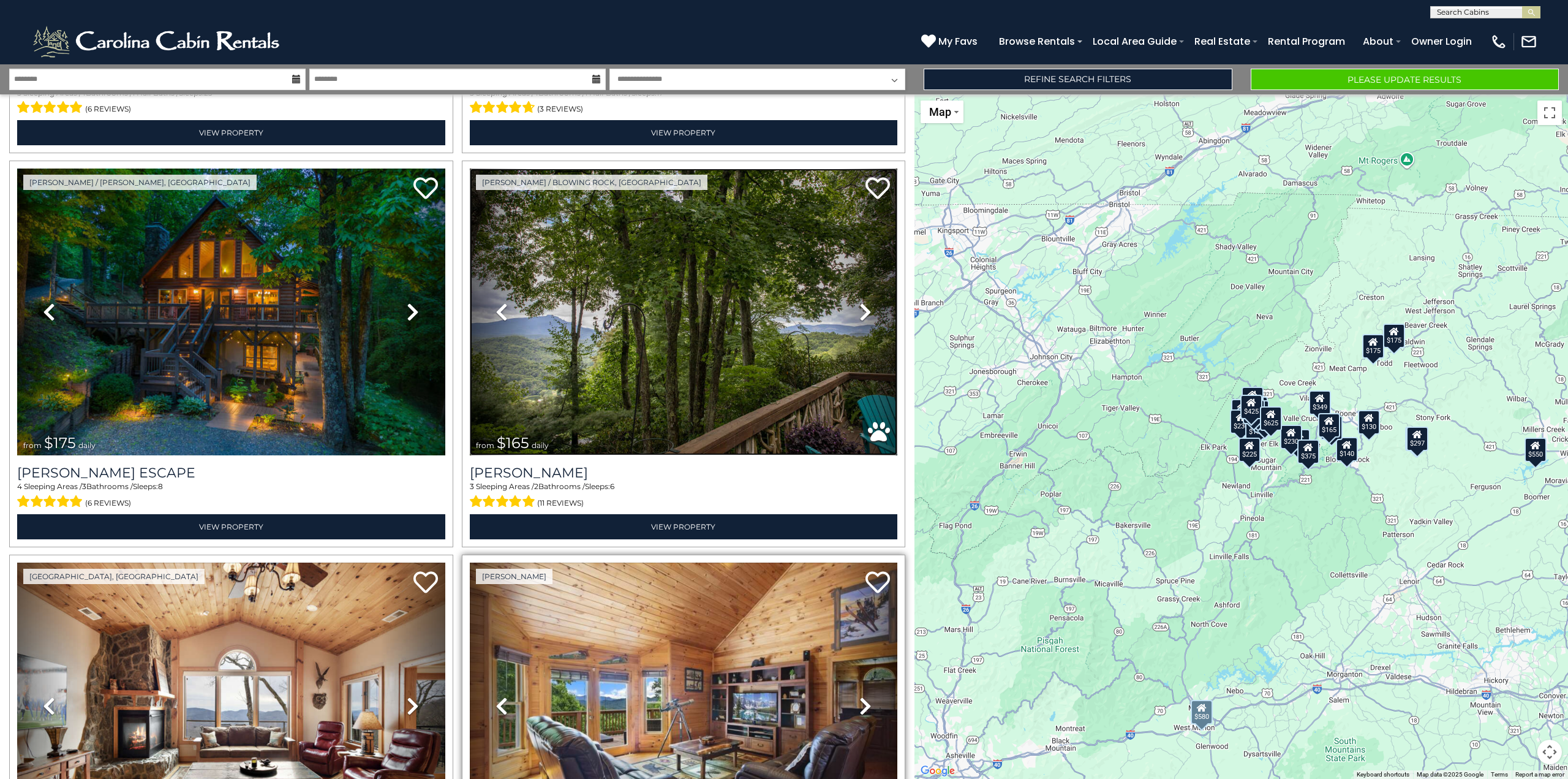
scroll to position [613, 0]
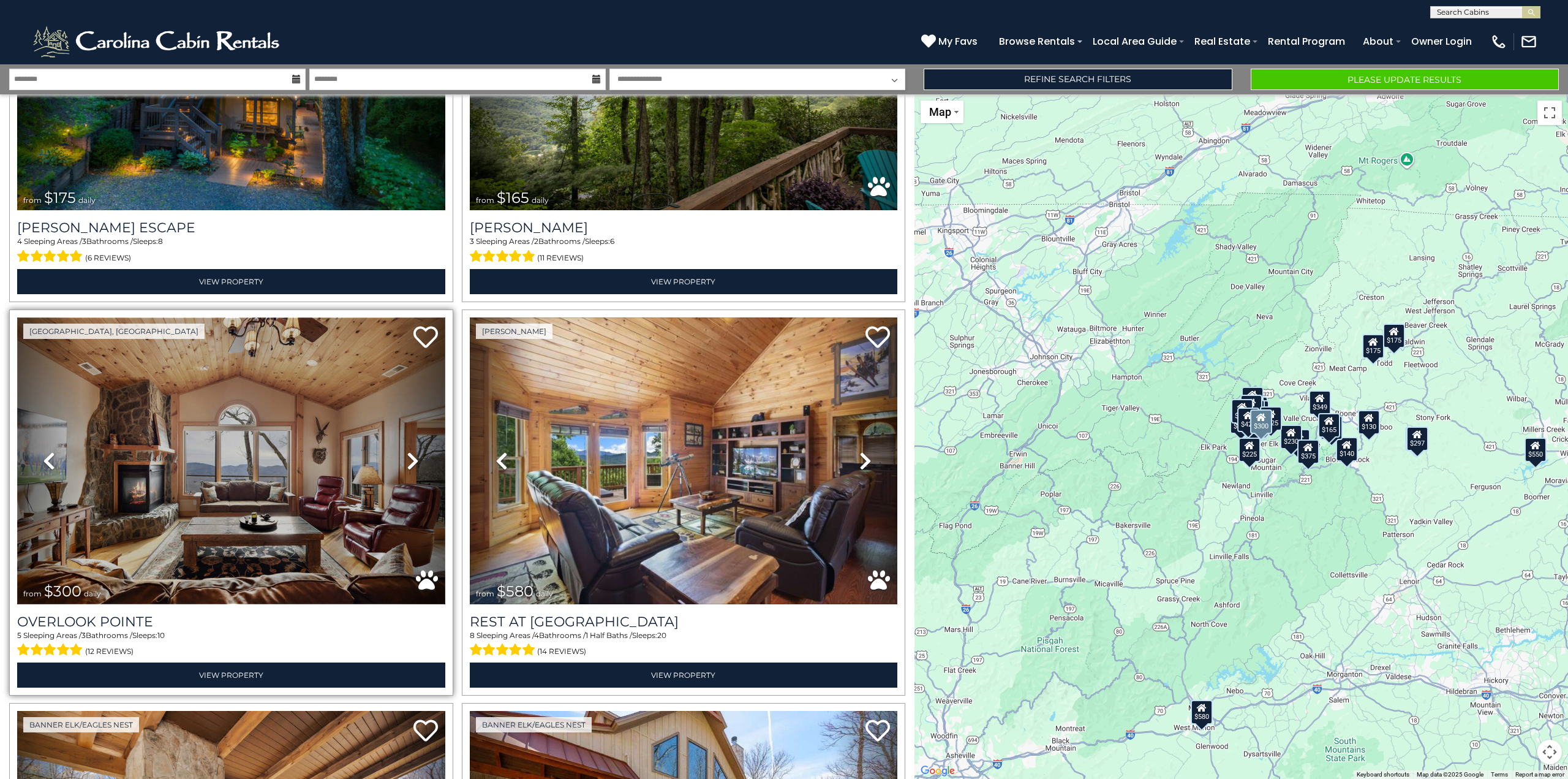
click at [333, 502] on img at bounding box center [231, 460] width 428 height 287
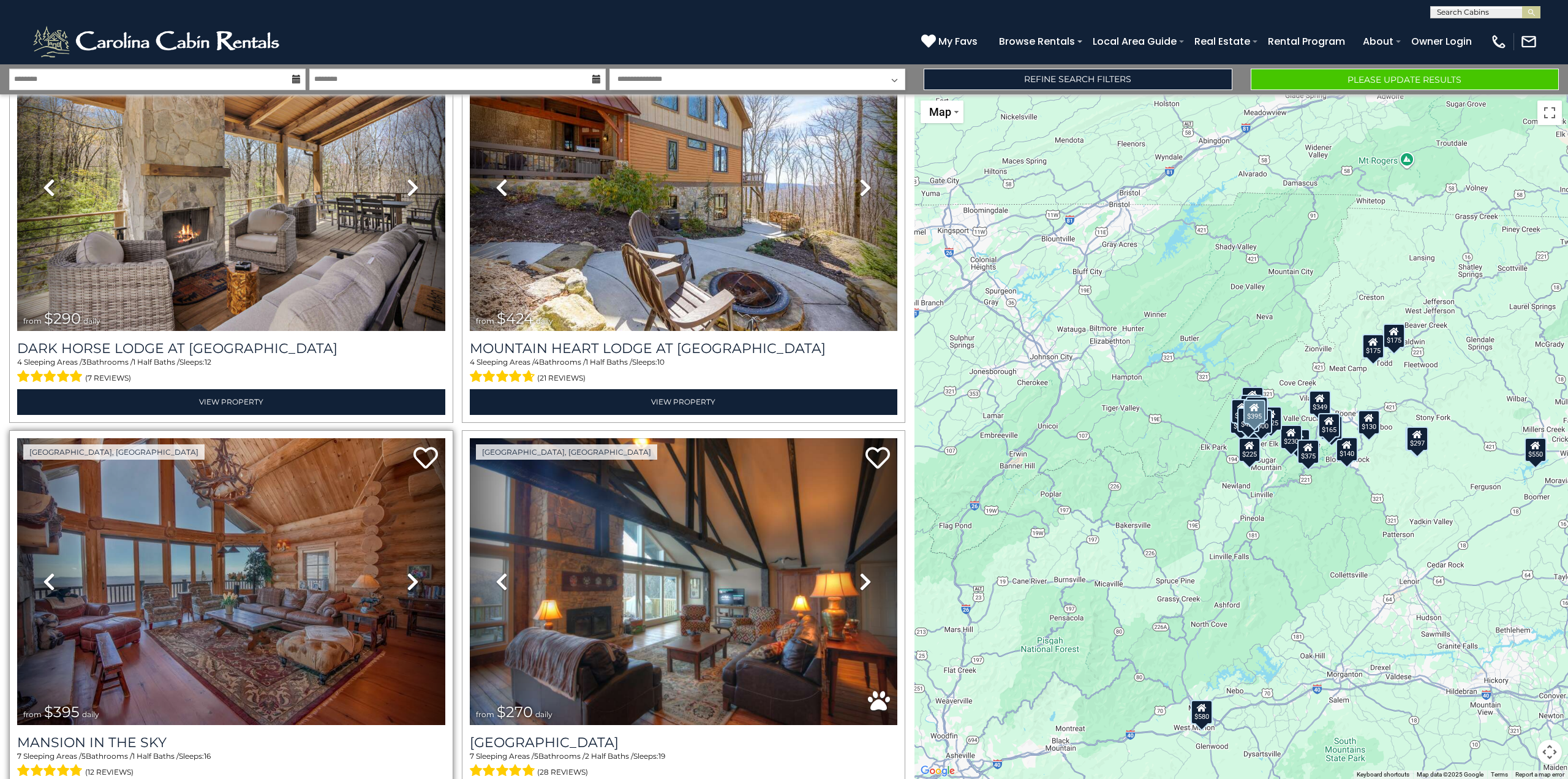
scroll to position [1287, 0]
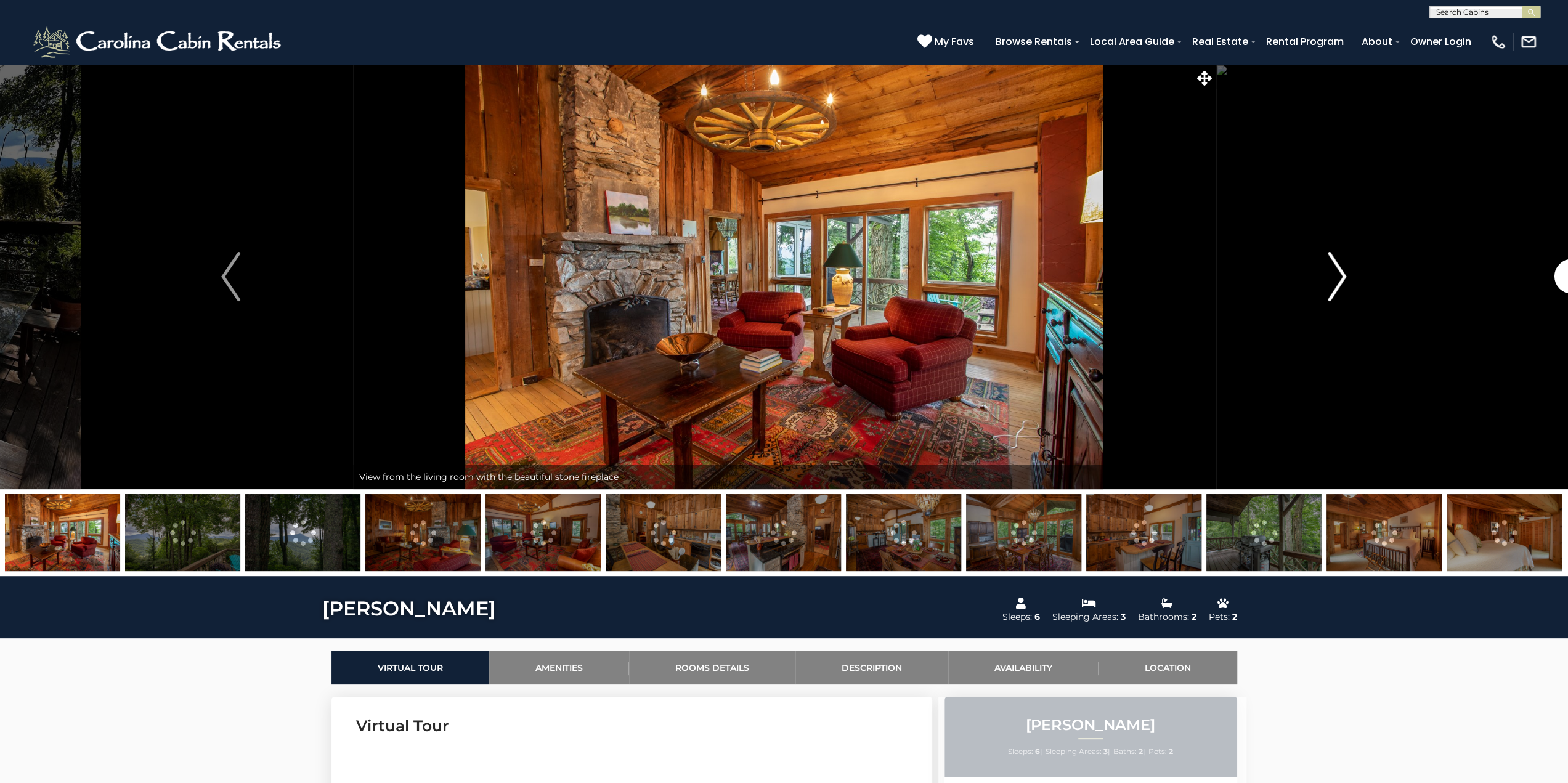
click at [1342, 274] on img "Next" at bounding box center [1337, 277] width 19 height 50
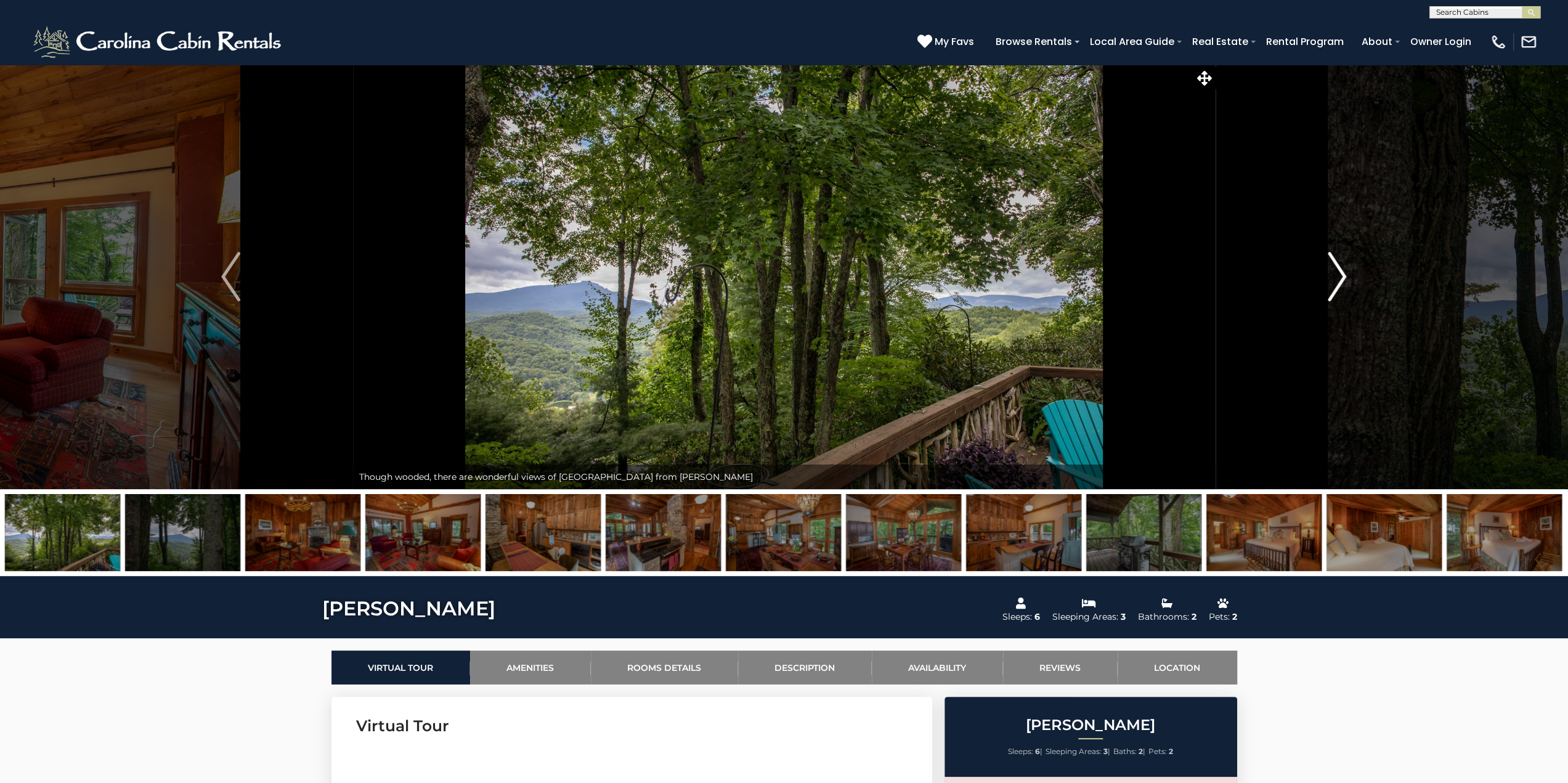
click at [1344, 274] on img "Next" at bounding box center [1337, 277] width 19 height 50
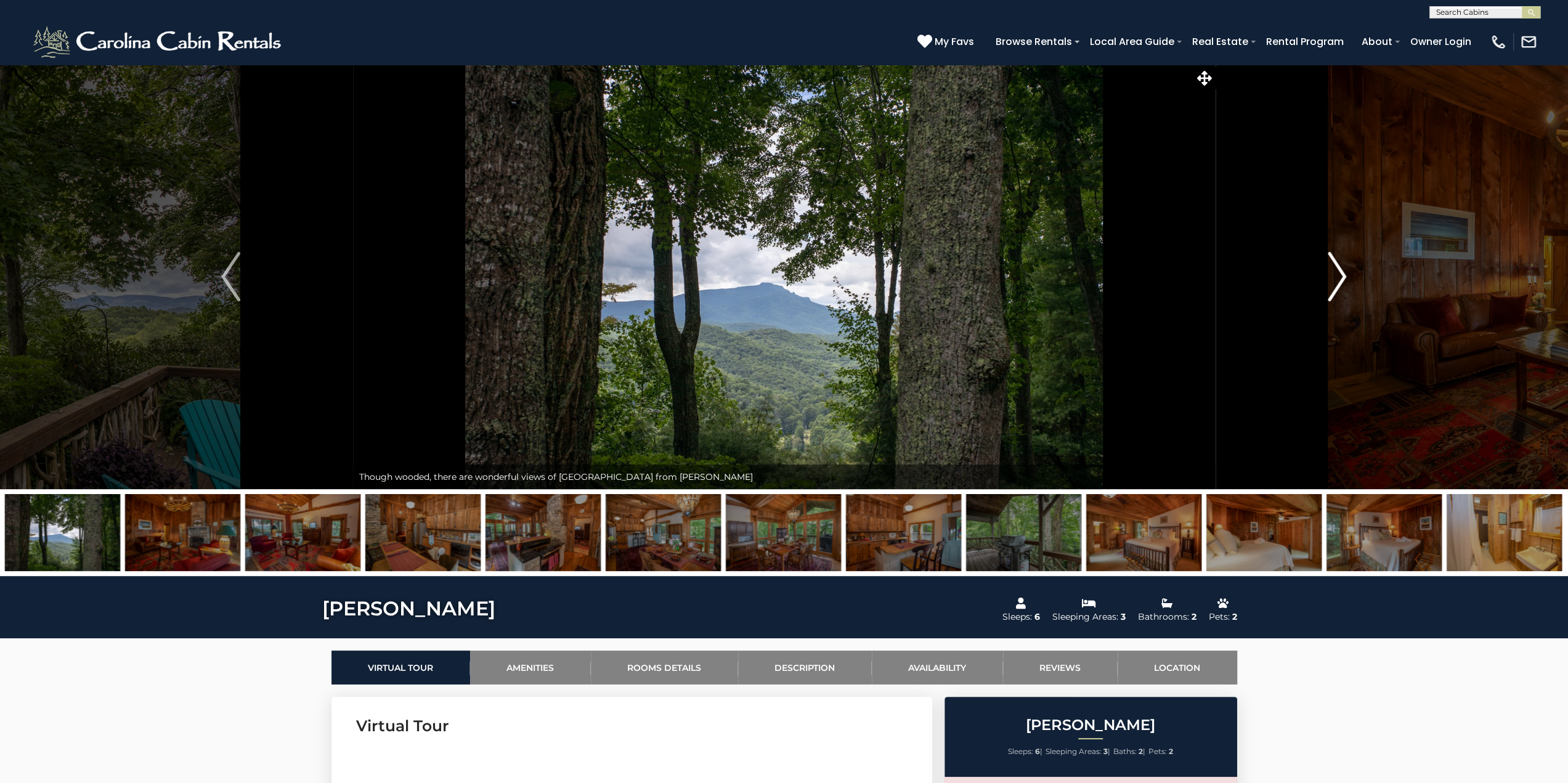
click at [1344, 274] on img "Next" at bounding box center [1337, 277] width 19 height 50
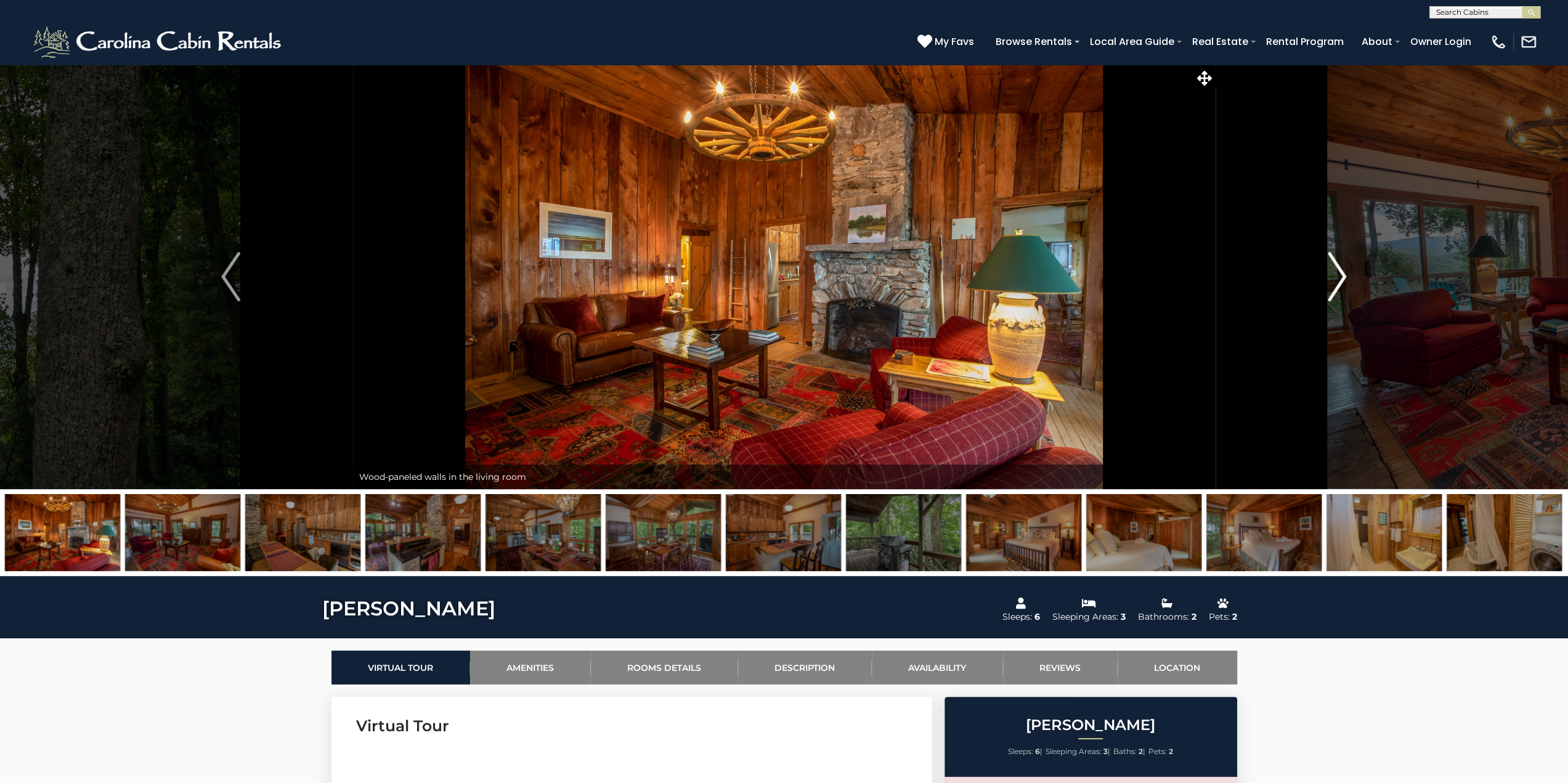
click at [1344, 274] on img "Next" at bounding box center [1337, 277] width 19 height 50
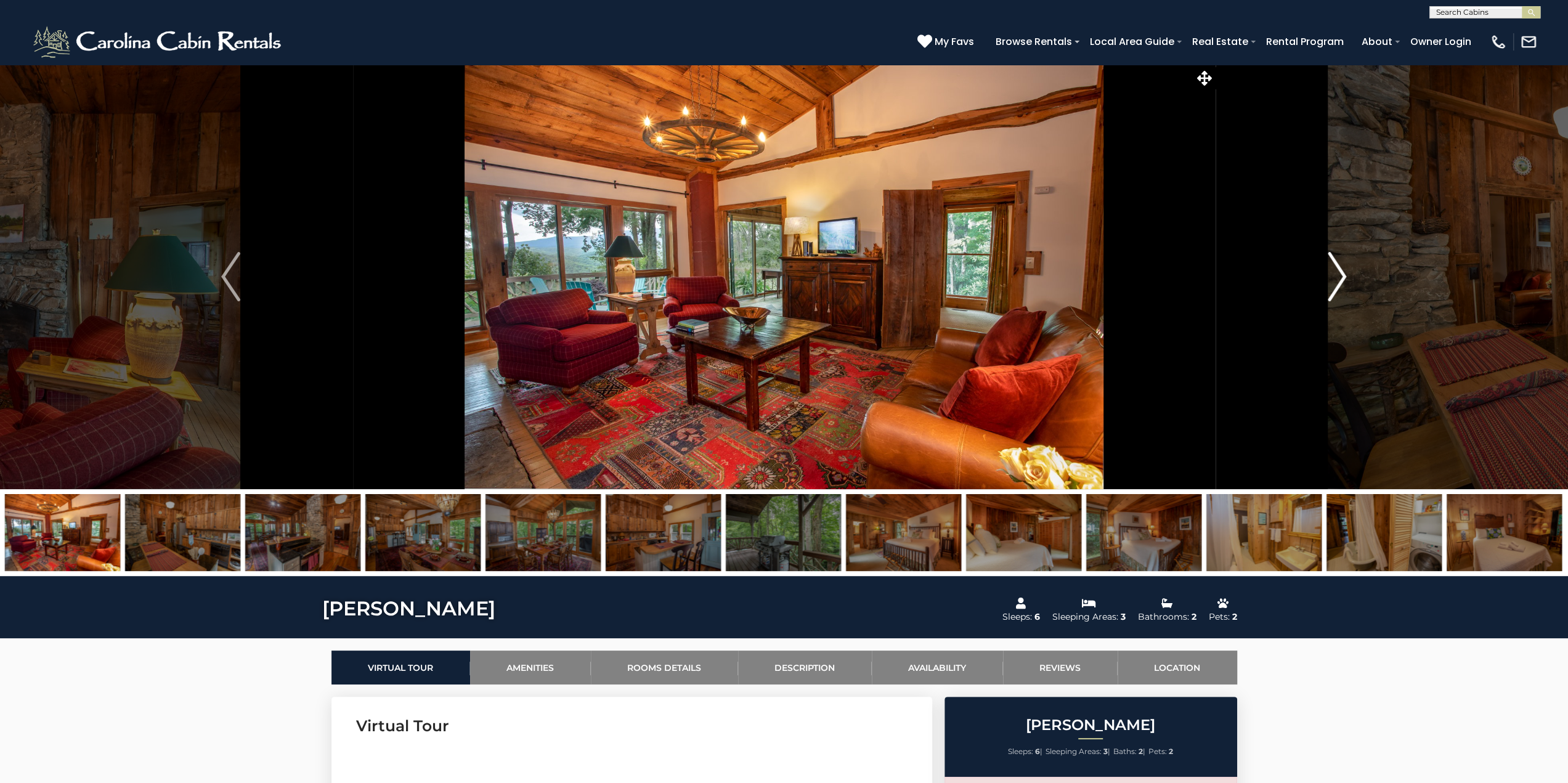
click at [1344, 274] on img "Next" at bounding box center [1337, 277] width 19 height 50
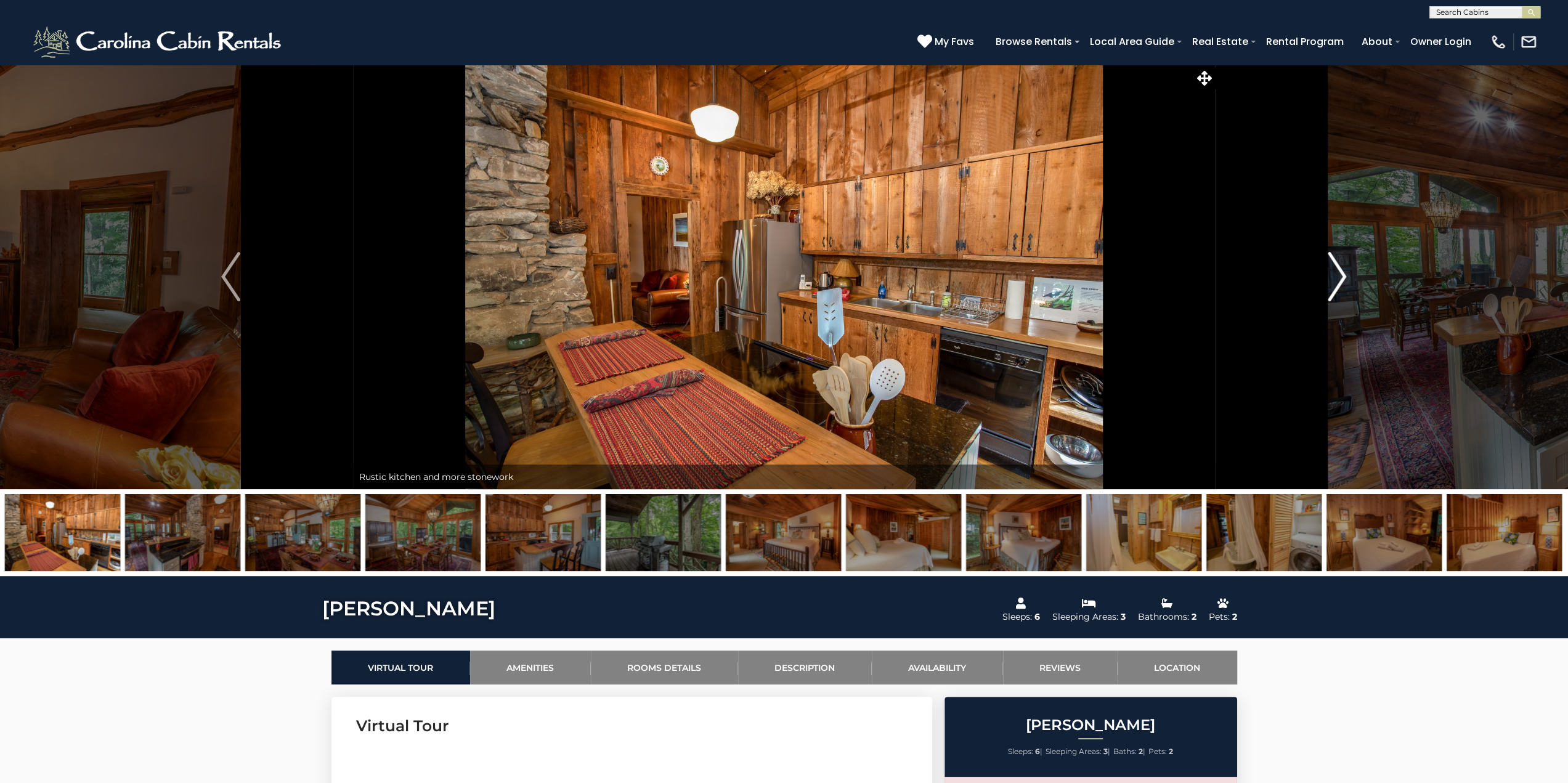
click at [1344, 274] on img "Next" at bounding box center [1337, 277] width 19 height 50
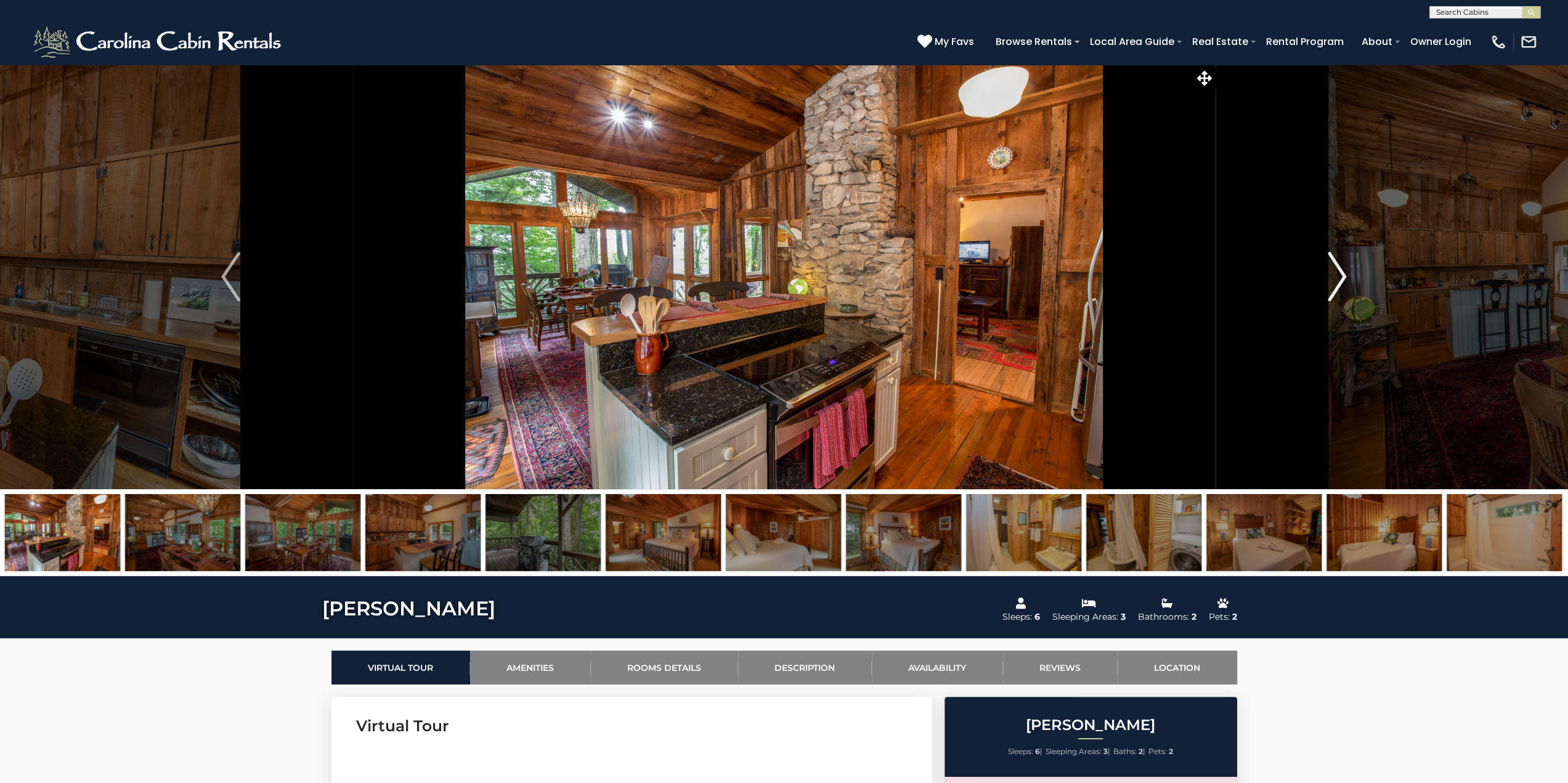
click at [1344, 274] on img "Next" at bounding box center [1337, 277] width 19 height 50
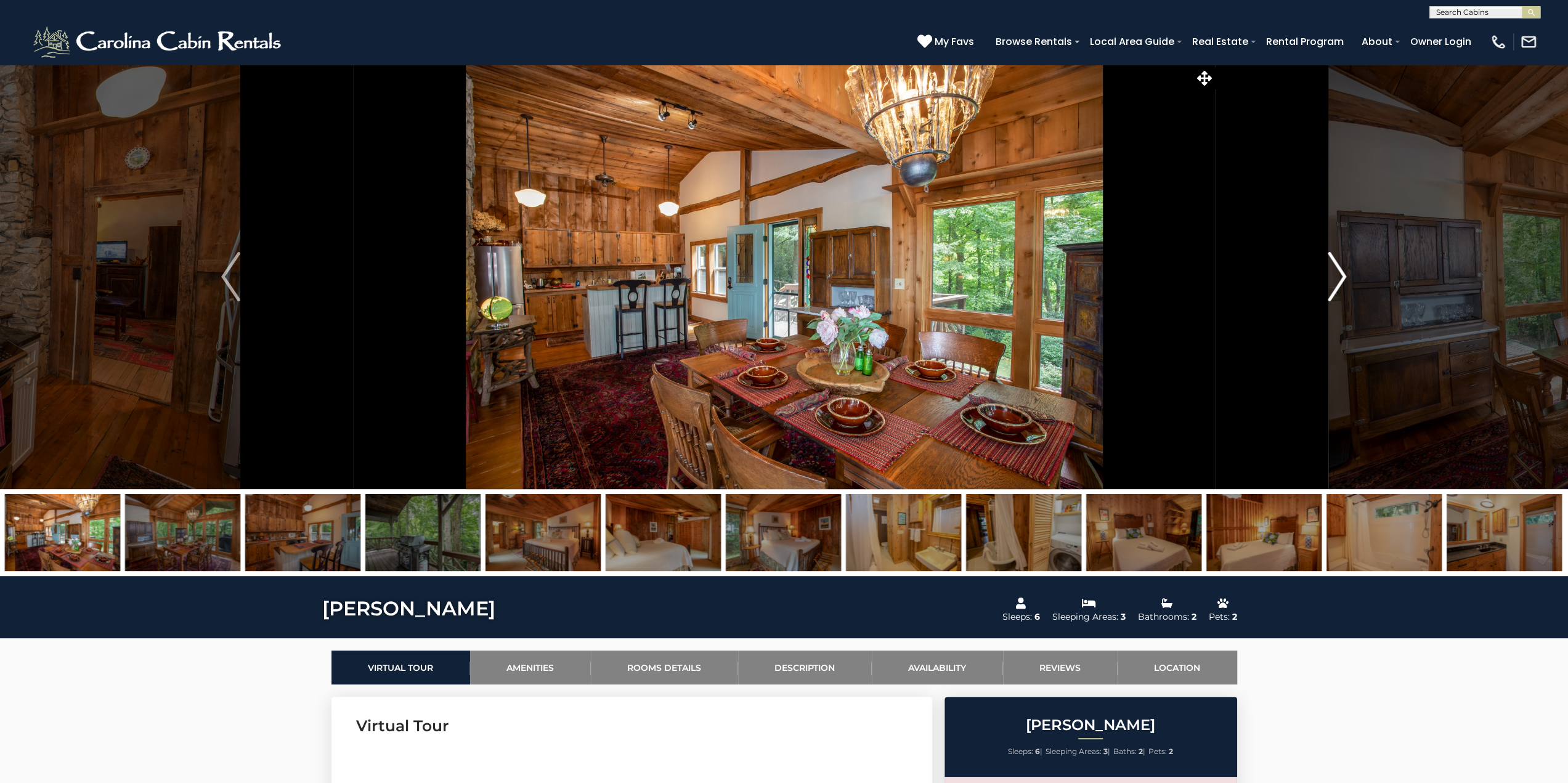
click at [1344, 274] on img "Next" at bounding box center [1337, 277] width 19 height 50
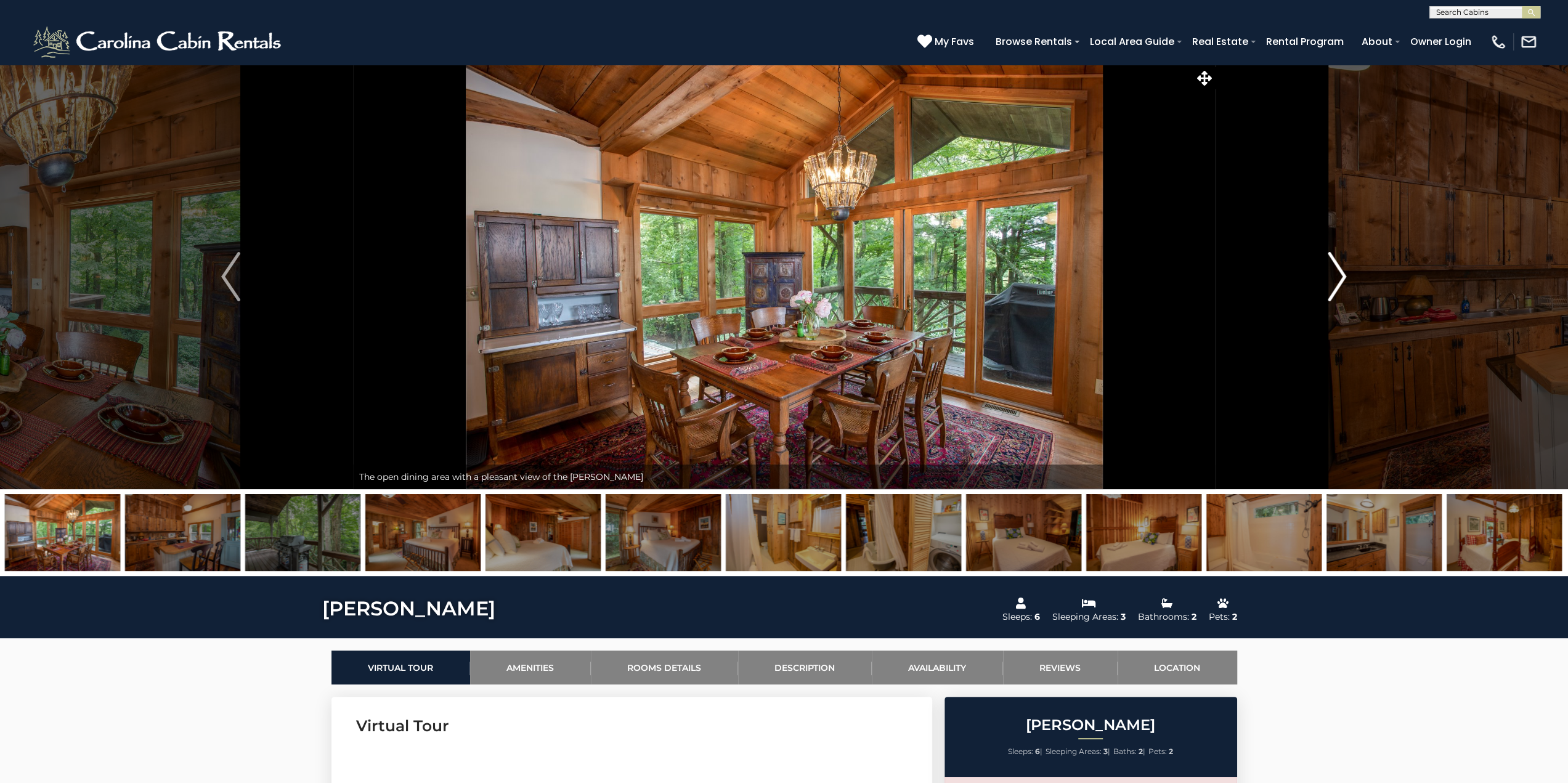
click at [1344, 274] on img "Next" at bounding box center [1337, 277] width 19 height 50
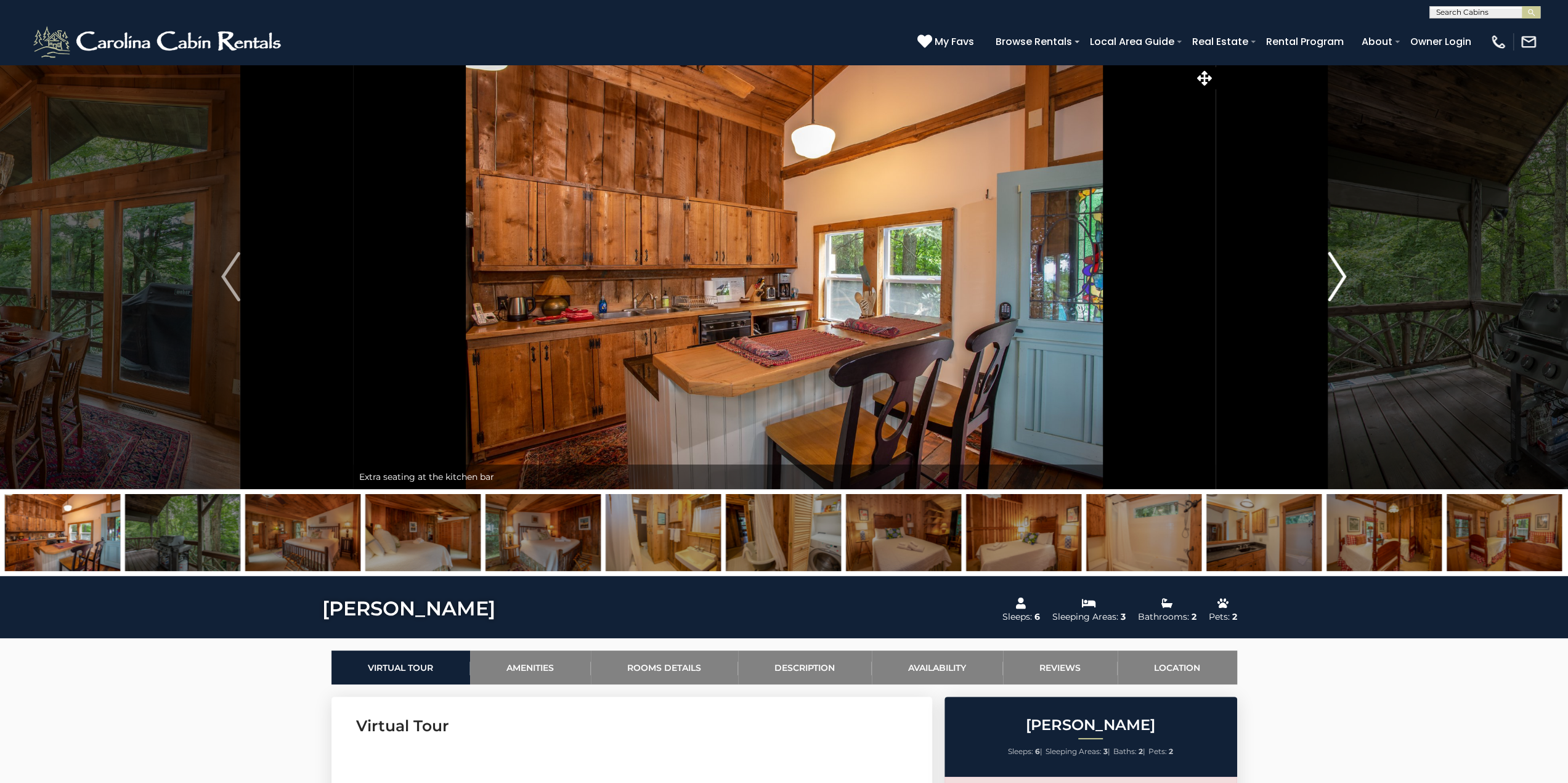
click at [1344, 274] on img "Next" at bounding box center [1337, 277] width 19 height 50
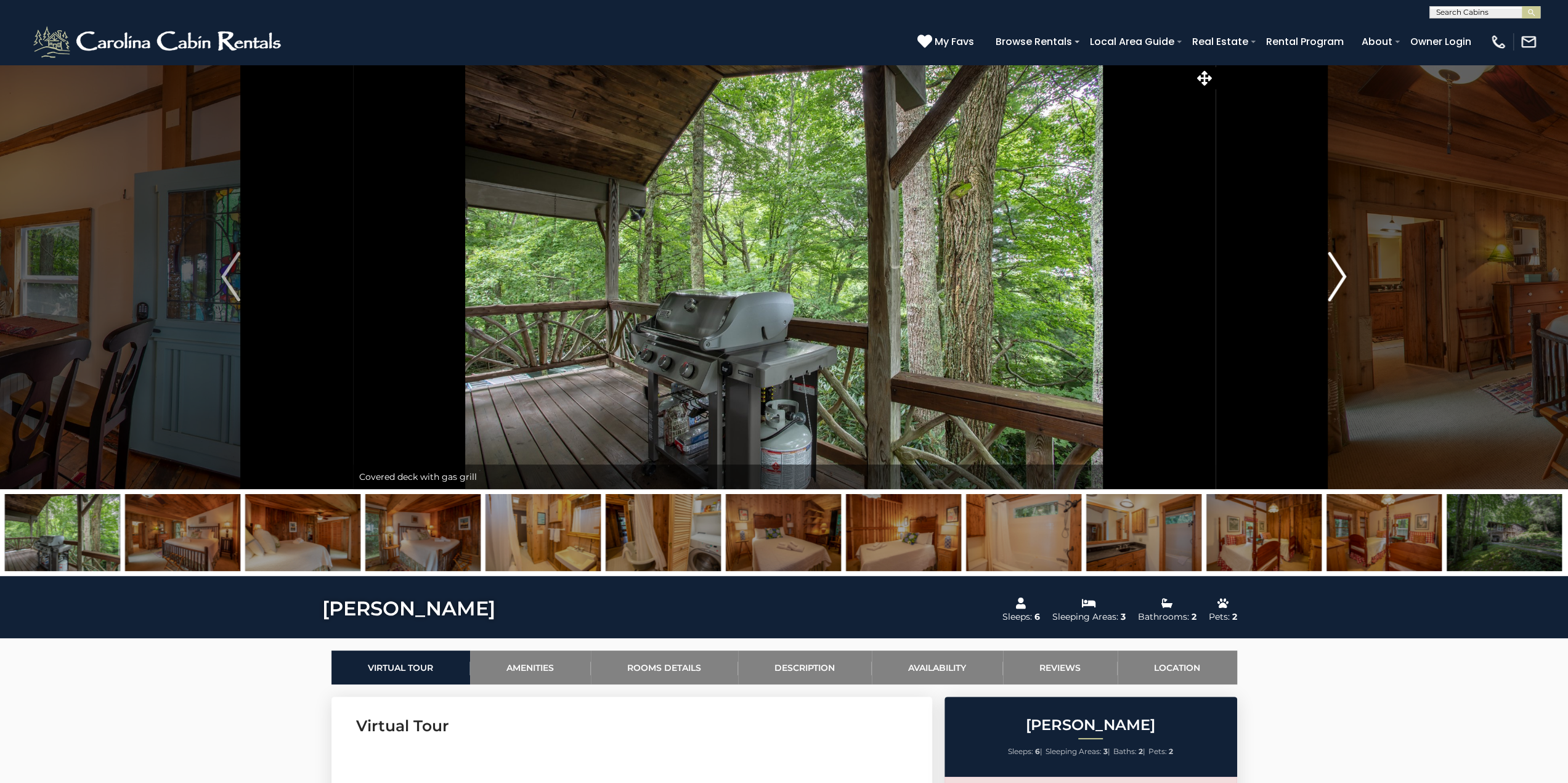
click at [1344, 274] on img "Next" at bounding box center [1337, 277] width 19 height 50
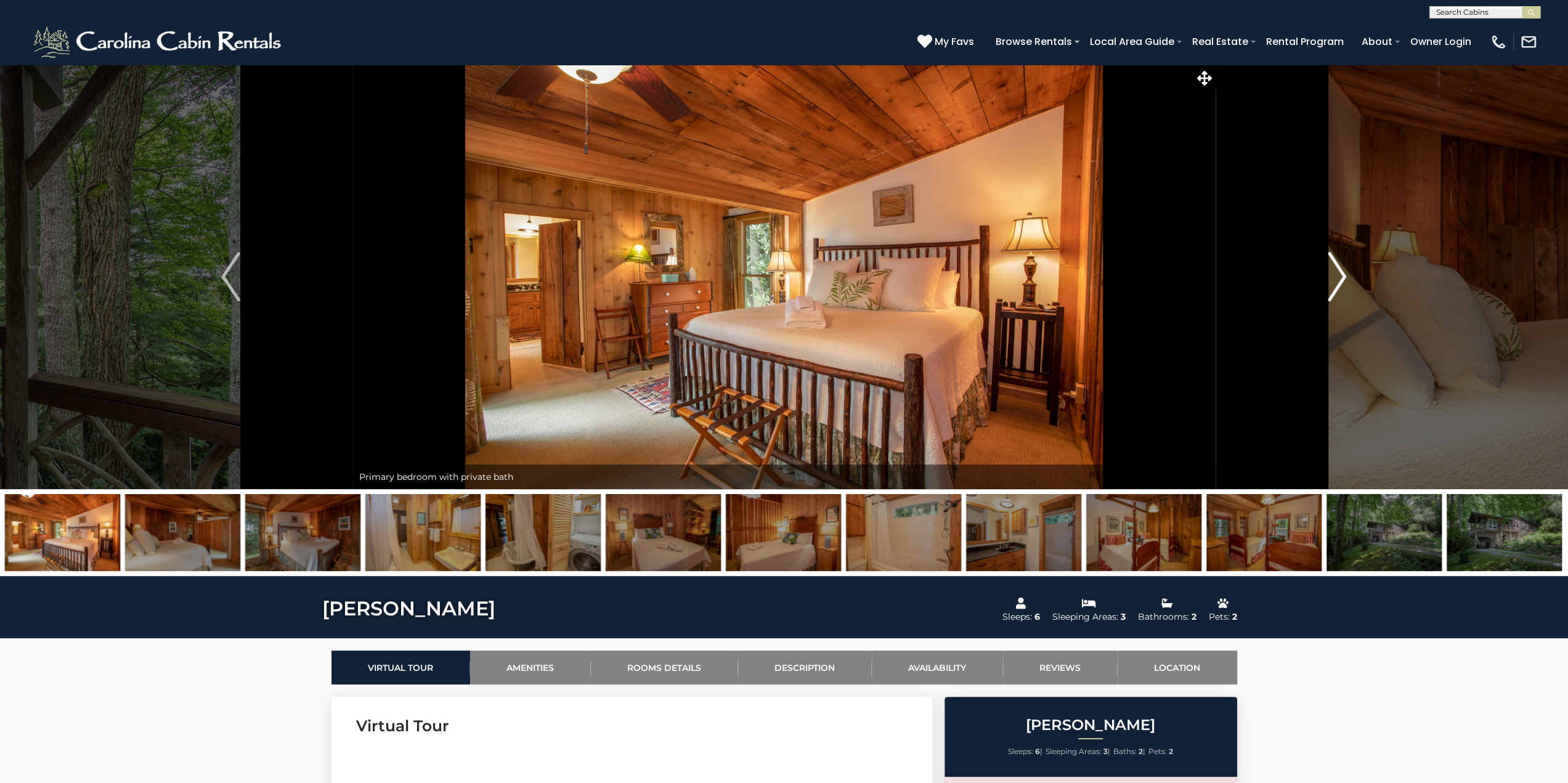
click at [1344, 274] on img "Next" at bounding box center [1337, 277] width 19 height 50
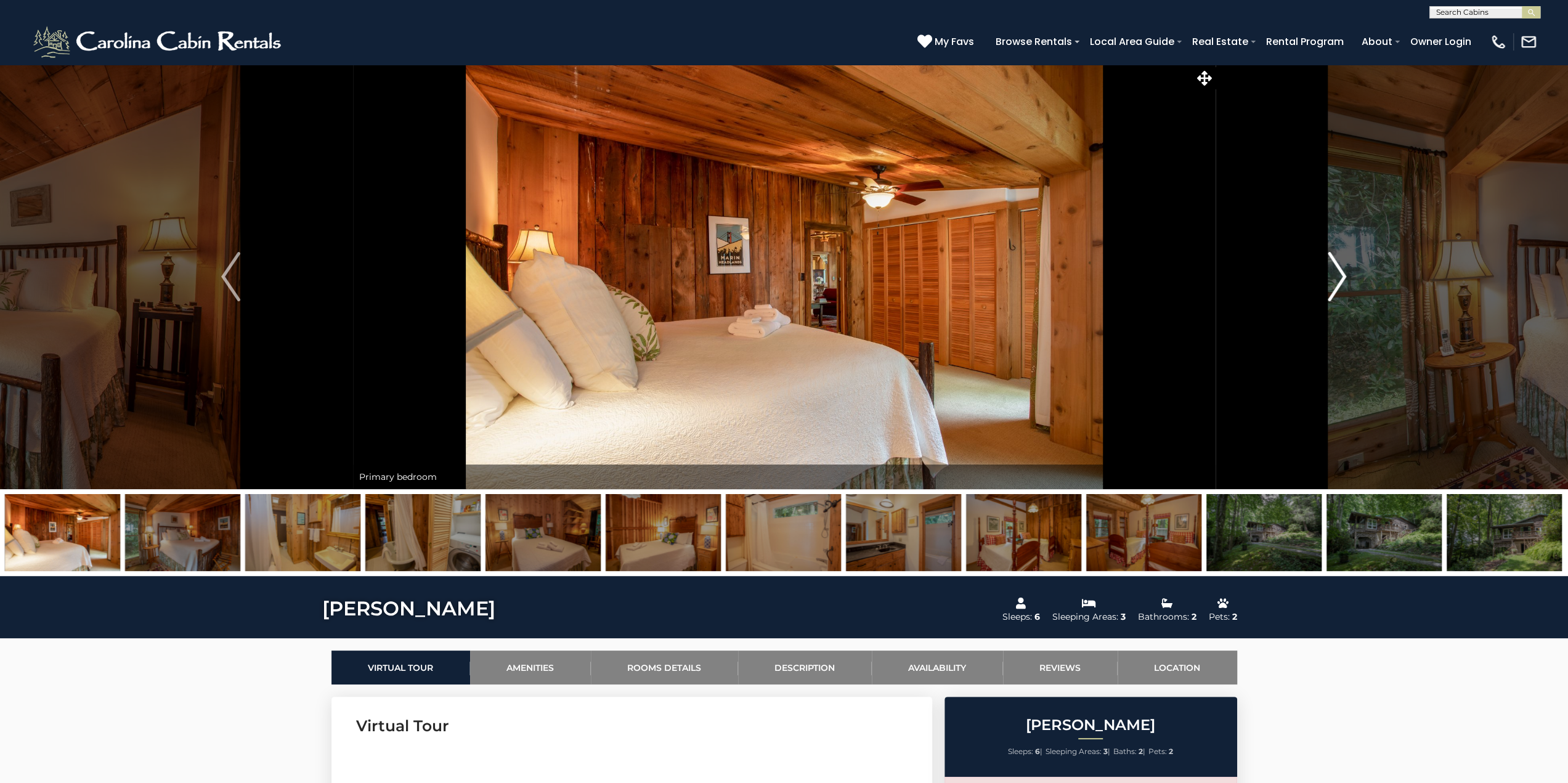
click at [1344, 274] on img "Next" at bounding box center [1337, 277] width 19 height 50
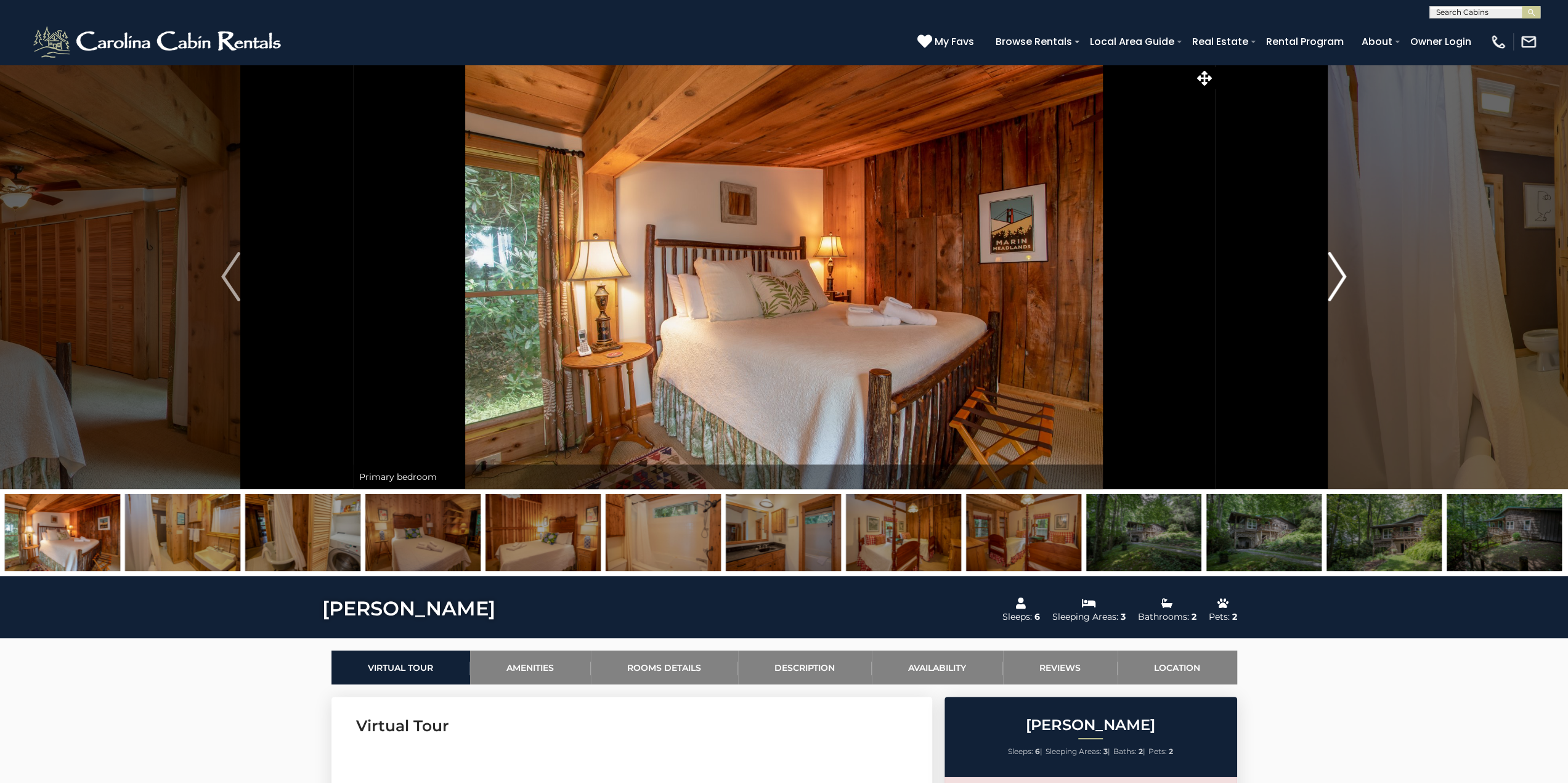
click at [1344, 274] on img "Next" at bounding box center [1337, 277] width 19 height 50
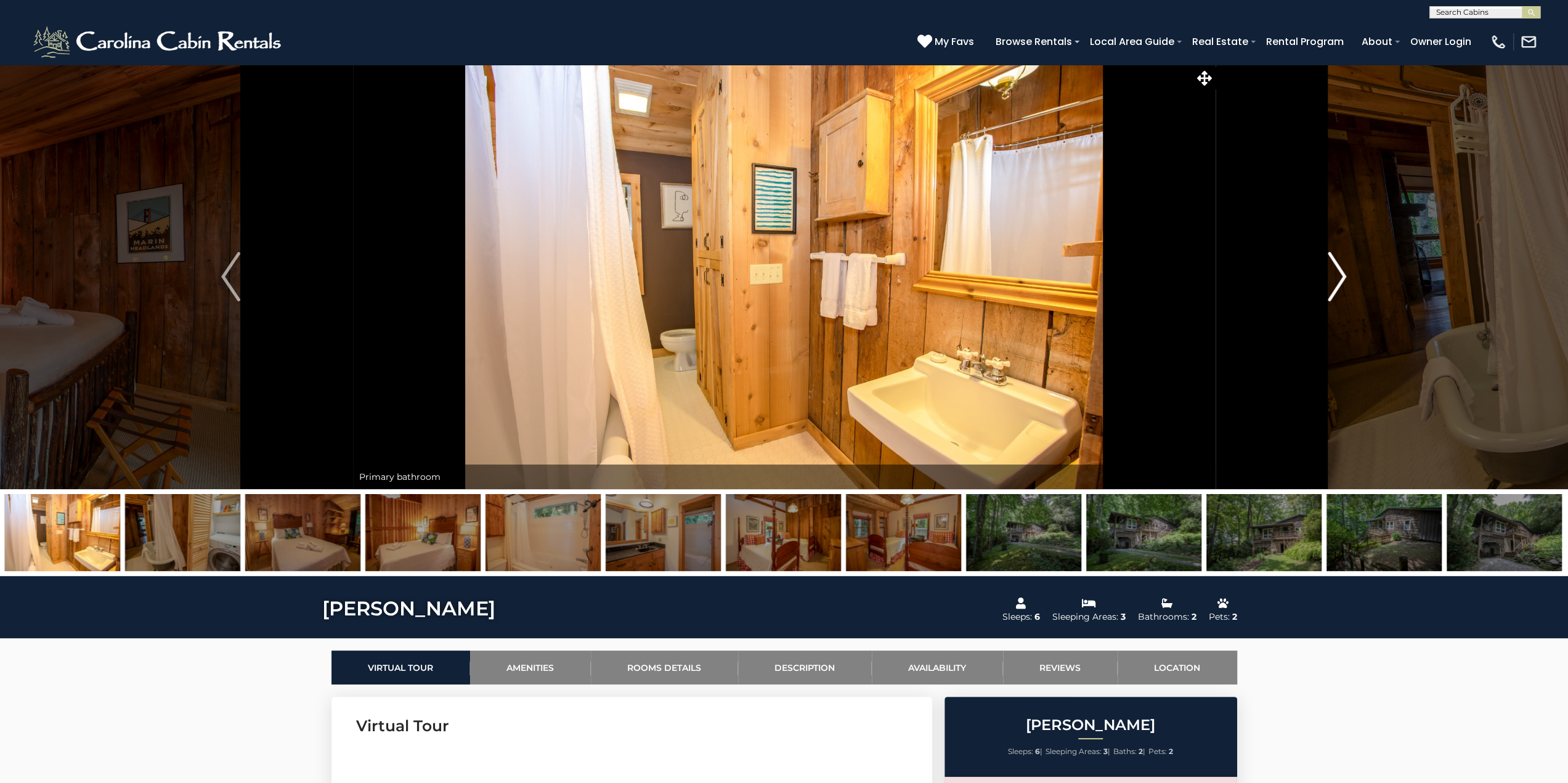
click at [1345, 273] on img "Next" at bounding box center [1337, 277] width 19 height 50
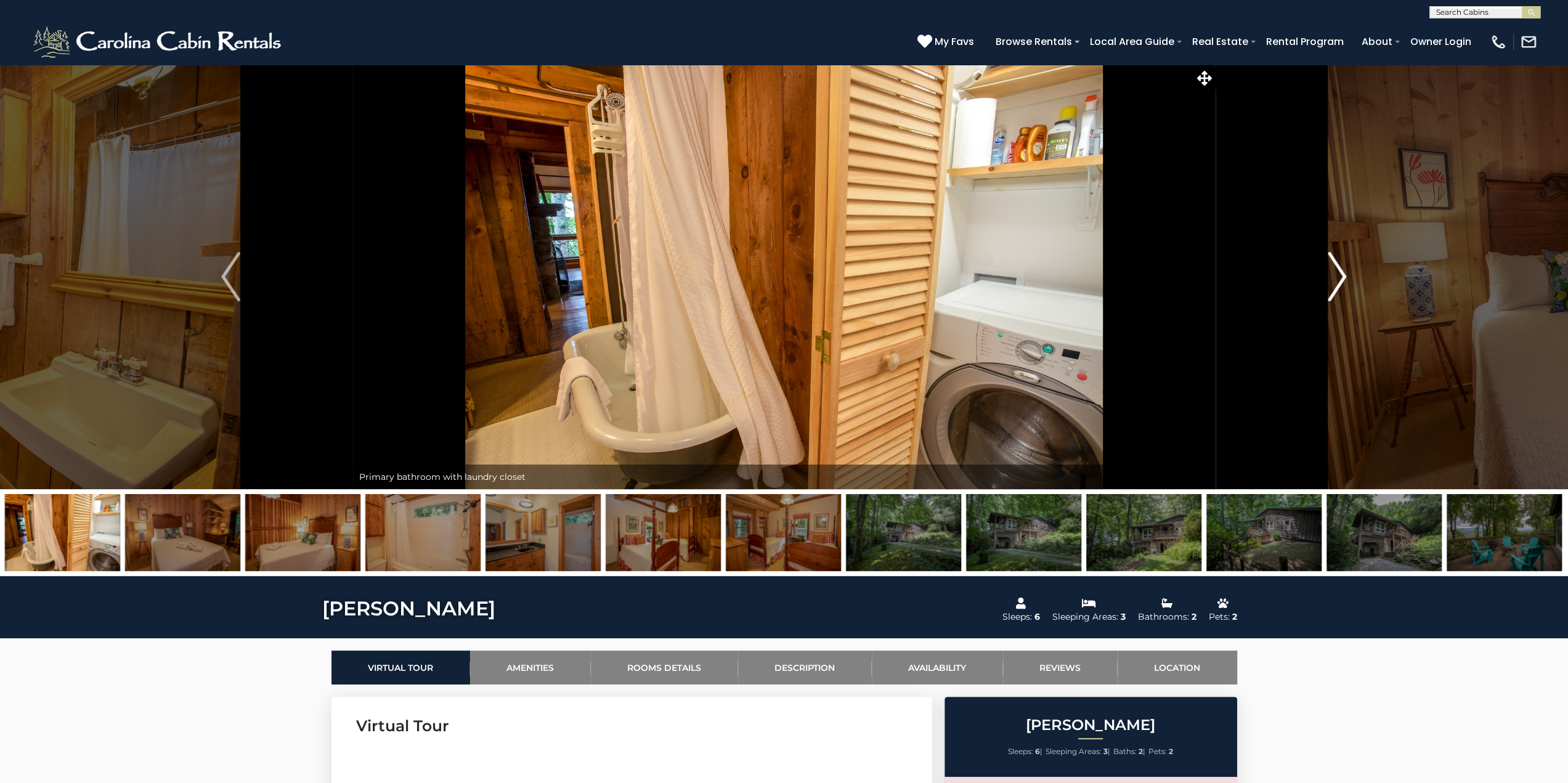
click at [1345, 273] on img "Next" at bounding box center [1337, 277] width 19 height 50
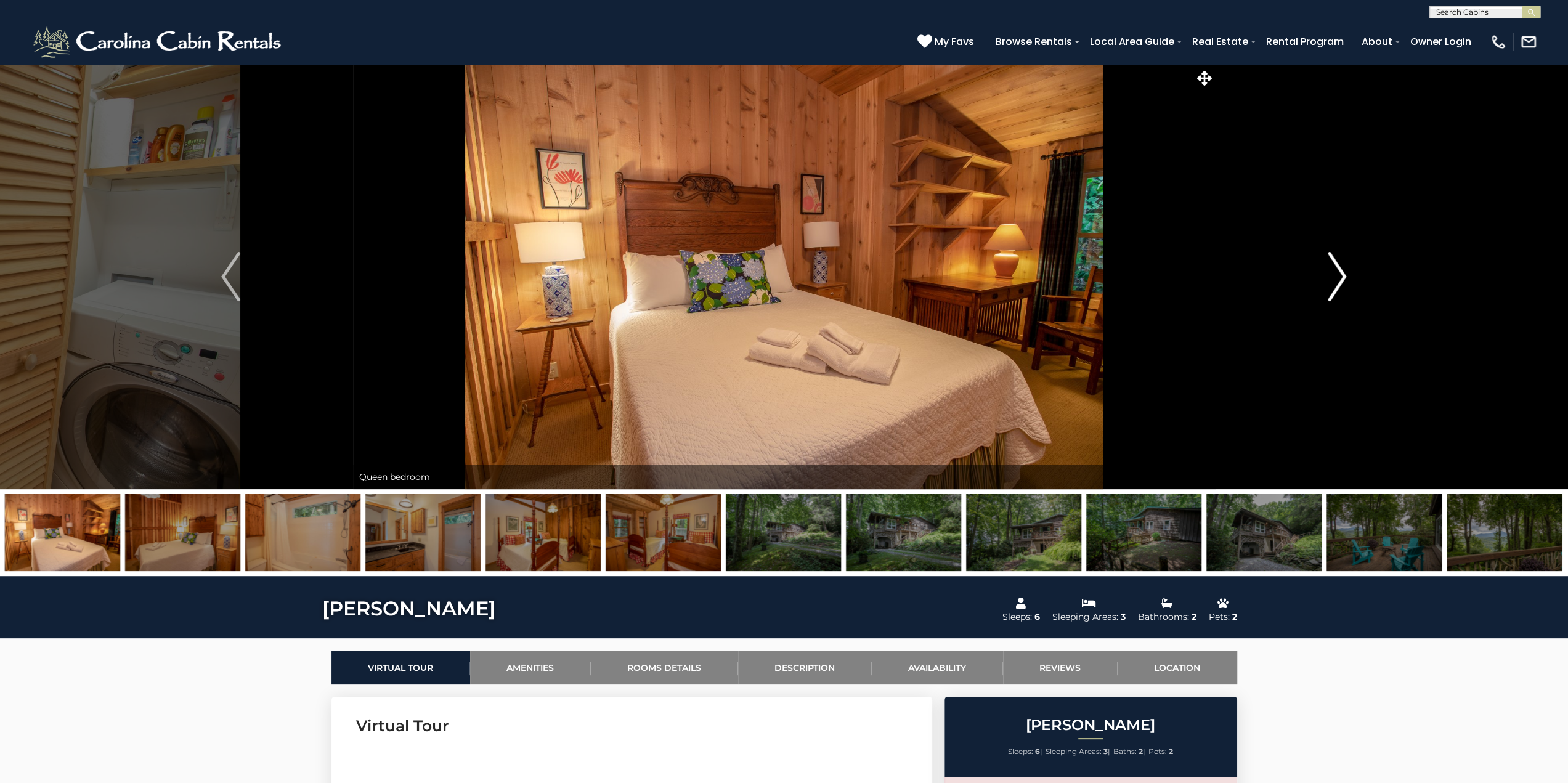
click at [1345, 273] on img "Next" at bounding box center [1337, 277] width 19 height 50
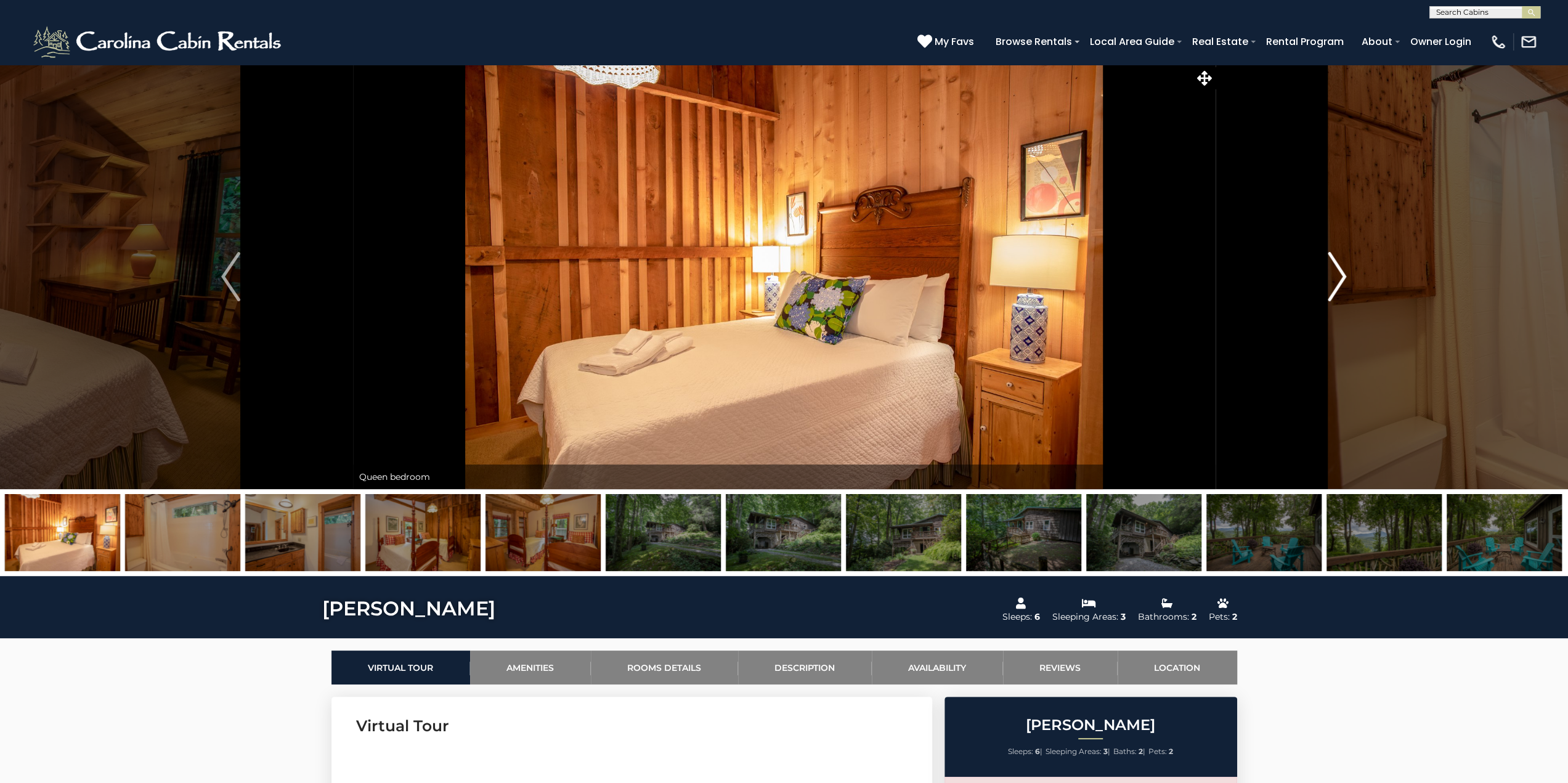
click at [1345, 273] on img "Next" at bounding box center [1337, 277] width 19 height 50
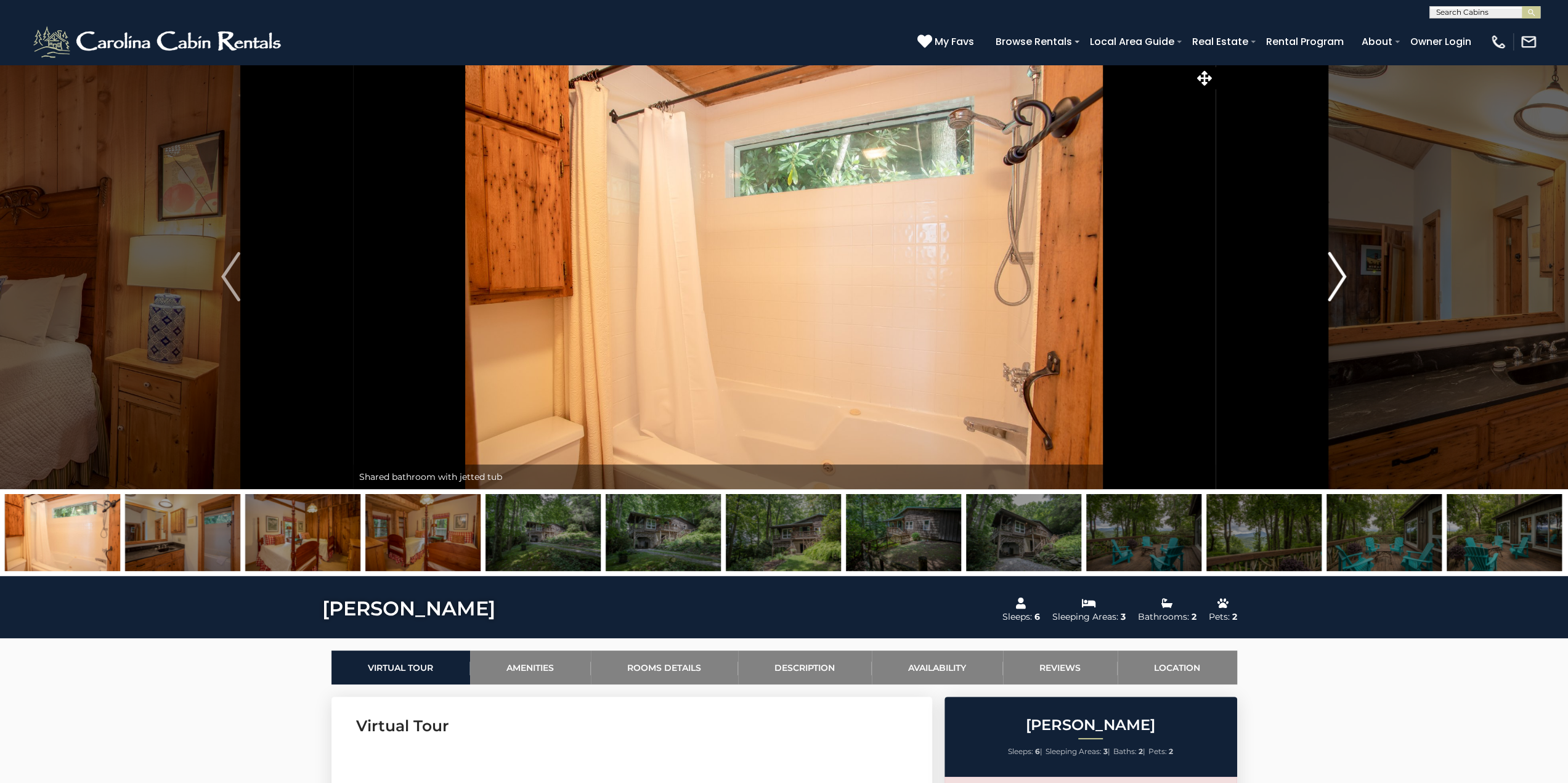
click at [1345, 273] on img "Next" at bounding box center [1337, 277] width 19 height 50
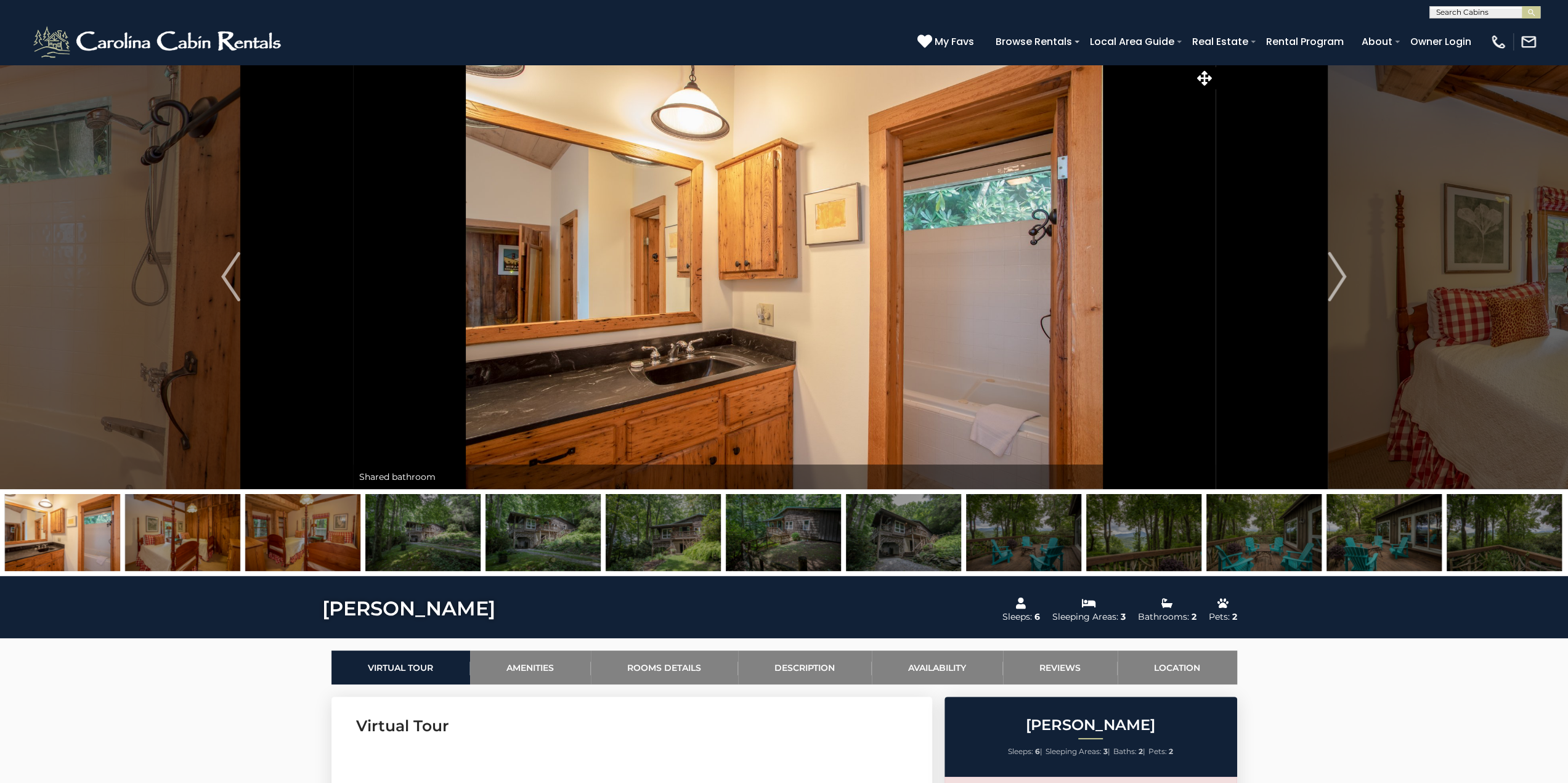
click at [407, 548] on img at bounding box center [423, 532] width 116 height 77
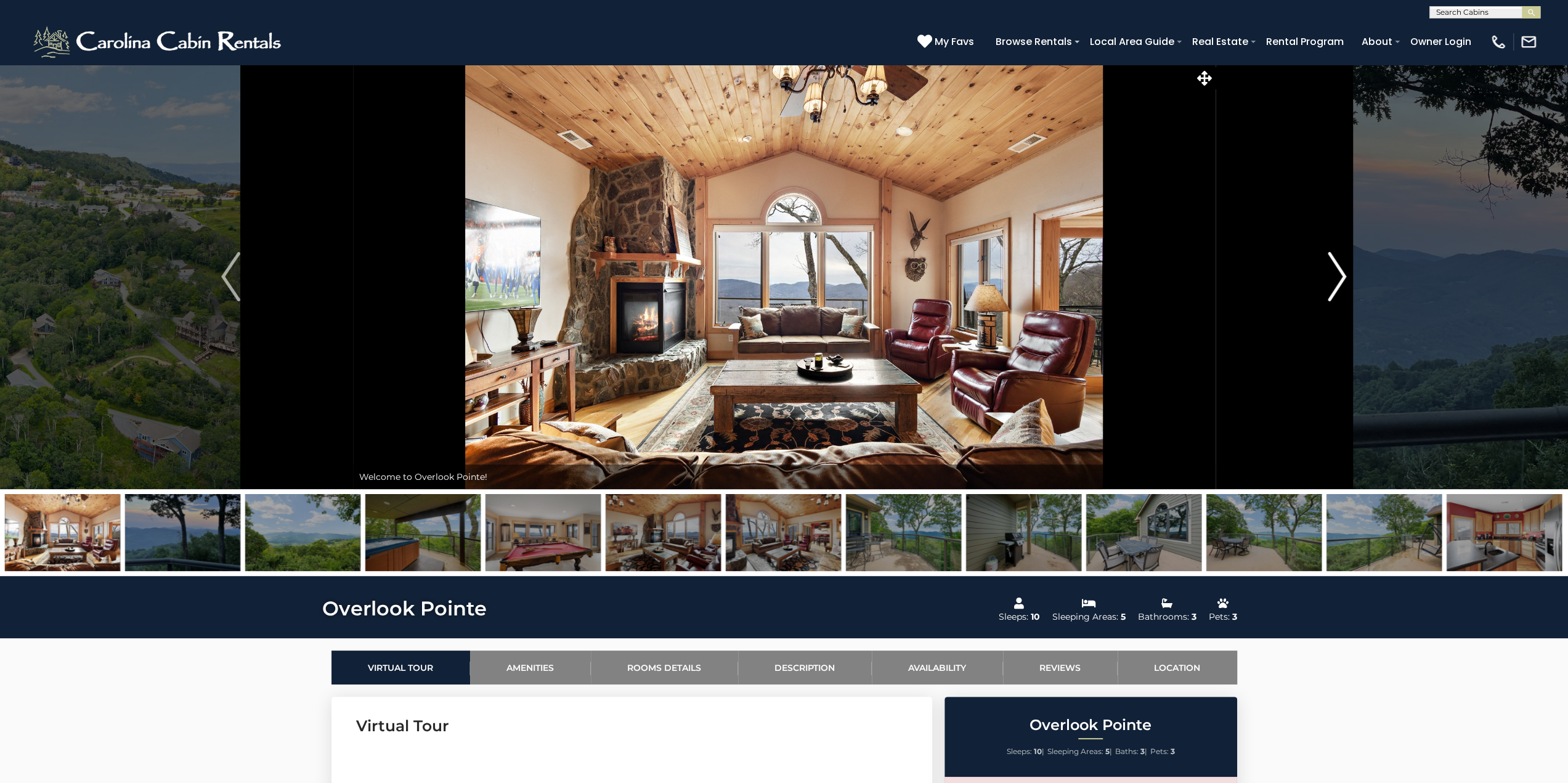
click at [1332, 273] on img "Next" at bounding box center [1337, 277] width 19 height 50
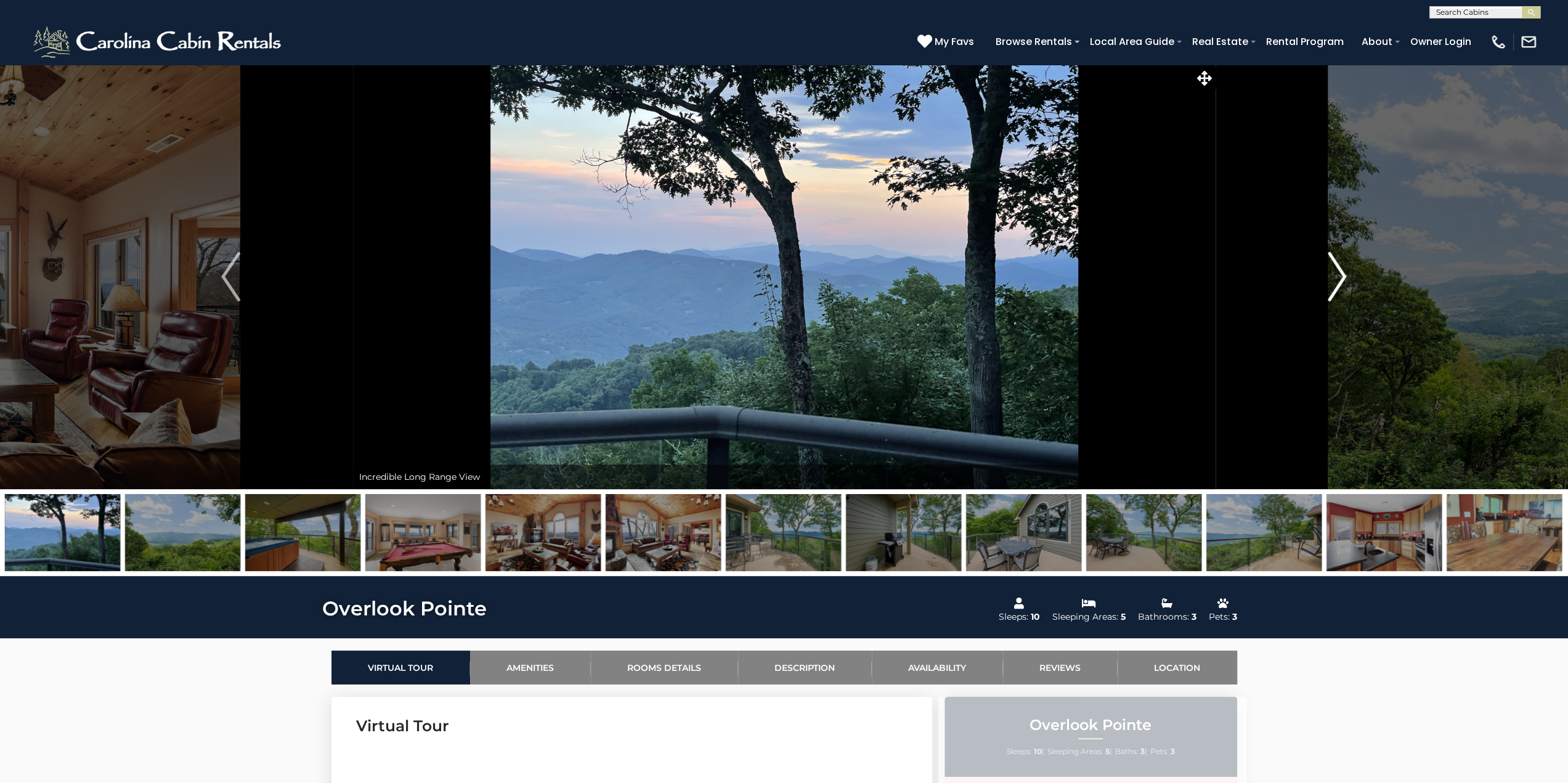
click at [1332, 273] on img "Next" at bounding box center [1337, 277] width 19 height 50
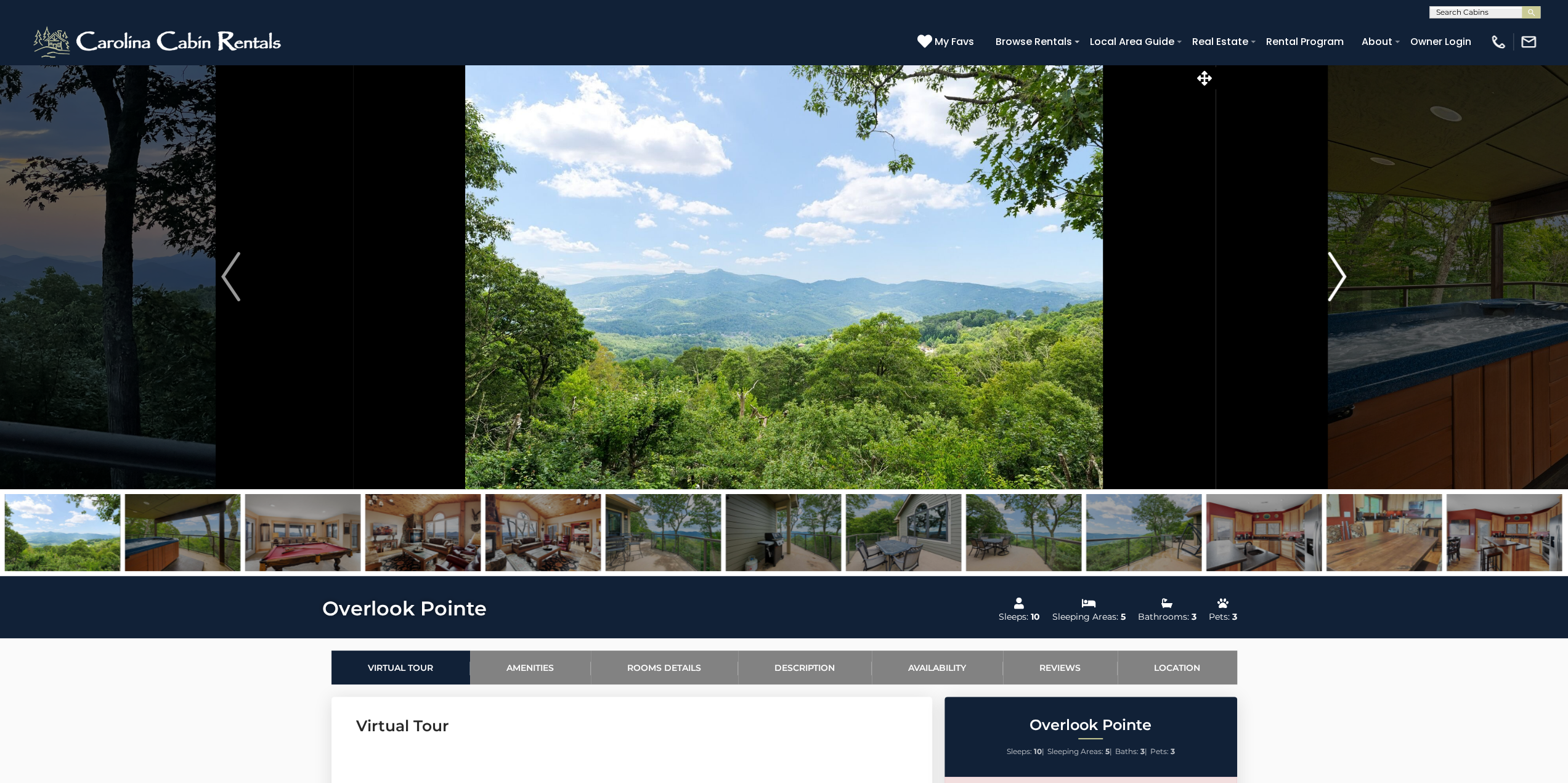
click at [1332, 273] on img "Next" at bounding box center [1337, 277] width 19 height 50
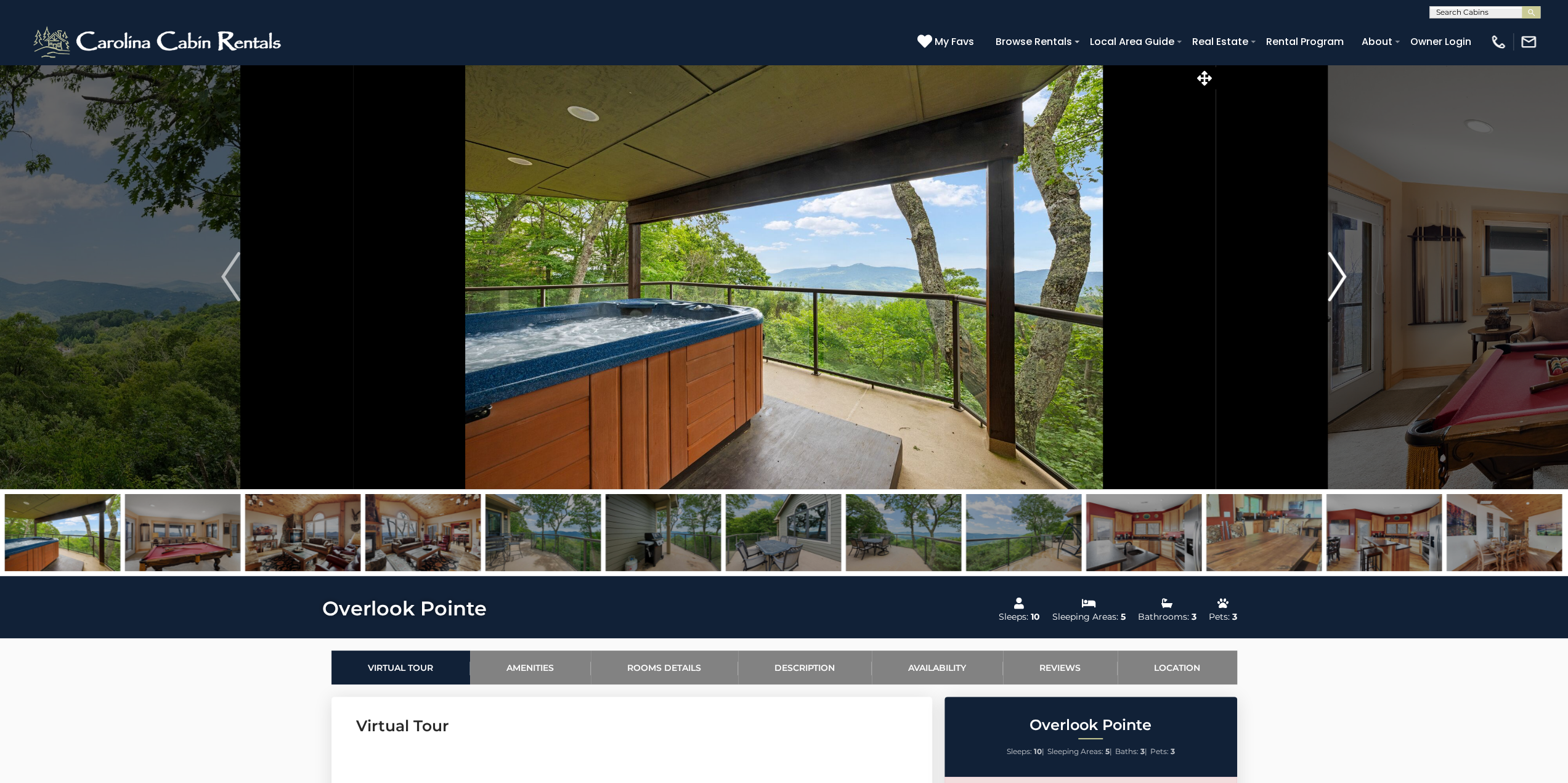
click at [1332, 273] on img "Next" at bounding box center [1337, 277] width 19 height 50
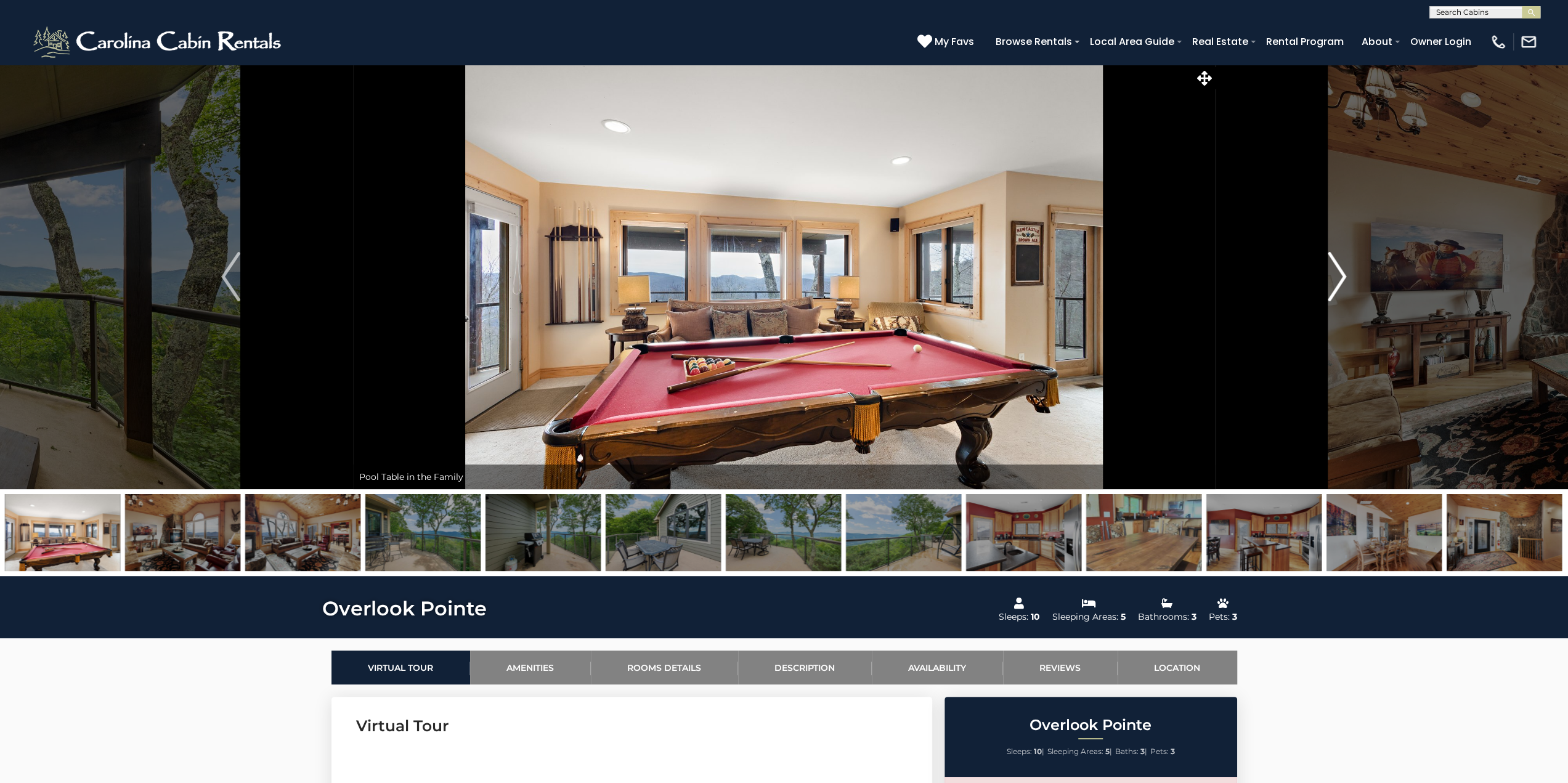
click at [1332, 273] on img "Next" at bounding box center [1337, 277] width 19 height 50
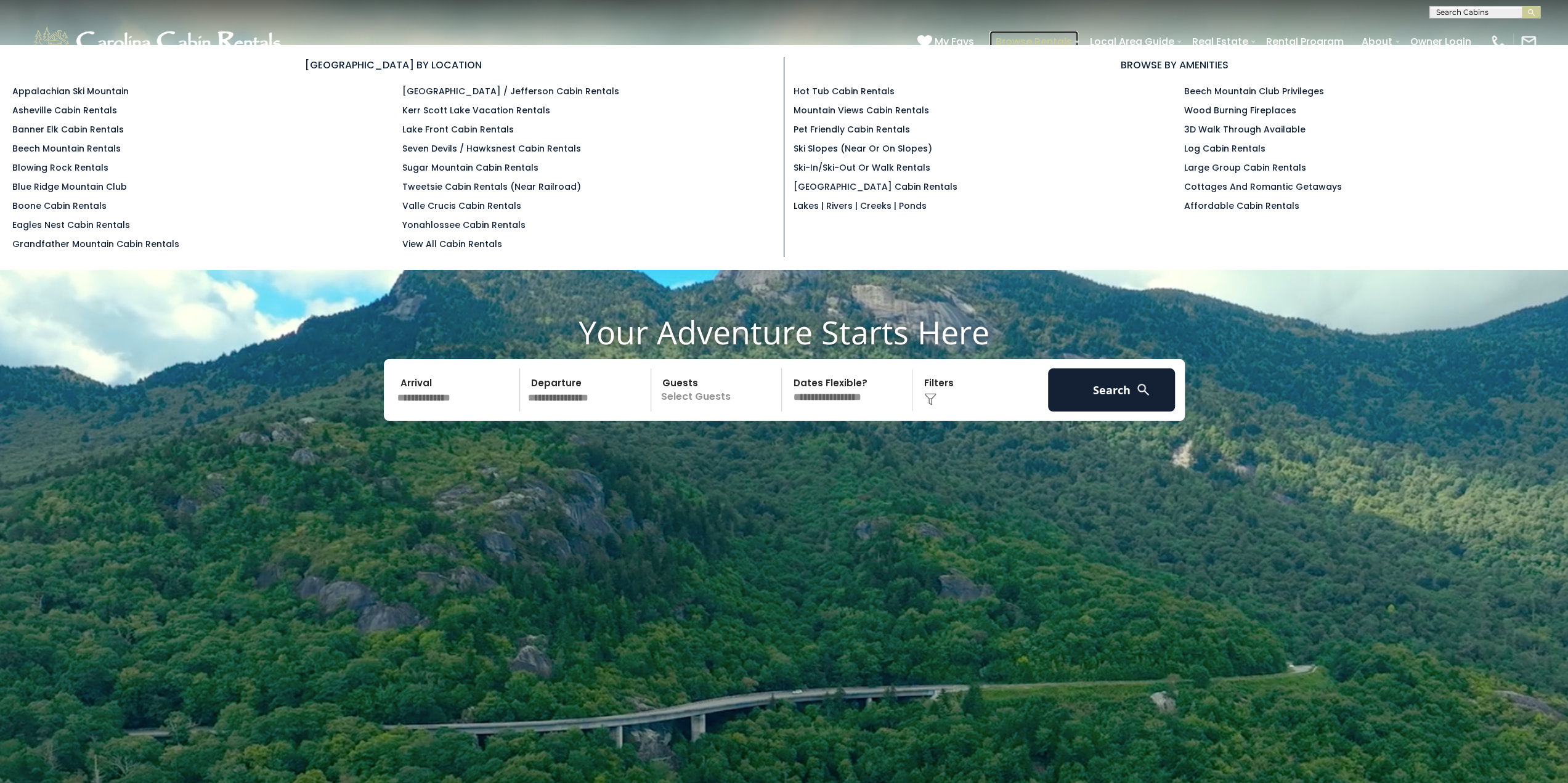
click at [1054, 38] on link "Browse Rentals" at bounding box center [1034, 41] width 89 height 22
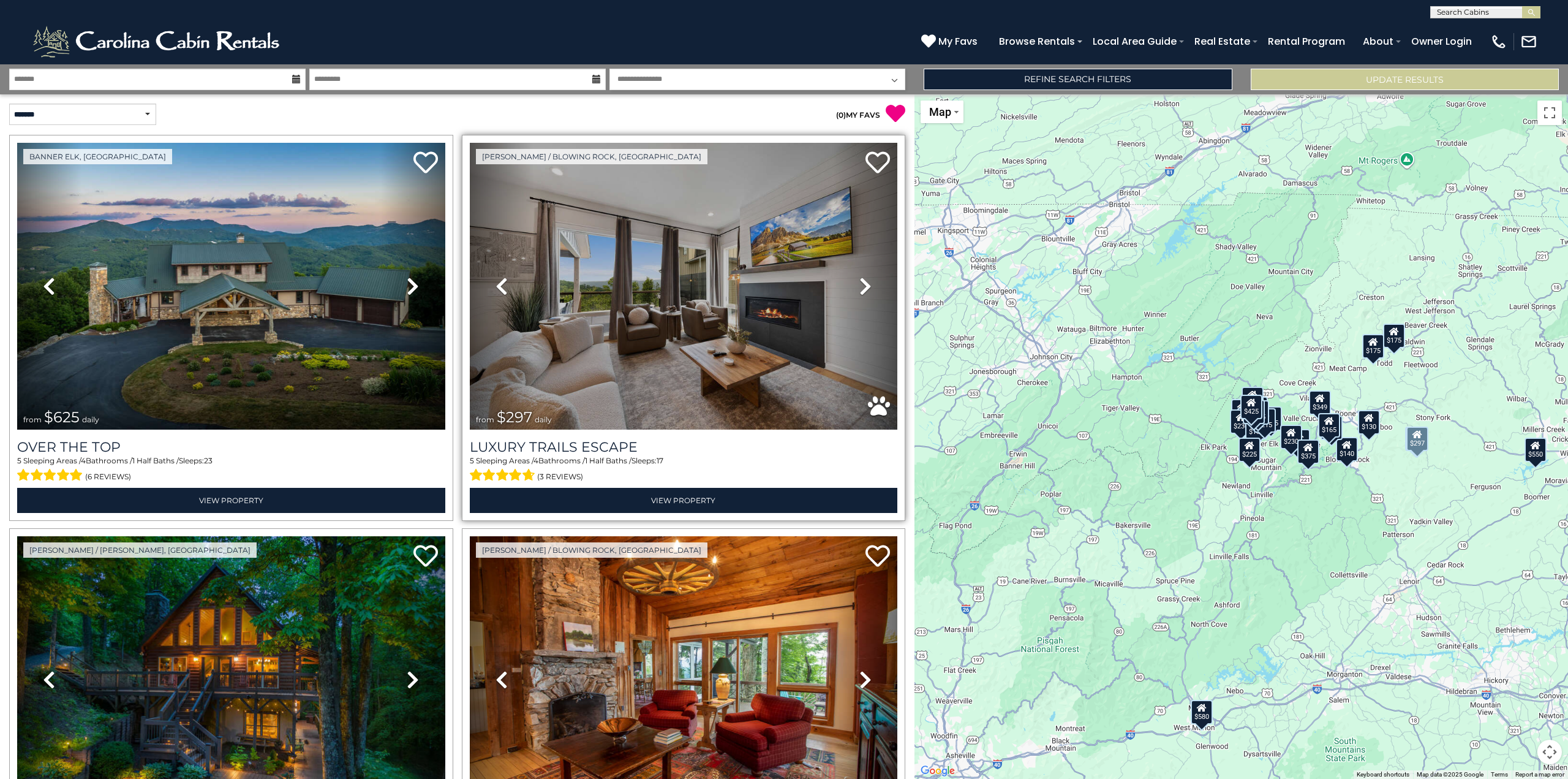
click at [859, 281] on icon at bounding box center [865, 286] width 12 height 19
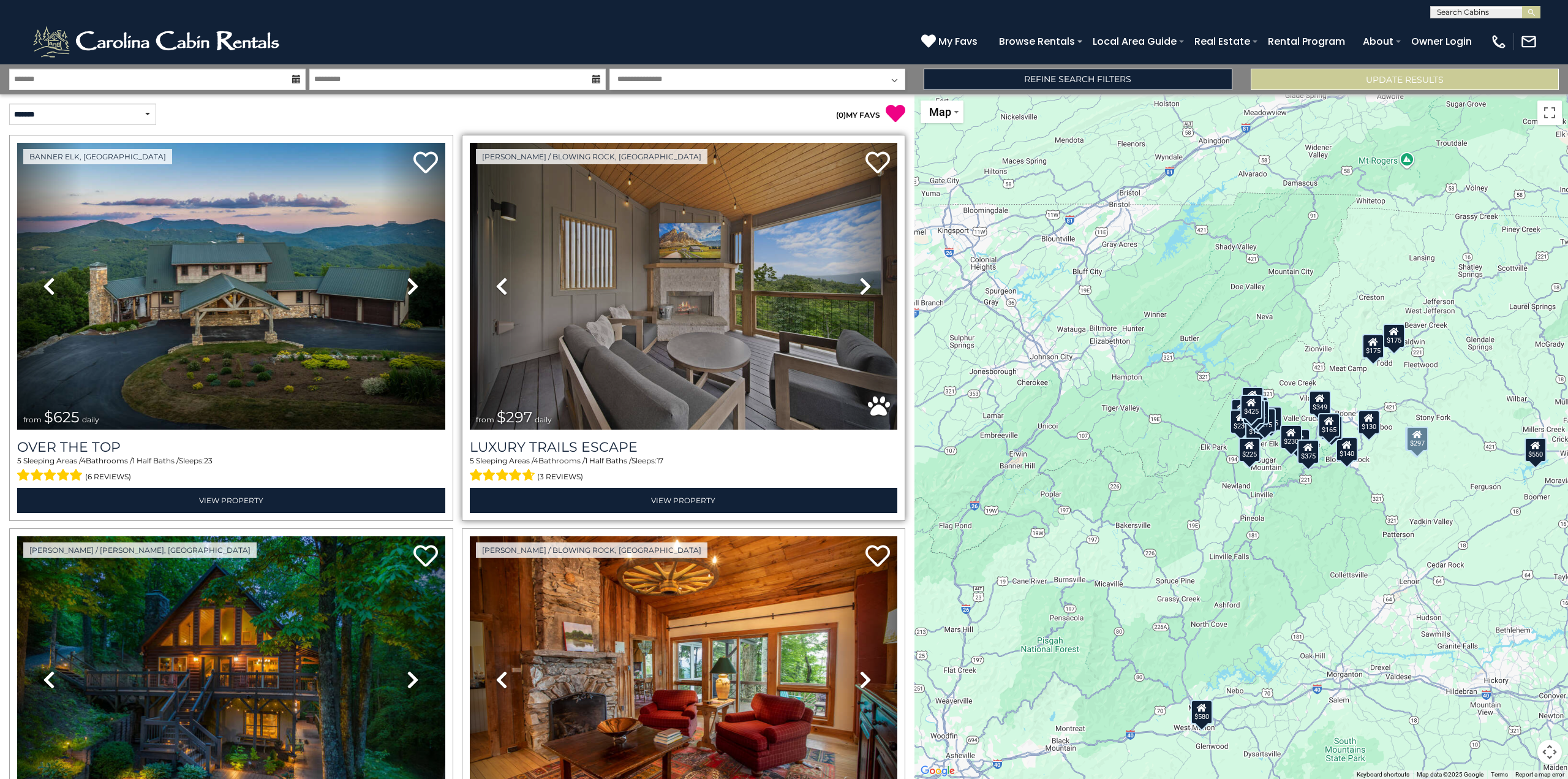
click at [859, 281] on icon at bounding box center [865, 286] width 12 height 19
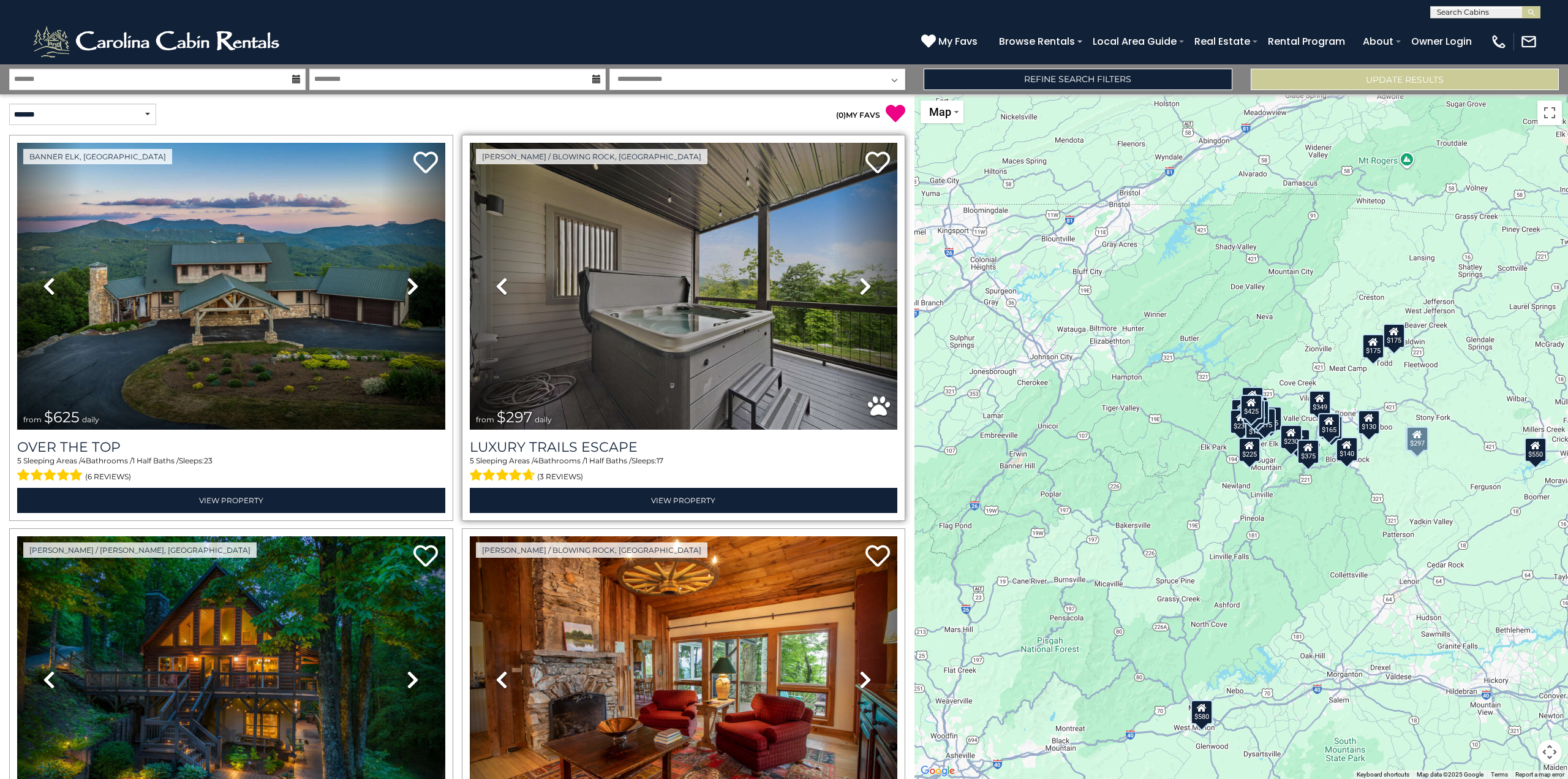
click at [859, 281] on icon at bounding box center [865, 286] width 12 height 19
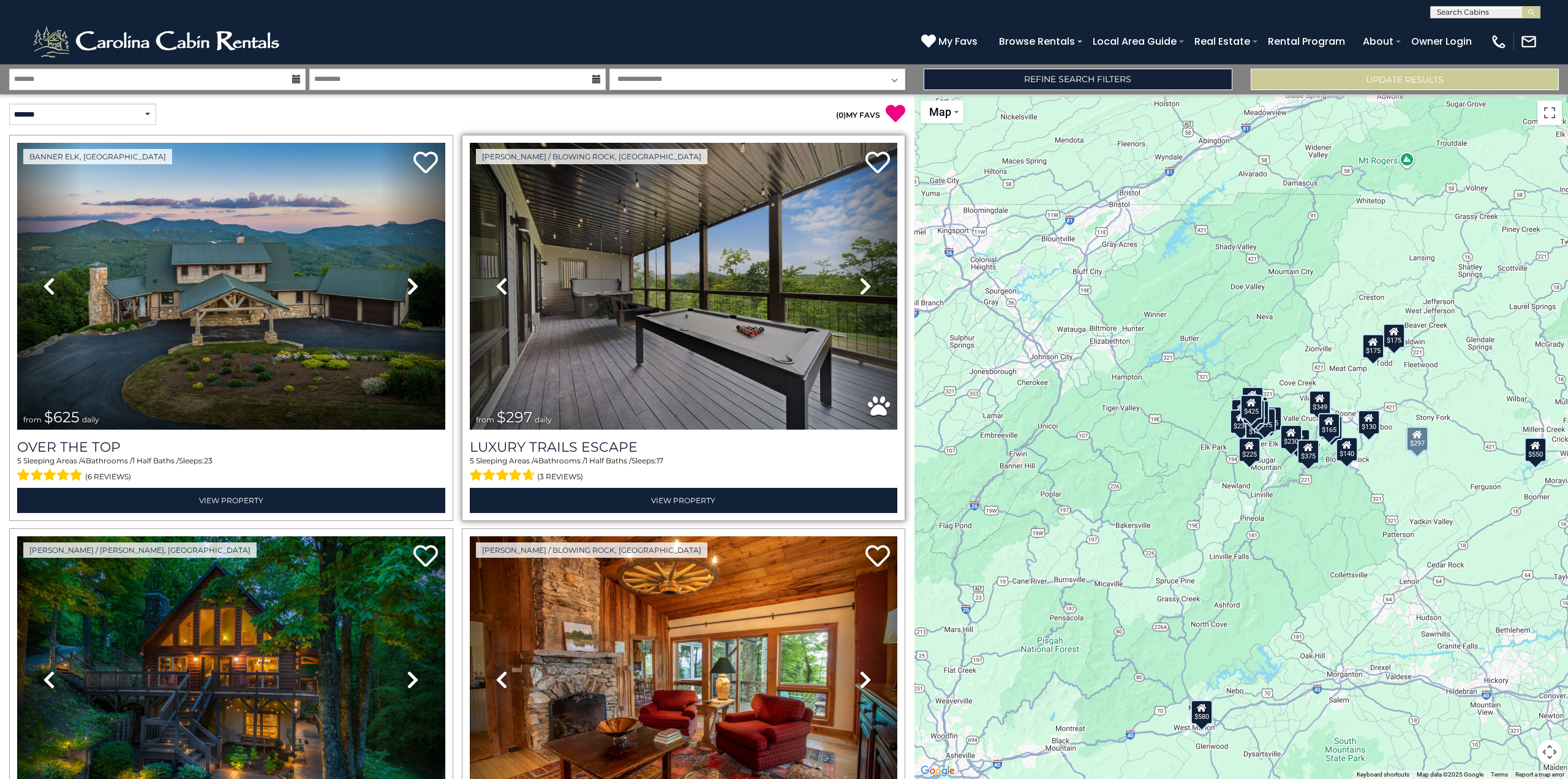
click at [859, 281] on icon at bounding box center [865, 286] width 12 height 19
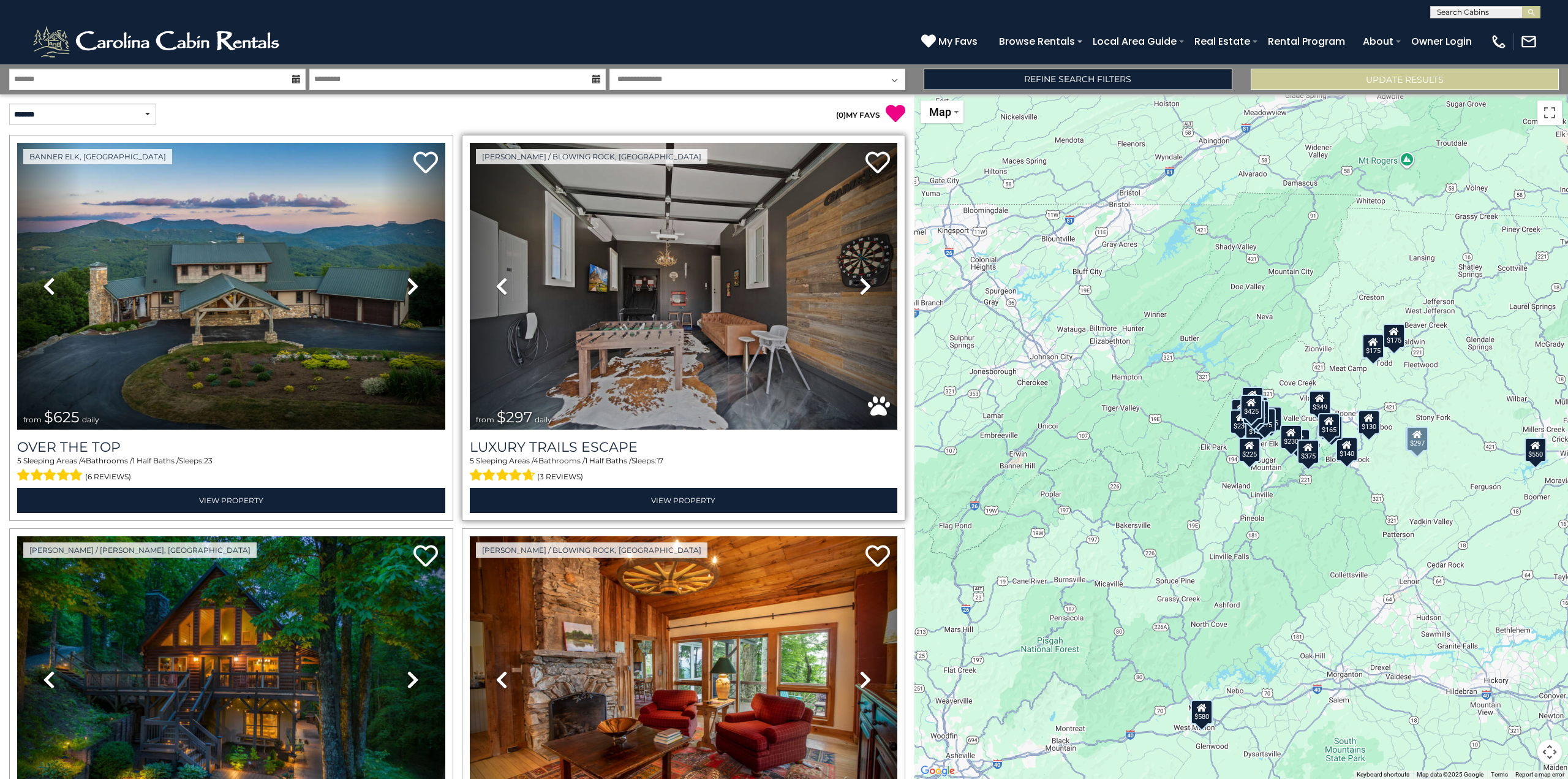
click at [859, 281] on icon at bounding box center [865, 286] width 12 height 19
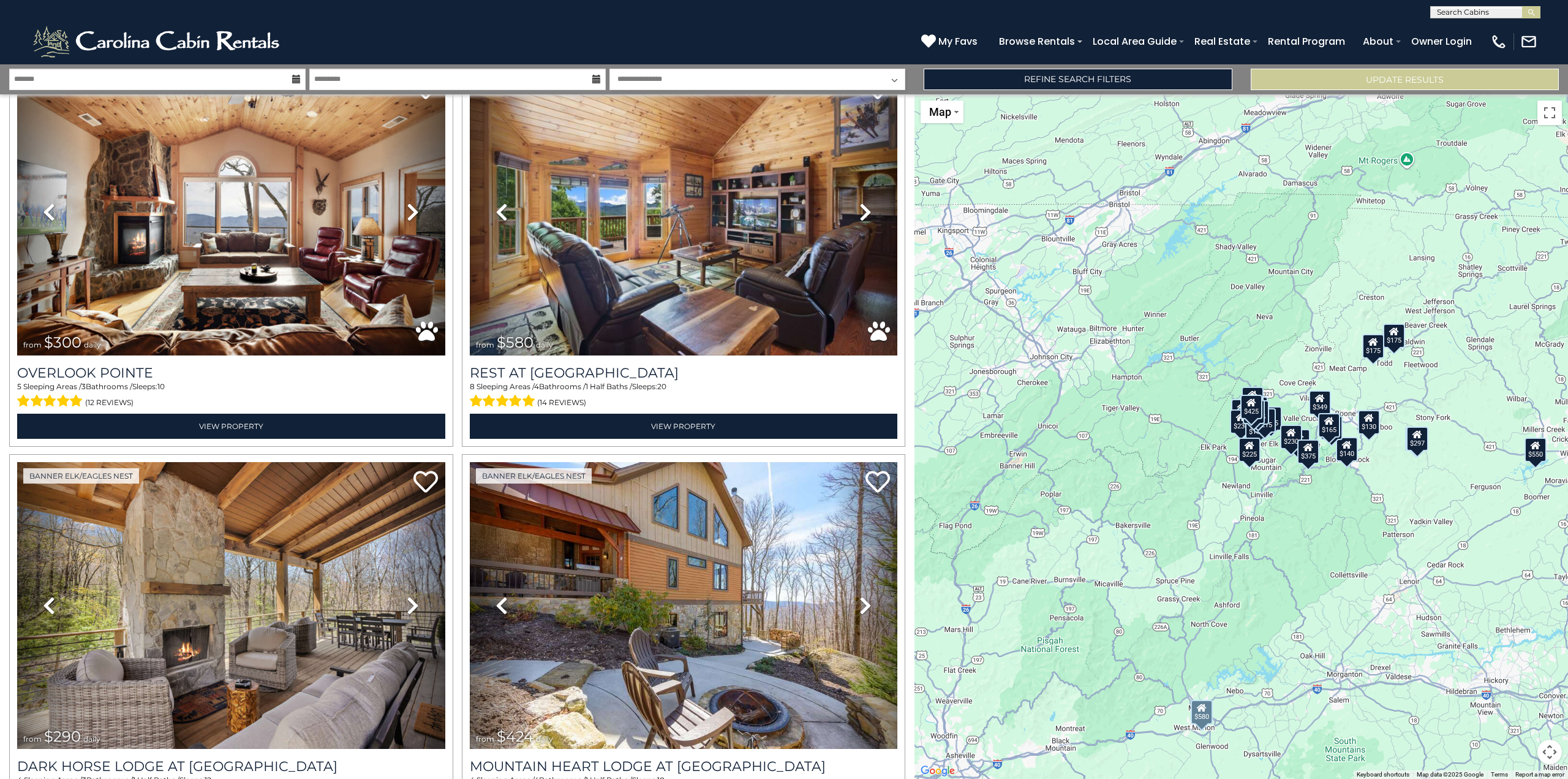
scroll to position [1042, 0]
